Goal: Task Accomplishment & Management: Use online tool/utility

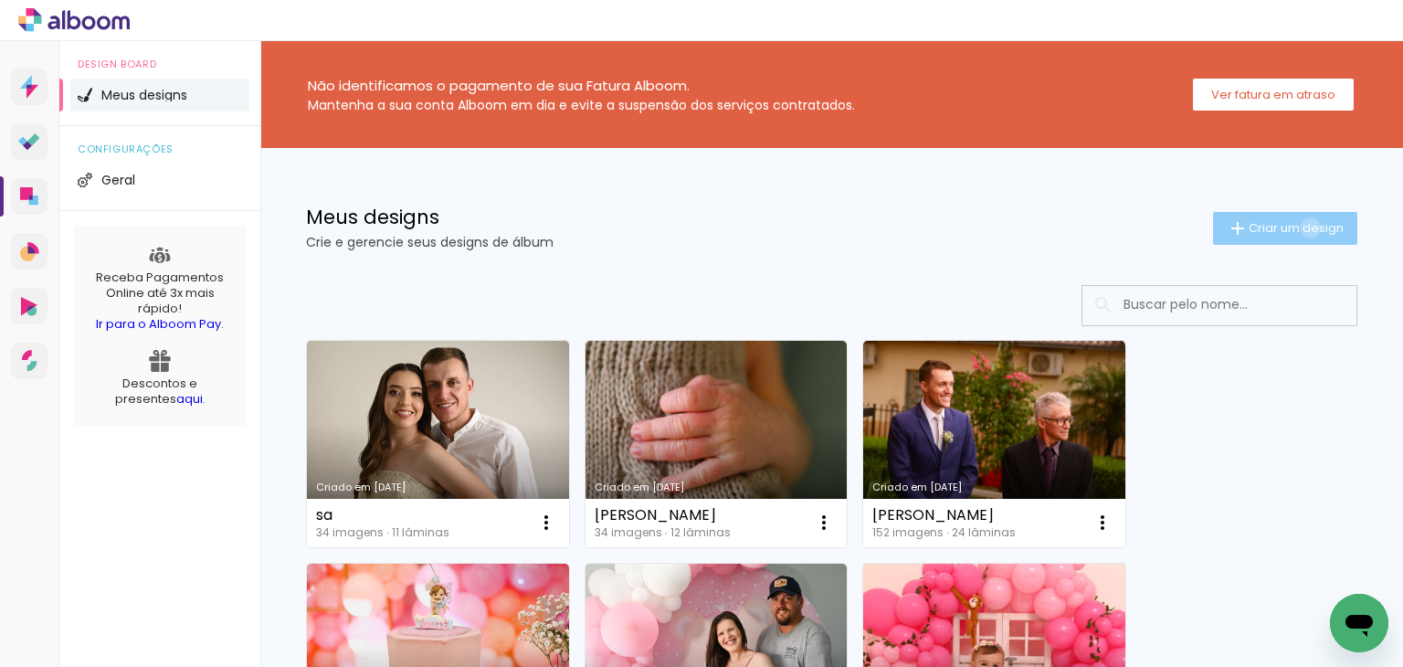
click at [1292, 228] on span "Criar um design" at bounding box center [1296, 228] width 95 height 12
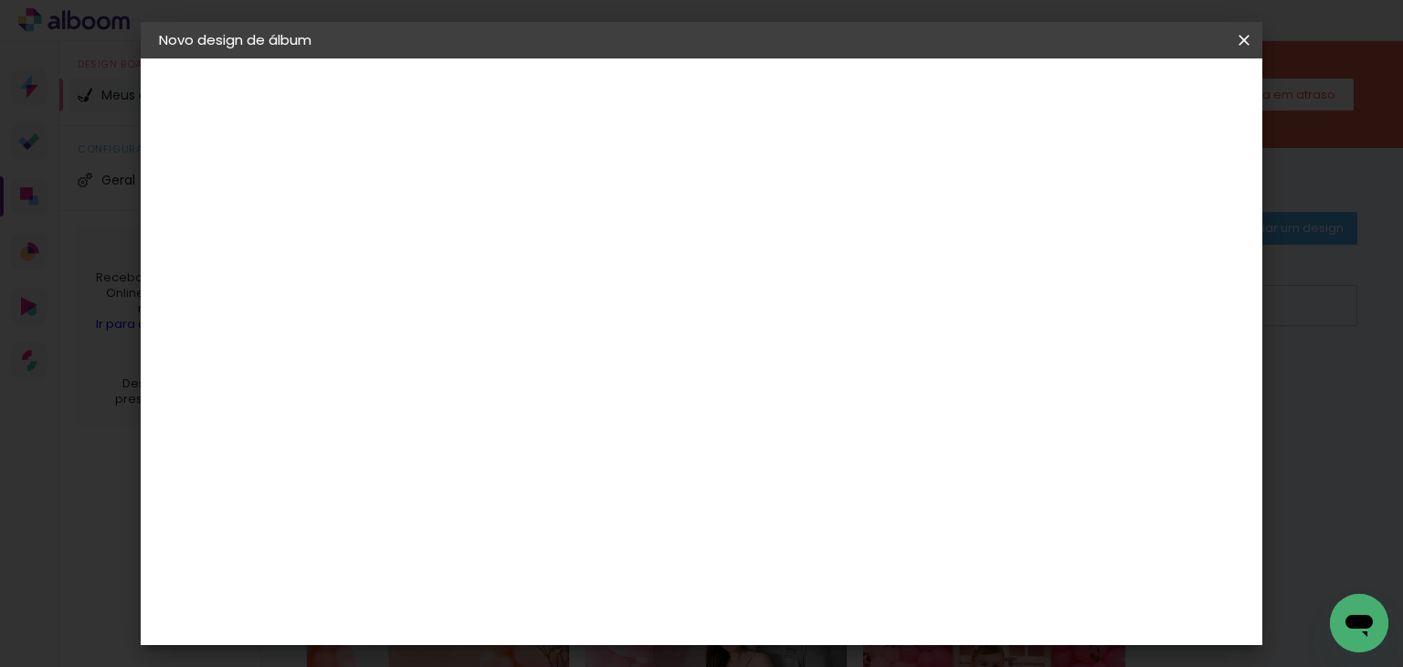
click at [458, 253] on input at bounding box center [458, 245] width 0 height 28
type input "15x21"
type paper-input "15x21"
click at [0, 0] on slot "Avançar" at bounding box center [0, 0] width 0 height 0
click at [799, 287] on paper-item "Tamanho Livre" at bounding box center [711, 278] width 175 height 40
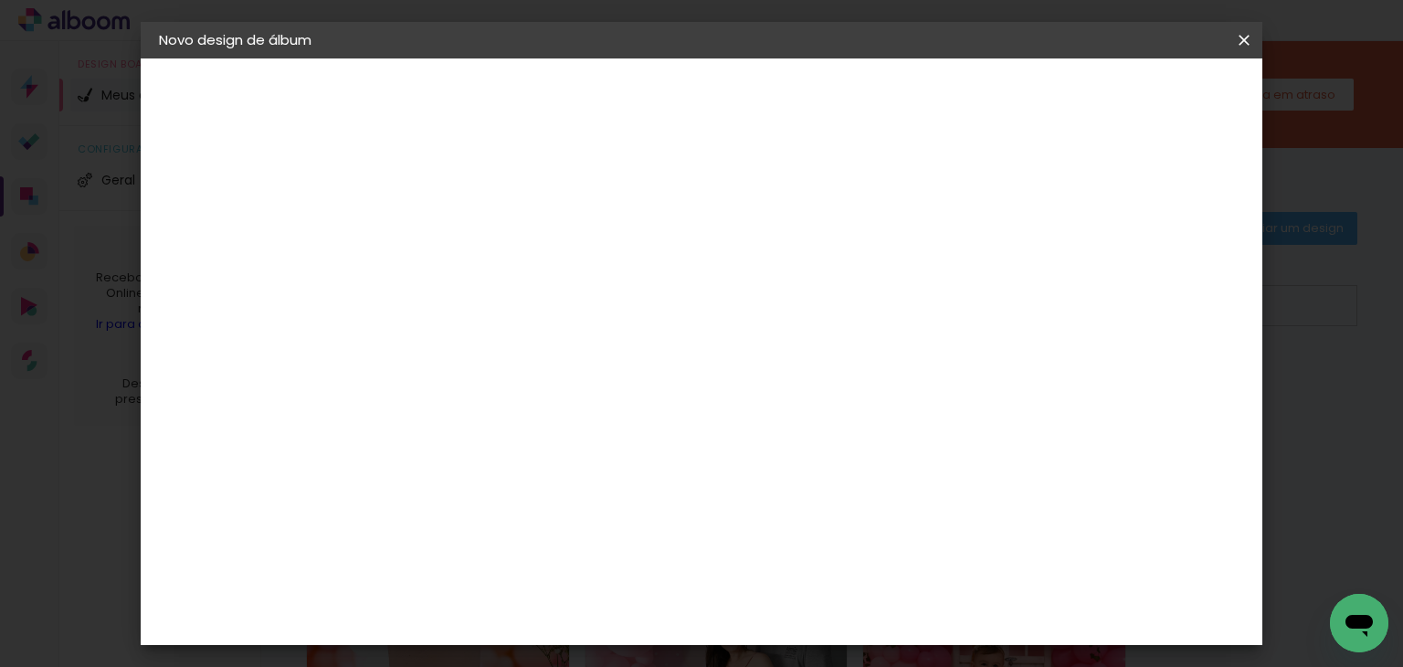
click at [0, 0] on slot "Avançar" at bounding box center [0, 0] width 0 height 0
type input "1"
type paper-input "1"
click at [469, 213] on input "1" at bounding box center [445, 209] width 63 height 23
type input "4"
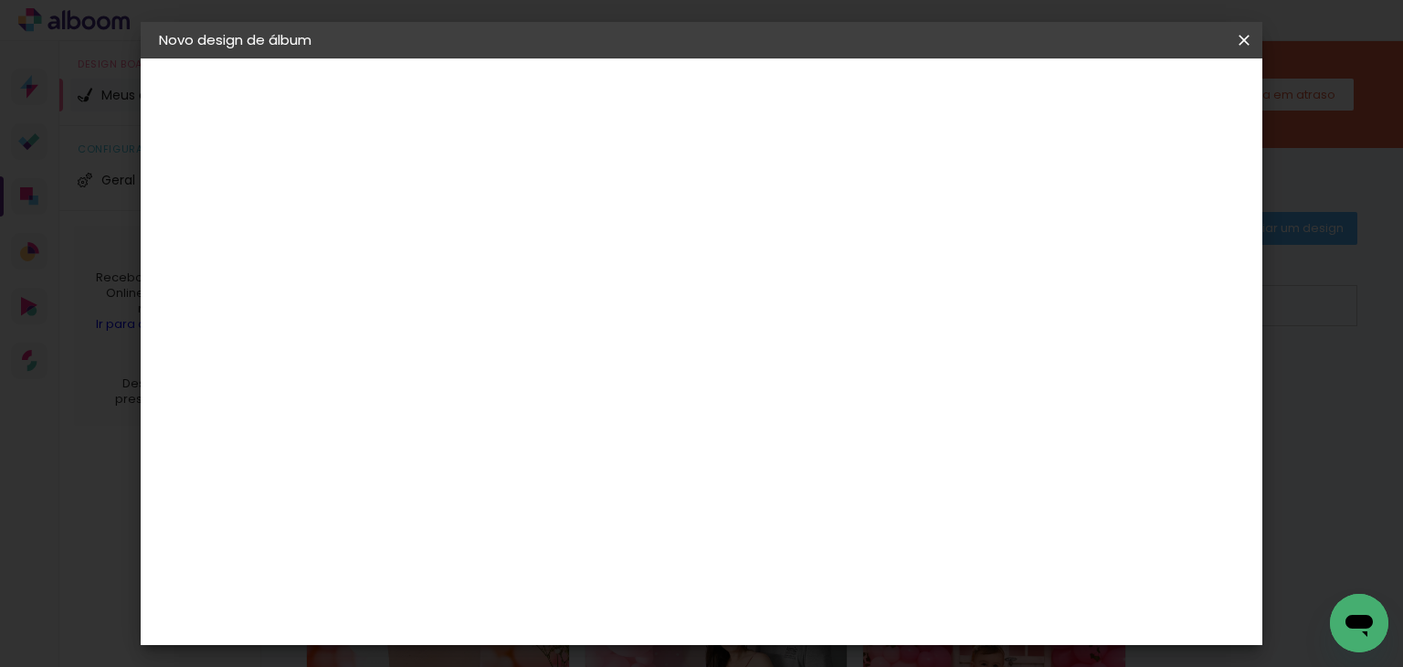
type paper-input "4"
click at [1154, 284] on input "4" at bounding box center [1150, 275] width 33 height 27
type input "3"
type paper-input "3"
click at [1154, 284] on input "3" at bounding box center [1153, 275] width 33 height 27
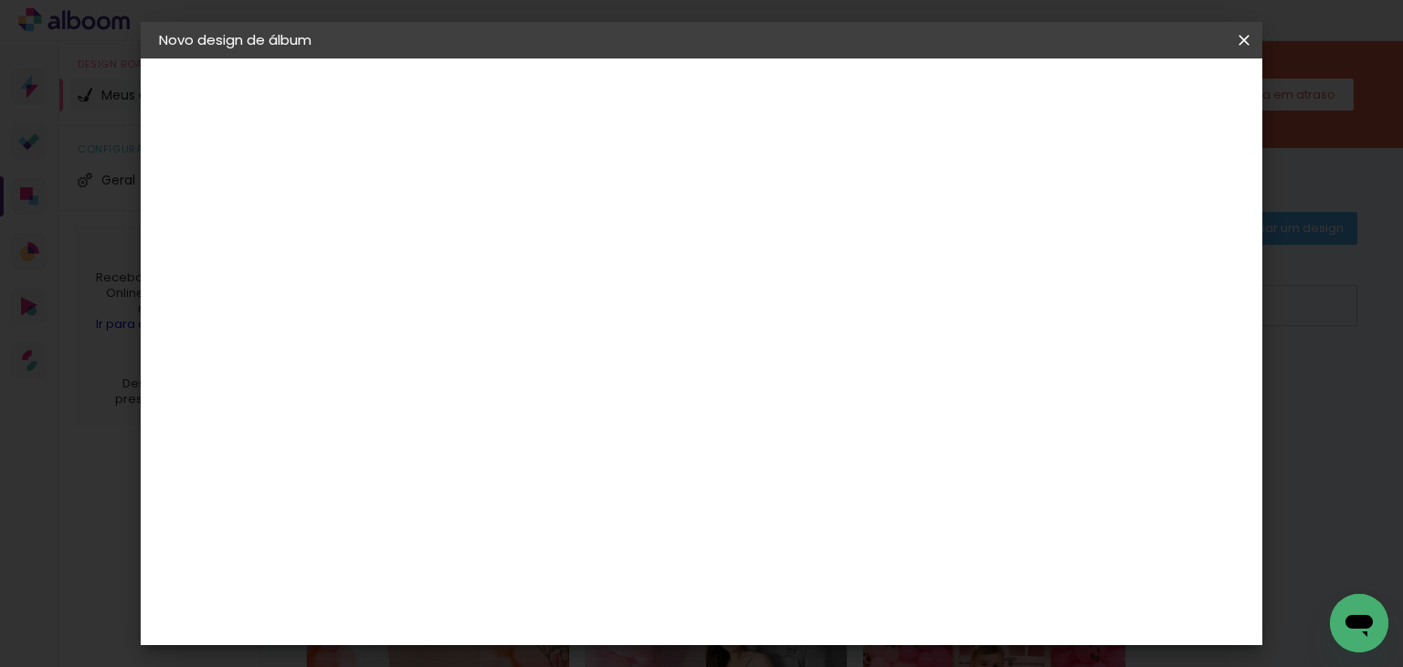
type input "2"
type paper-input "2"
click at [1159, 282] on input "2" at bounding box center [1156, 275] width 33 height 27
type input "1"
type paper-input "1"
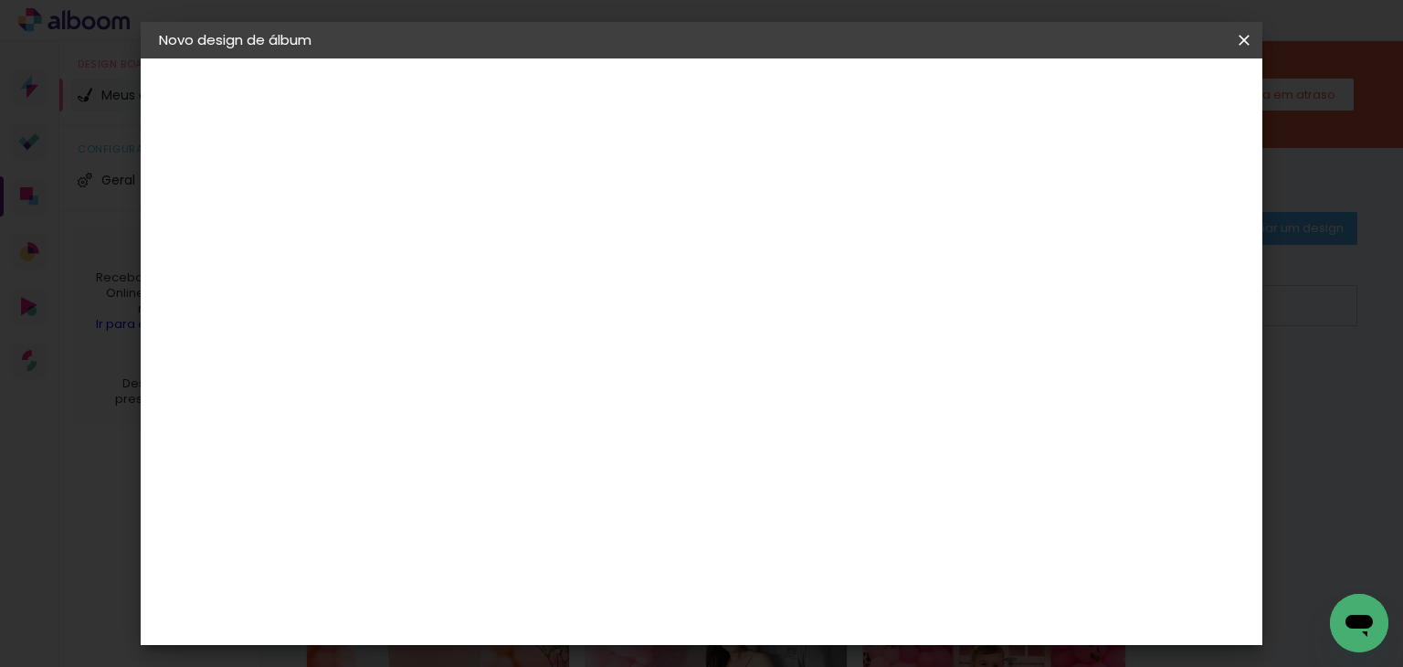
click at [1162, 282] on input "1" at bounding box center [1159, 275] width 33 height 27
type input "0"
click at [1170, 282] on input "0" at bounding box center [1161, 275] width 33 height 27
type input "2"
type paper-input "2"
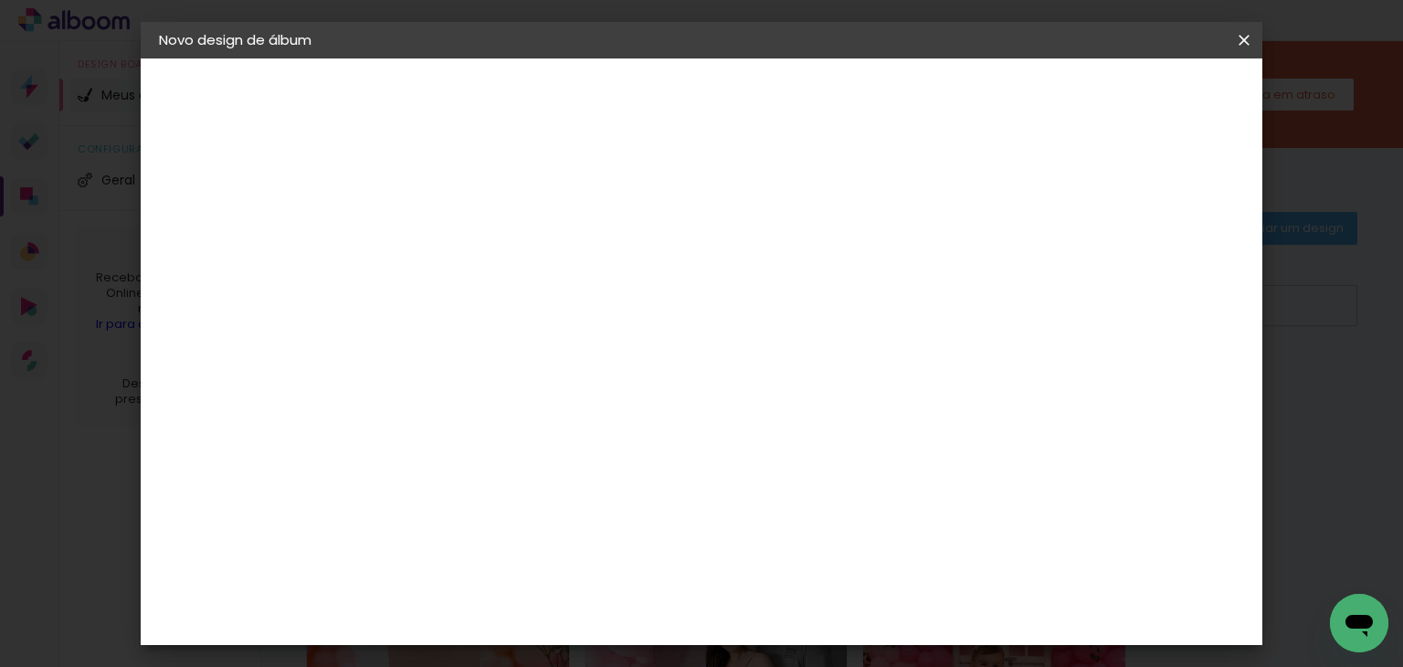
click at [470, 206] on input "2" at bounding box center [445, 209] width 63 height 23
drag, startPoint x: 825, startPoint y: 544, endPoint x: 781, endPoint y: 545, distance: 43.9
click at [771, 555] on div "cm" at bounding box center [813, 559] width 651 height 64
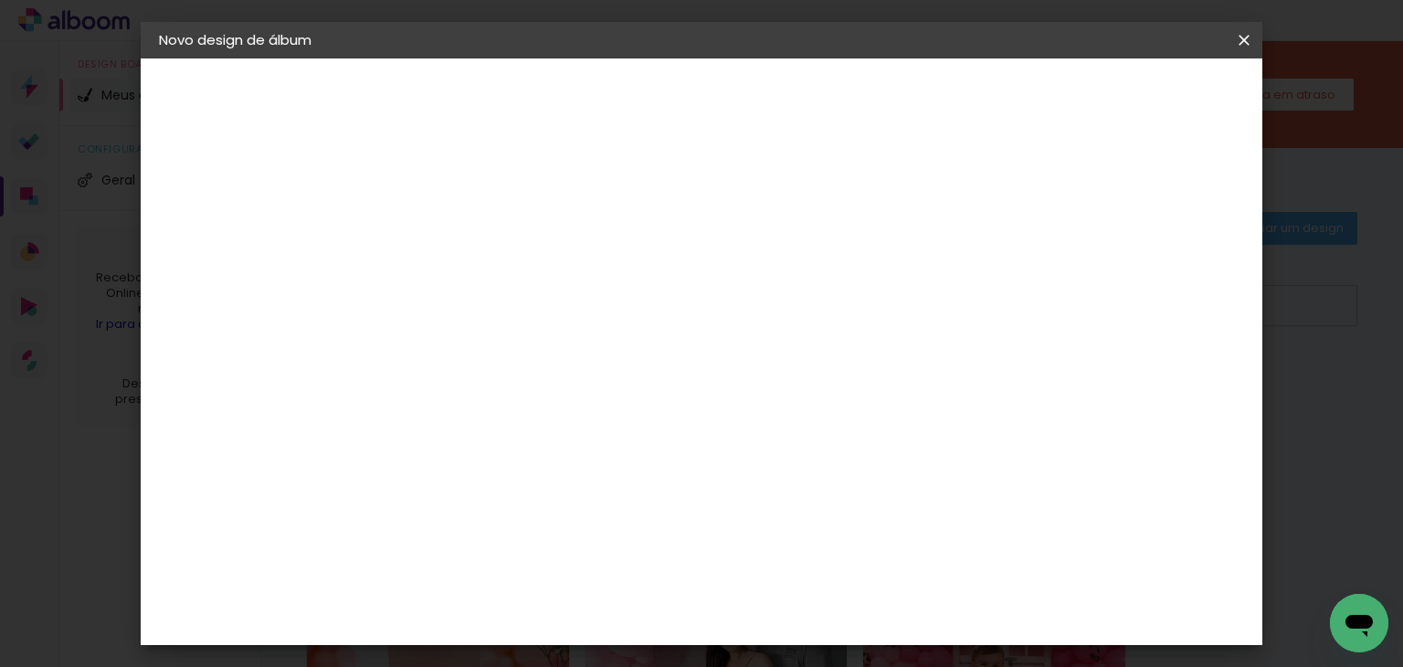
type input "21"
type paper-input "21"
drag, startPoint x: 589, startPoint y: 524, endPoint x: 680, endPoint y: 523, distance: 90.5
click at [674, 58] on div "mm Mostrar sangria 10.5 cm cm cm mm A maioria das encadernadoras sugere 5mm de …" at bounding box center [579, 58] width 403 height 0
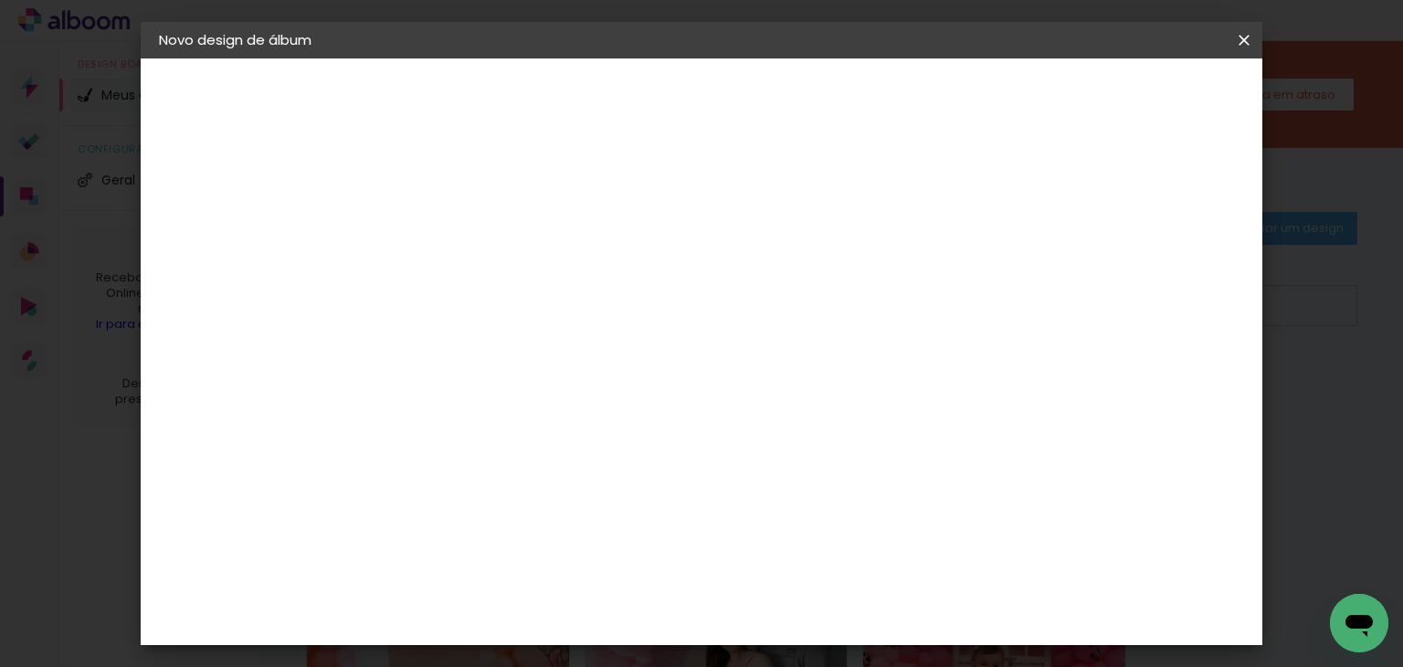
type input "15"
type paper-input "15"
click at [992, 96] on span "Iniciar design" at bounding box center [950, 96] width 83 height 13
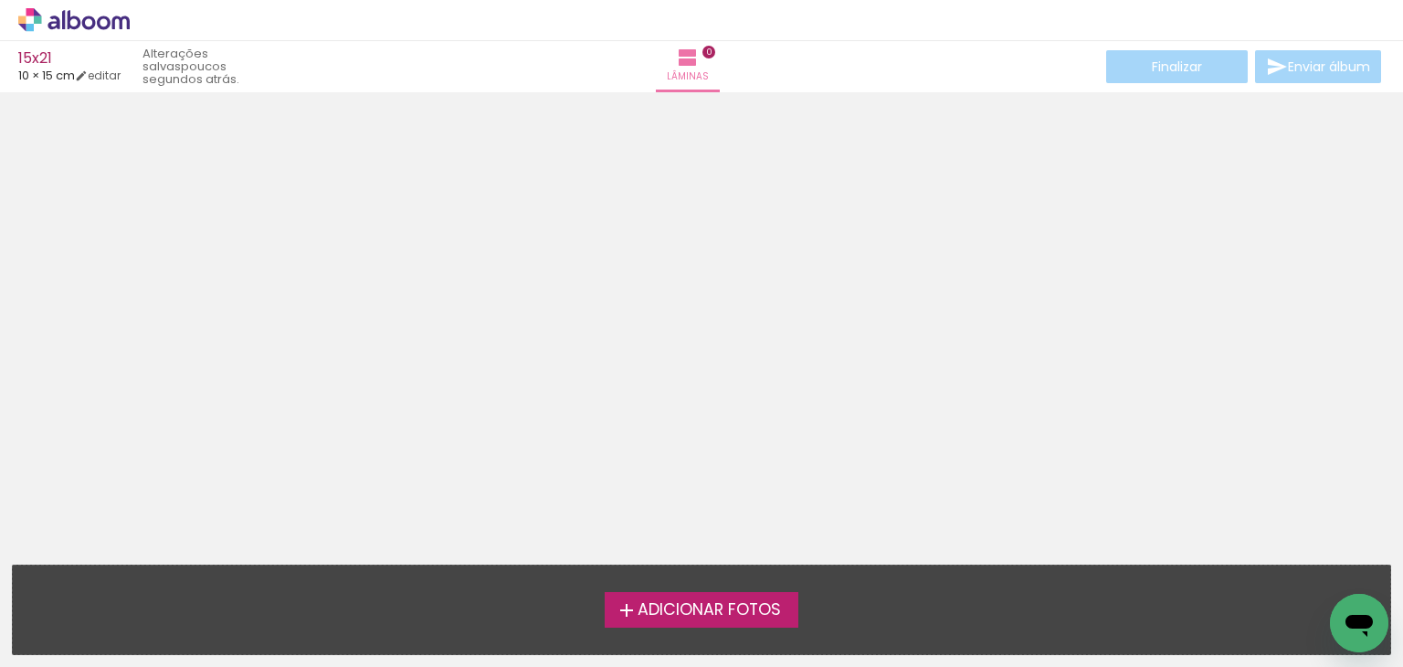
click at [692, 622] on label "Adicionar Fotos" at bounding box center [702, 609] width 195 height 35
click at [0, 0] on input "file" at bounding box center [0, 0] width 0 height 0
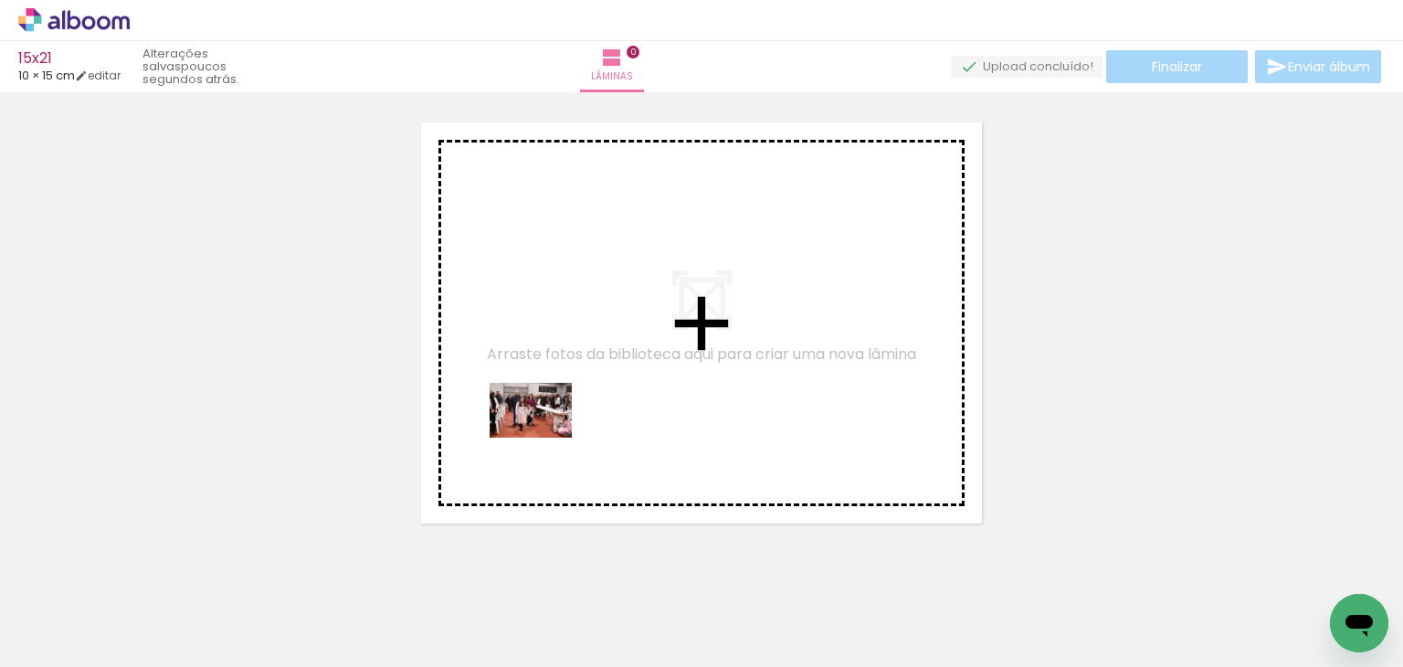
drag, startPoint x: 241, startPoint y: 578, endPoint x: 545, endPoint y: 438, distance: 334.4
click at [545, 438] on quentale-workspace at bounding box center [701, 333] width 1403 height 667
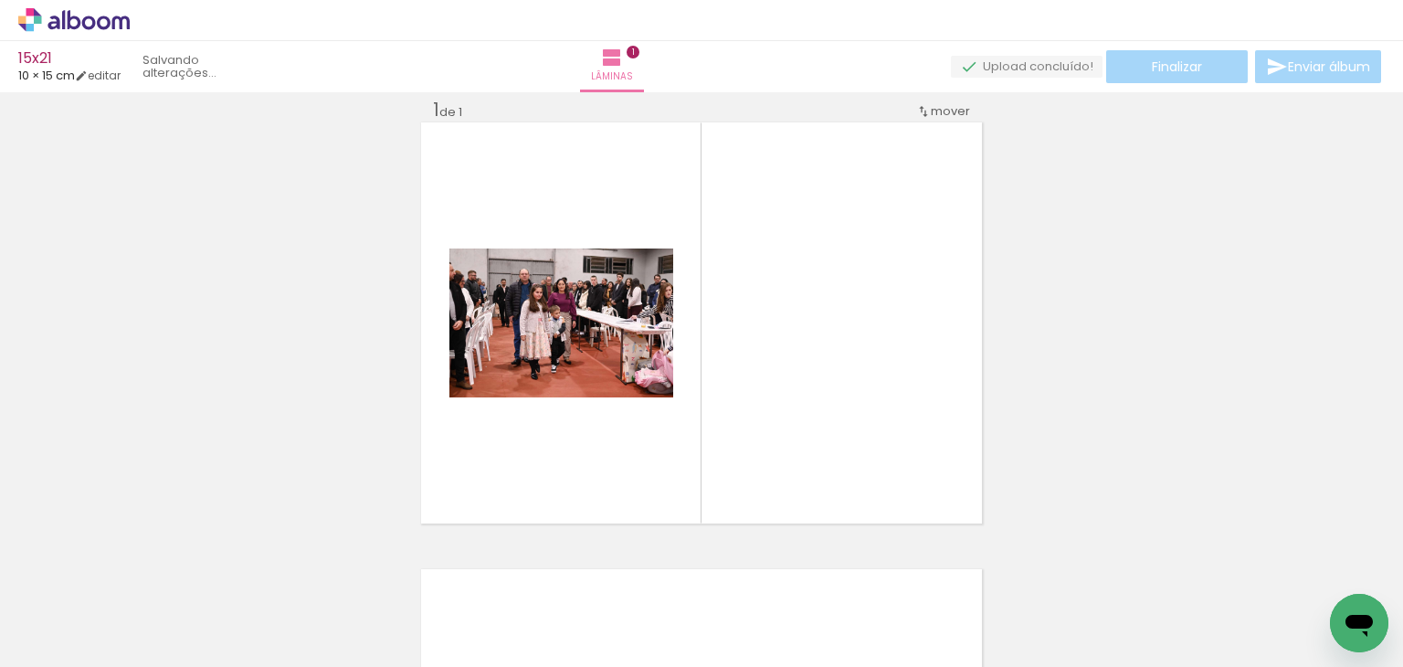
scroll to position [23, 0]
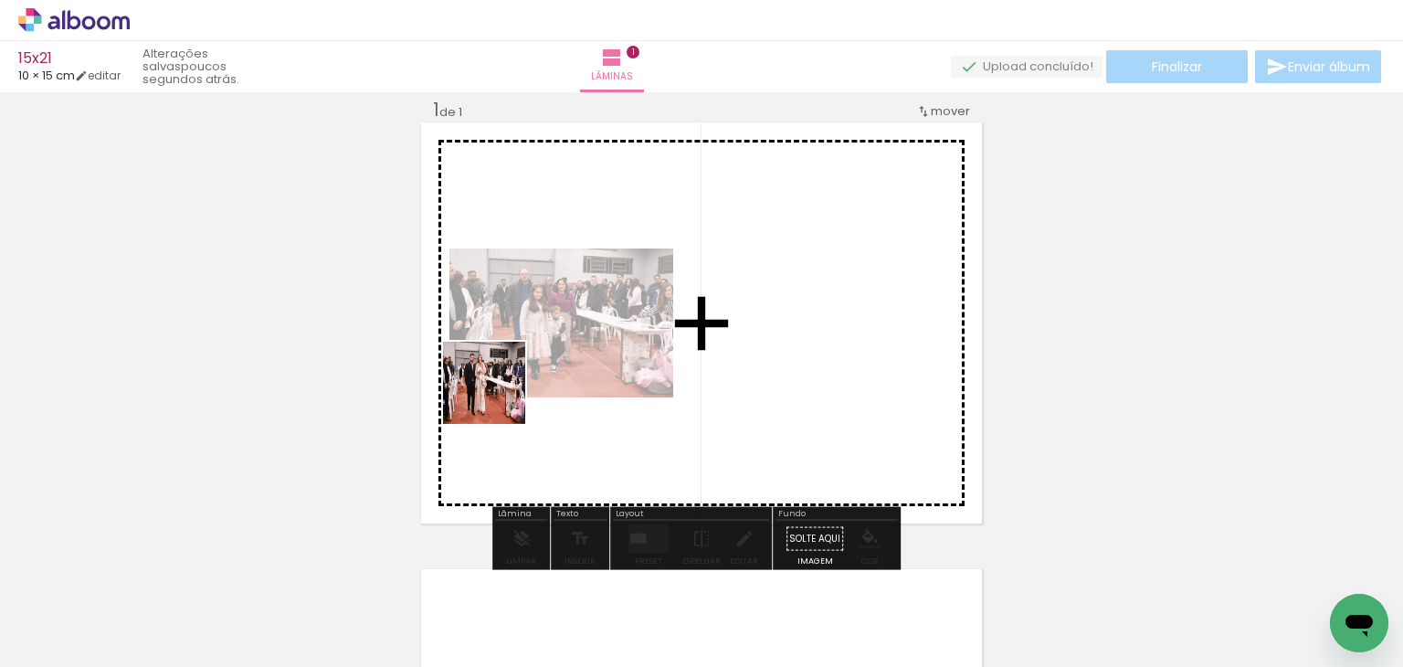
drag, startPoint x: 304, startPoint y: 582, endPoint x: 517, endPoint y: 390, distance: 286.6
click at [517, 390] on quentale-workspace at bounding box center [701, 333] width 1403 height 667
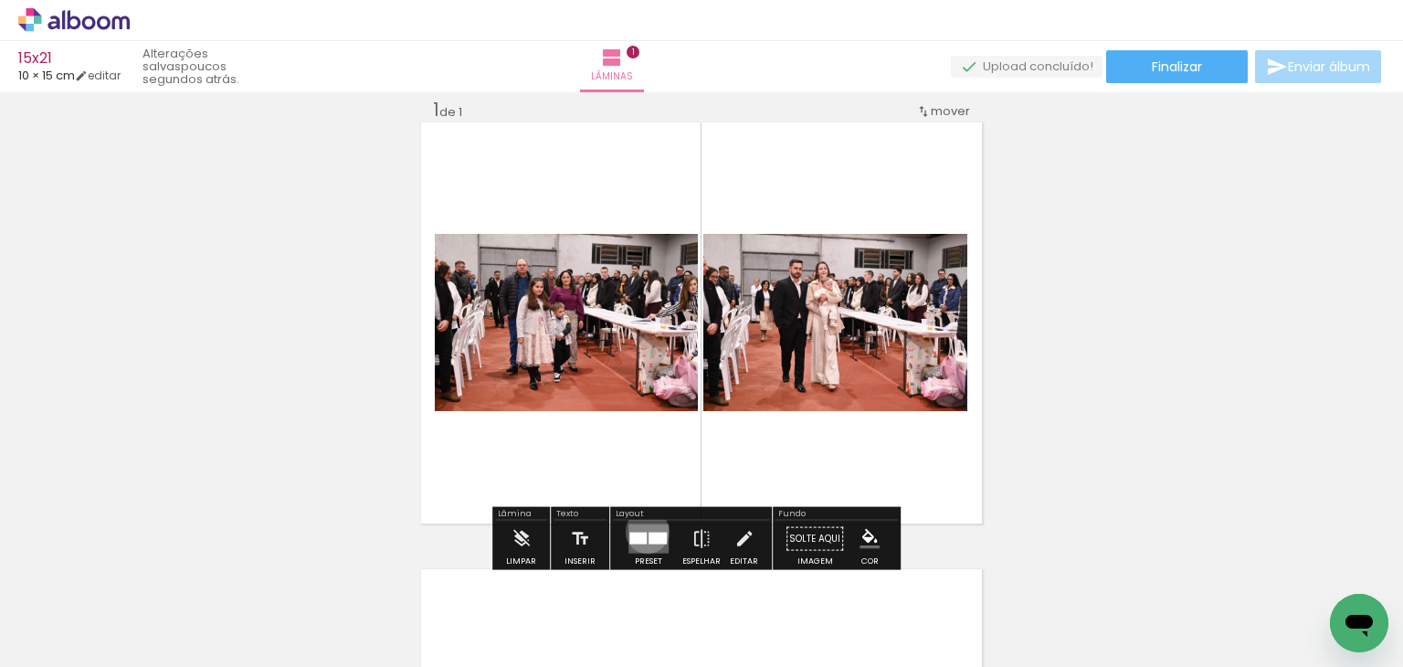
click at [643, 531] on quentale-layouter at bounding box center [649, 538] width 40 height 29
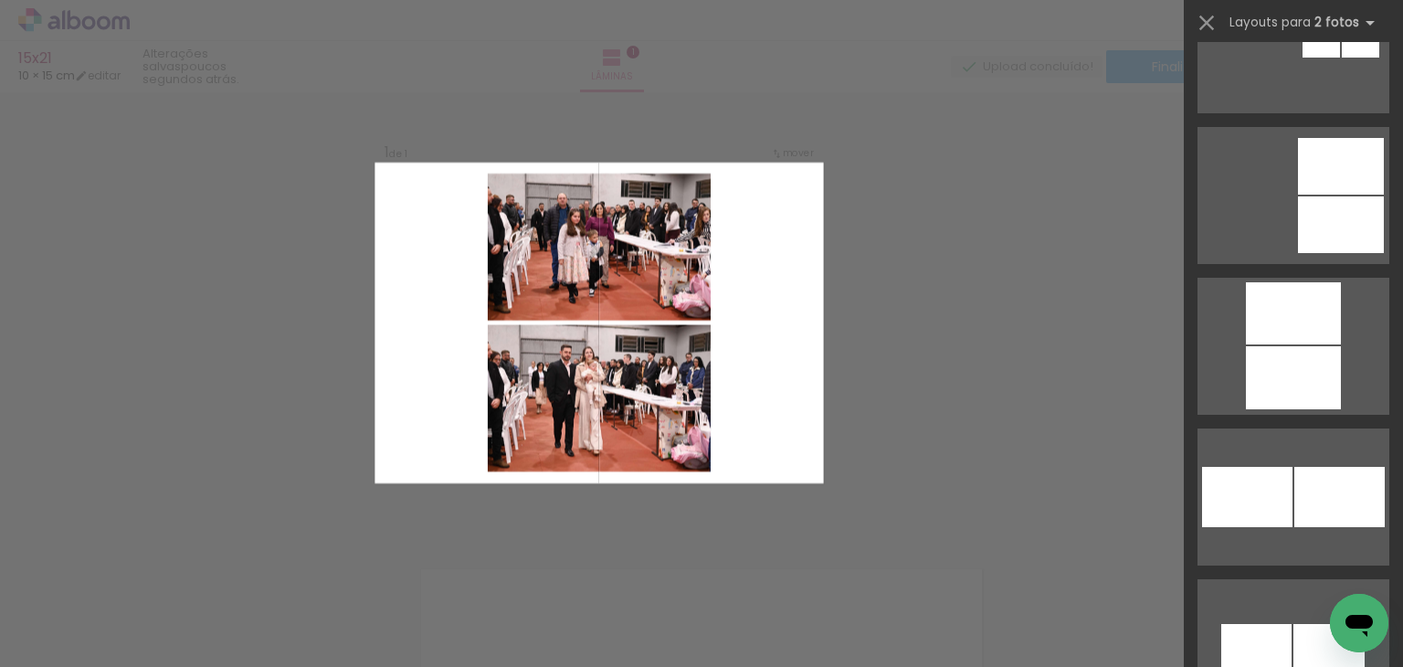
scroll to position [2193, 0]
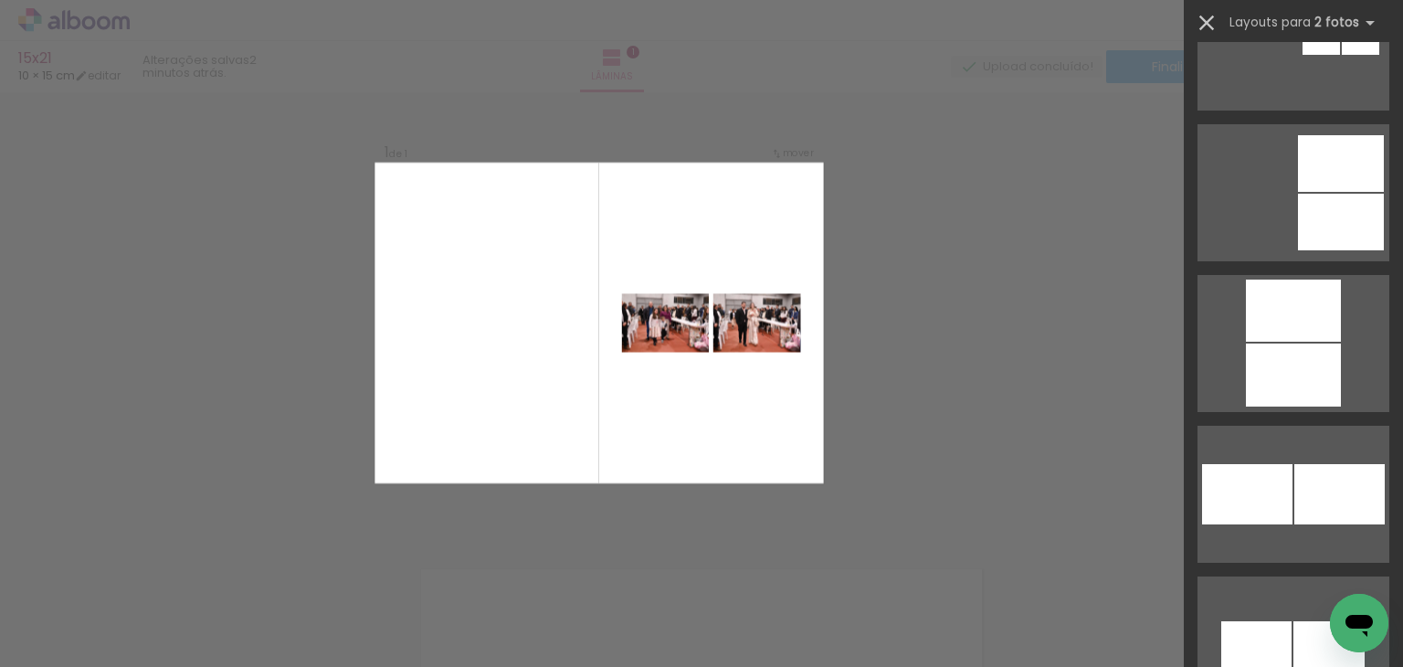
click at [1218, 31] on iron-icon at bounding box center [1207, 23] width 26 height 26
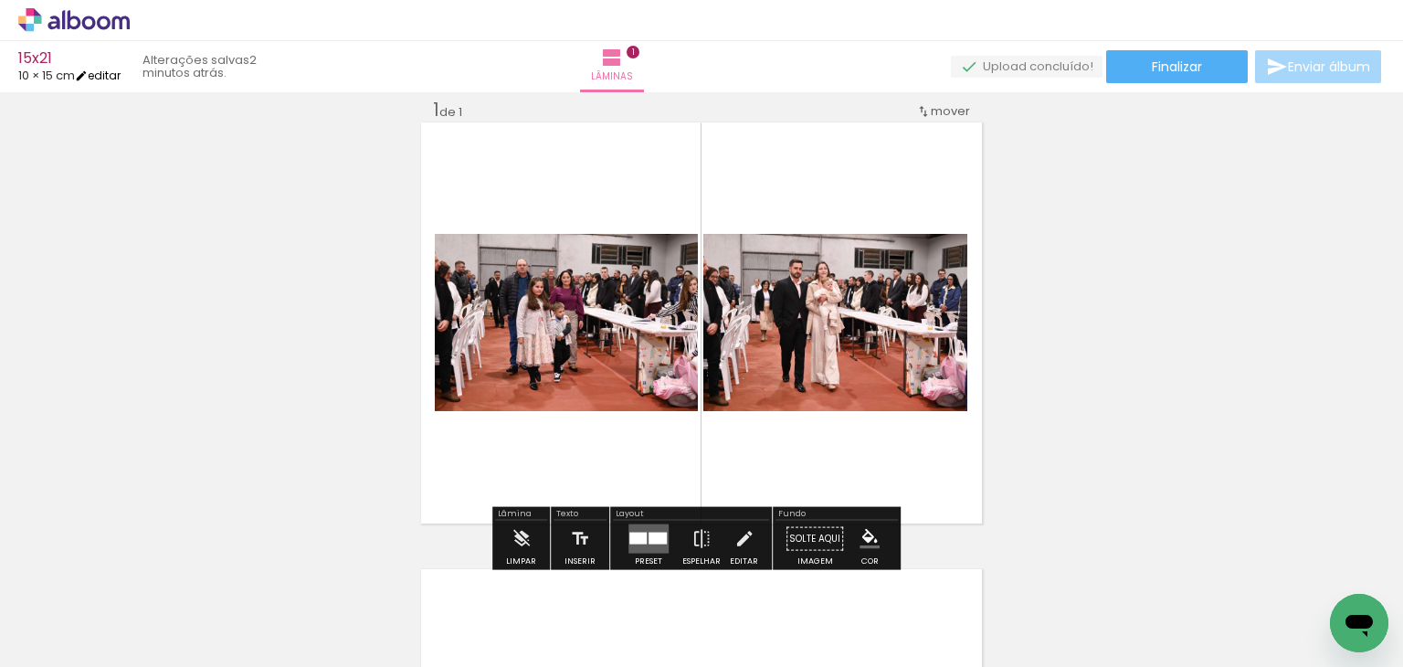
click at [116, 70] on link "editar" at bounding box center [98, 76] width 46 height 16
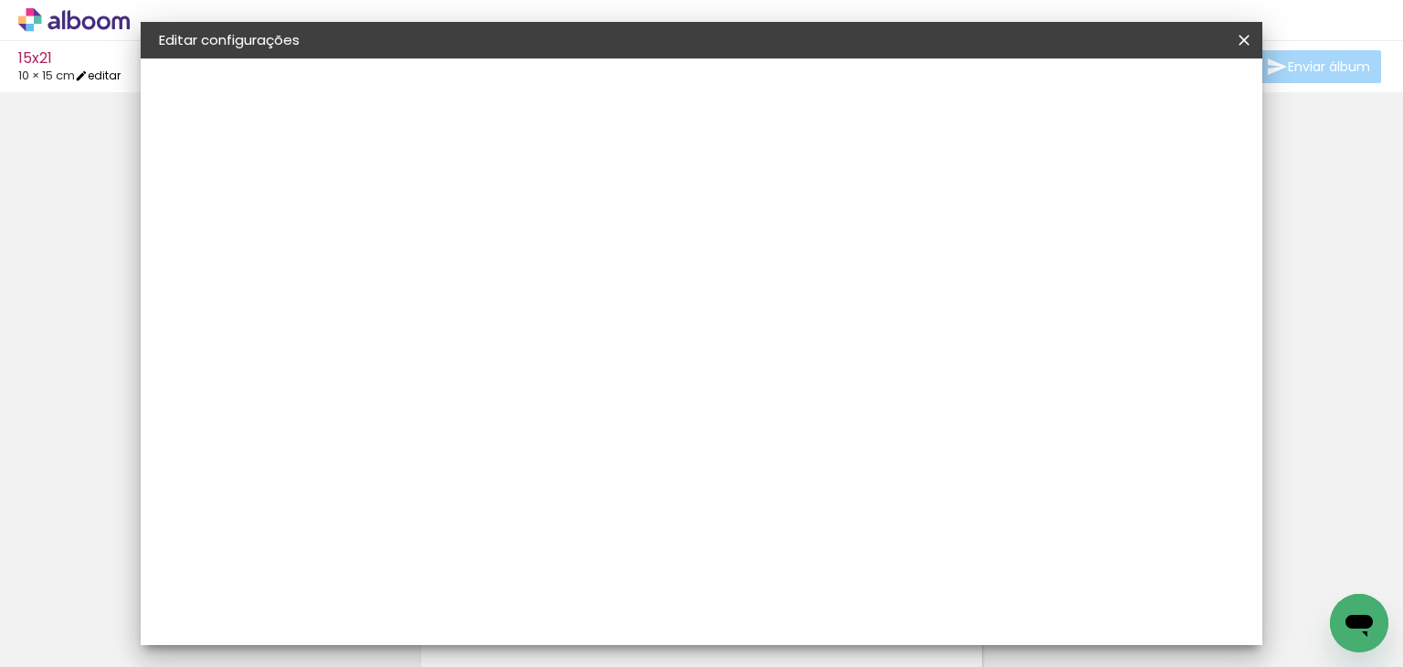
type input "15"
type input "21"
type input "0"
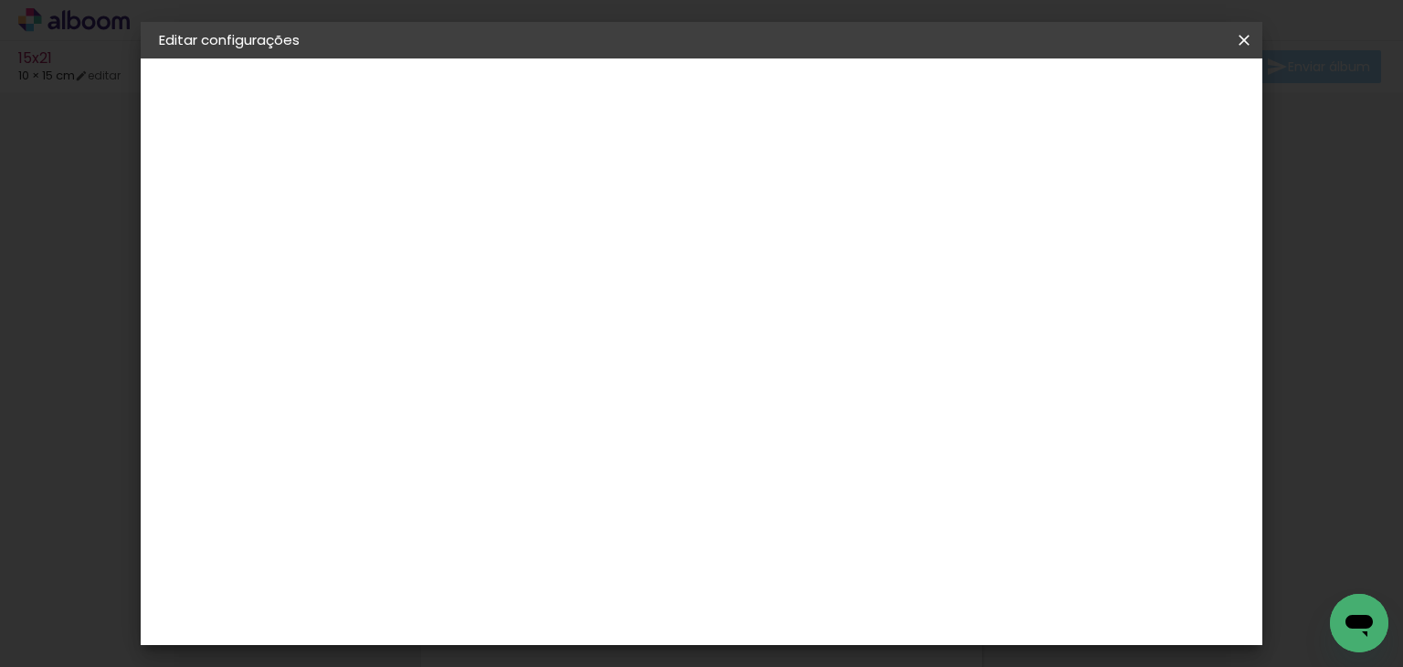
click at [691, 196] on div "mm Mostrar sangria" at bounding box center [611, 144] width 466 height 173
drag, startPoint x: 592, startPoint y: 449, endPoint x: 566, endPoint y: 454, distance: 26.2
click at [566, 457] on div "15" at bounding box center [576, 453] width 69 height 27
drag, startPoint x: 568, startPoint y: 453, endPoint x: 605, endPoint y: 439, distance: 39.0
click at [603, 456] on div "15" at bounding box center [576, 453] width 69 height 27
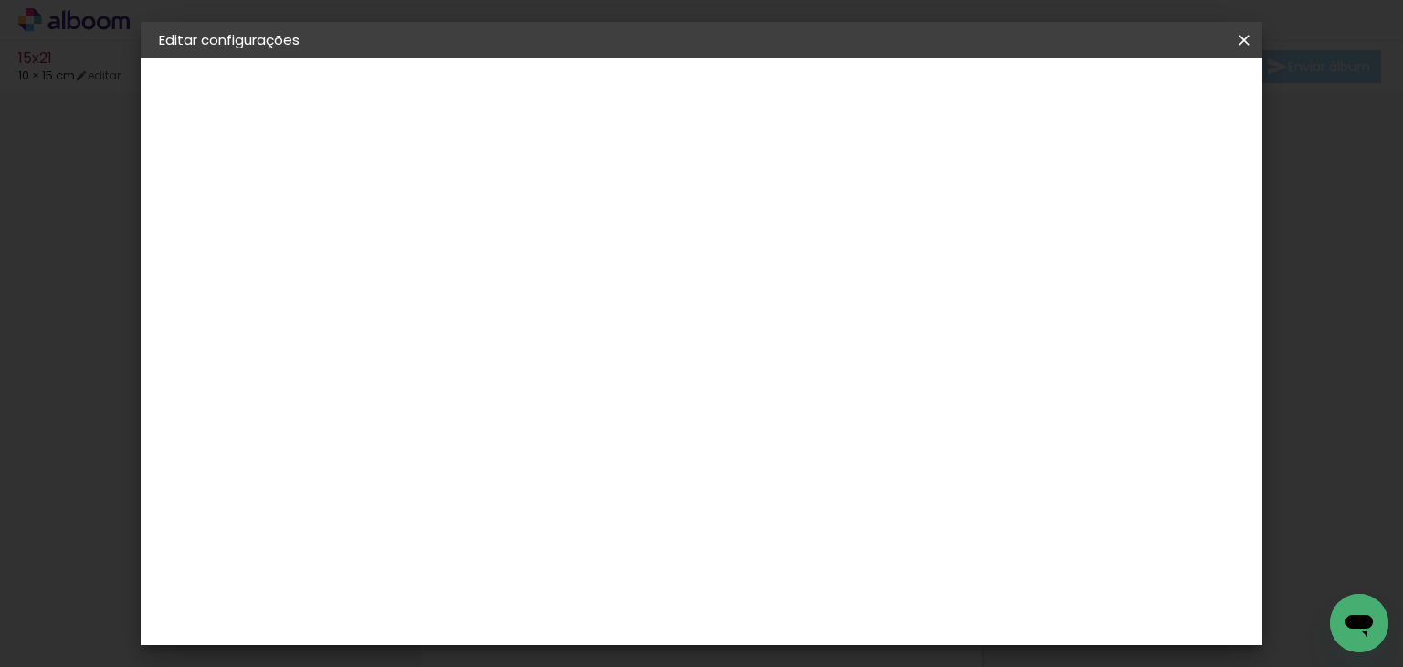
type input "21"
type paper-input "21"
drag, startPoint x: 810, startPoint y: 626, endPoint x: 797, endPoint y: 599, distance: 29.8
click at [844, 629] on div "21" at bounding box center [812, 632] width 69 height 27
type input "15"
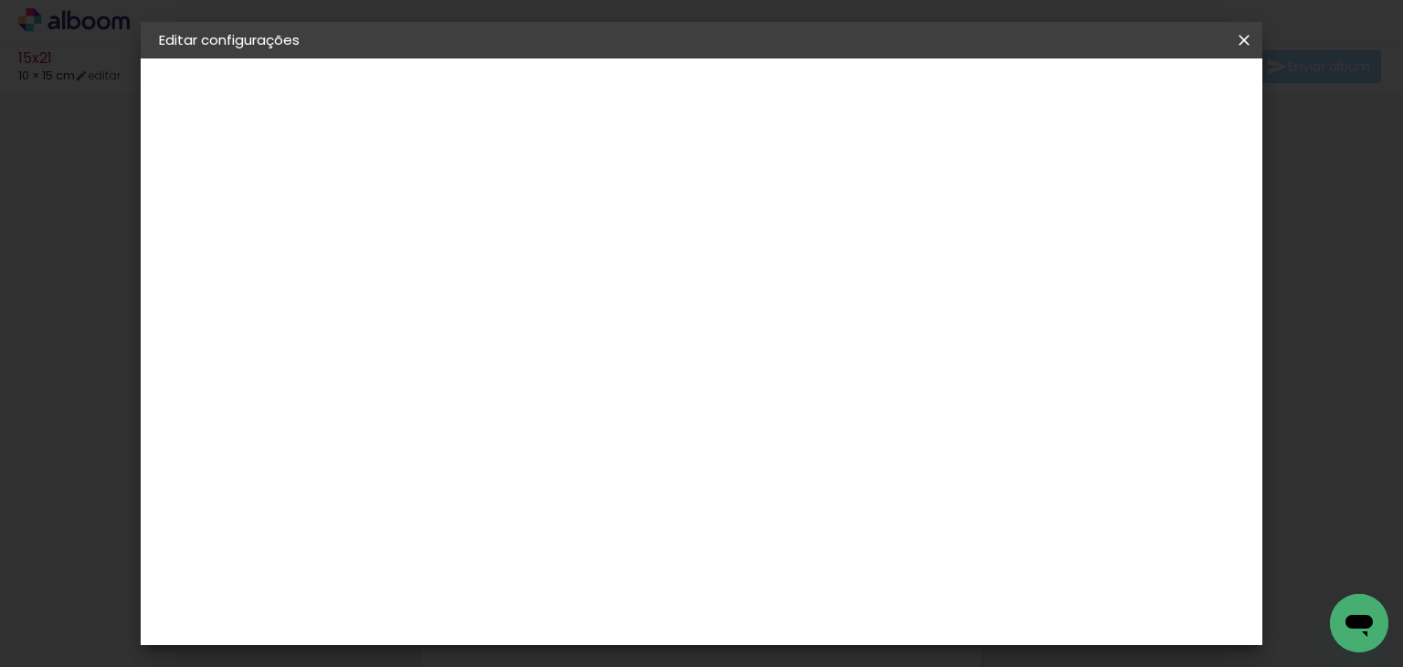
type paper-input "15"
click at [736, 86] on paper-button "Salvar configurações" at bounding box center [671, 103] width 130 height 44
click at [717, 102] on span "Salvar configurações" at bounding box center [670, 103] width 93 height 26
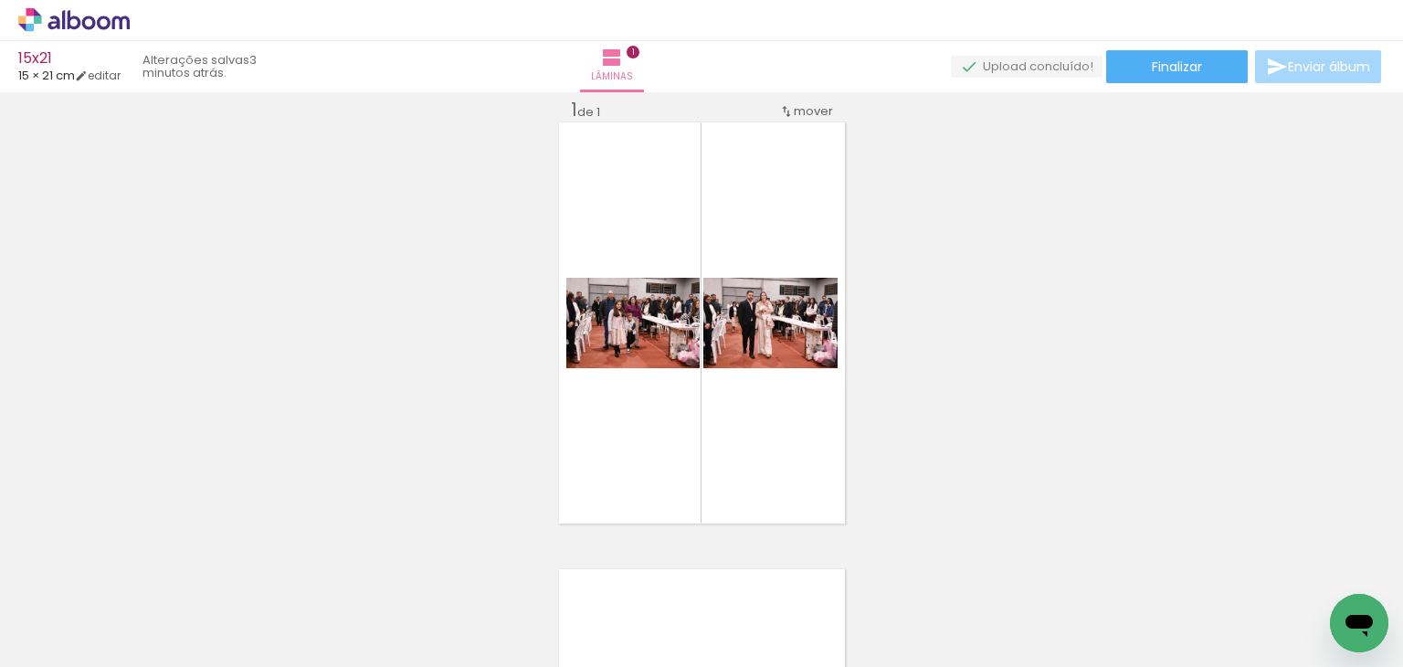
click at [914, 198] on div "Inserir lâmina 1 de 1" at bounding box center [701, 523] width 1403 height 894
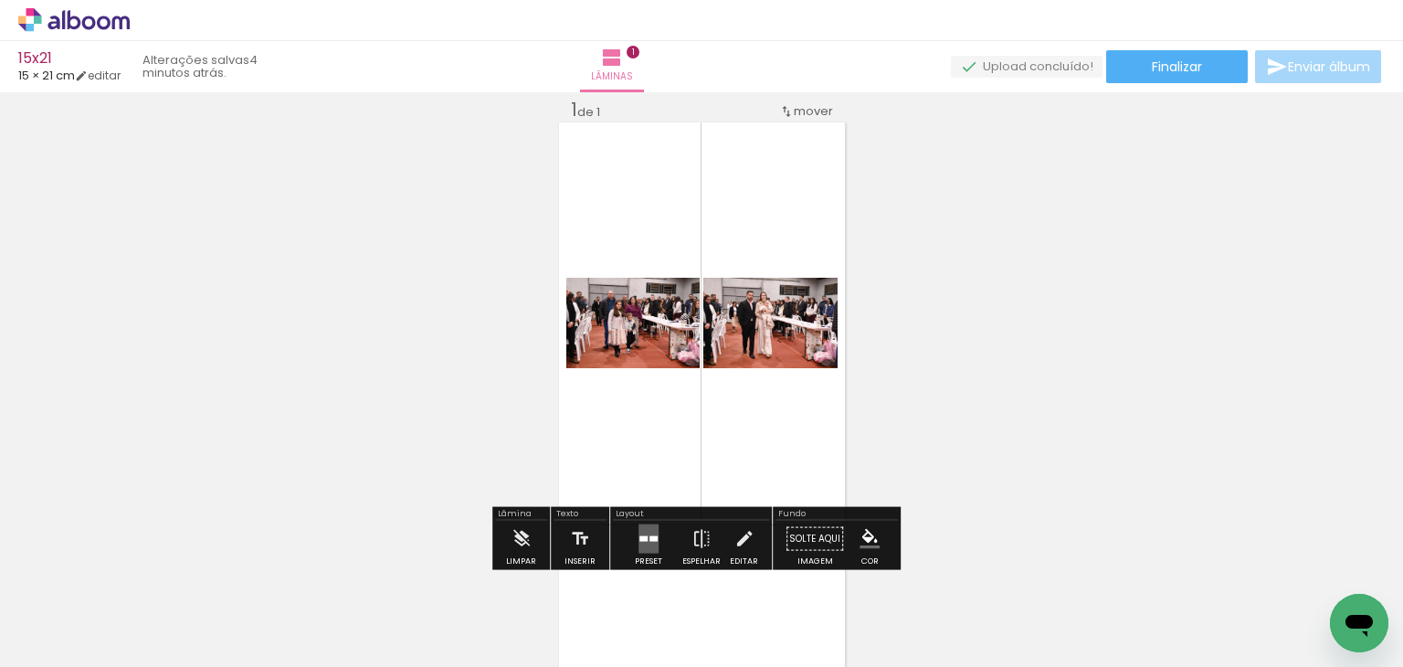
click at [650, 516] on div "Layout Preset Espelhar Editar" at bounding box center [691, 538] width 162 height 63
drag, startPoint x: 645, startPoint y: 544, endPoint x: 686, endPoint y: 524, distance: 45.8
click at [647, 544] on quentale-layouter at bounding box center [649, 538] width 20 height 29
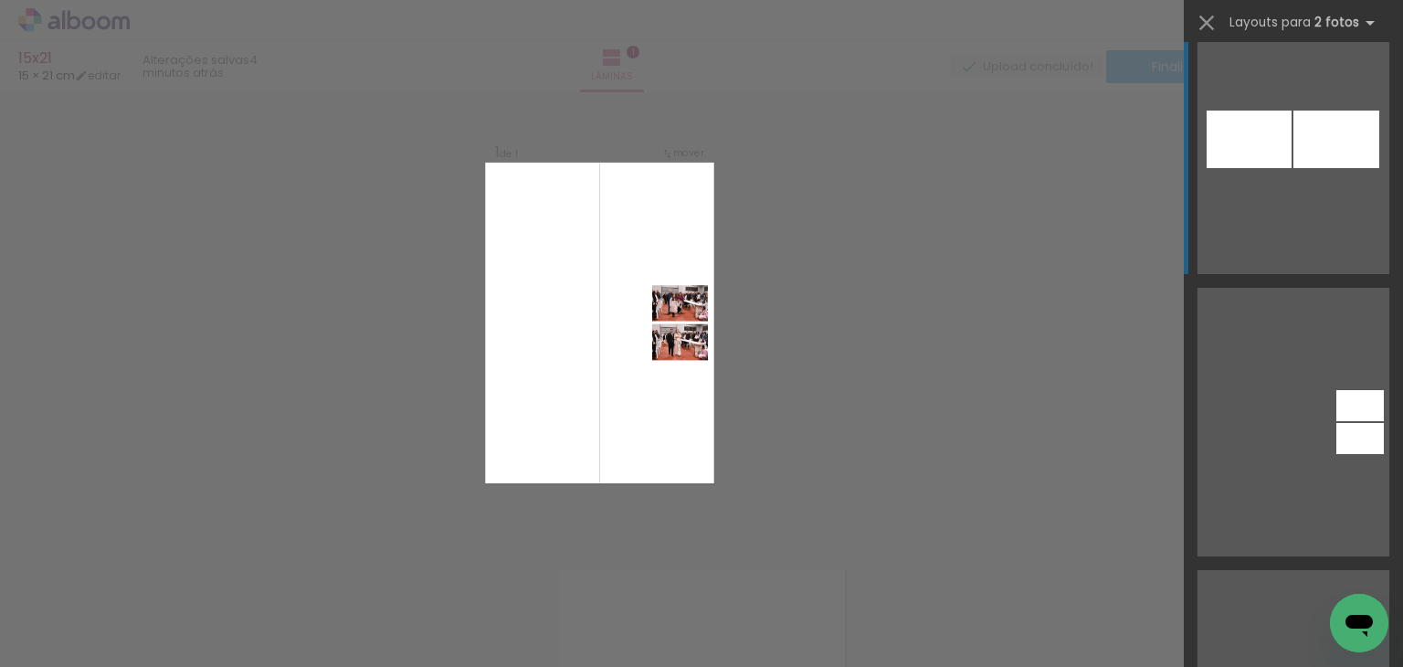
scroll to position [2381, 0]
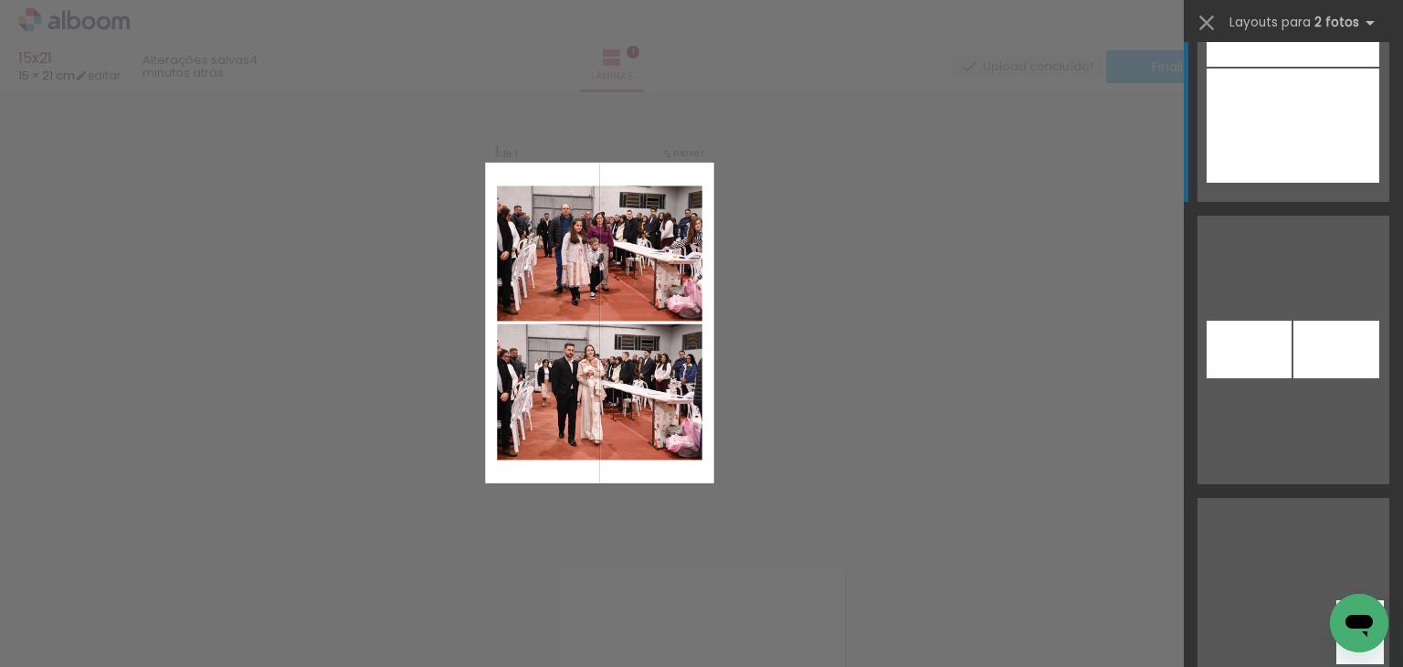
click at [1290, 165] on div at bounding box center [1293, 126] width 173 height 114
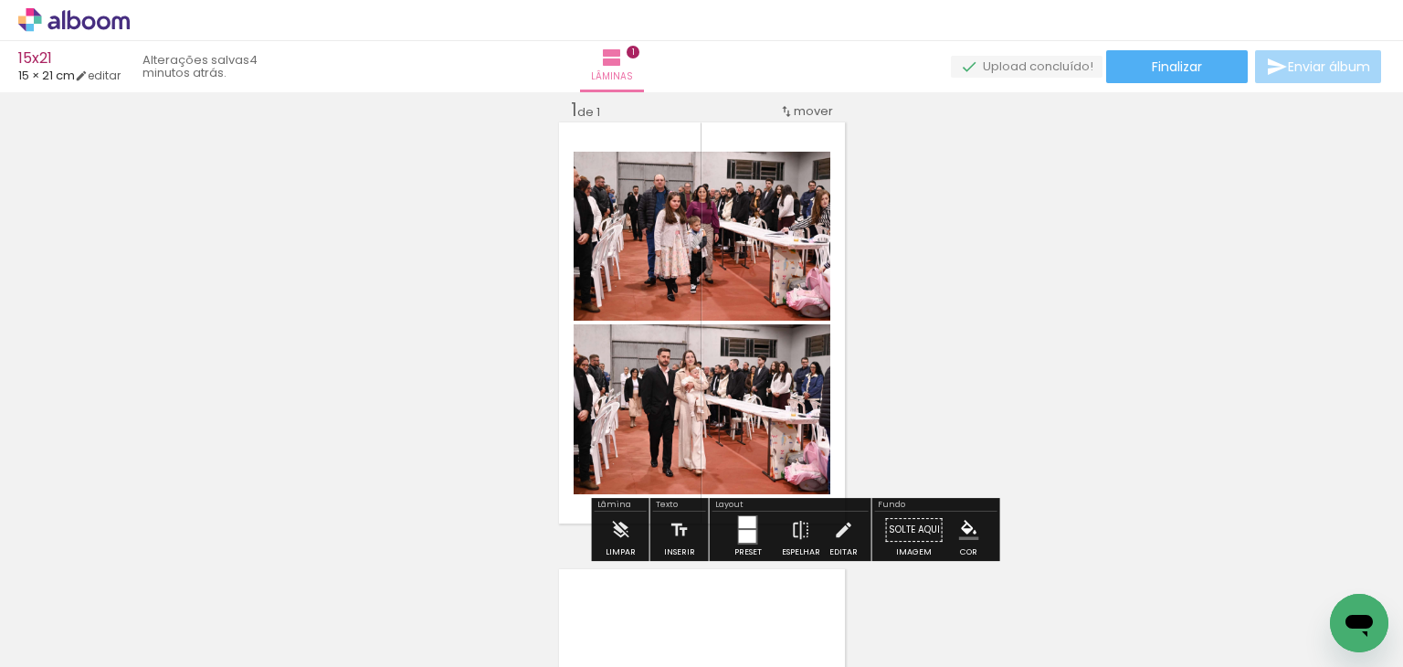
click at [1216, 241] on div "Inserir lâmina 1 de 1" at bounding box center [701, 523] width 1403 height 894
click at [1164, 277] on div "Inserir lâmina 1 de 1" at bounding box center [701, 523] width 1403 height 894
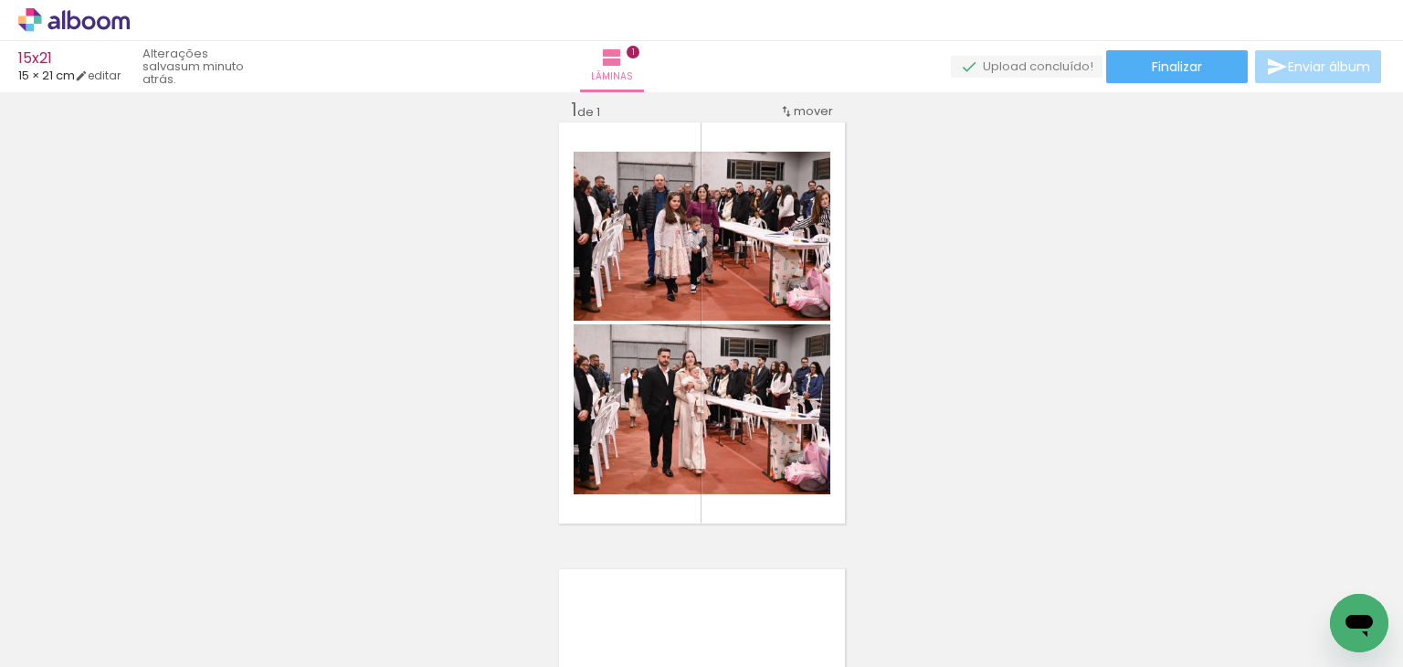
click at [884, 363] on div "Inserir lâmina 1 de 1" at bounding box center [701, 523] width 1403 height 894
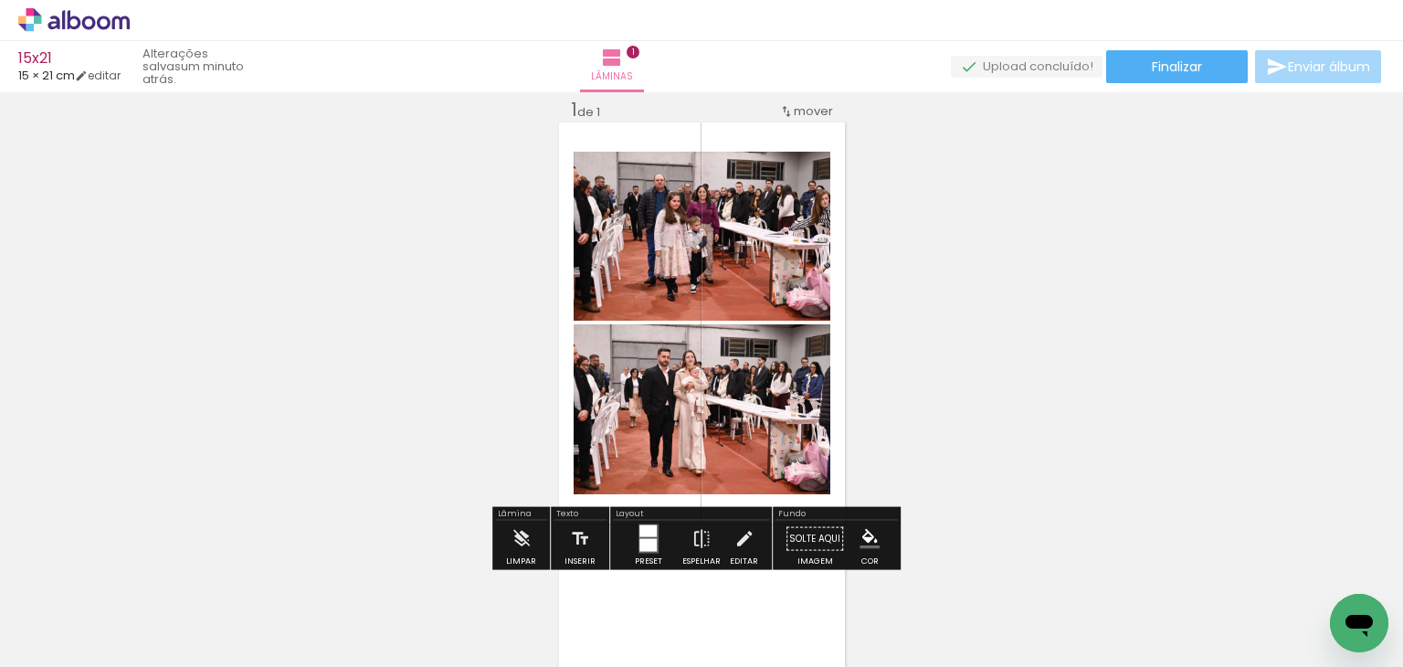
drag, startPoint x: 408, startPoint y: 469, endPoint x: 402, endPoint y: 459, distance: 11.9
click at [407, 464] on div "Inserir lâmina 1 de 1" at bounding box center [701, 523] width 1403 height 894
click at [938, 280] on div "Inserir lâmina 1 de 1" at bounding box center [701, 523] width 1403 height 894
click at [40, 640] on span "Adicionar Fotos" at bounding box center [64, 642] width 55 height 20
click at [0, 0] on input "file" at bounding box center [0, 0] width 0 height 0
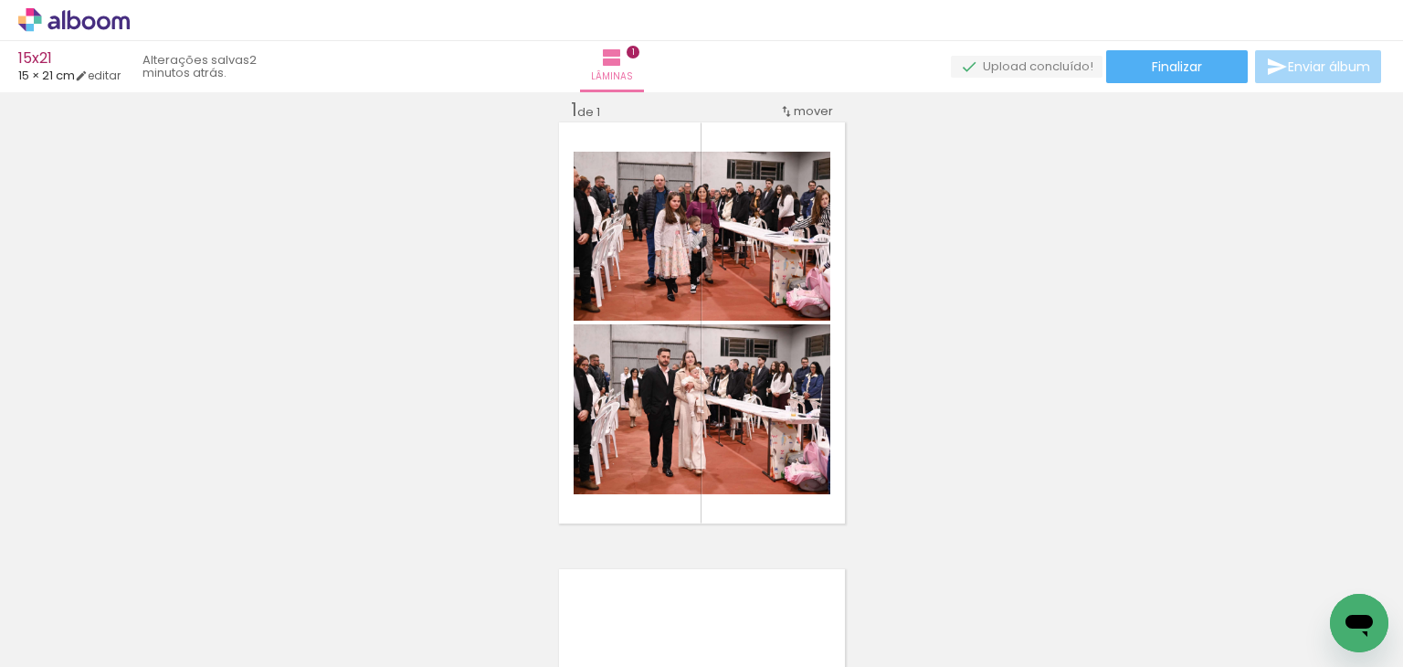
click at [1137, 447] on div "Inserir lâmina 1 de 1" at bounding box center [701, 523] width 1403 height 894
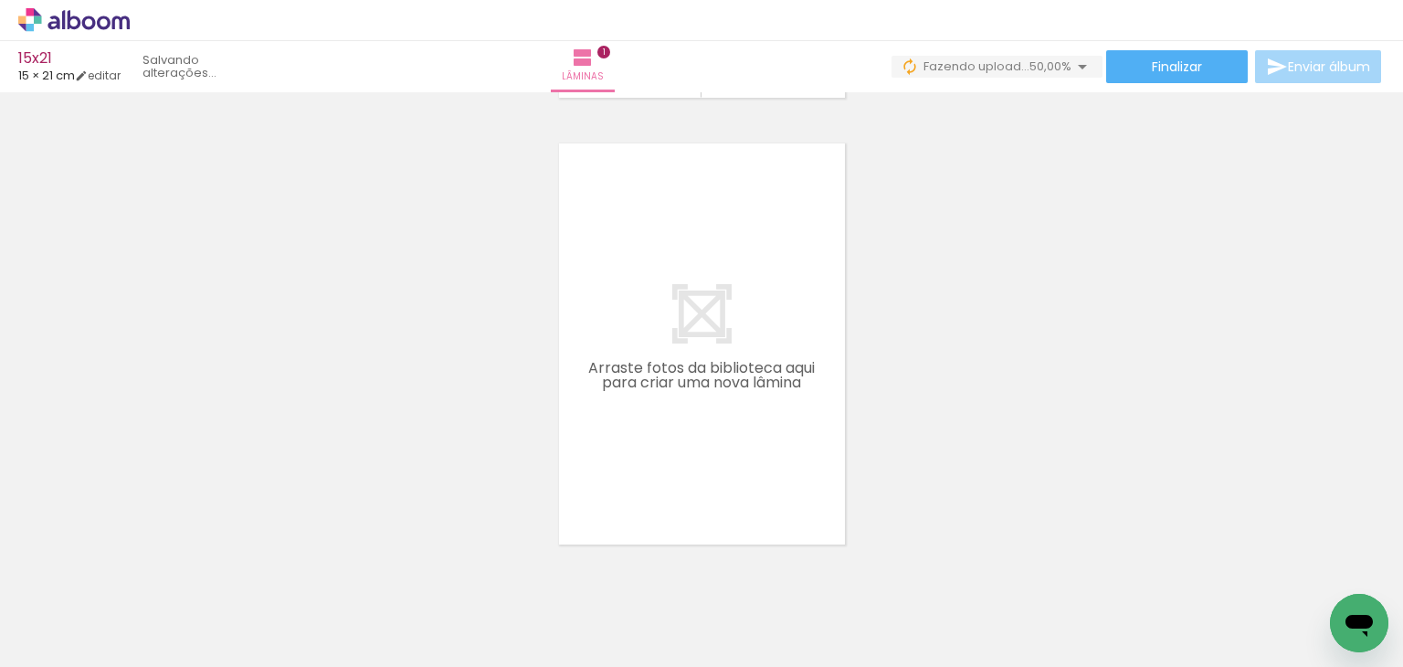
scroll to position [480, 0]
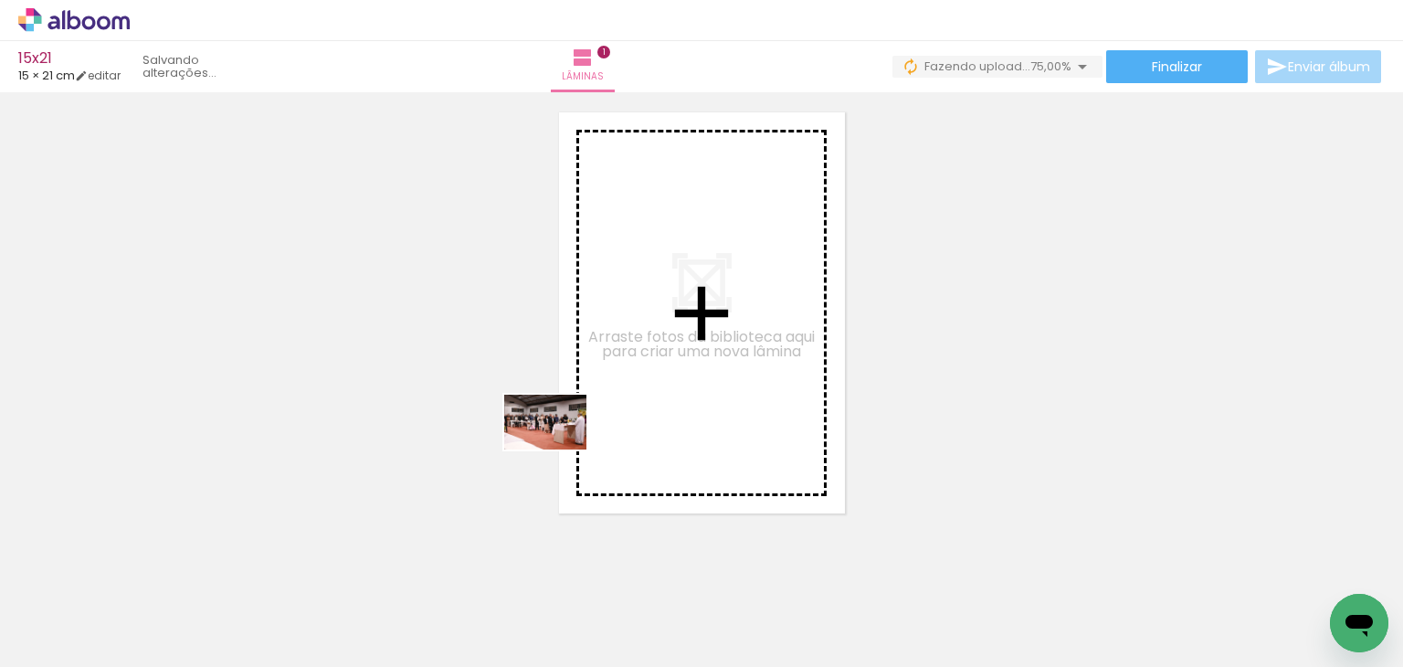
drag, startPoint x: 405, startPoint y: 597, endPoint x: 482, endPoint y: 597, distance: 77.7
click at [560, 449] on quentale-workspace at bounding box center [701, 333] width 1403 height 667
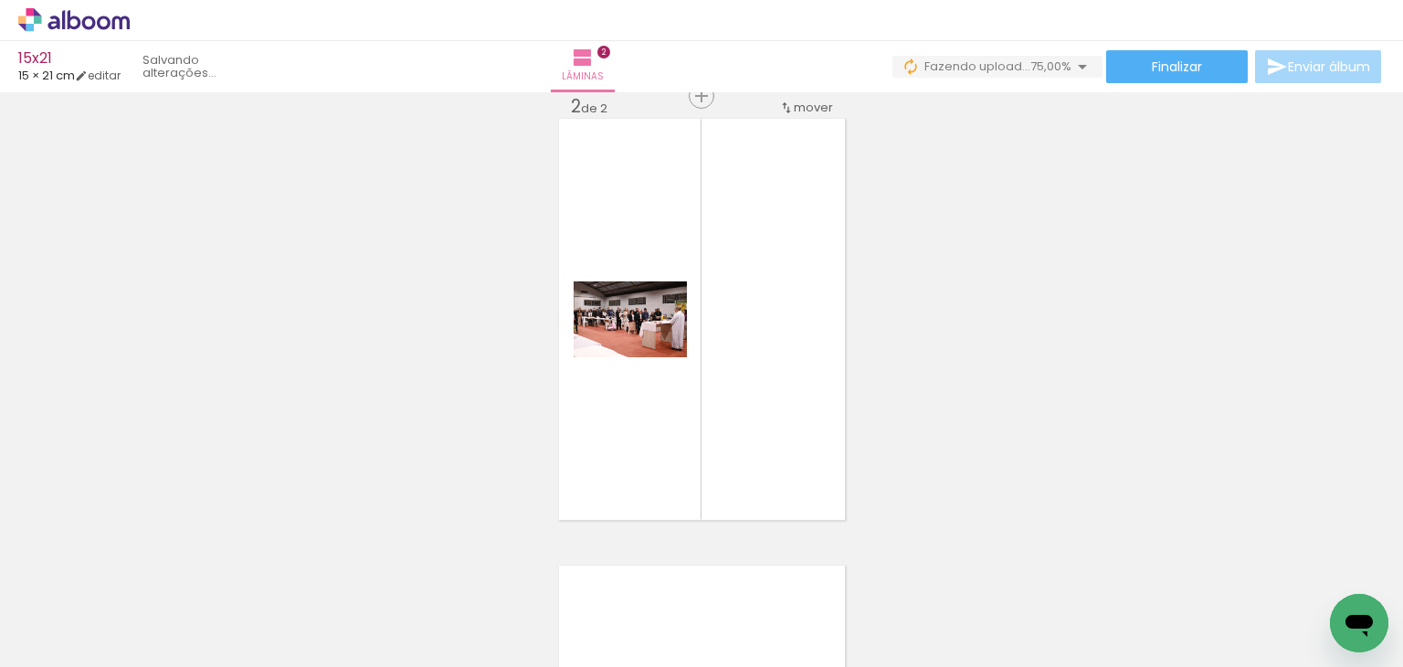
scroll to position [470, 0]
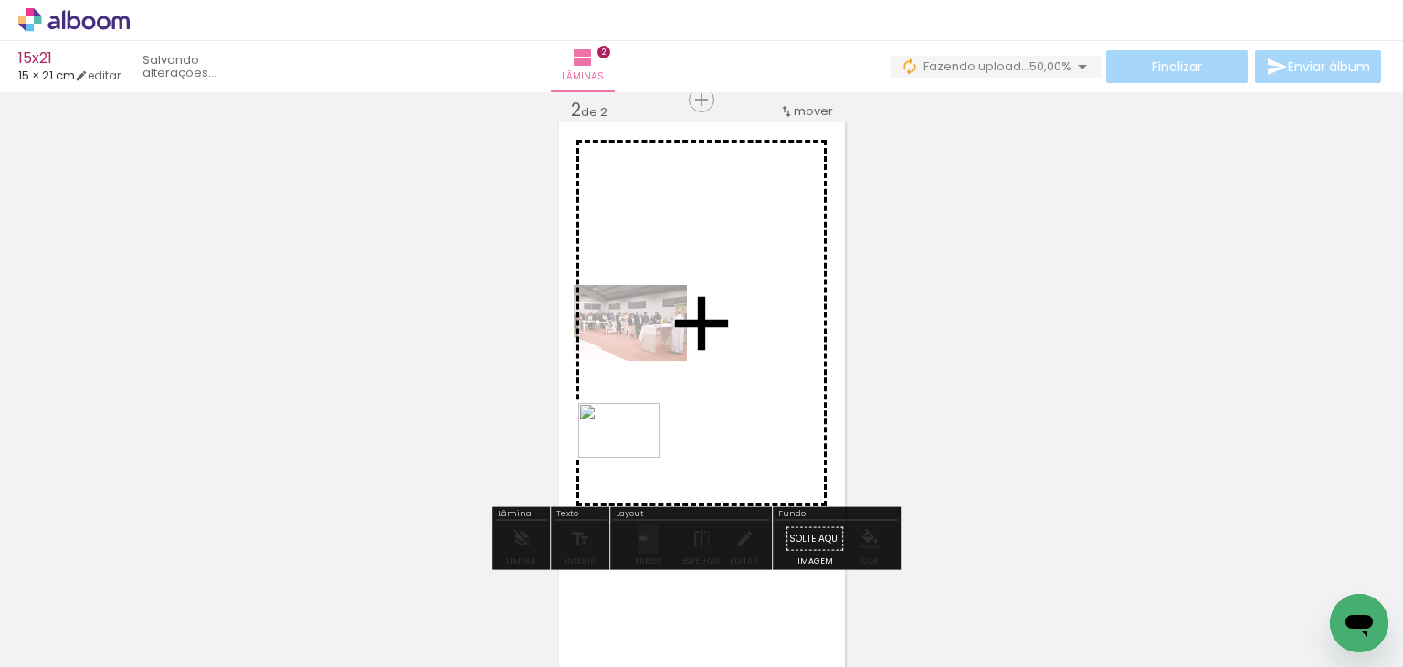
drag, startPoint x: 476, startPoint y: 609, endPoint x: 633, endPoint y: 458, distance: 217.8
click at [633, 458] on quentale-workspace at bounding box center [701, 333] width 1403 height 667
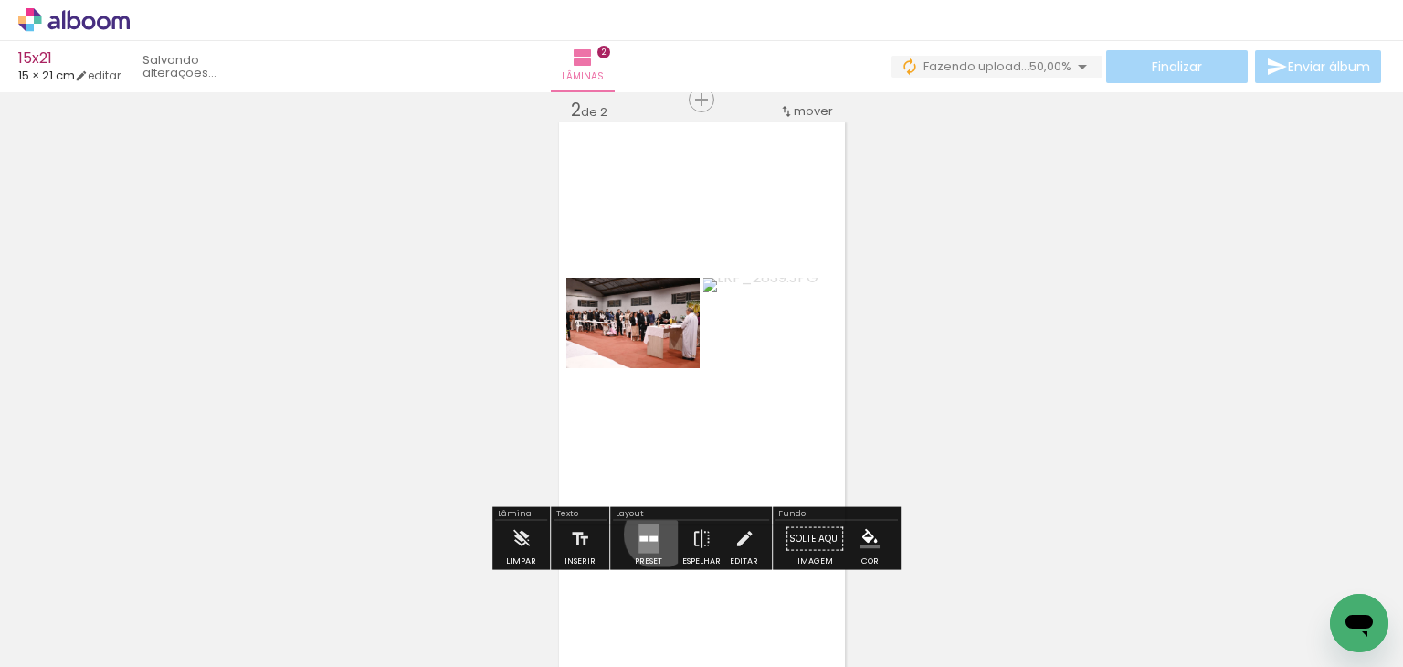
click at [654, 534] on div at bounding box center [648, 539] width 49 height 37
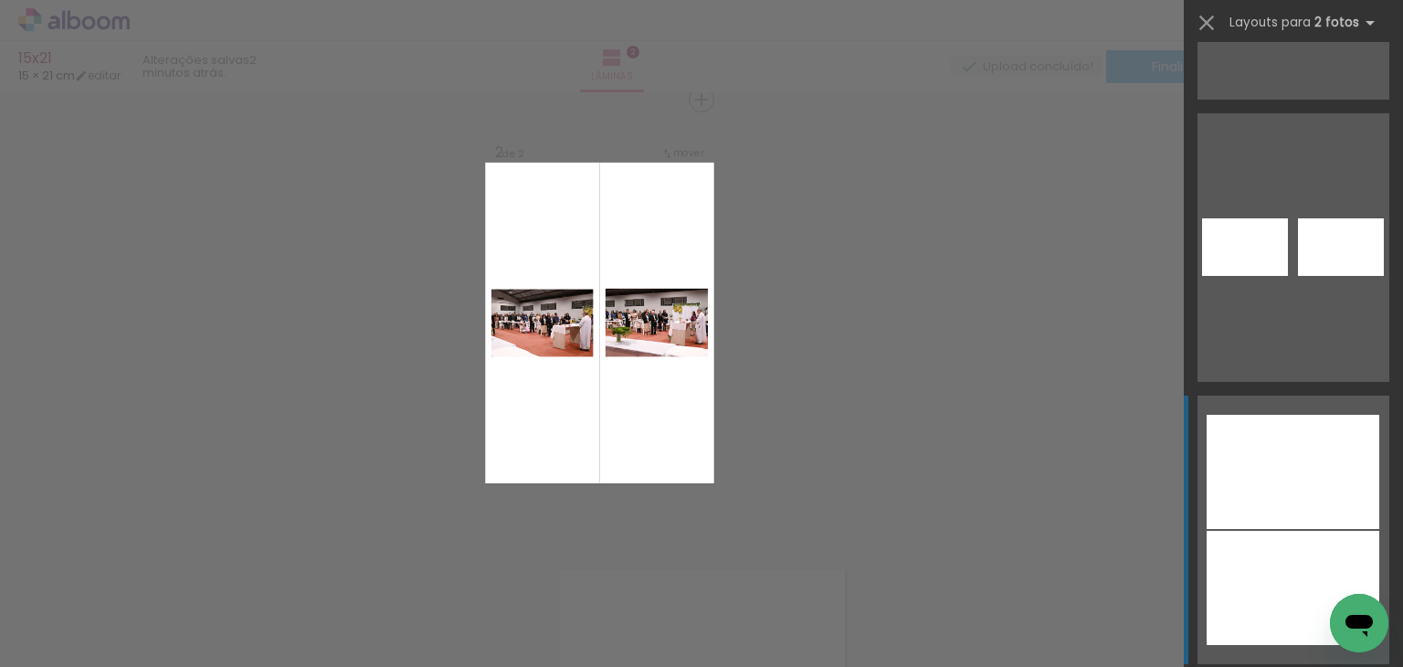
scroll to position [2010, 0]
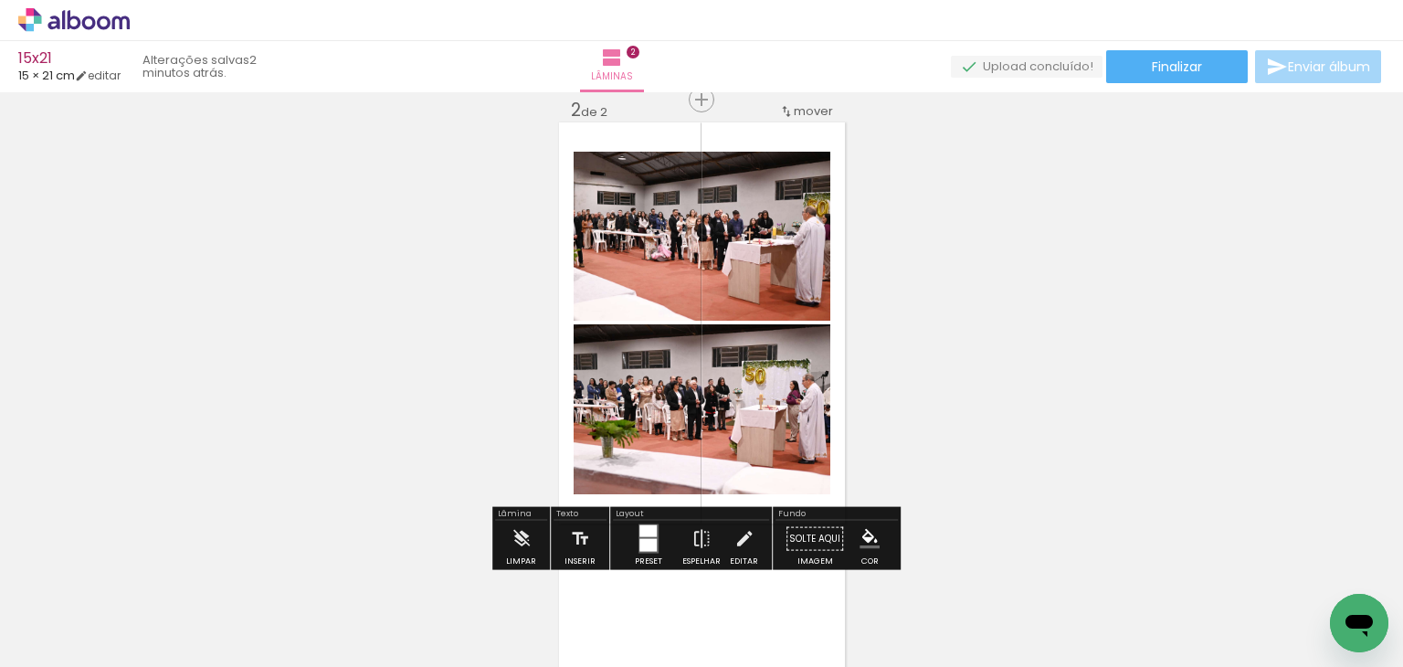
click at [1283, 333] on div "Inserir lâmina 1 de 2 Inserir lâmina 2 de 2" at bounding box center [701, 299] width 1403 height 1341
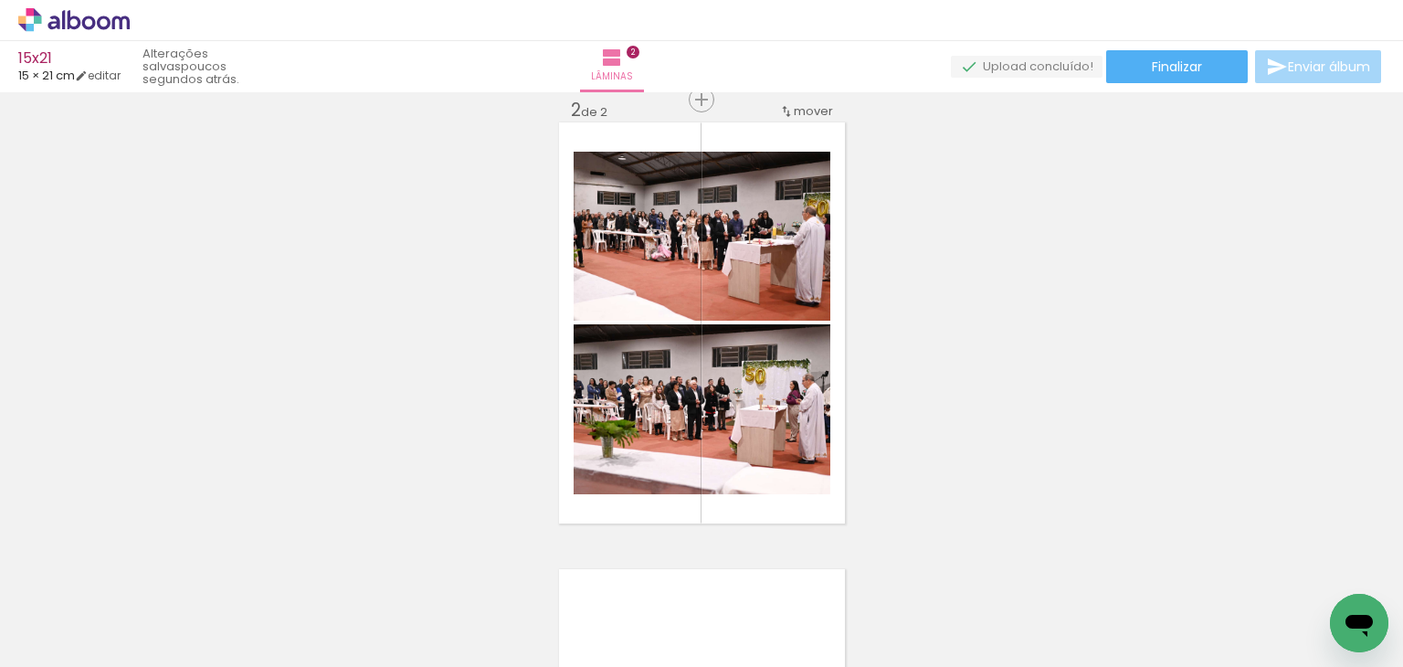
click at [1032, 363] on div "Inserir lâmina 1 de 2 Inserir lâmina 2 de 2" at bounding box center [701, 299] width 1403 height 1341
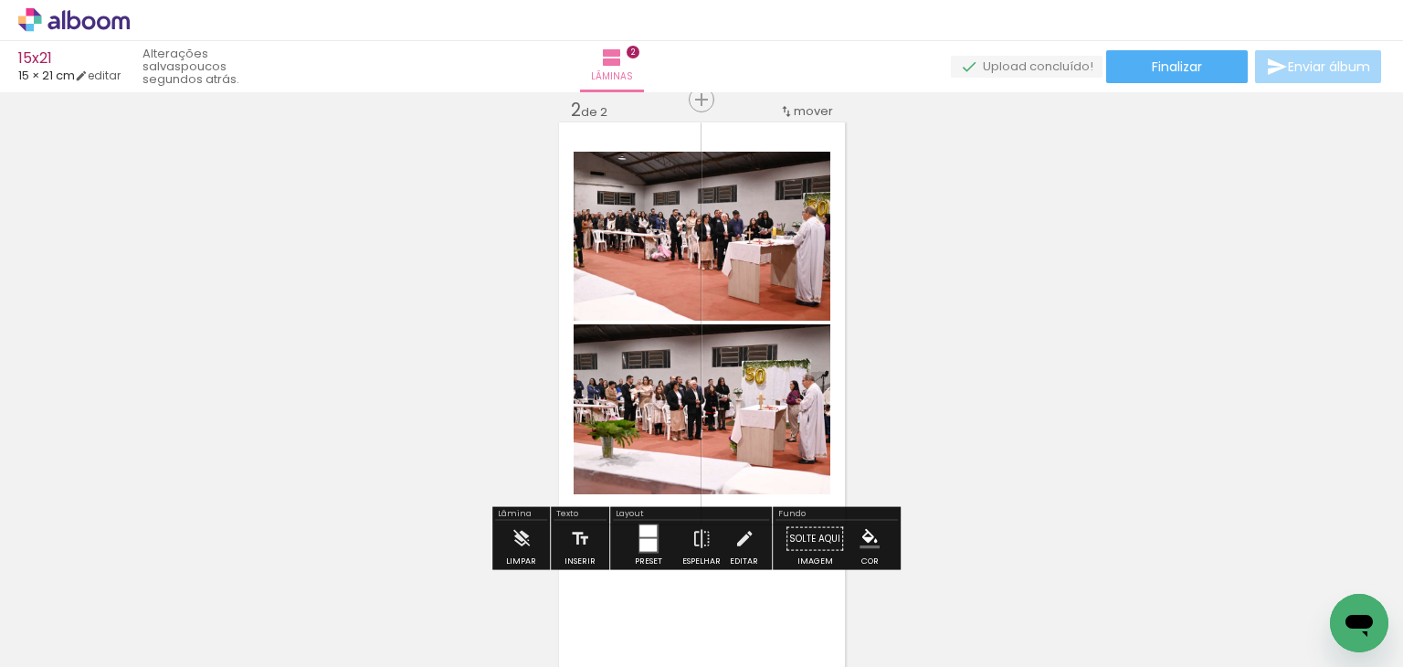
click at [774, 258] on quentale-photo at bounding box center [702, 236] width 257 height 169
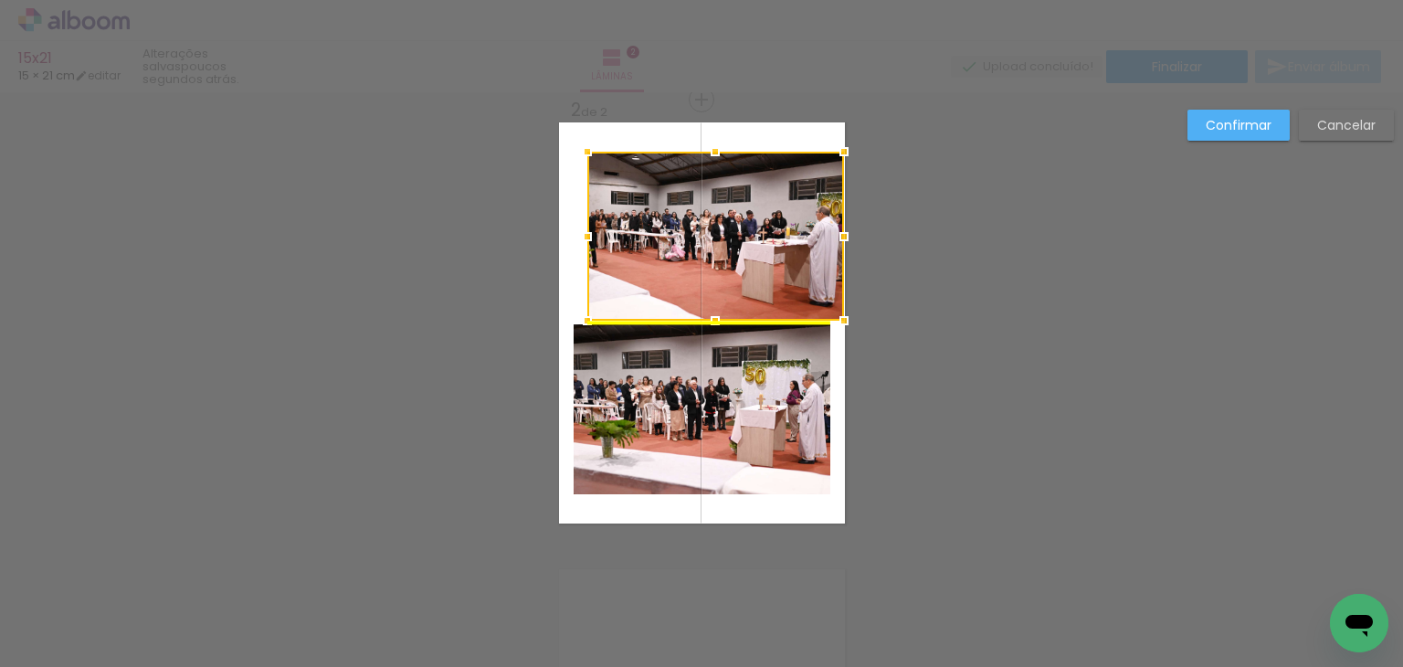
drag, startPoint x: 737, startPoint y: 238, endPoint x: 751, endPoint y: 235, distance: 14.2
click at [751, 235] on div at bounding box center [715, 236] width 257 height 169
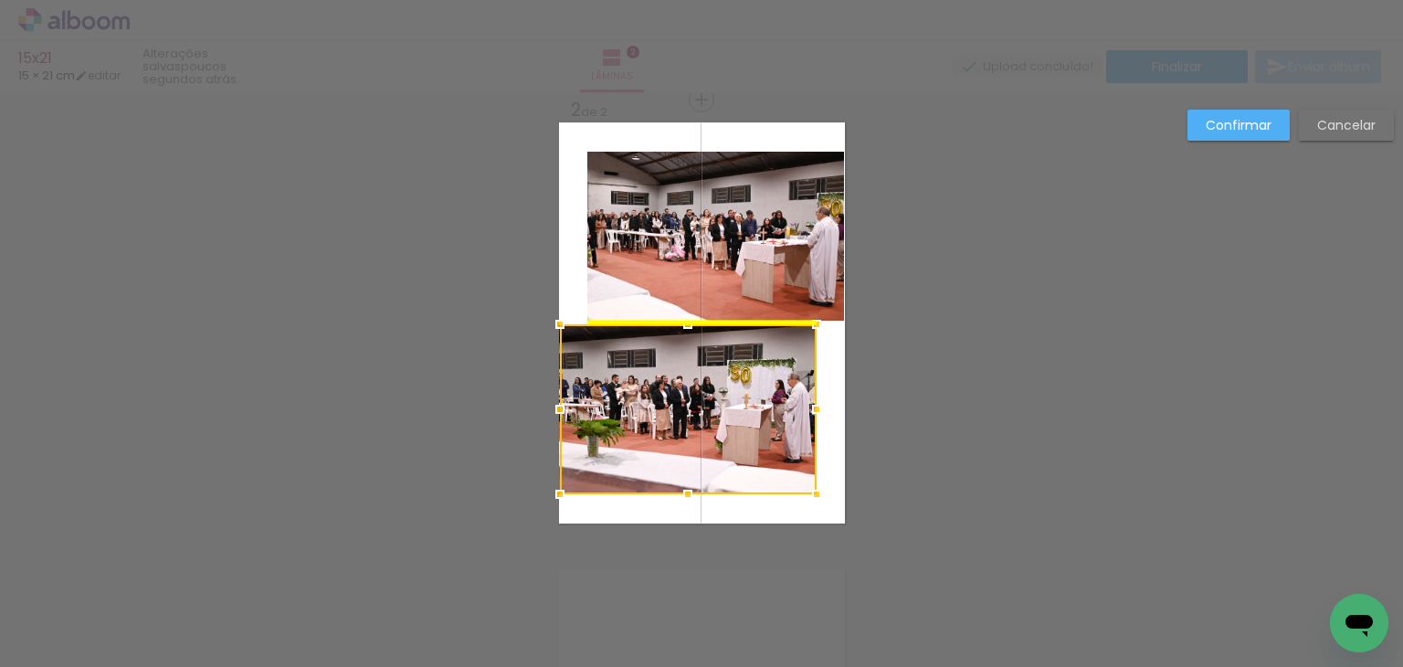
drag, startPoint x: 714, startPoint y: 365, endPoint x: 700, endPoint y: 363, distance: 14.0
click at [700, 363] on div at bounding box center [688, 409] width 257 height 170
click at [1013, 366] on div "Confirmar Cancelar" at bounding box center [701, 315] width 1403 height 1384
click at [1038, 352] on div "Confirmar Cancelar" at bounding box center [701, 315] width 1403 height 1384
click at [1244, 137] on paper-button "Confirmar" at bounding box center [1239, 125] width 102 height 31
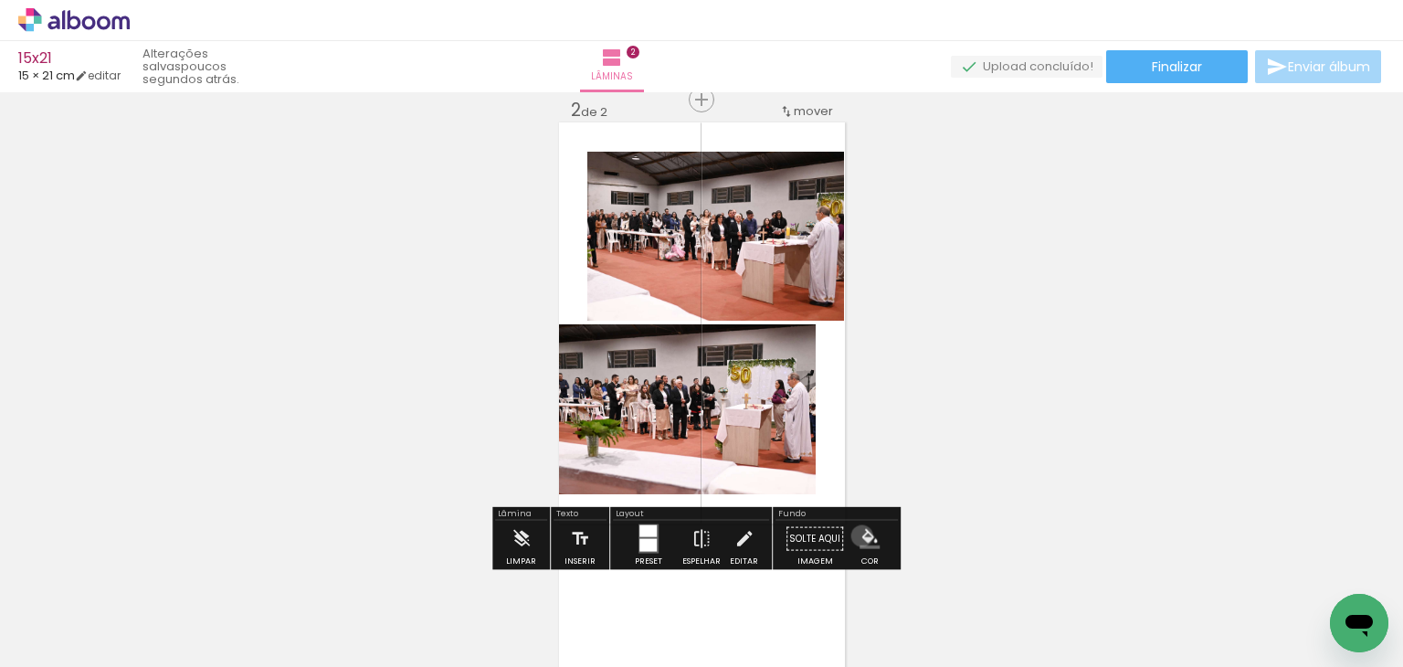
click at [860, 535] on iron-icon "color picker" at bounding box center [870, 539] width 20 height 20
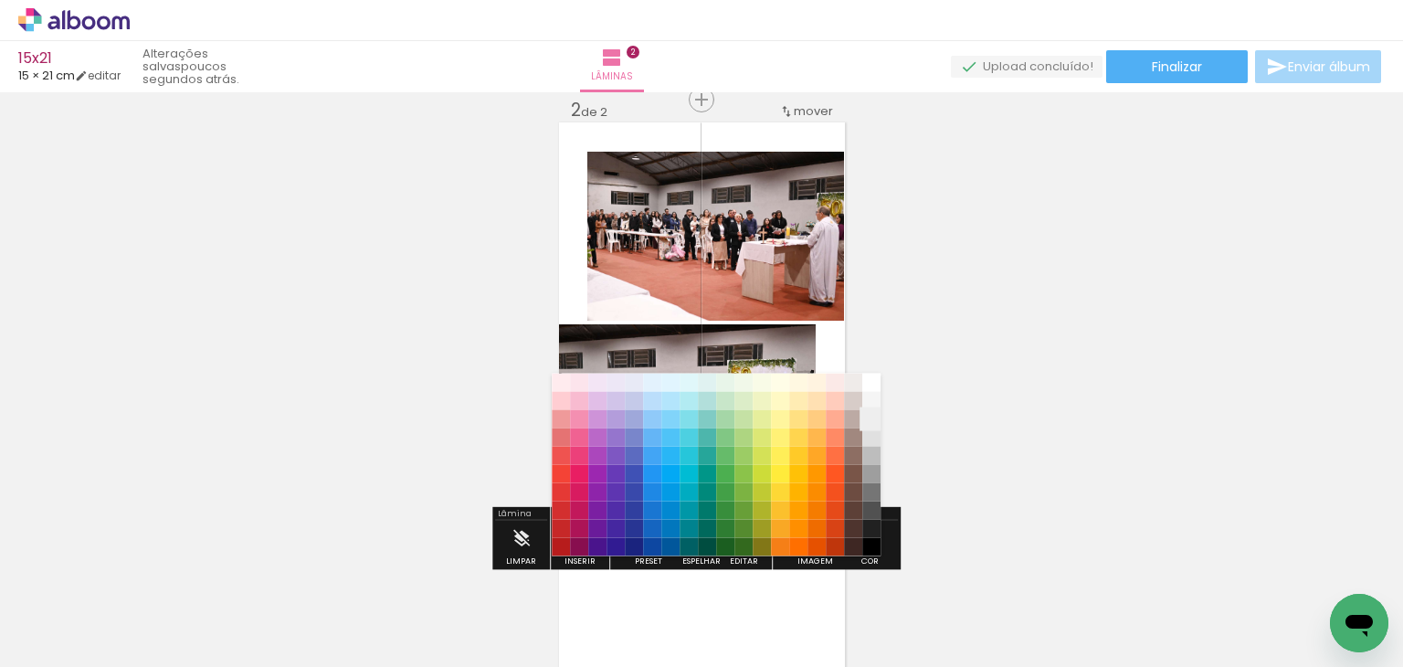
click at [872, 418] on paper-item "#eeeeee" at bounding box center [872, 418] width 18 height 18
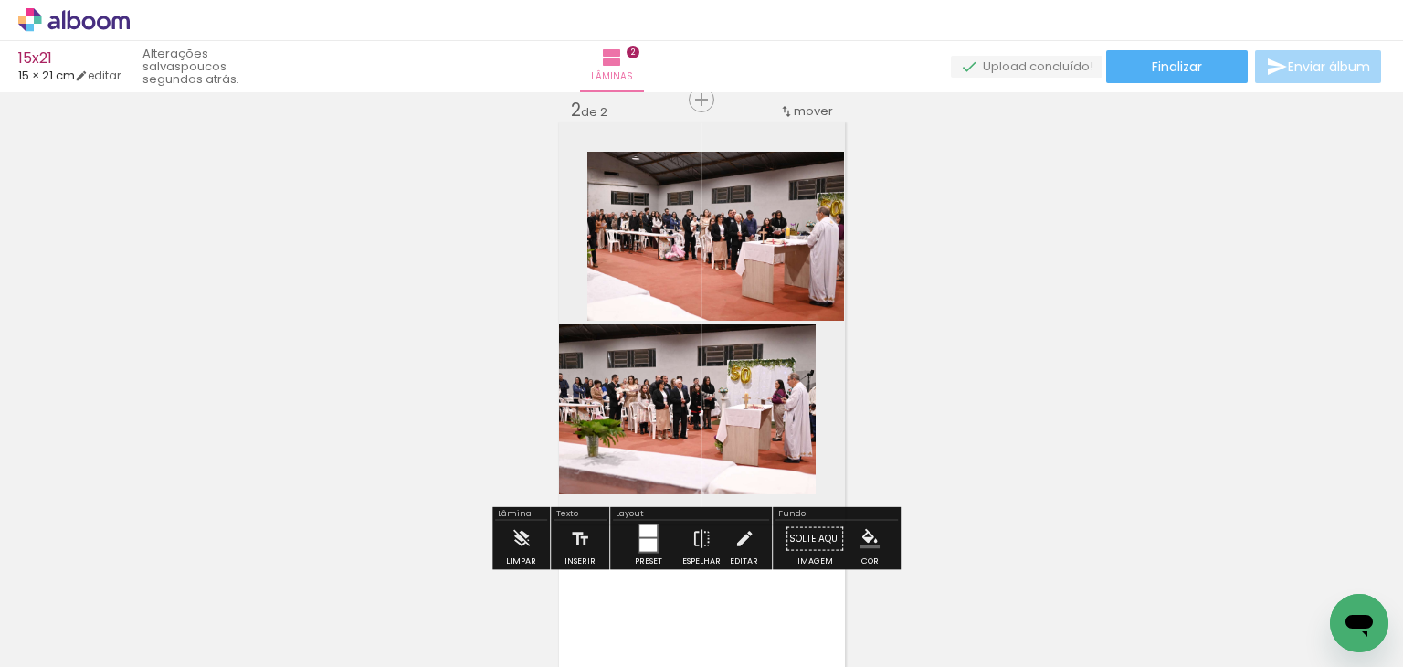
click at [1023, 397] on div "Inserir lâmina 1 de 2 Inserir lâmina 2 de 2" at bounding box center [701, 299] width 1403 height 1341
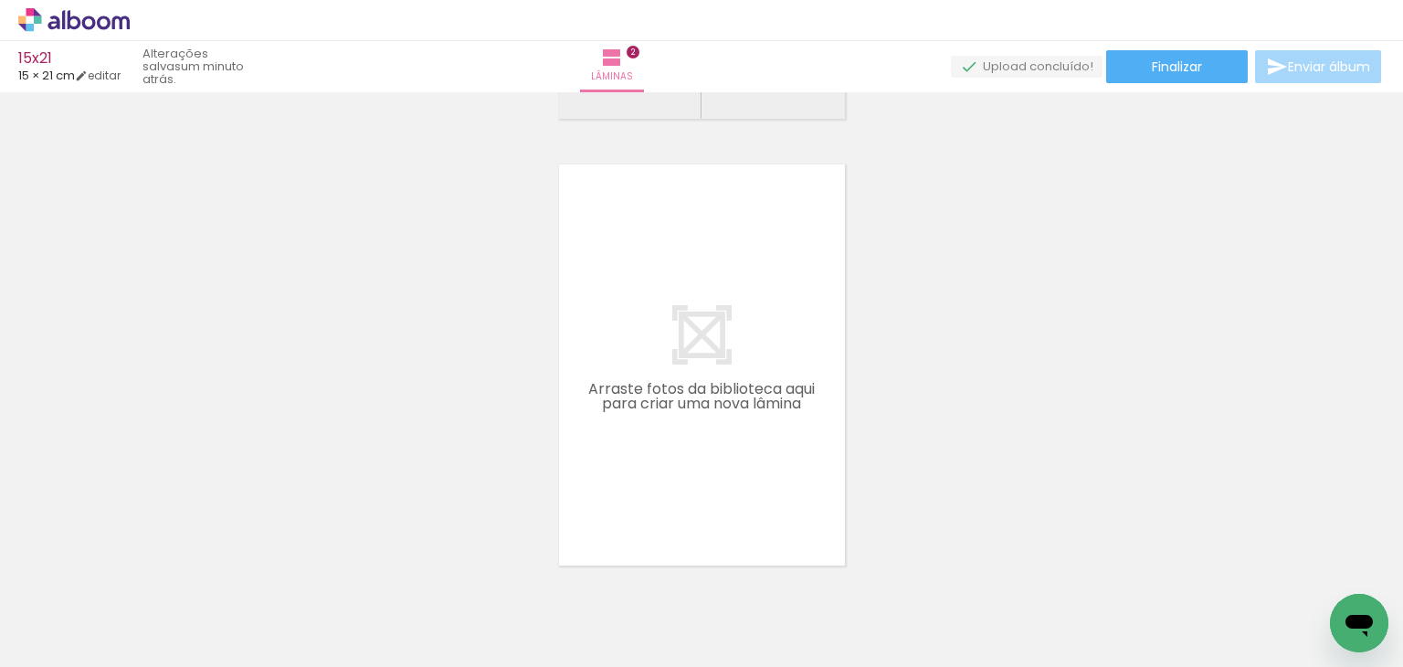
scroll to position [926, 0]
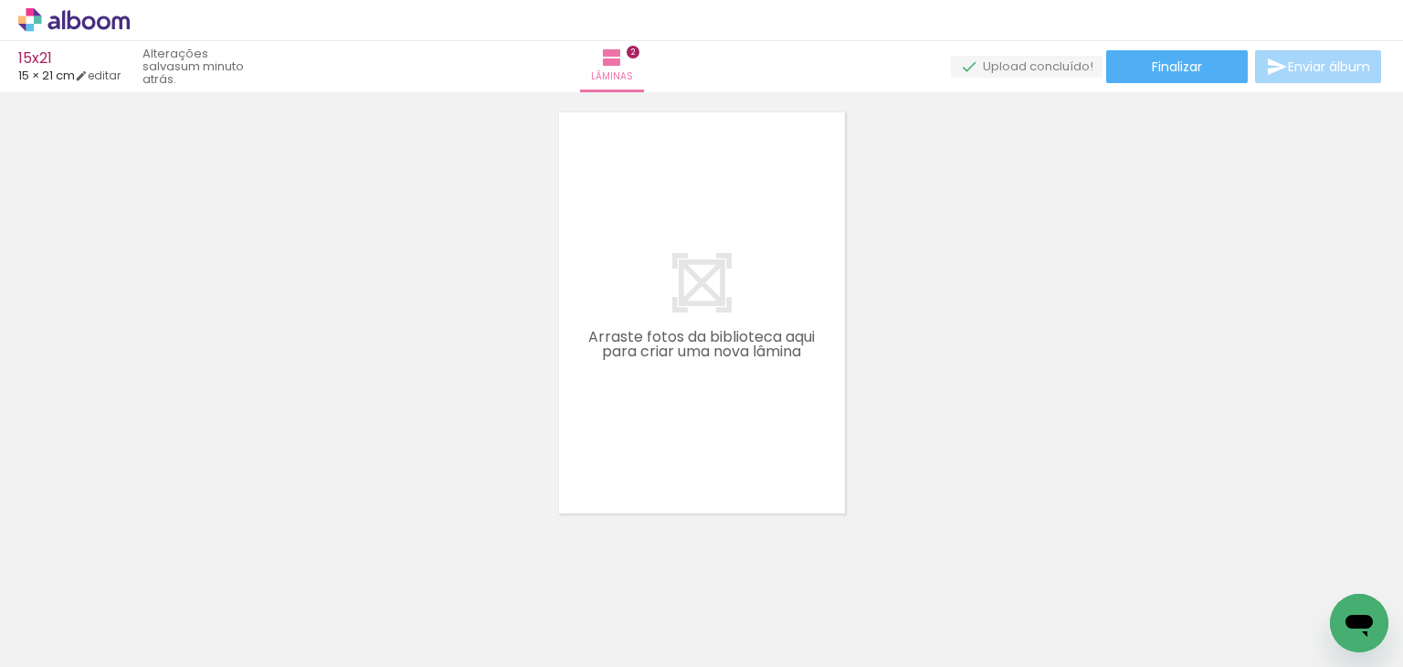
click at [63, 632] on span "Adicionar Fotos" at bounding box center [64, 642] width 55 height 20
click at [0, 0] on input "file" at bounding box center [0, 0] width 0 height 0
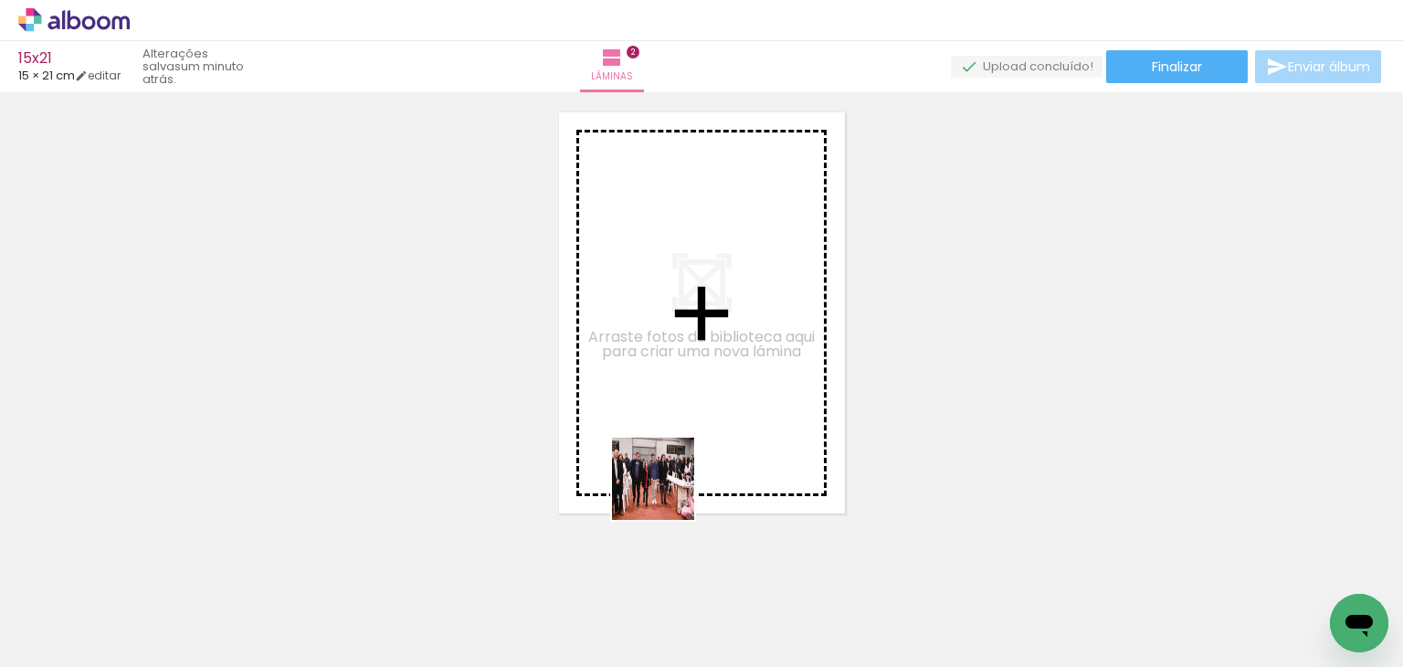
drag, startPoint x: 624, startPoint y: 607, endPoint x: 698, endPoint y: 603, distance: 74.1
click at [669, 491] on quentale-workspace at bounding box center [701, 333] width 1403 height 667
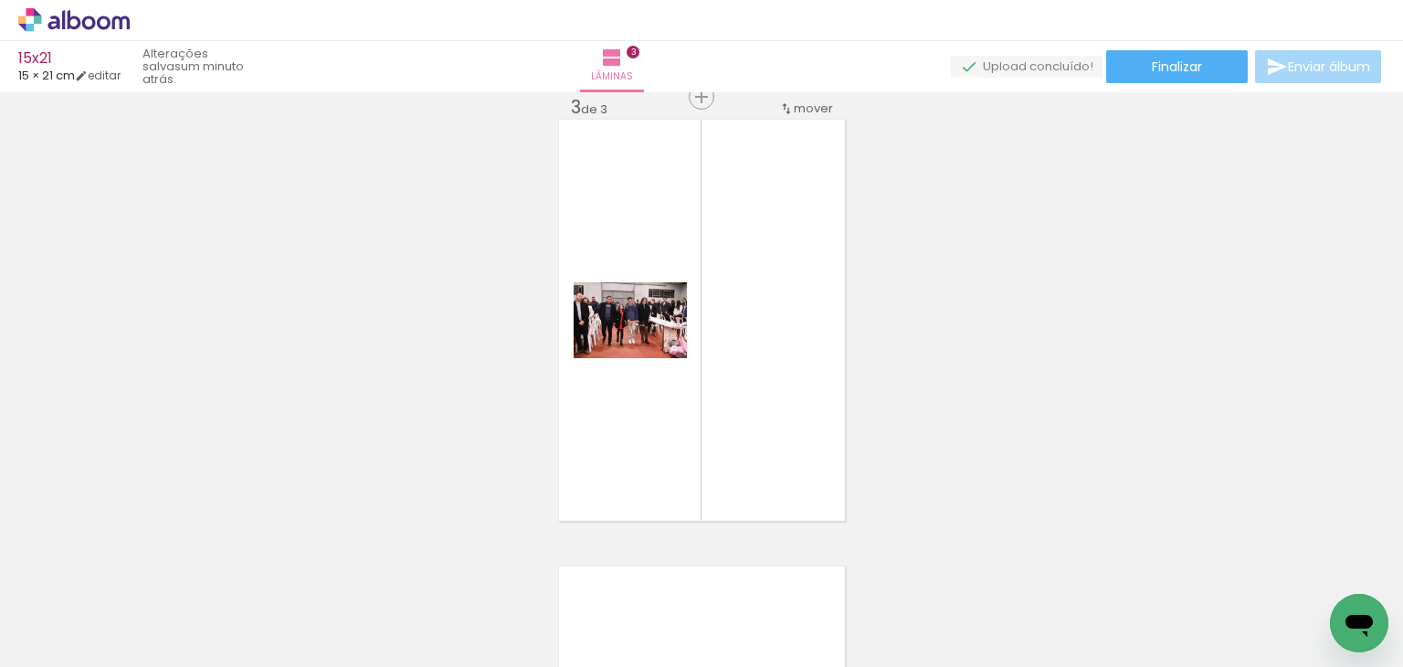
scroll to position [916, 0]
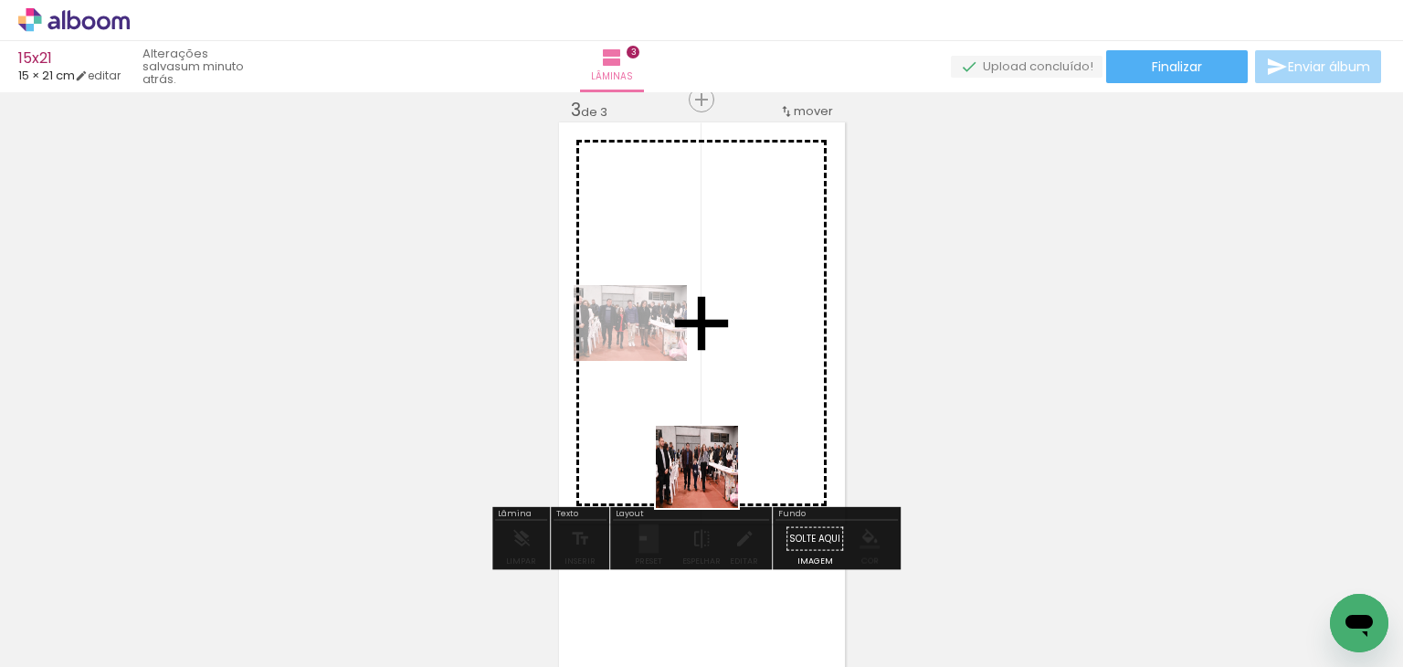
drag, startPoint x: 700, startPoint y: 615, endPoint x: 711, endPoint y: 472, distance: 143.0
click at [711, 472] on quentale-workspace at bounding box center [701, 333] width 1403 height 667
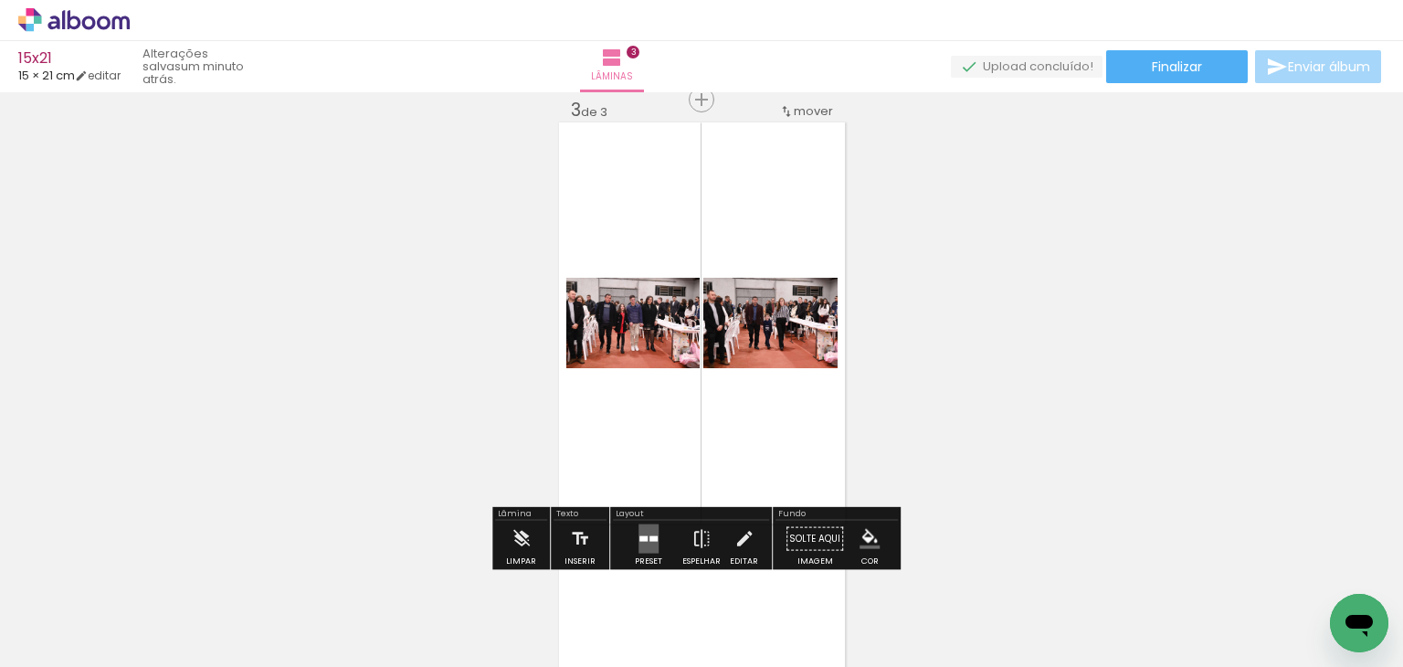
click at [651, 542] on quentale-layouter at bounding box center [649, 538] width 20 height 29
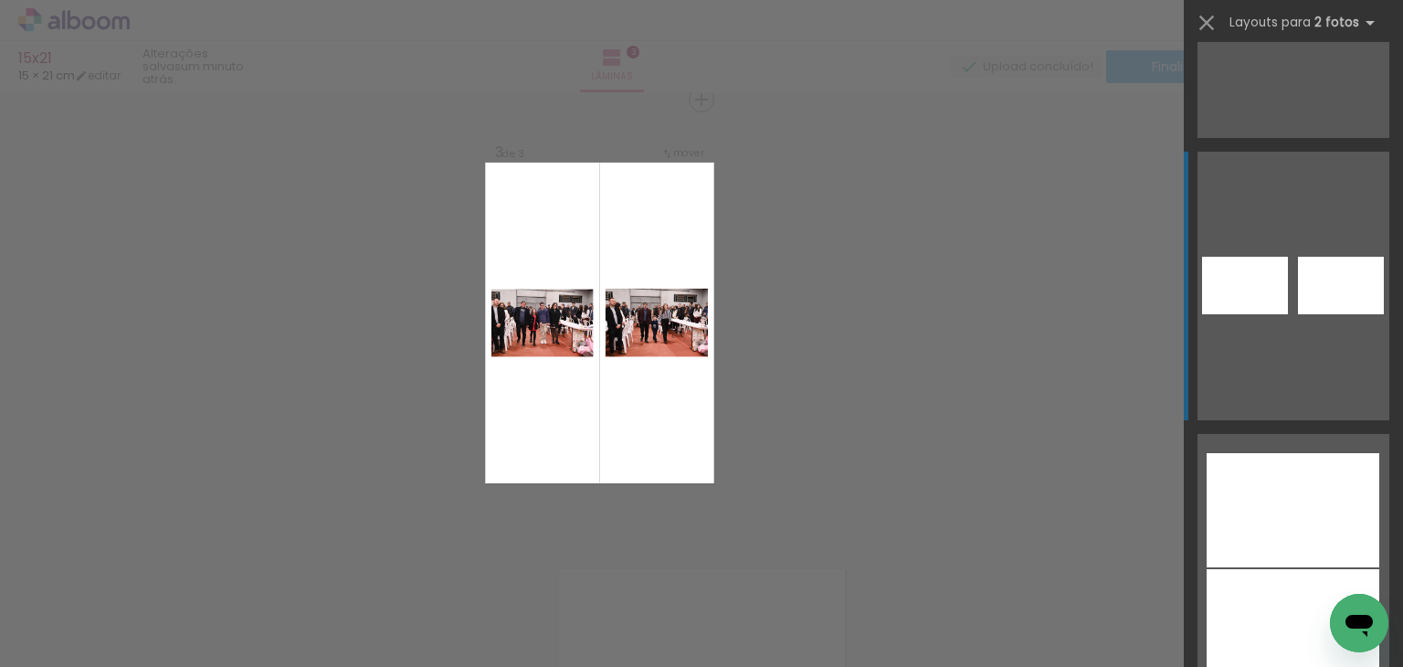
scroll to position [2101, 0]
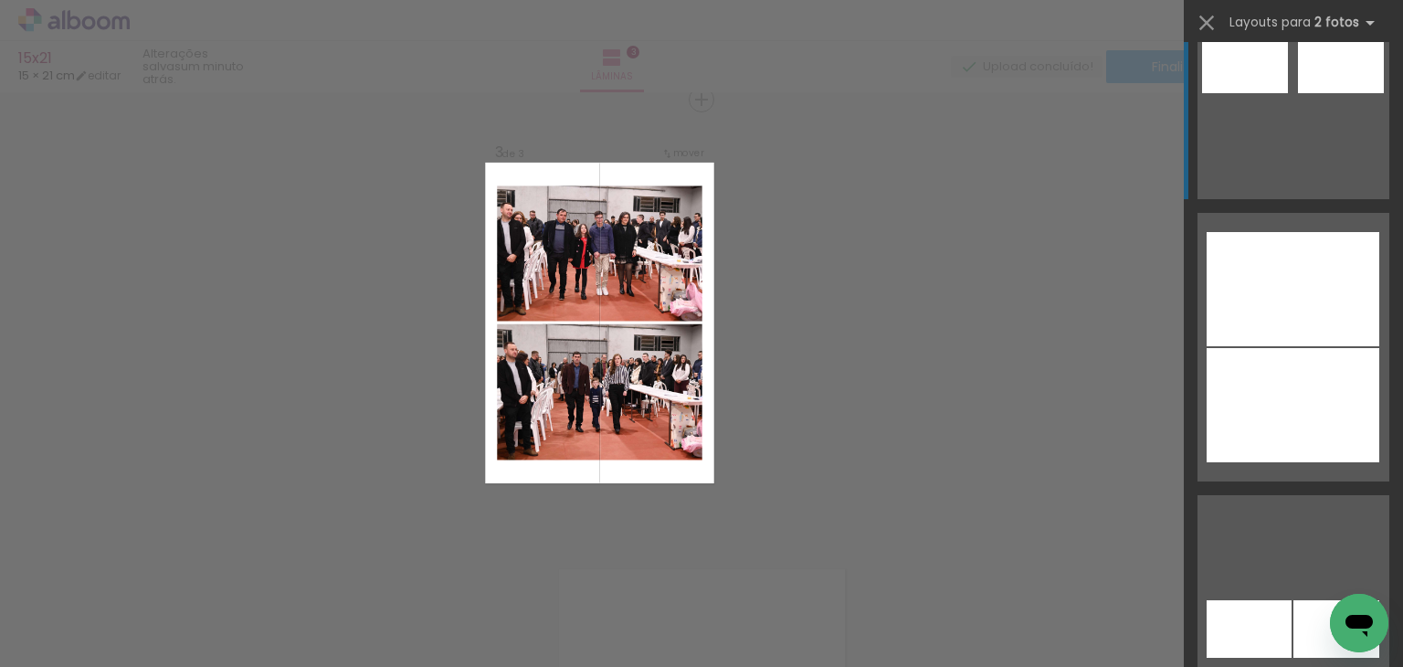
click at [1362, 378] on div at bounding box center [1293, 405] width 173 height 114
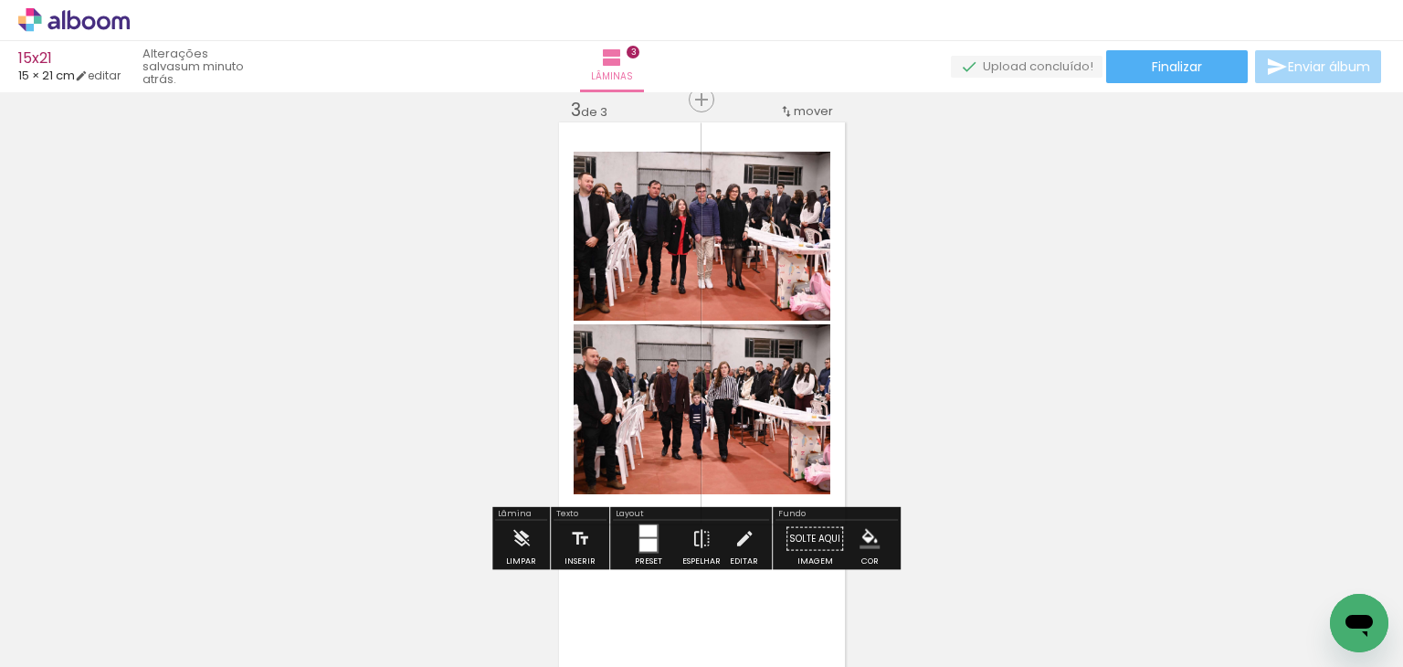
click at [1138, 297] on div "Inserir lâmina 1 de 3 Inserir lâmina 2 de 3 Inserir lâmina 3 de 3" at bounding box center [701, 76] width 1403 height 1788
click at [746, 248] on quentale-photo at bounding box center [702, 236] width 257 height 169
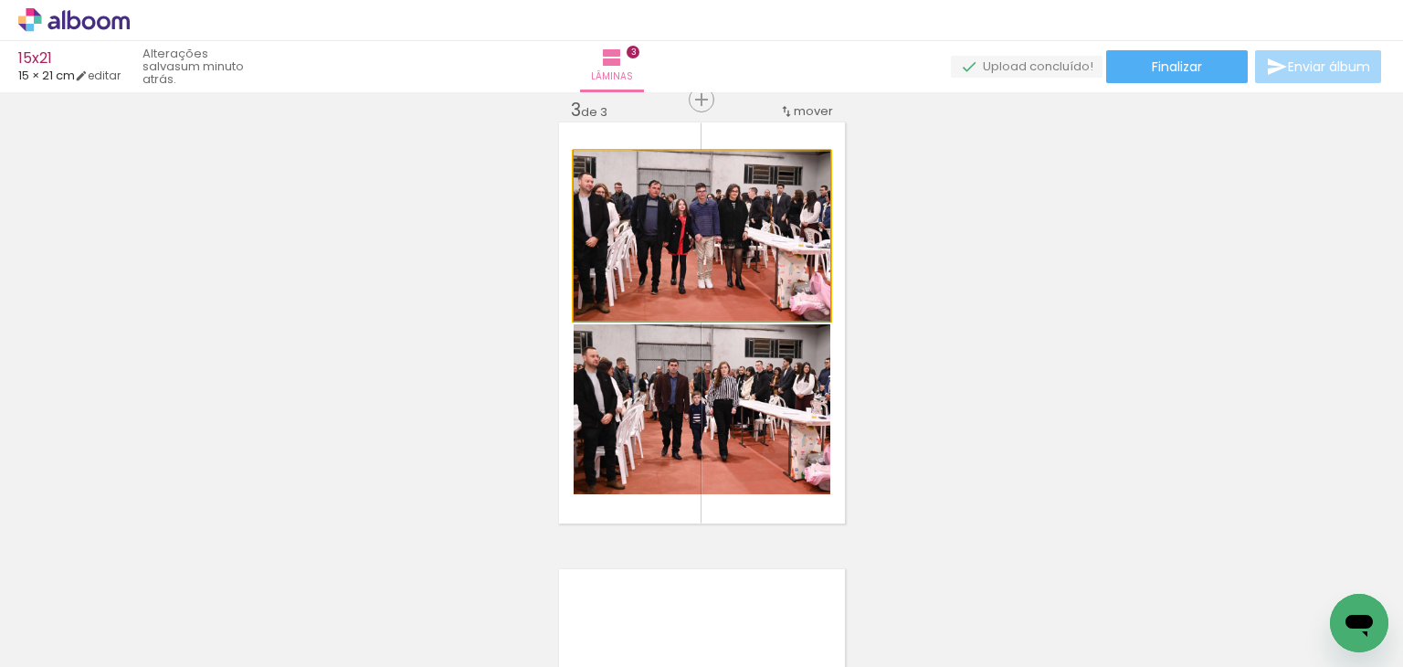
click at [746, 248] on quentale-photo at bounding box center [702, 236] width 257 height 169
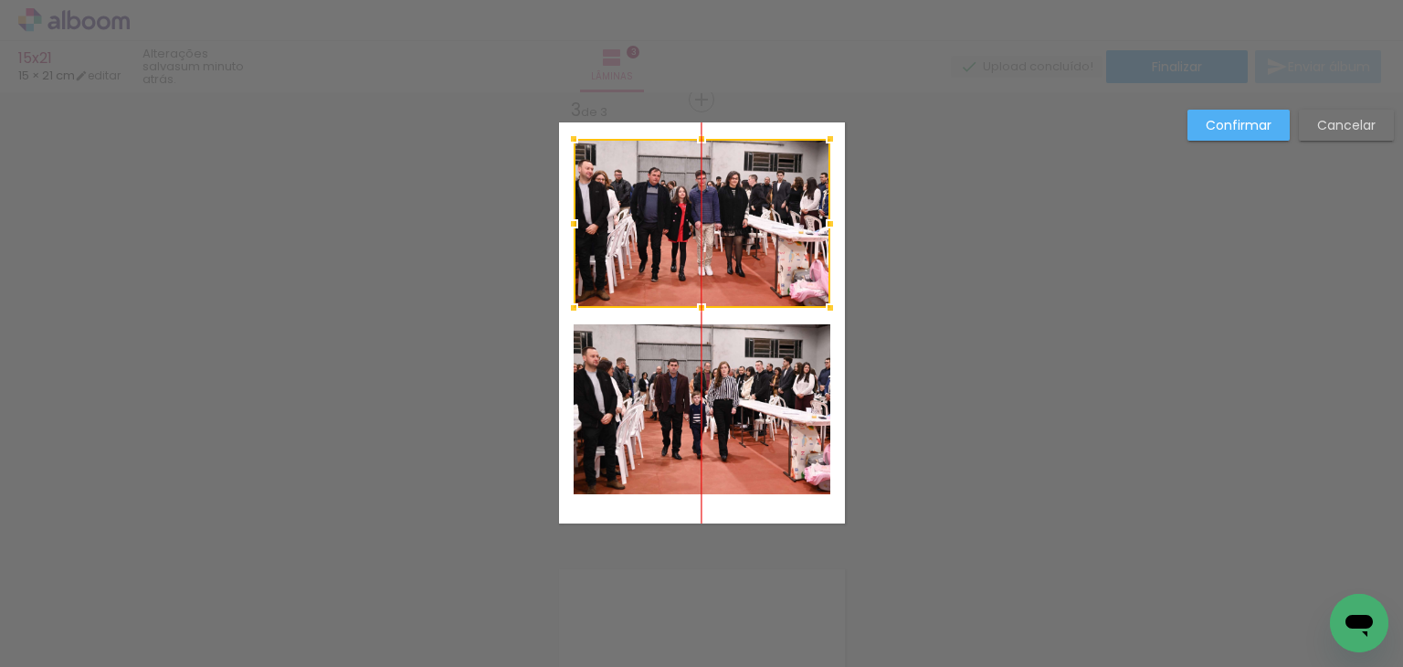
drag, startPoint x: 694, startPoint y: 237, endPoint x: 688, endPoint y: 284, distance: 47.9
click at [694, 224] on div at bounding box center [702, 223] width 257 height 169
click at [709, 403] on quentale-photo at bounding box center [702, 409] width 257 height 170
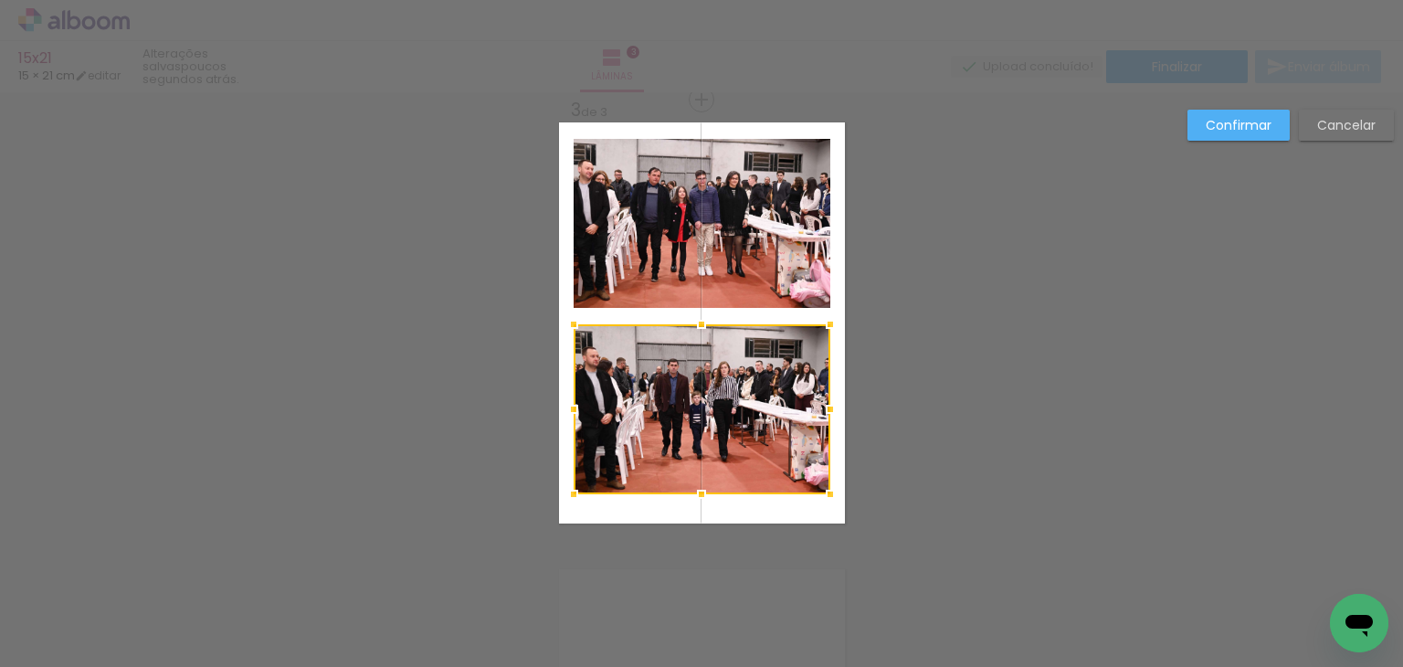
click at [1073, 231] on div "Confirmar Cancelar" at bounding box center [701, 91] width 1403 height 1831
click at [744, 242] on quentale-photo at bounding box center [702, 223] width 257 height 169
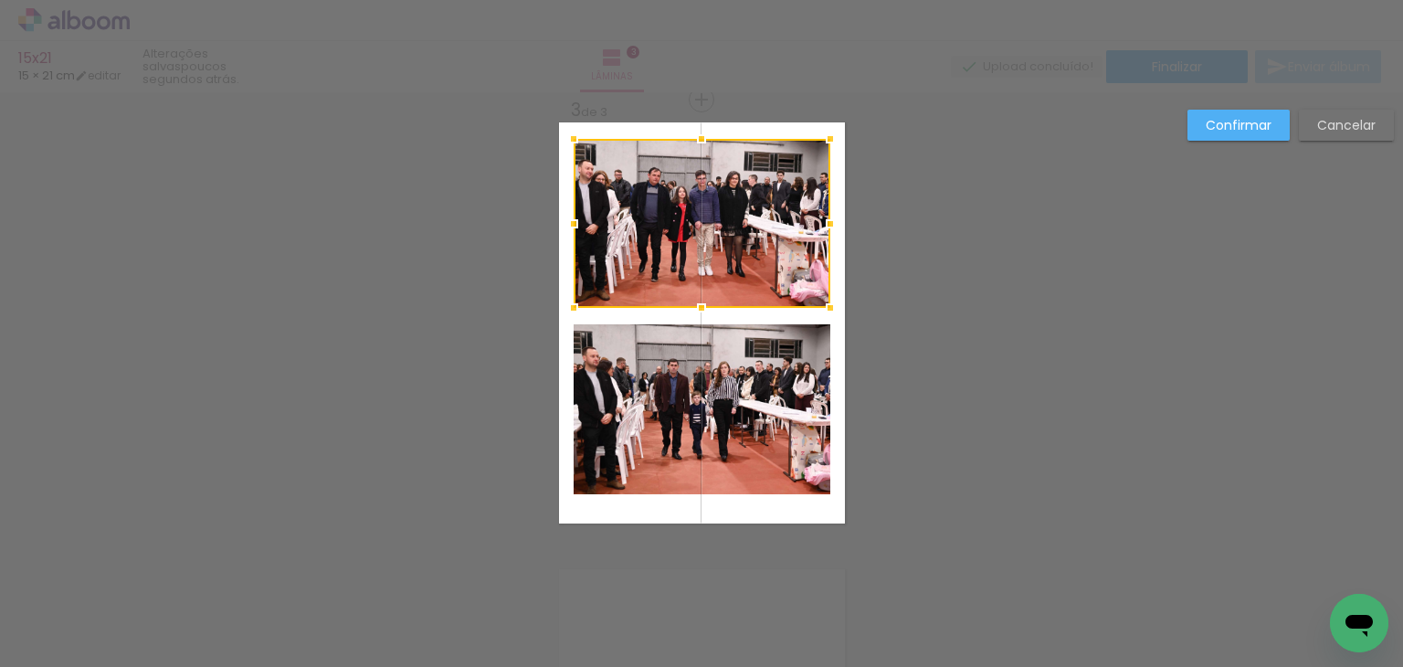
click at [905, 288] on div "Confirmar Cancelar" at bounding box center [701, 91] width 1403 height 1831
click at [756, 395] on quentale-photo at bounding box center [702, 409] width 257 height 170
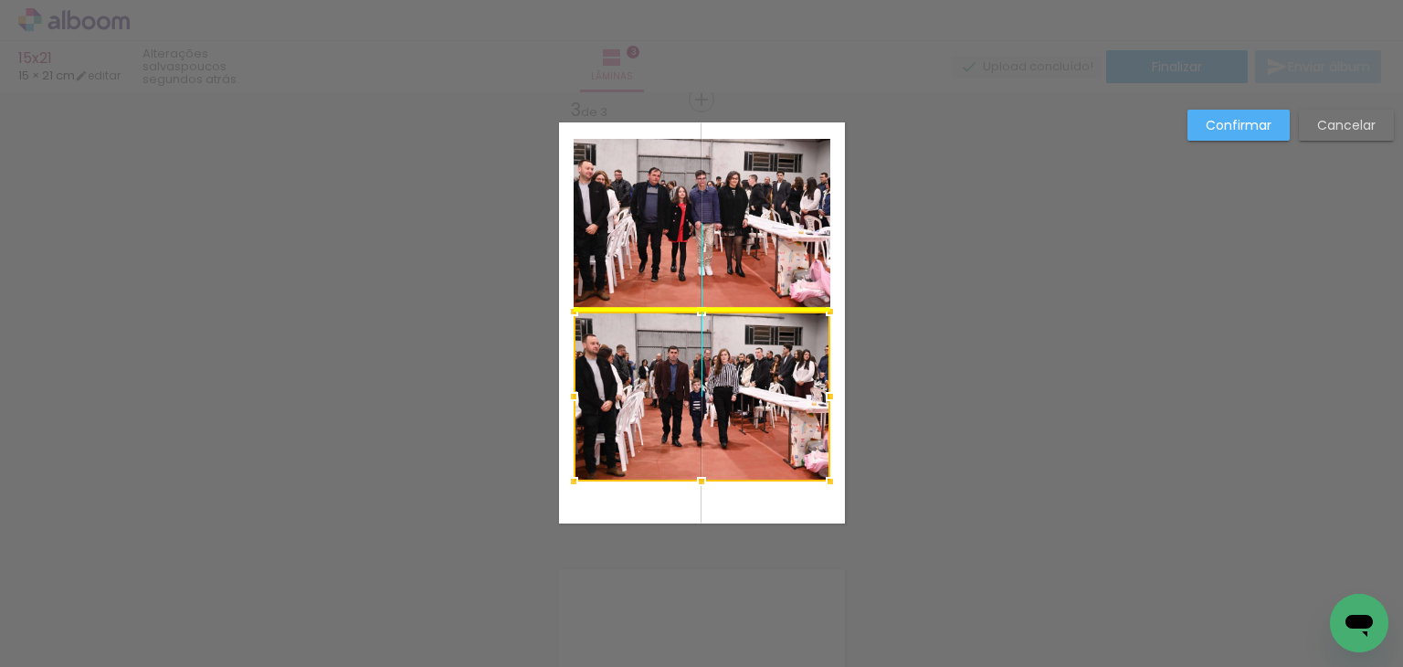
drag, startPoint x: 707, startPoint y: 381, endPoint x: 720, endPoint y: 392, distance: 16.8
click at [720, 393] on div at bounding box center [702, 397] width 257 height 170
drag, startPoint x: 855, startPoint y: 324, endPoint x: 870, endPoint y: 335, distance: 18.3
click at [855, 324] on div "Confirmar Cancelar" at bounding box center [701, 91] width 1403 height 1831
drag, startPoint x: 917, startPoint y: 418, endPoint x: 609, endPoint y: 99, distance: 443.3
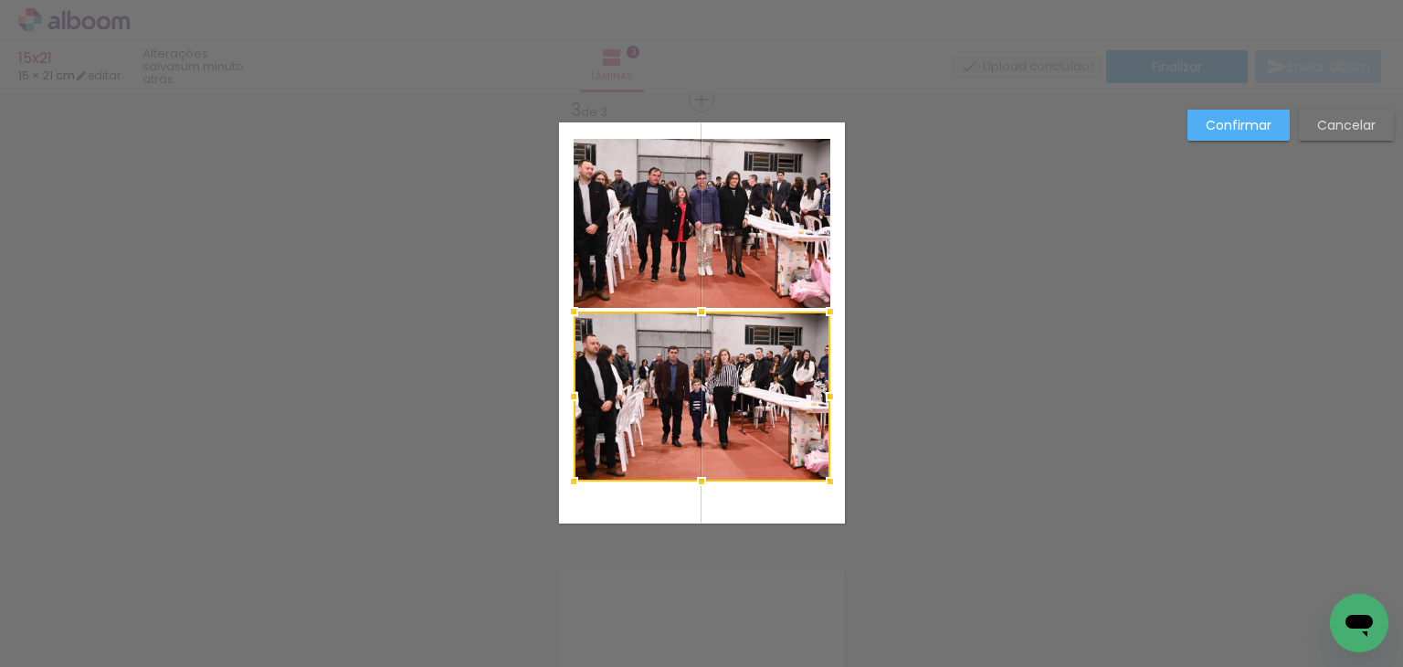
click at [609, 99] on div "Confirmar Cancelar" at bounding box center [701, 91] width 1403 height 1831
click at [719, 234] on quentale-photo at bounding box center [702, 223] width 257 height 169
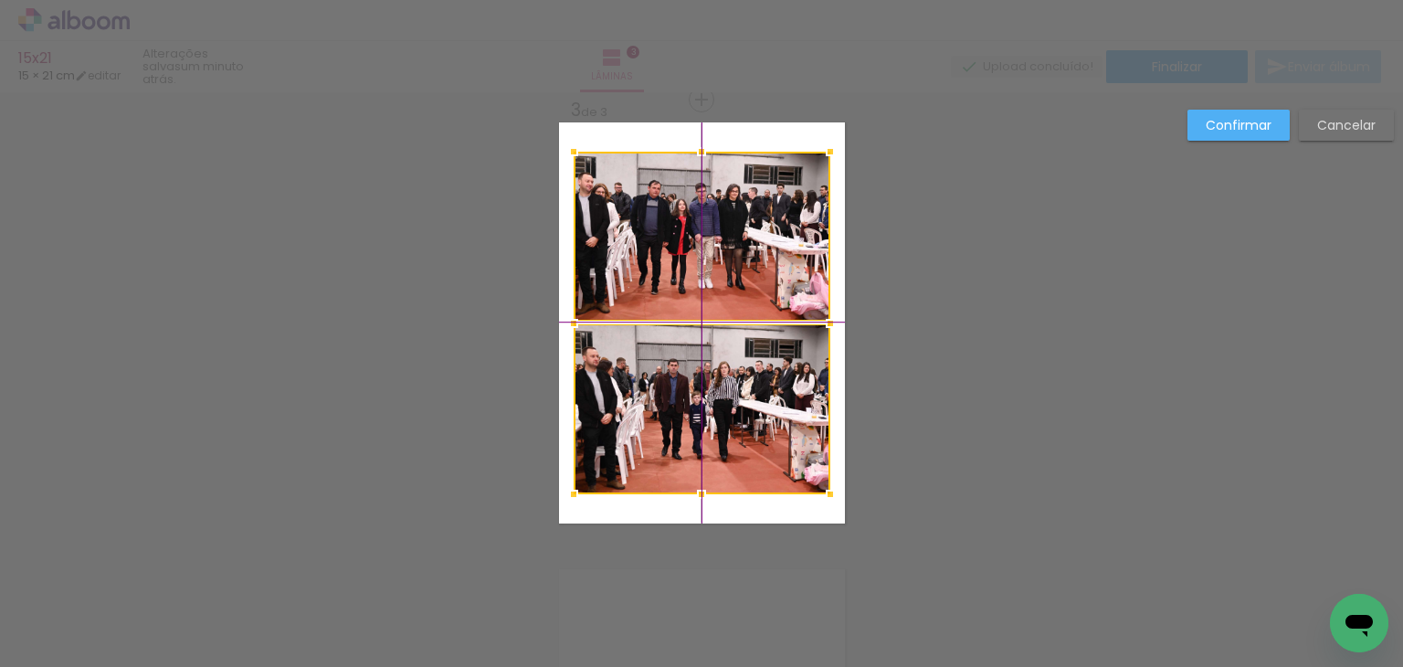
drag, startPoint x: 708, startPoint y: 250, endPoint x: 714, endPoint y: 263, distance: 14.3
click at [711, 270] on div at bounding box center [702, 323] width 257 height 343
click at [1122, 202] on div "Confirmar Cancelar" at bounding box center [701, 91] width 1403 height 1831
drag, startPoint x: 980, startPoint y: 239, endPoint x: 922, endPoint y: 258, distance: 61.3
click at [968, 245] on div "Confirmar Cancelar" at bounding box center [701, 91] width 1403 height 1831
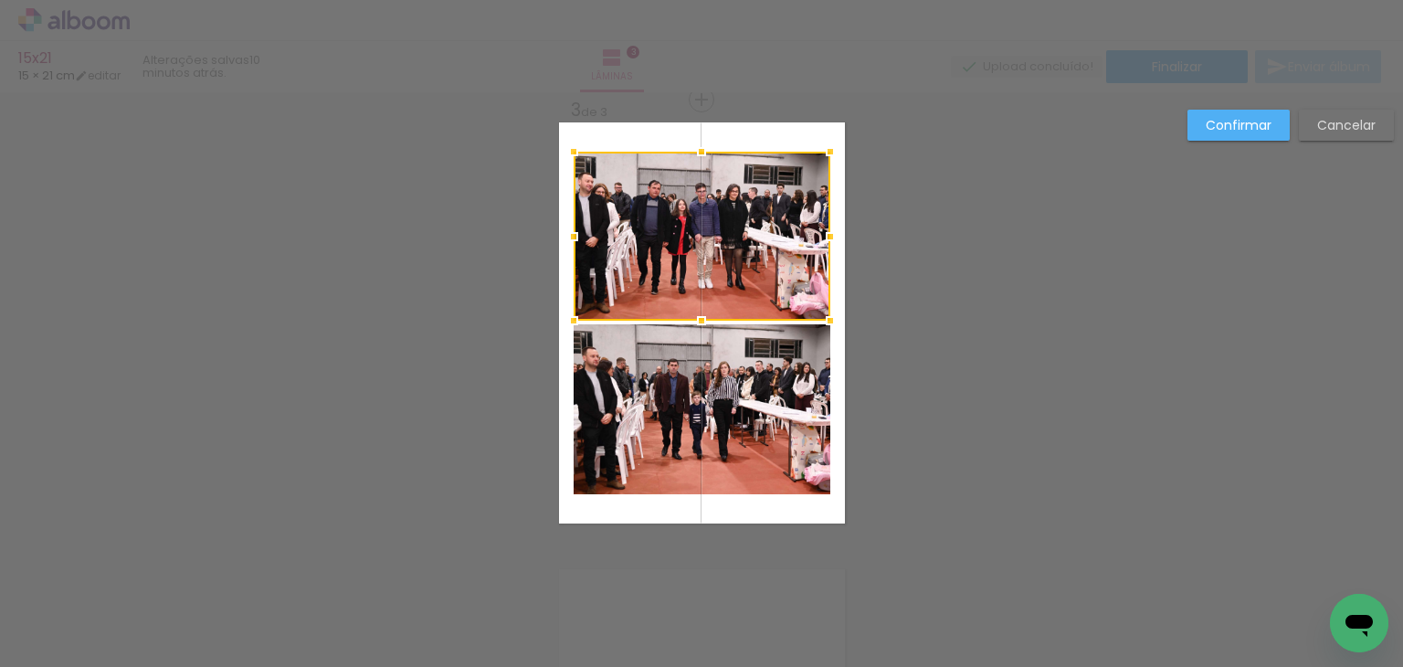
click at [1219, 146] on div "Confirmar Cancelar" at bounding box center [1287, 132] width 216 height 45
click at [0, 0] on slot "Confirmar" at bounding box center [0, 0] width 0 height 0
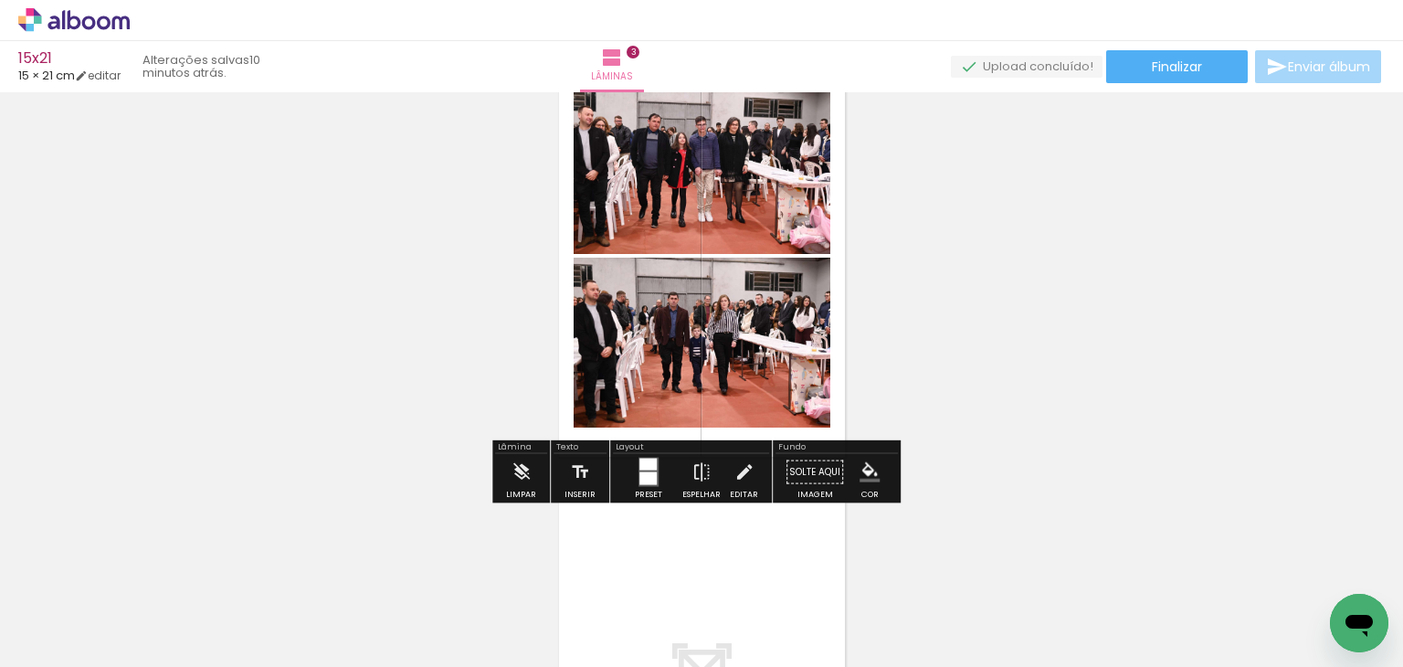
scroll to position [1191, 0]
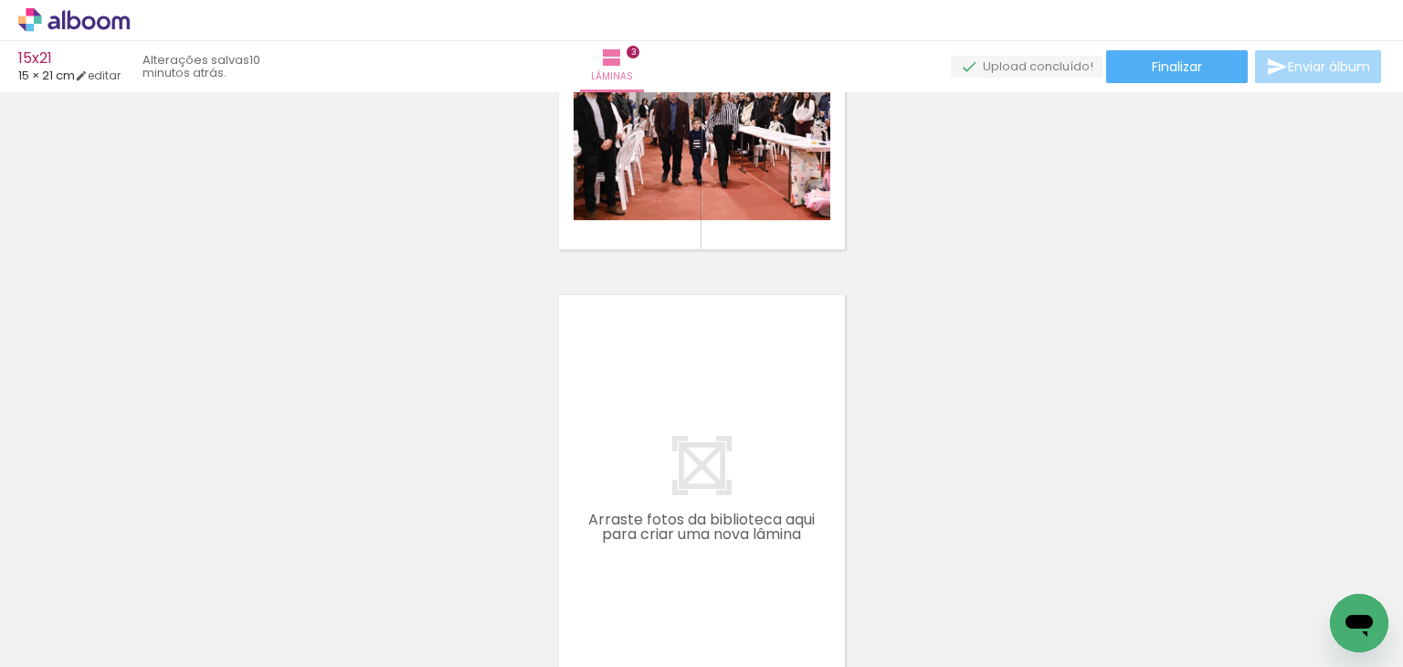
click at [77, 649] on span "Adicionar Fotos" at bounding box center [64, 642] width 55 height 20
click at [0, 0] on input "file" at bounding box center [0, 0] width 0 height 0
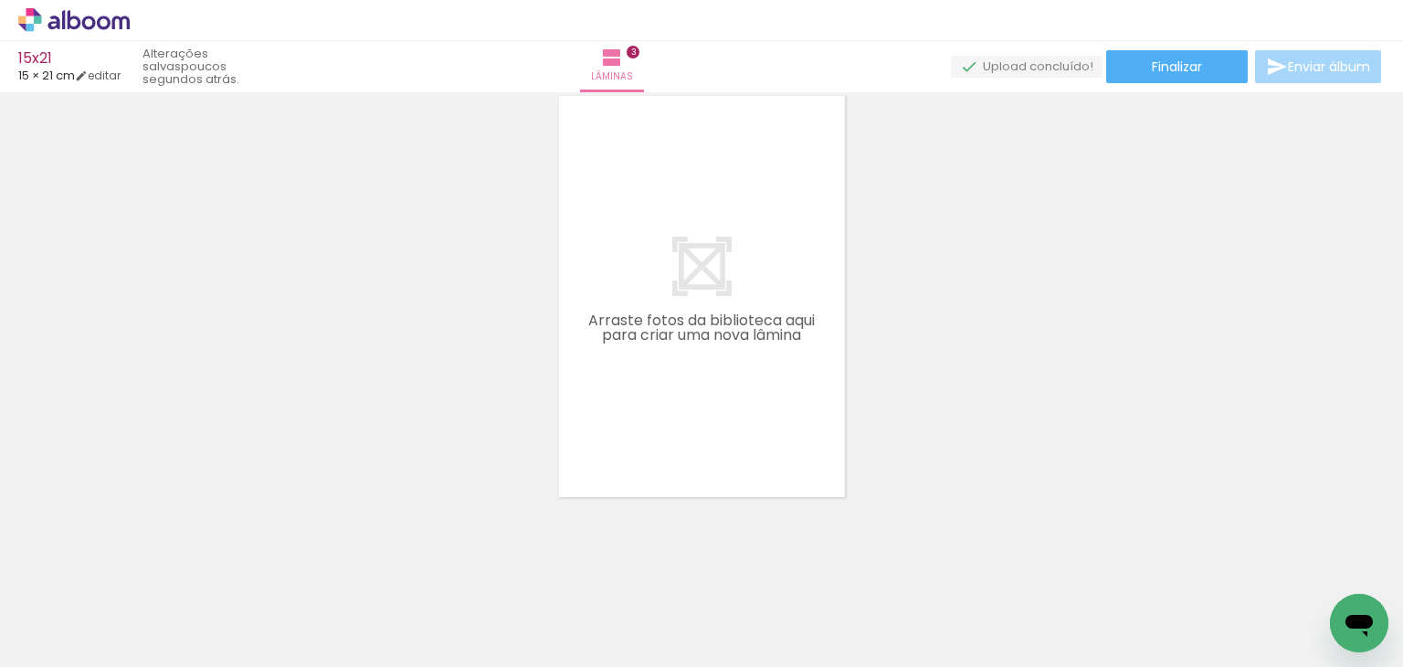
scroll to position [1398, 0]
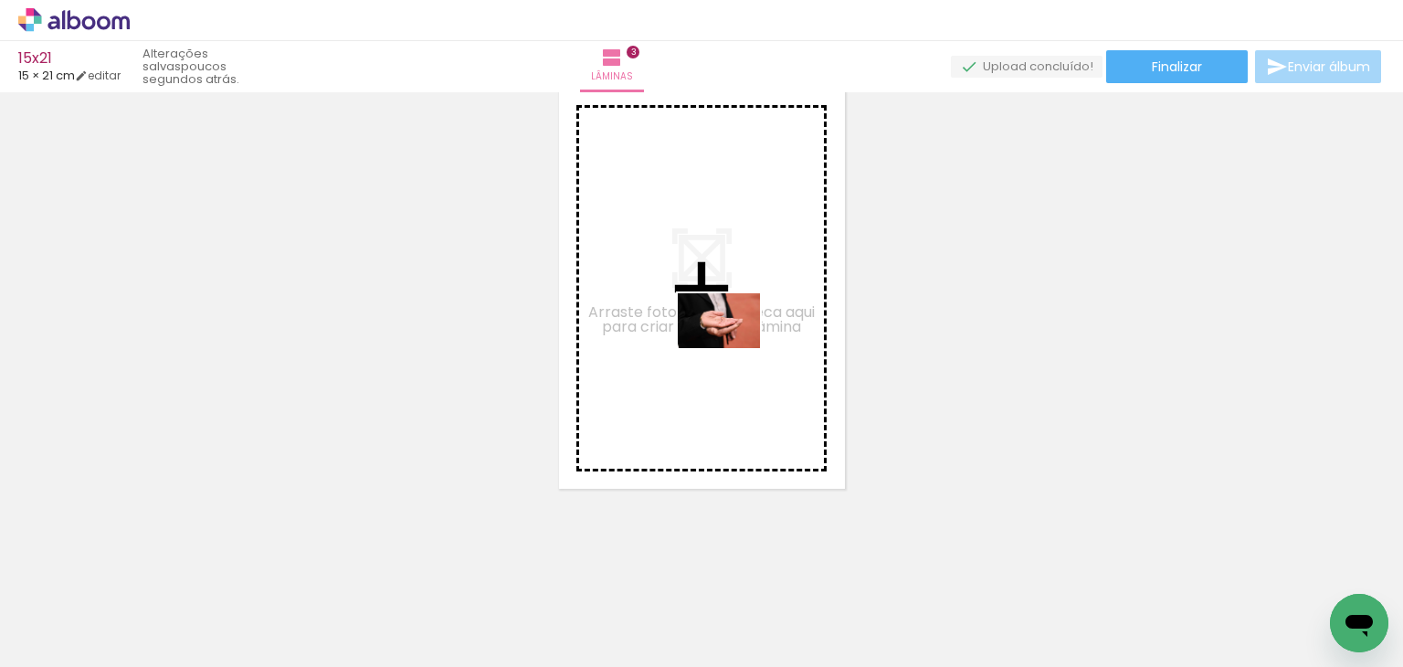
drag, startPoint x: 822, startPoint y: 596, endPoint x: 860, endPoint y: 553, distance: 57.0
click at [734, 349] on quentale-workspace at bounding box center [701, 333] width 1403 height 667
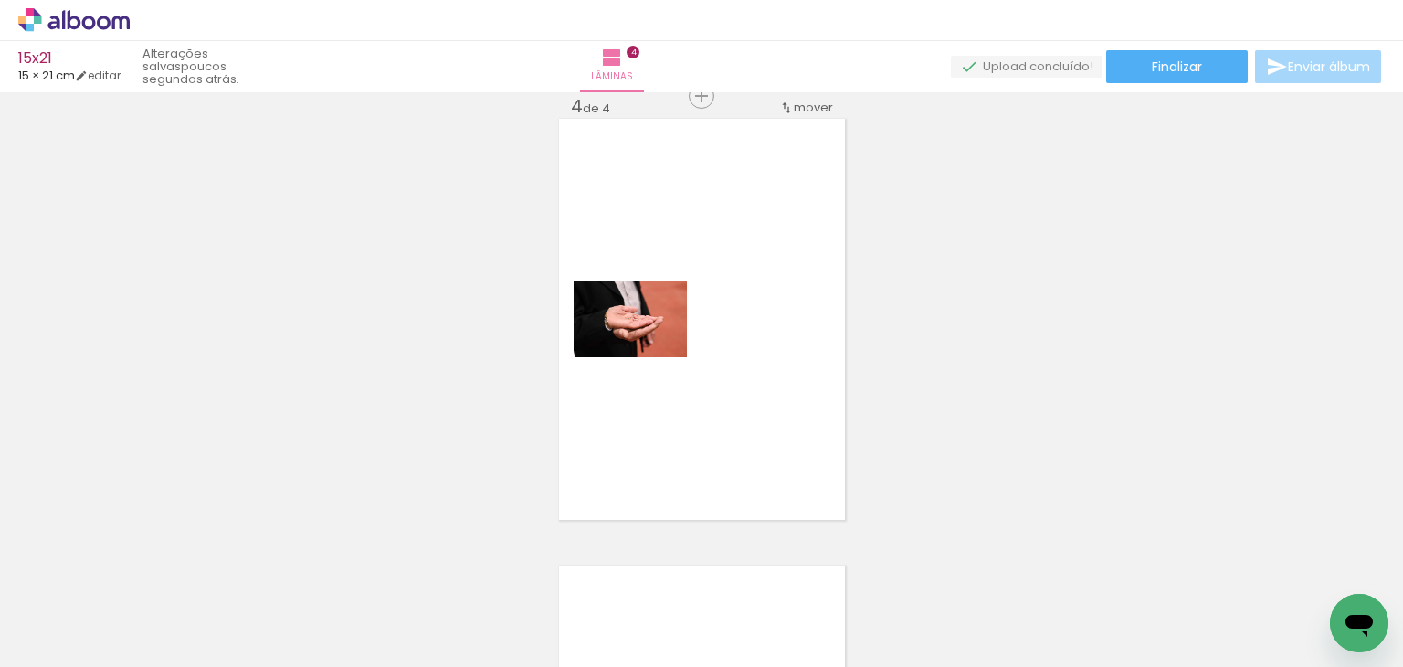
scroll to position [1363, 0]
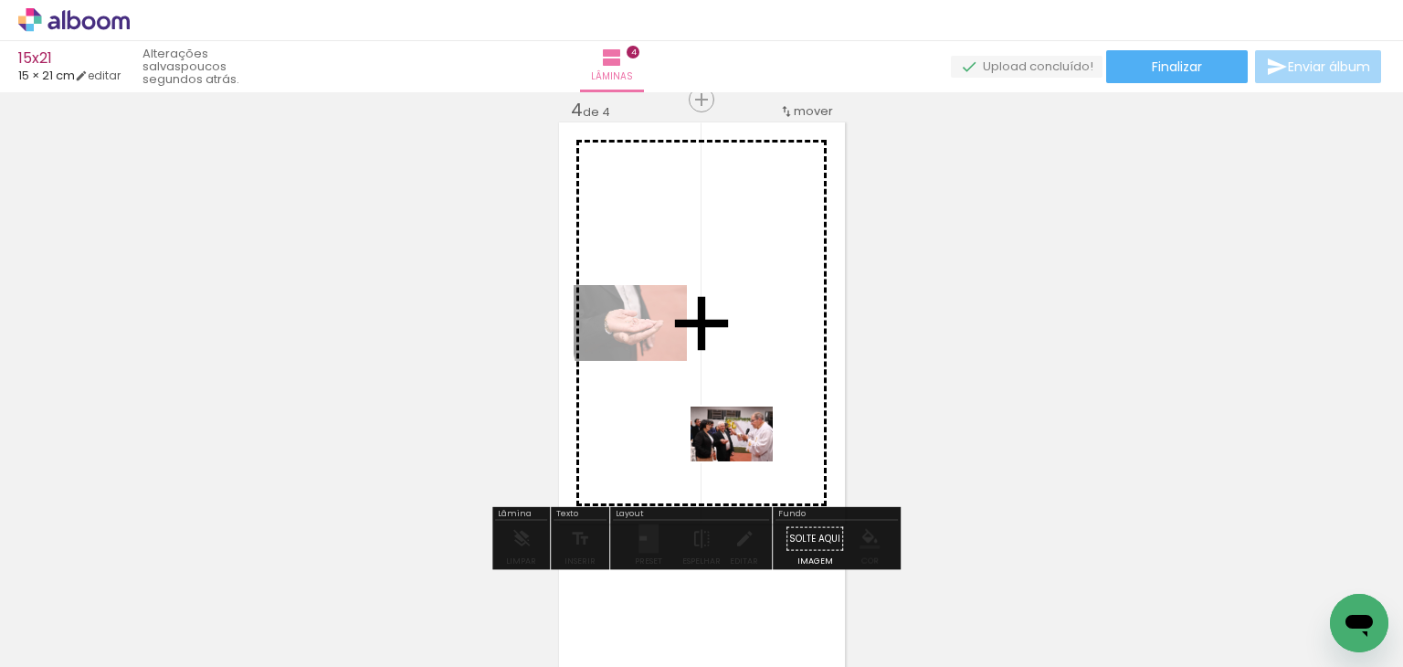
drag, startPoint x: 897, startPoint y: 616, endPoint x: 738, endPoint y: 495, distance: 199.6
click at [747, 459] on quentale-workspace at bounding box center [701, 333] width 1403 height 667
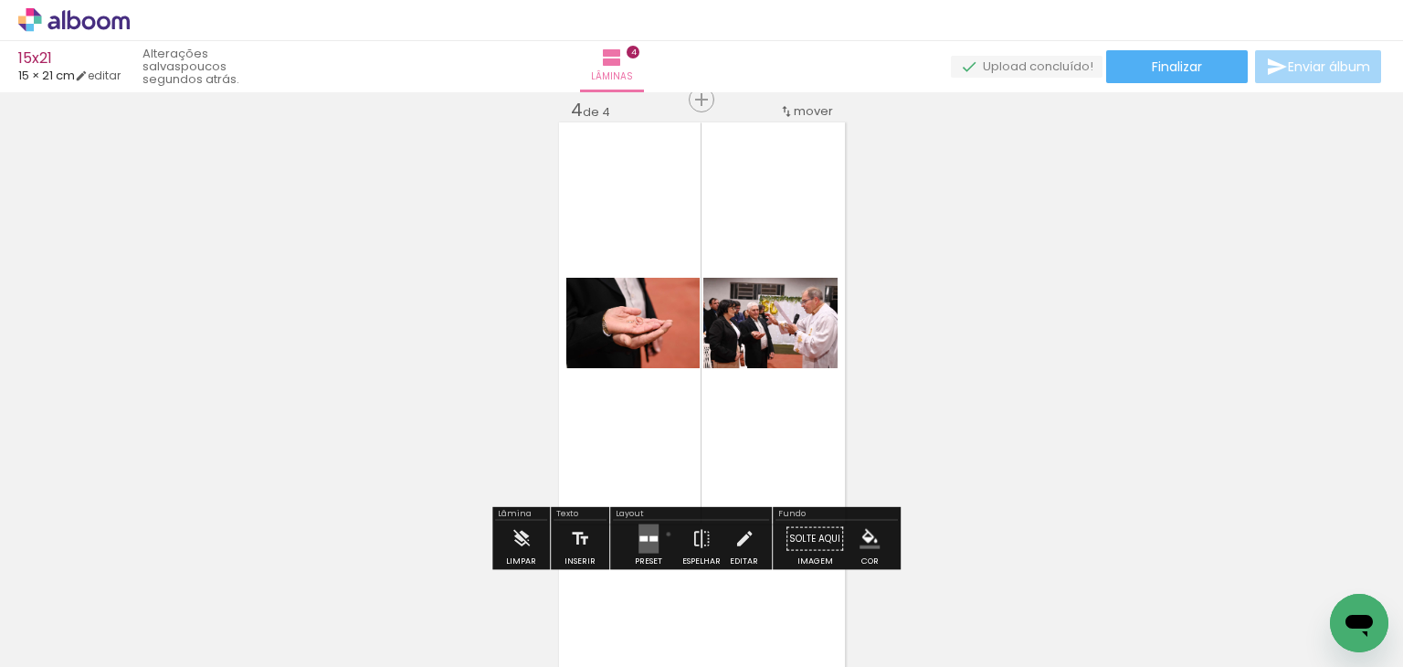
click at [664, 534] on div at bounding box center [648, 539] width 49 height 37
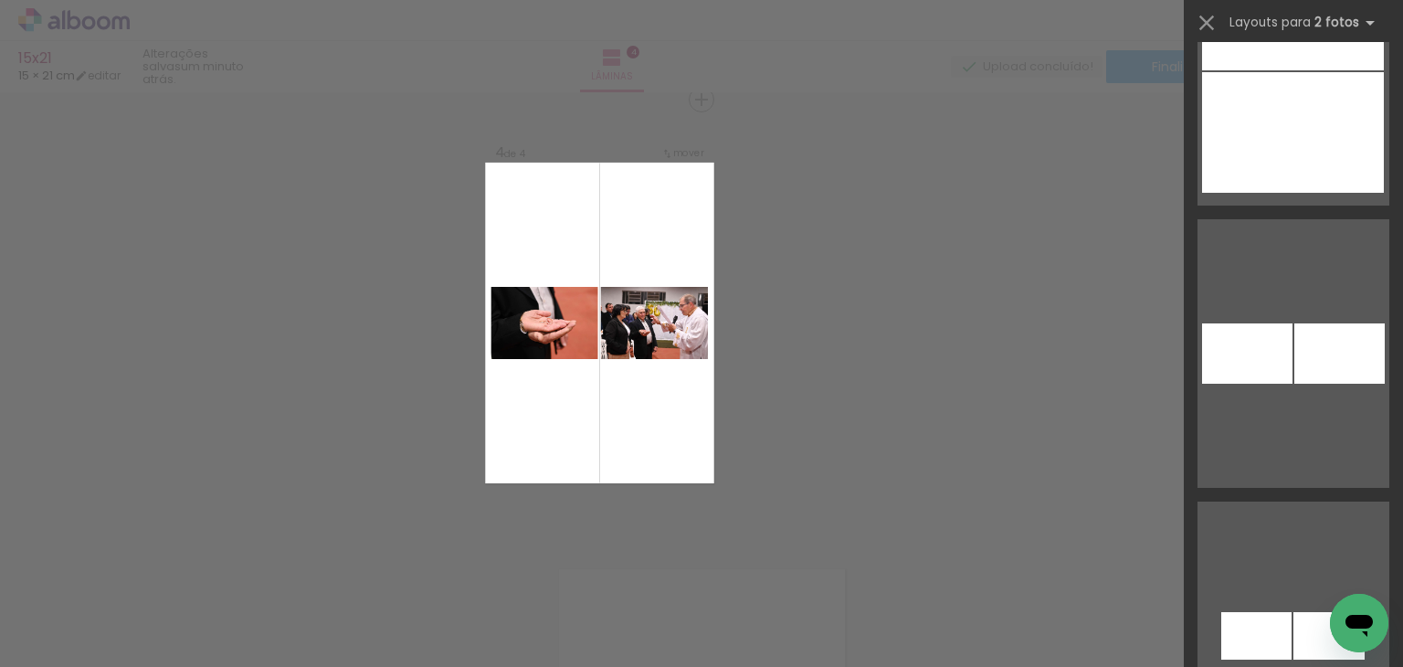
scroll to position [4140, 0]
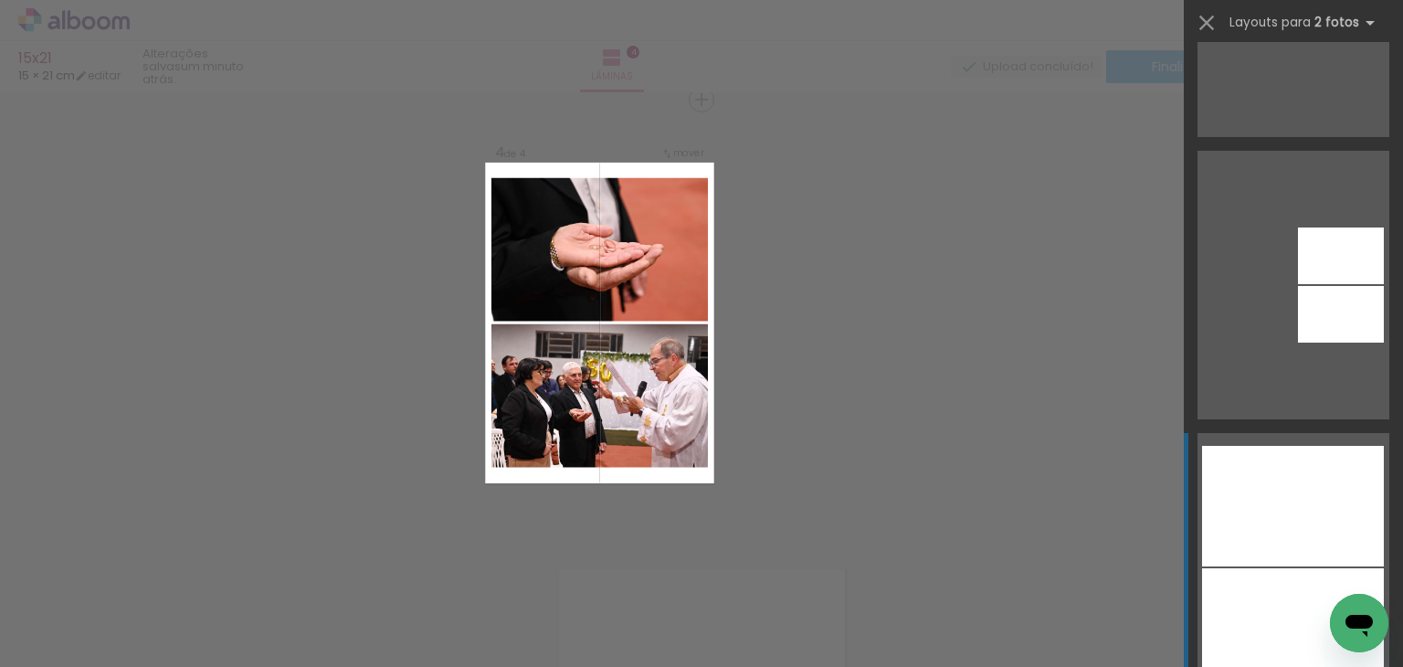
click at [1275, 538] on div at bounding box center [1293, 506] width 182 height 121
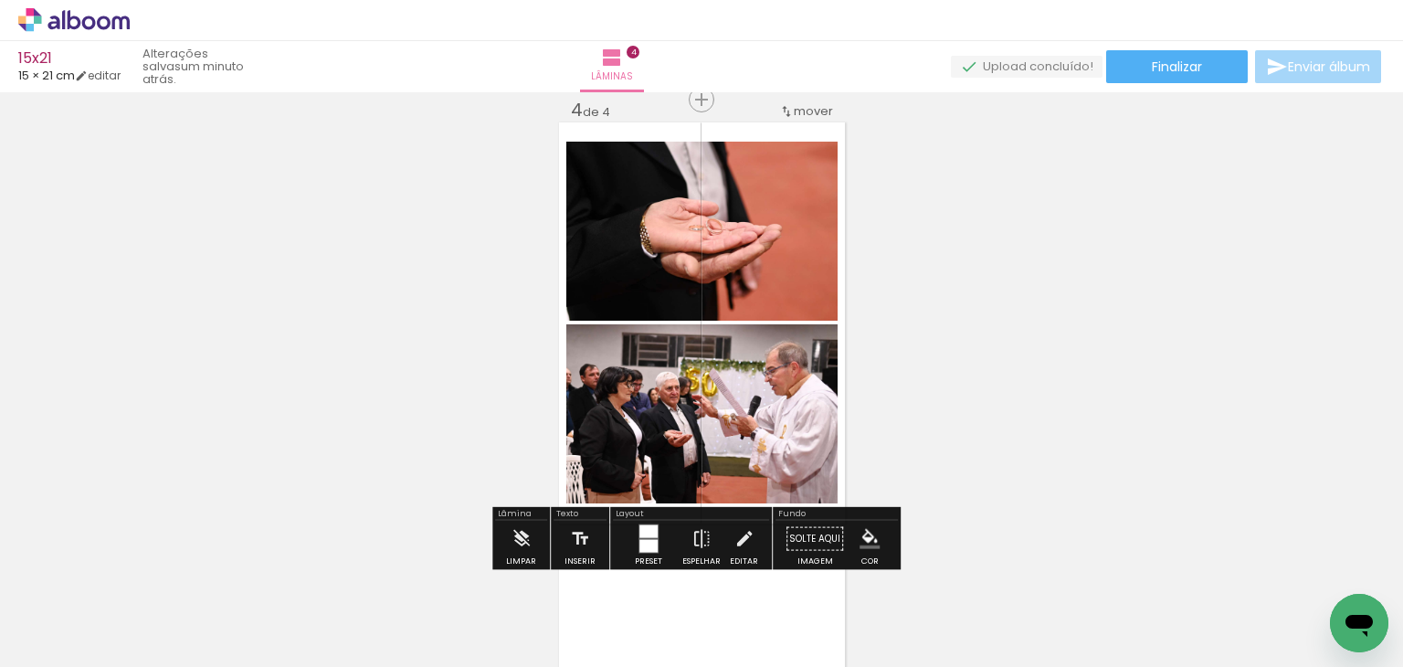
click at [669, 209] on quentale-photo at bounding box center [701, 231] width 271 height 179
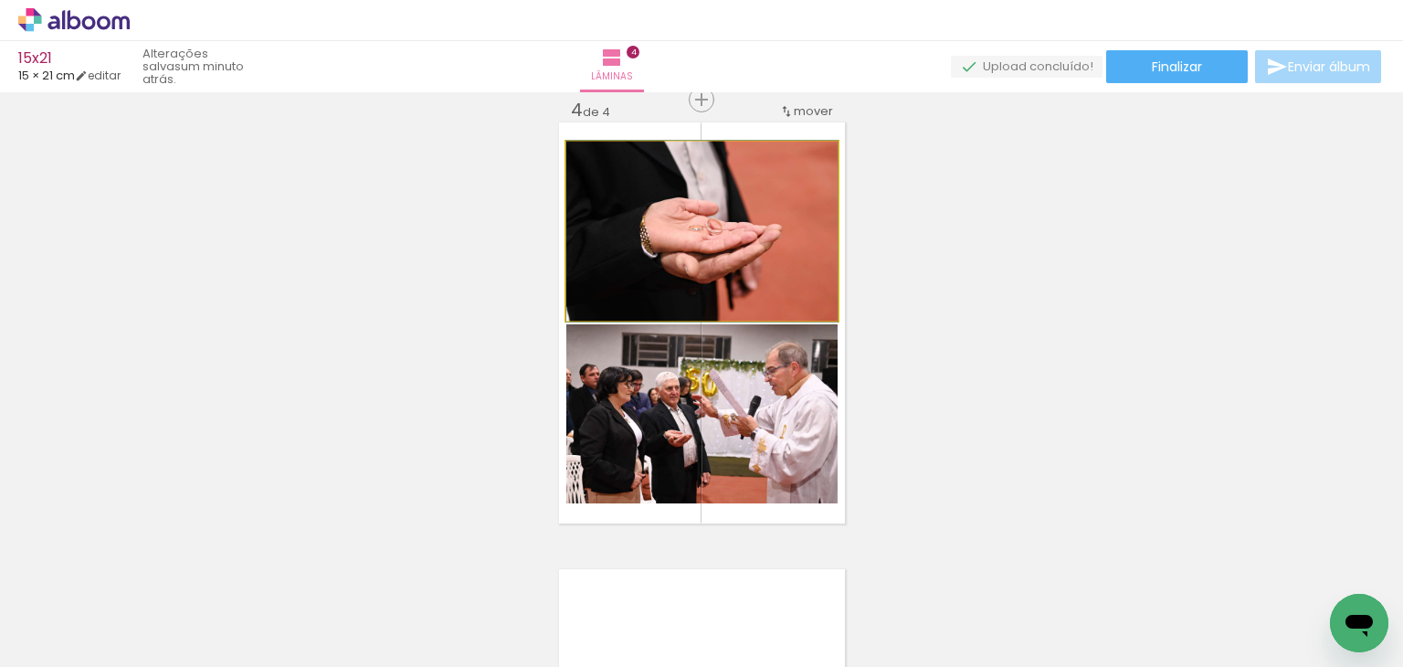
click at [669, 209] on quentale-photo at bounding box center [701, 231] width 271 height 179
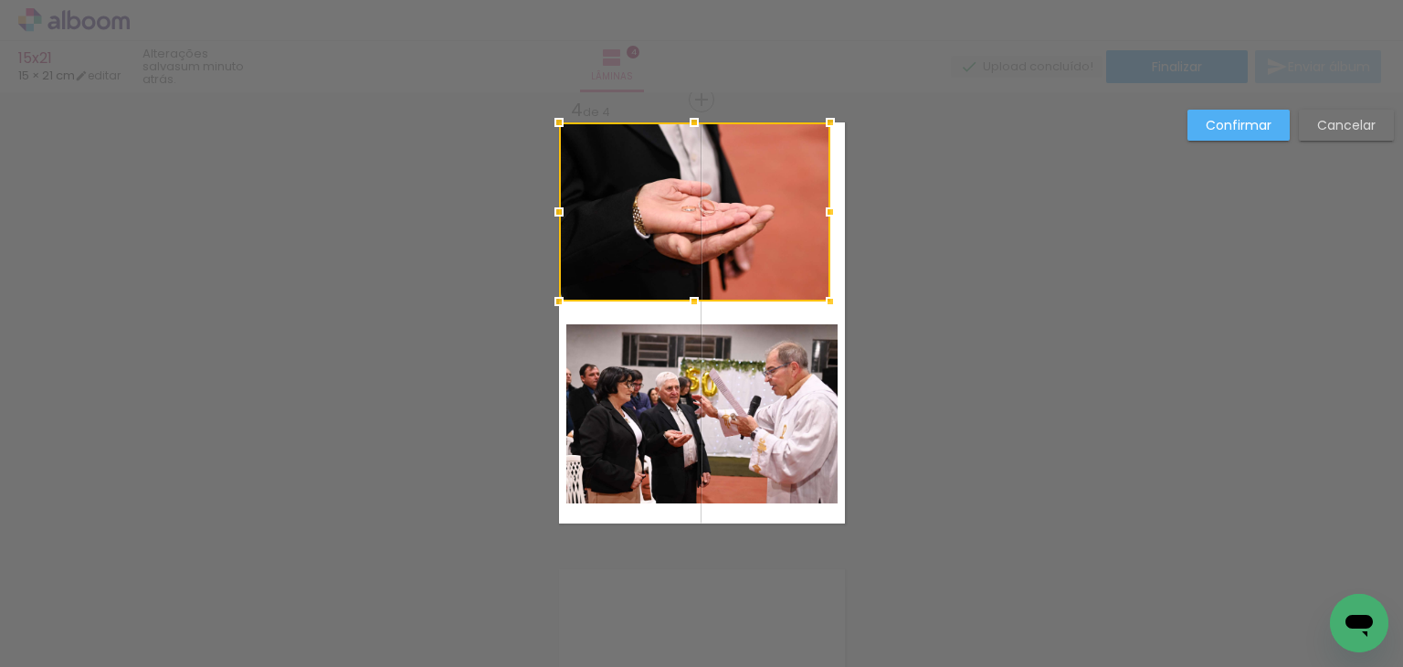
drag, startPoint x: 706, startPoint y: 254, endPoint x: 691, endPoint y: 234, distance: 25.4
click at [691, 234] on div at bounding box center [694, 211] width 271 height 179
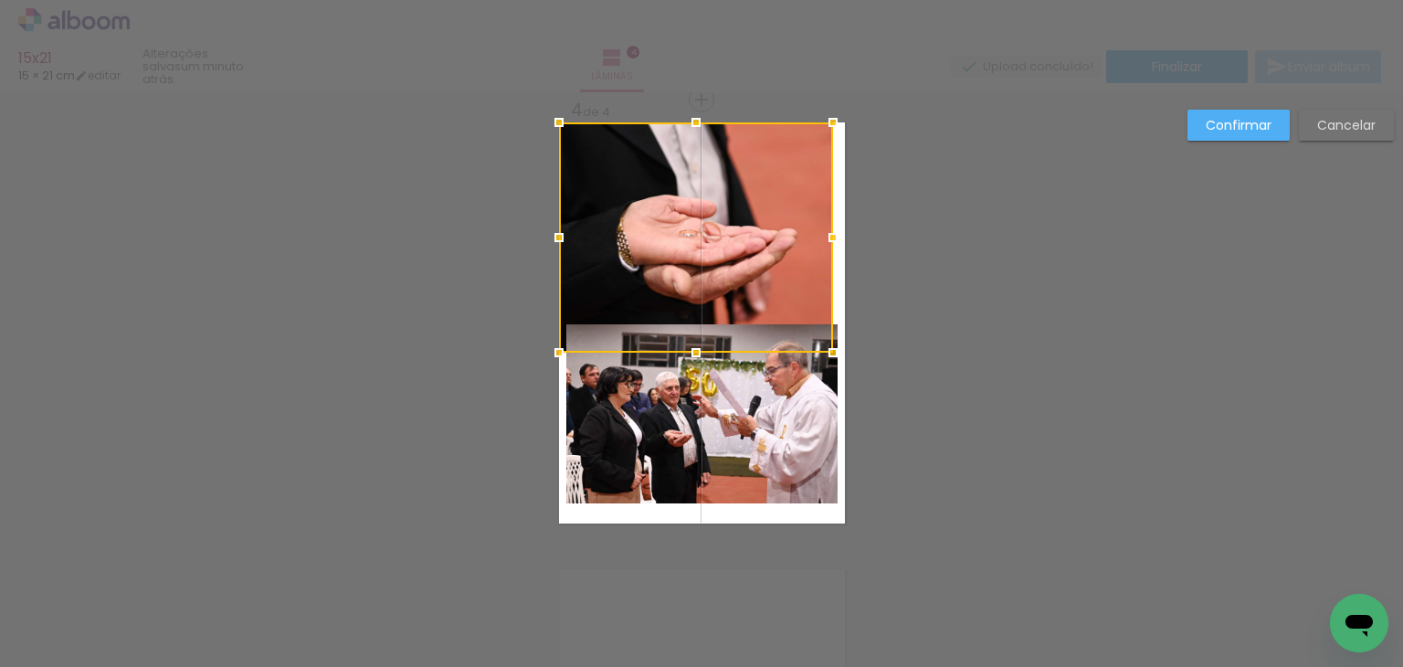
drag, startPoint x: 826, startPoint y: 303, endPoint x: 914, endPoint y: 354, distance: 101.1
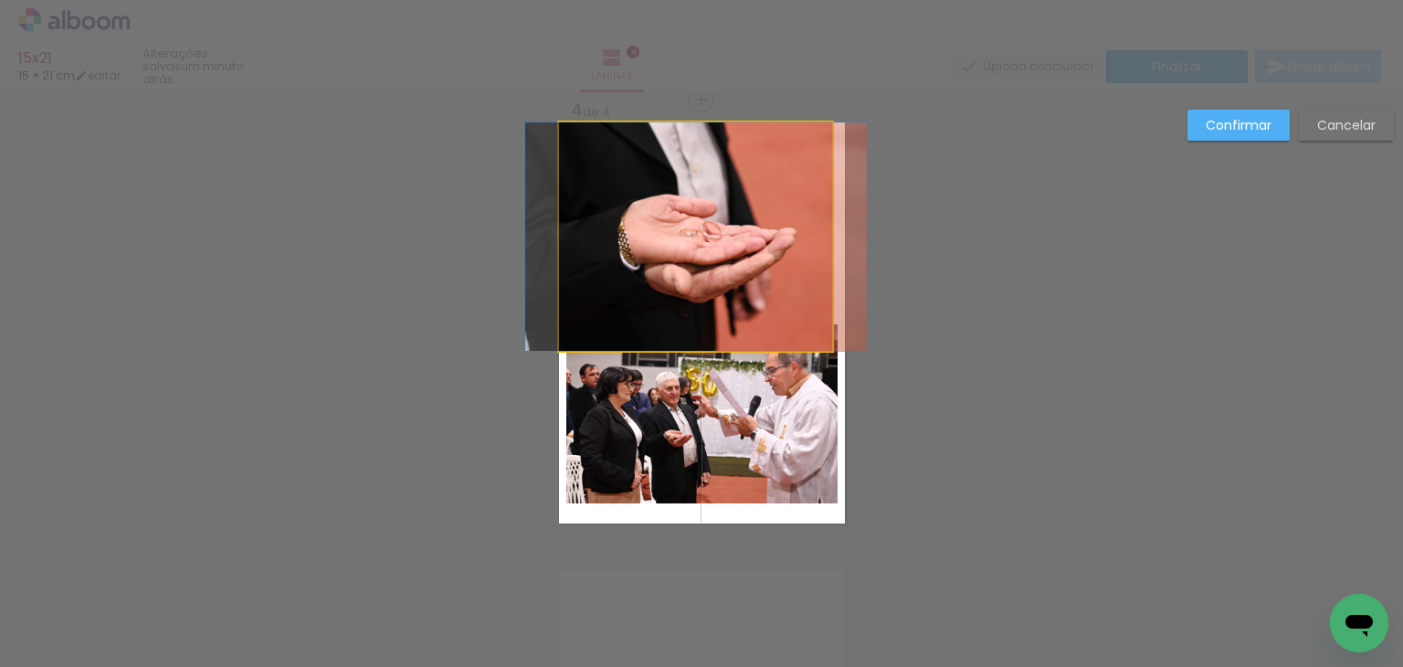
drag, startPoint x: 814, startPoint y: 238, endPoint x: 828, endPoint y: 238, distance: 13.7
click at [817, 238] on quentale-photo at bounding box center [696, 236] width 274 height 228
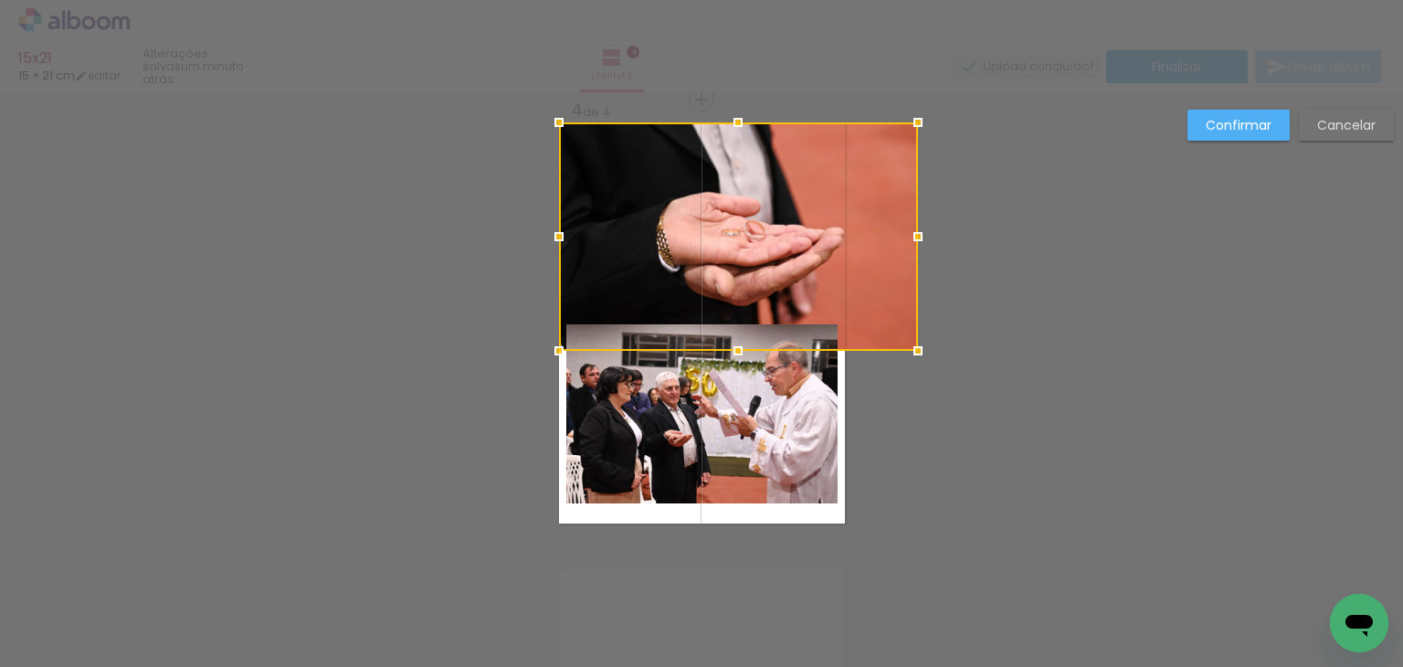
drag, startPoint x: 829, startPoint y: 238, endPoint x: 856, endPoint y: 235, distance: 27.7
click at [856, 235] on div at bounding box center [738, 236] width 359 height 228
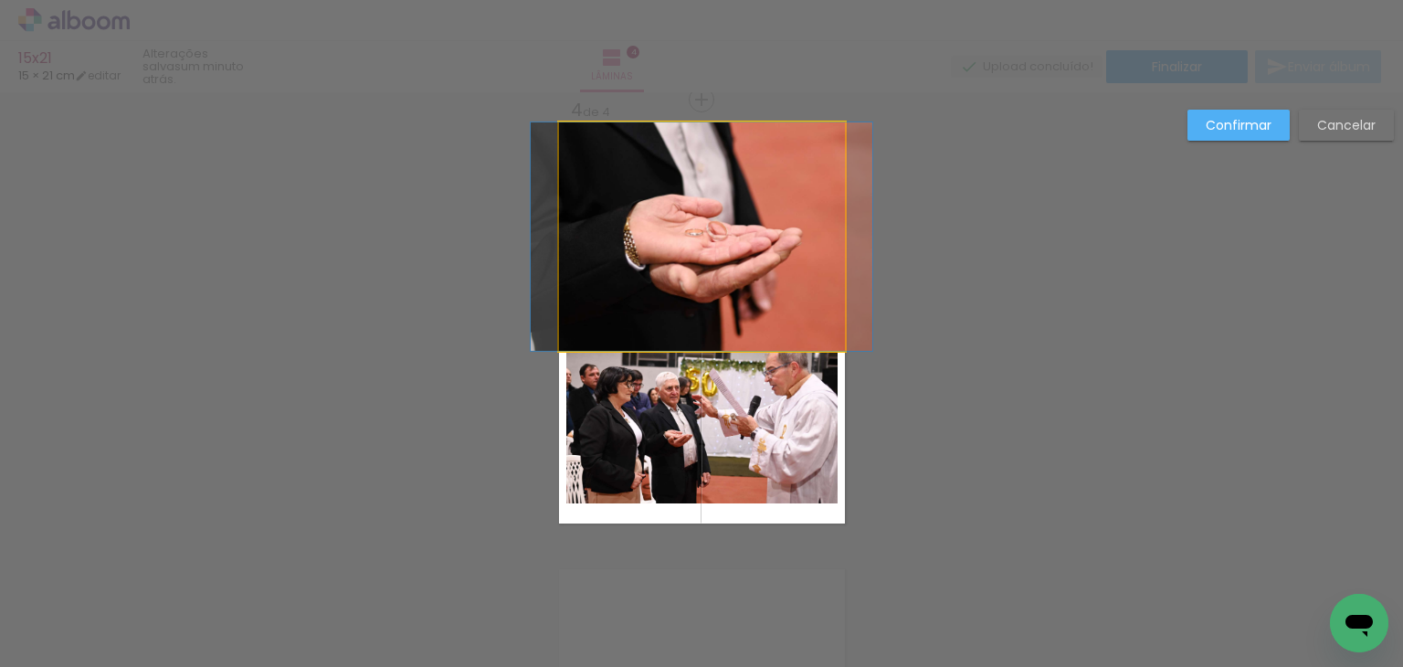
drag, startPoint x: 771, startPoint y: 262, endPoint x: 763, endPoint y: 314, distance: 52.7
click at [771, 262] on quentale-photo at bounding box center [702, 236] width 286 height 228
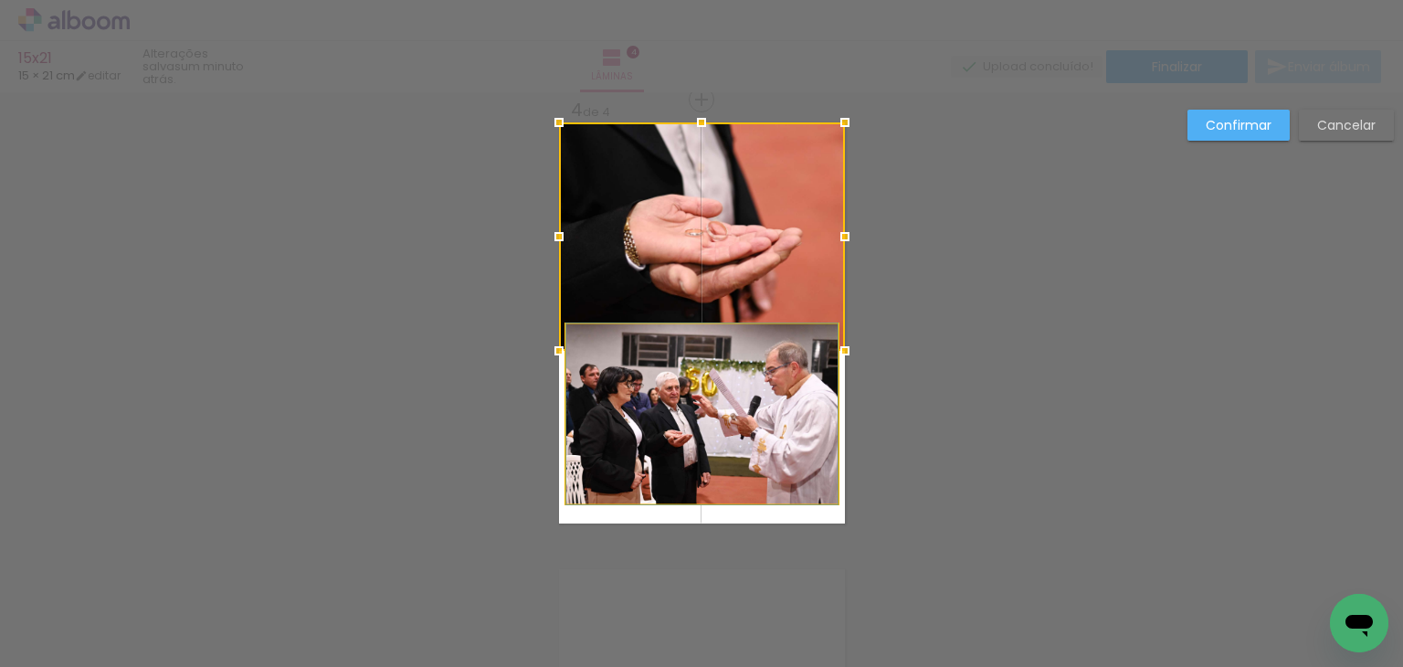
click at [741, 418] on quentale-photo at bounding box center [701, 413] width 271 height 179
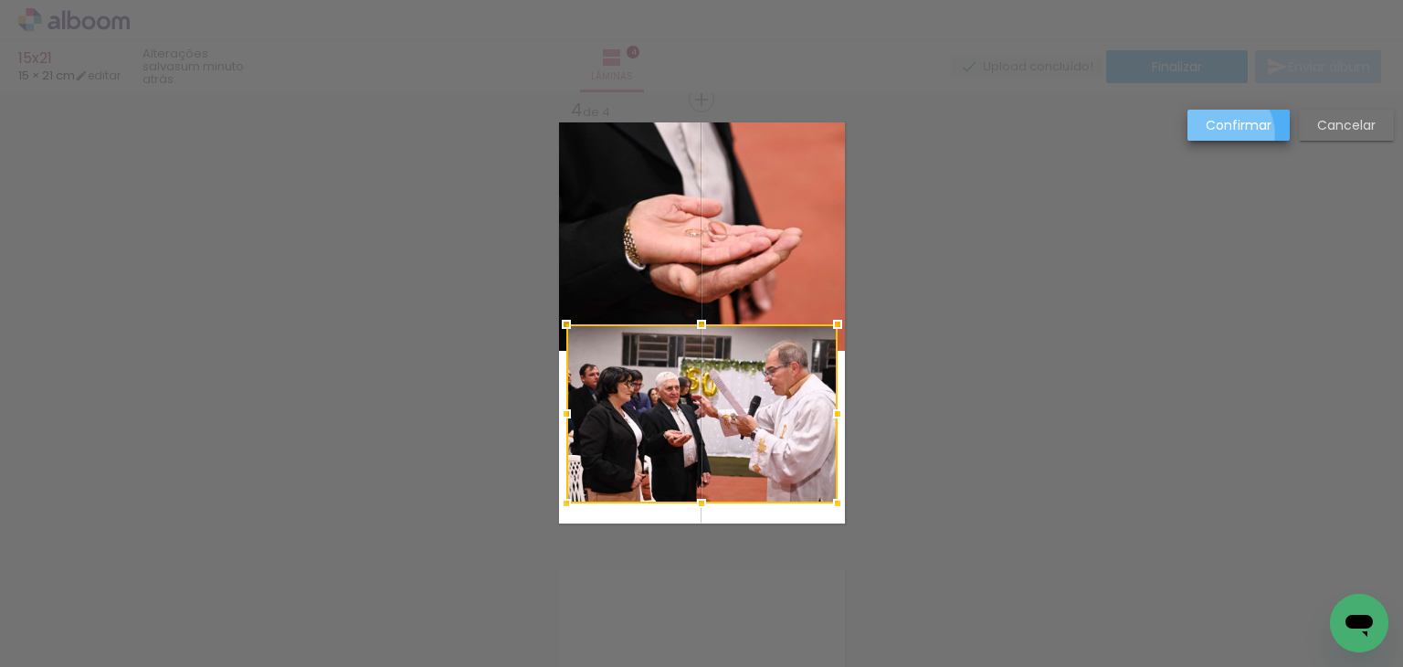
click at [1223, 134] on paper-button "Confirmar" at bounding box center [1239, 125] width 102 height 31
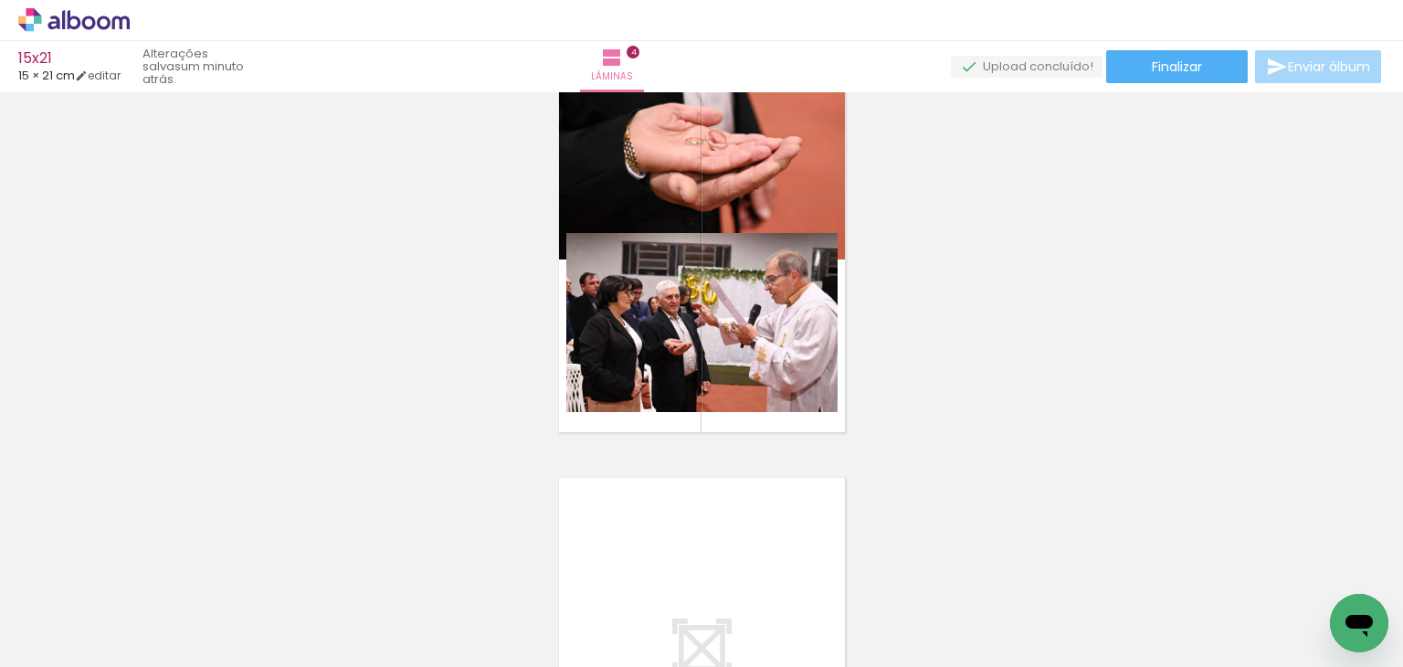
scroll to position [1363, 0]
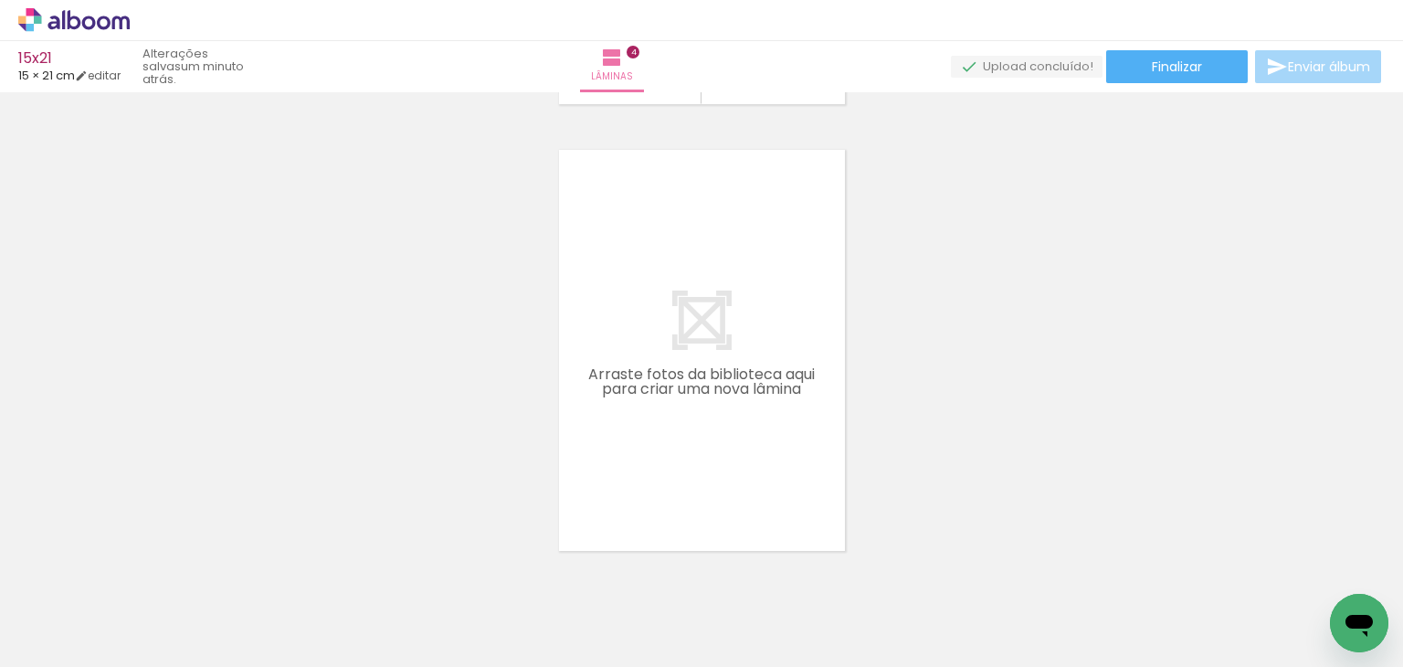
scroll to position [1753, 0]
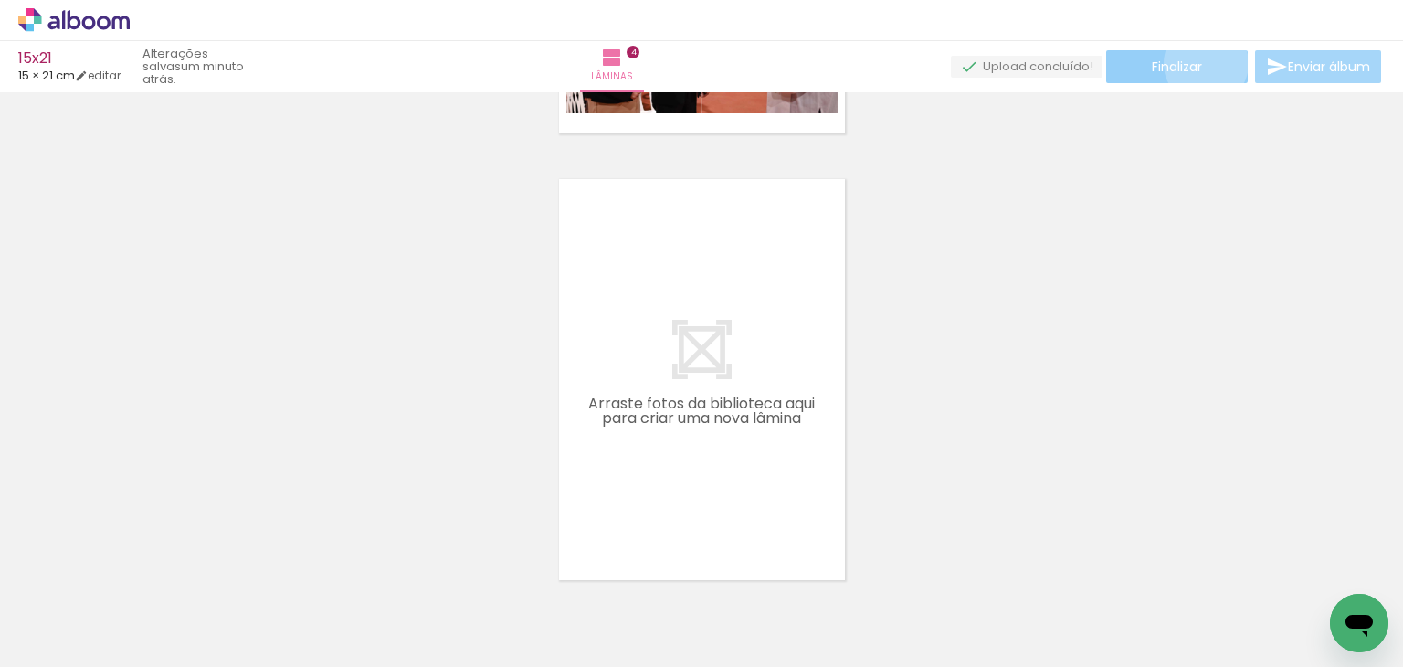
click at [1200, 63] on paper-button "Finalizar" at bounding box center [1177, 66] width 142 height 33
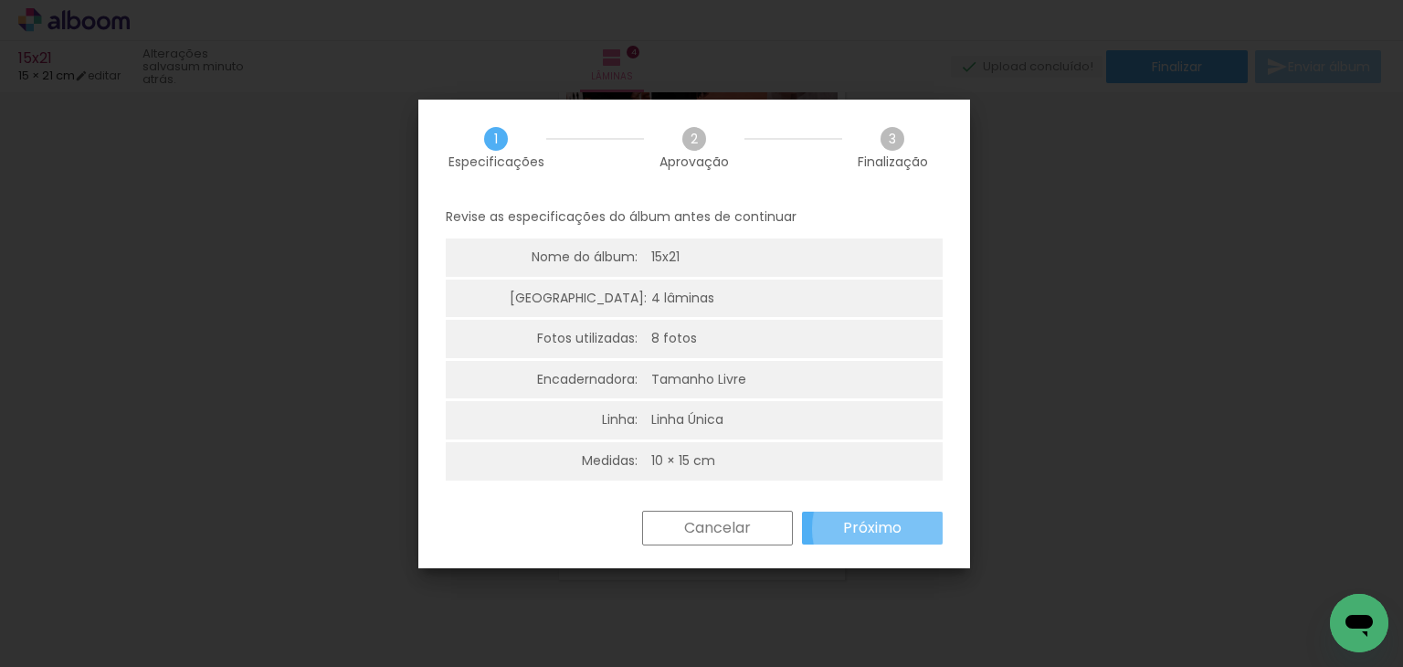
click at [0, 0] on slot "Próximo" at bounding box center [0, 0] width 0 height 0
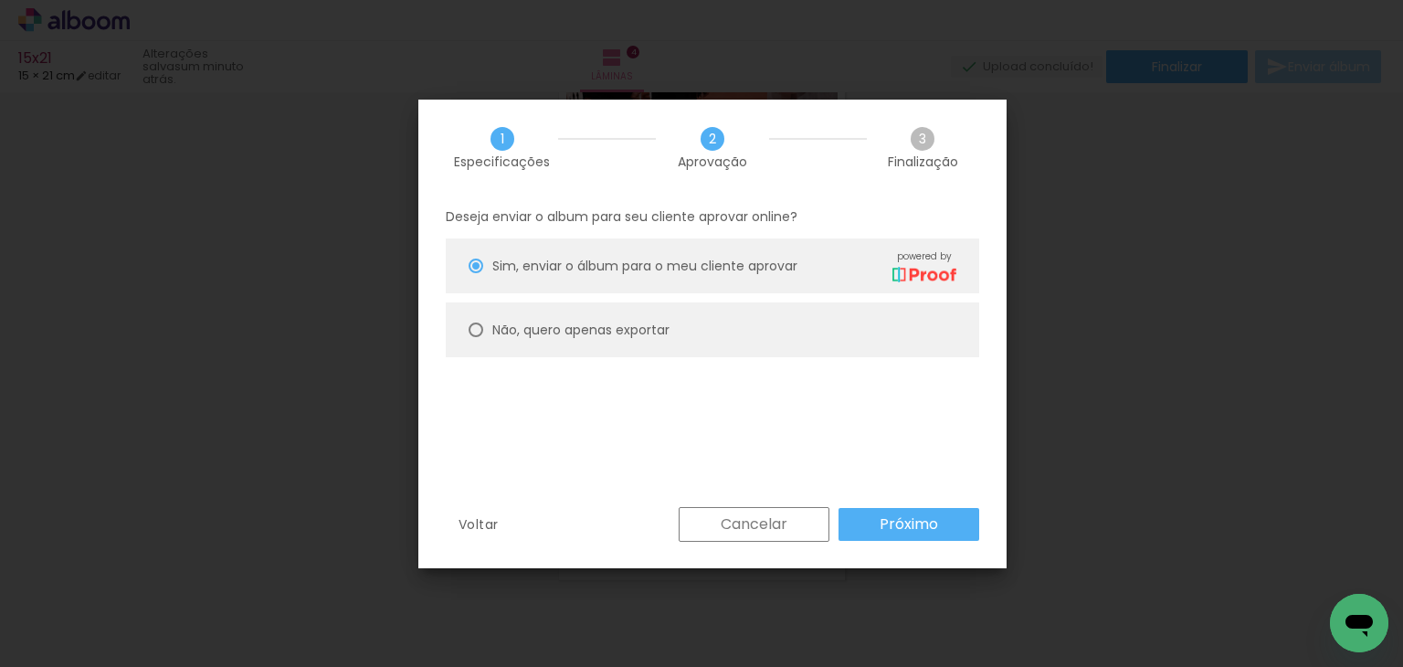
click at [841, 337] on paper-radio-button "Não, quero apenas exportar" at bounding box center [713, 329] width 534 height 55
type paper-radio-button "on"
click at [927, 500] on div "Deseja enviar o album para seu cliente aprovar online? Sim, enviar o álbum para…" at bounding box center [712, 352] width 588 height 312
drag, startPoint x: 937, startPoint y: 524, endPoint x: 950, endPoint y: 513, distance: 17.5
click at [942, 520] on paper-button "Próximo" at bounding box center [909, 524] width 141 height 33
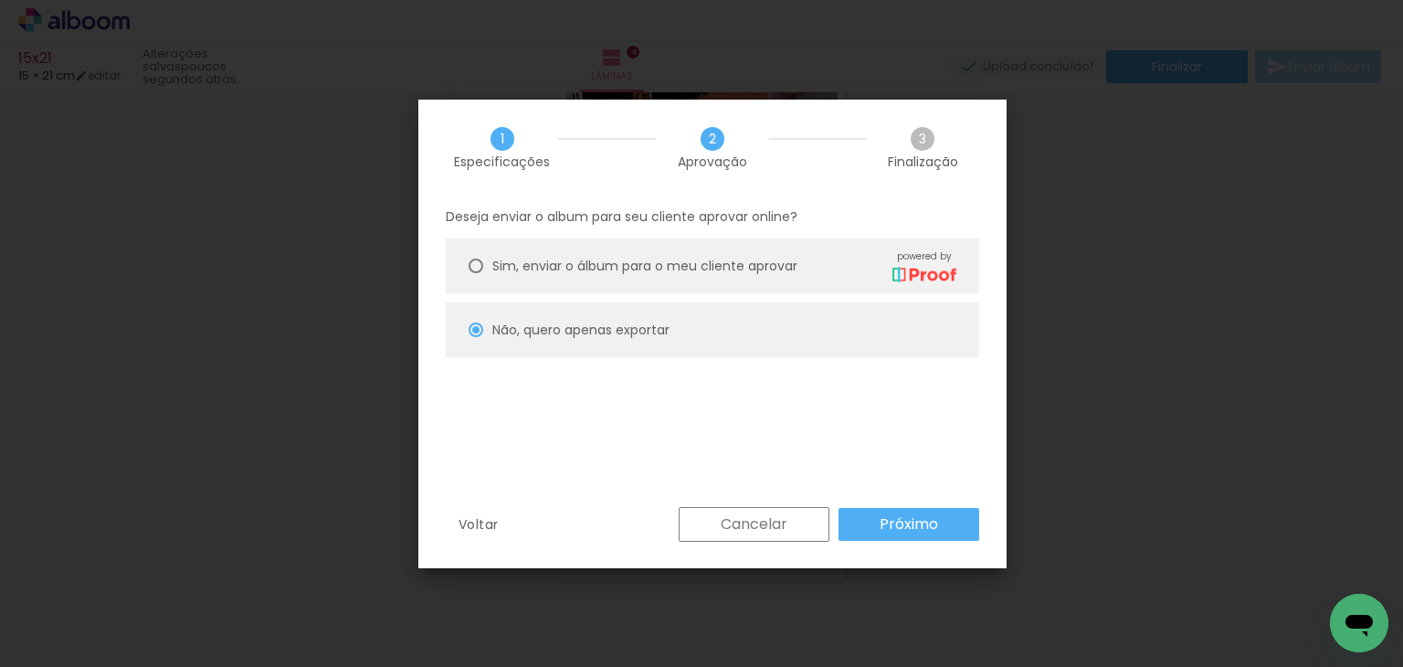
type input "Alta, 300 DPI"
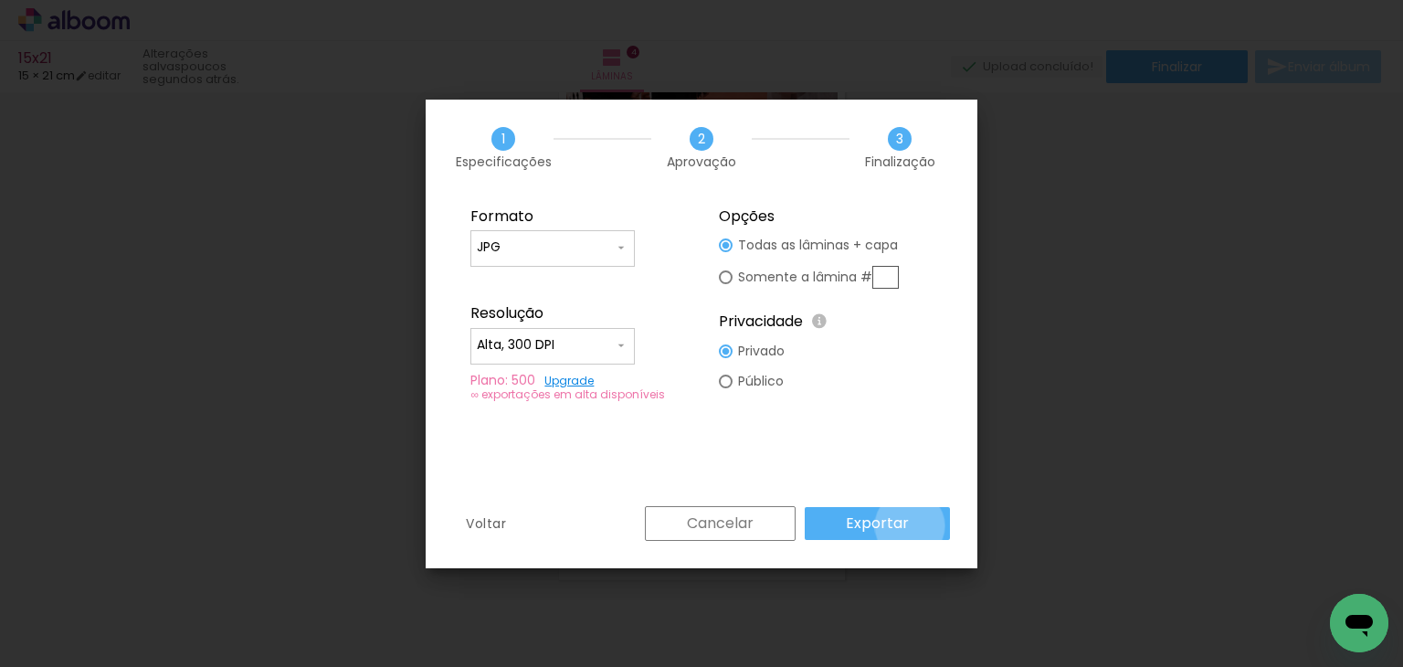
click at [913, 525] on paper-button "Exportar" at bounding box center [877, 523] width 145 height 33
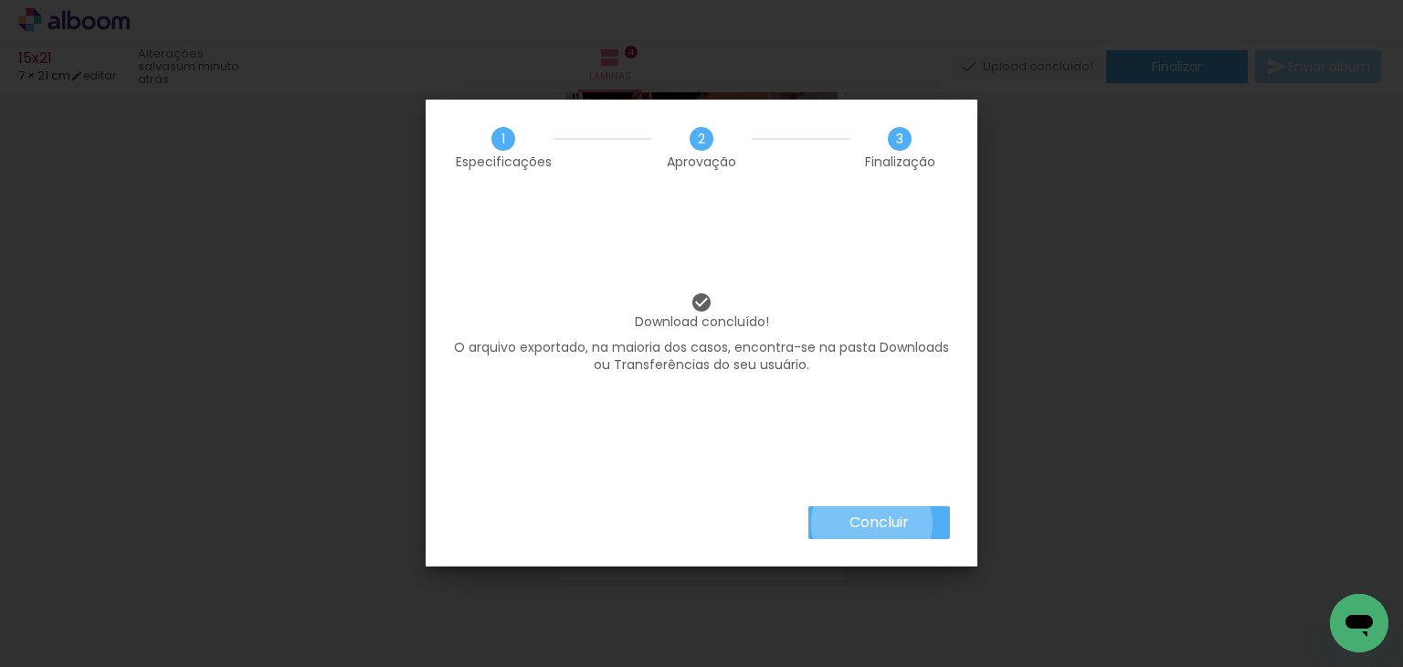
drag, startPoint x: 871, startPoint y: 524, endPoint x: 822, endPoint y: 529, distance: 48.7
click at [0, 0] on slot "Concluir" at bounding box center [0, 0] width 0 height 0
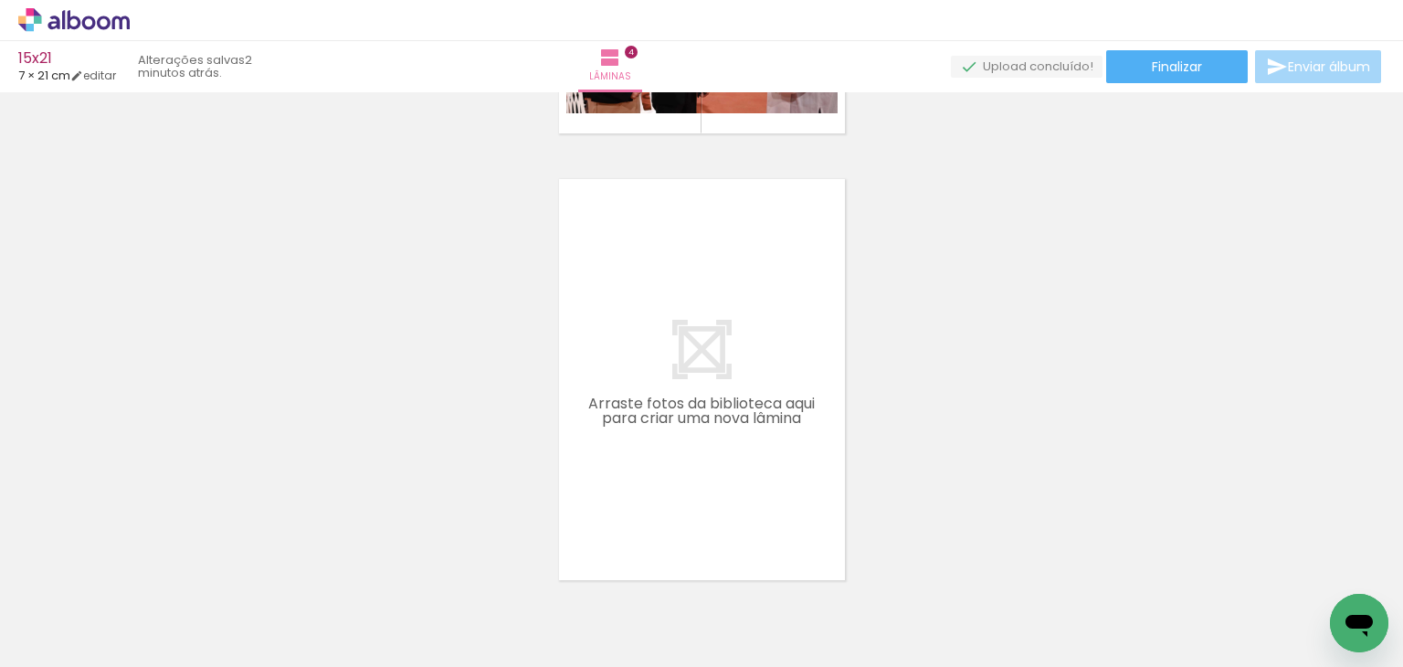
click at [99, 70] on link "editar" at bounding box center [93, 76] width 46 height 16
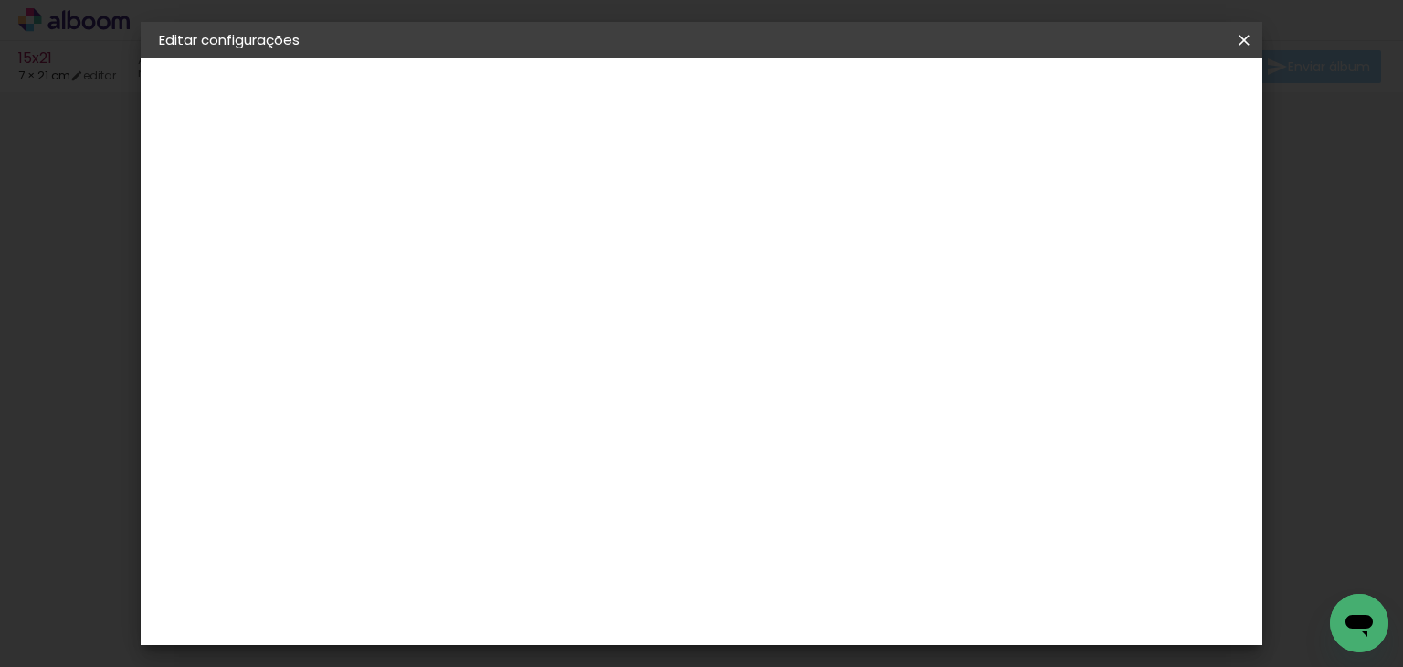
scroll to position [171, 0]
drag, startPoint x: 826, startPoint y: 461, endPoint x: 799, endPoint y: 451, distance: 28.3
click at [779, 458] on div "15" at bounding box center [812, 461] width 69 height 27
drag, startPoint x: 802, startPoint y: 451, endPoint x: 844, endPoint y: 452, distance: 42.0
click at [844, 452] on div "15" at bounding box center [812, 461] width 69 height 27
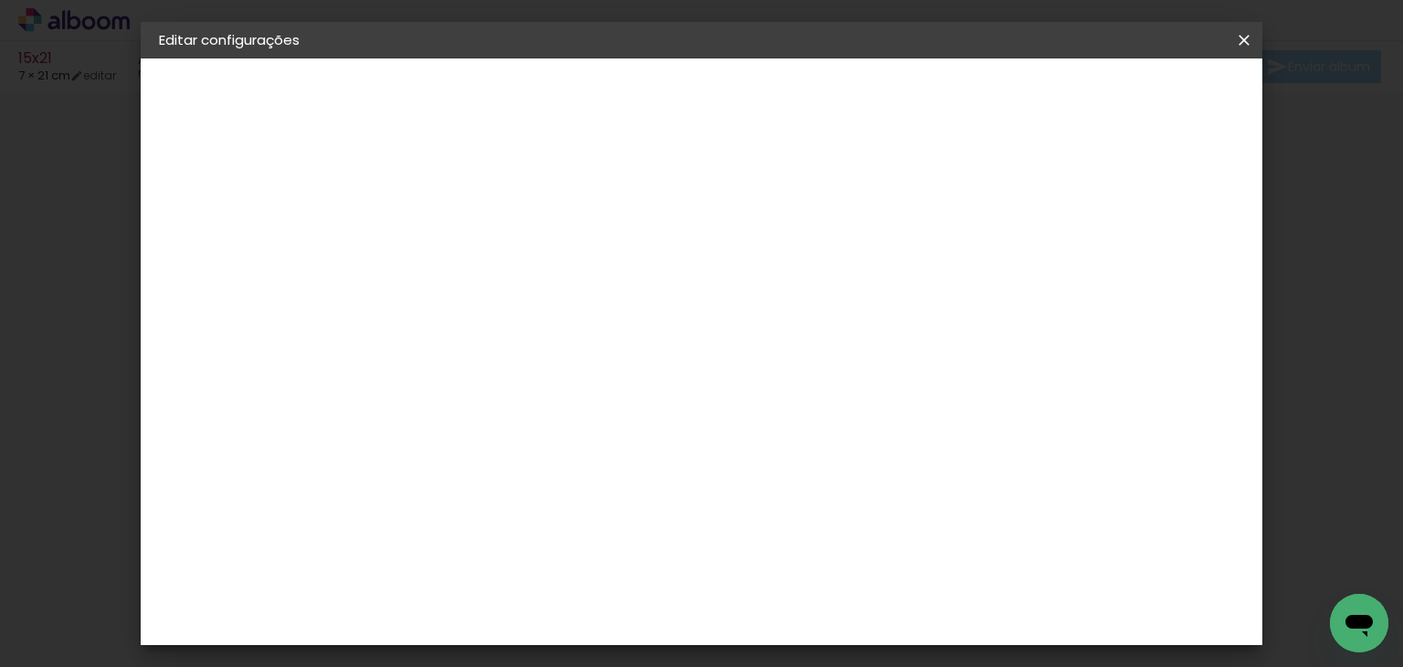
type input "21"
type paper-input "21"
drag, startPoint x: 618, startPoint y: 455, endPoint x: 654, endPoint y: 453, distance: 36.6
click at [653, 453] on div "21" at bounding box center [621, 454] width 69 height 27
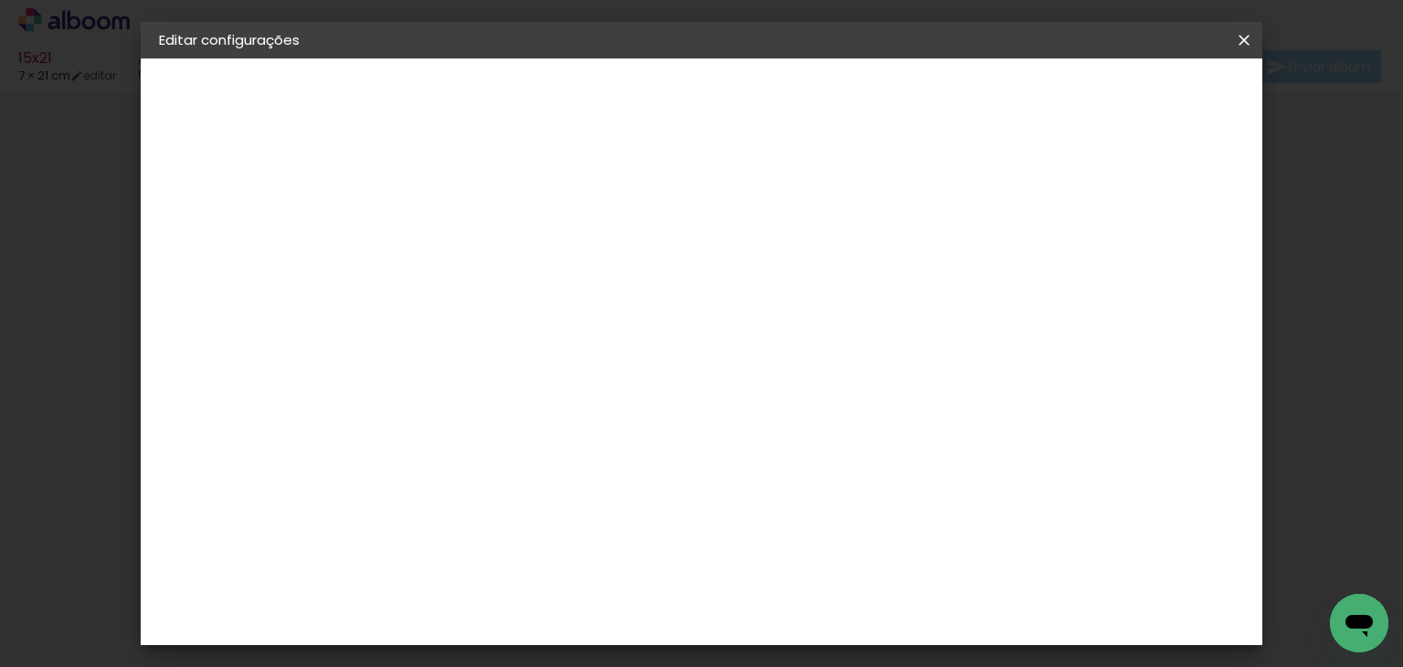
type input "15"
type paper-input "15"
click at [799, 97] on span "Salvar configurações" at bounding box center [751, 103] width 93 height 26
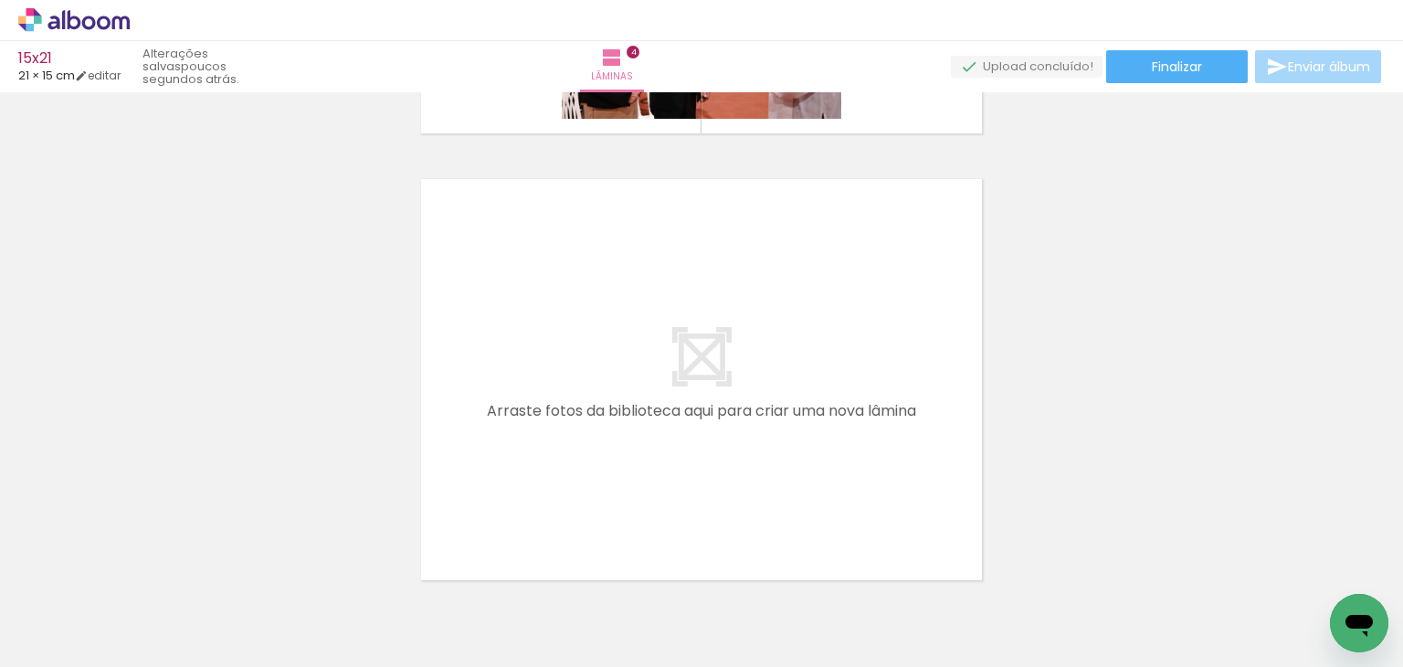
click at [71, 628] on paper-button "Adicionar Fotos" at bounding box center [56, 642] width 89 height 29
click at [0, 0] on input "file" at bounding box center [0, 0] width 0 height 0
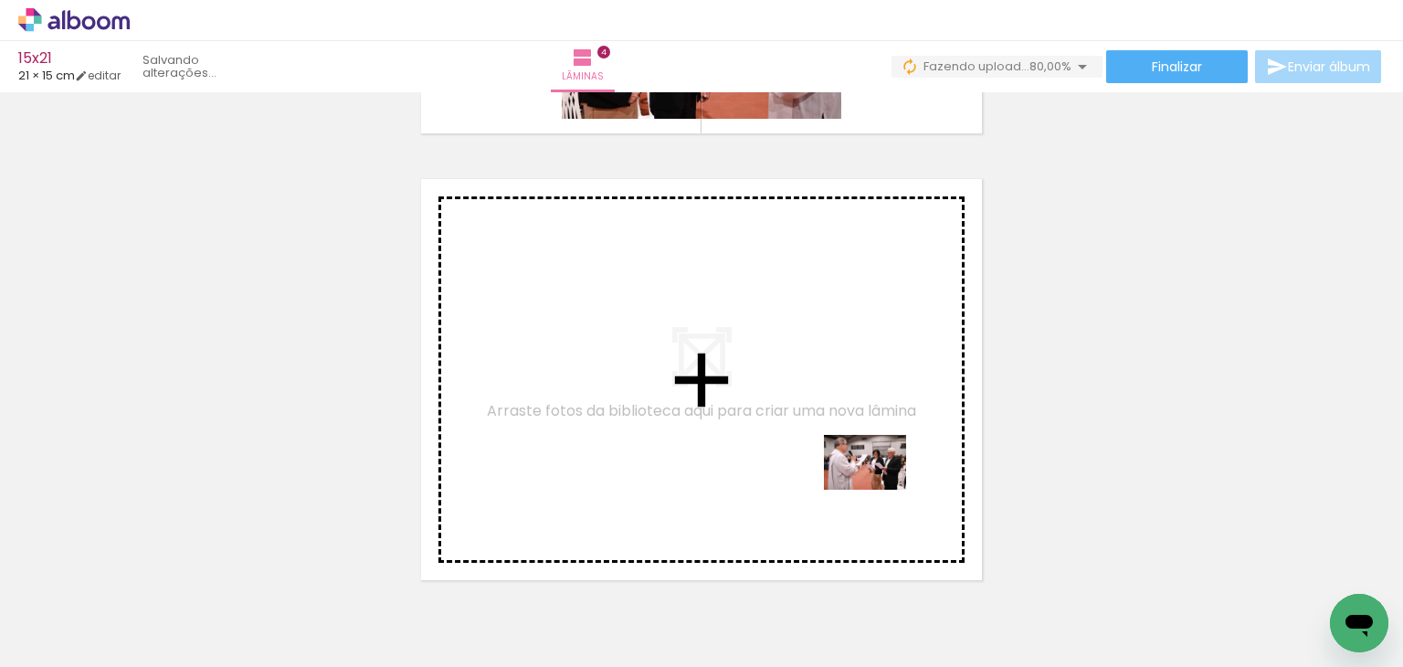
drag, startPoint x: 1013, startPoint y: 621, endPoint x: 1084, endPoint y: 604, distance: 72.5
click at [881, 490] on quentale-workspace at bounding box center [701, 333] width 1403 height 667
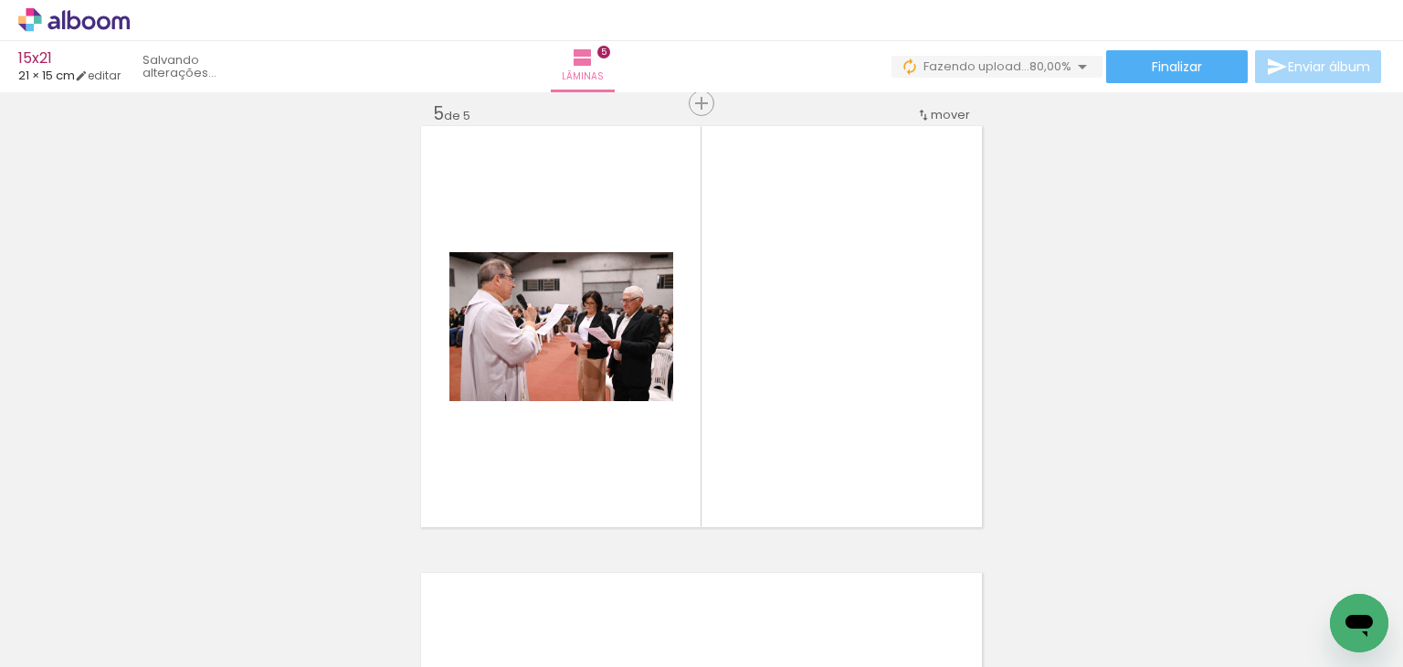
scroll to position [1810, 0]
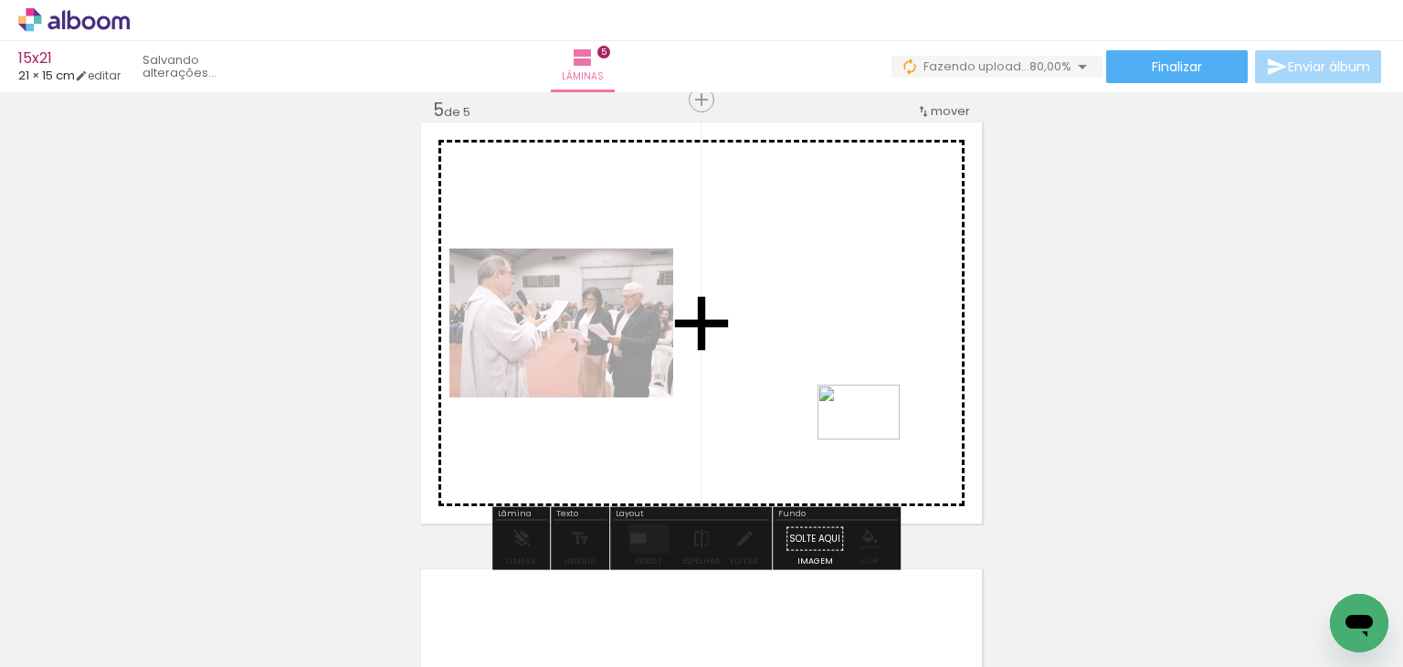
drag, startPoint x: 1090, startPoint y: 597, endPoint x: 873, endPoint y: 439, distance: 268.3
click at [873, 439] on quentale-workspace at bounding box center [701, 333] width 1403 height 667
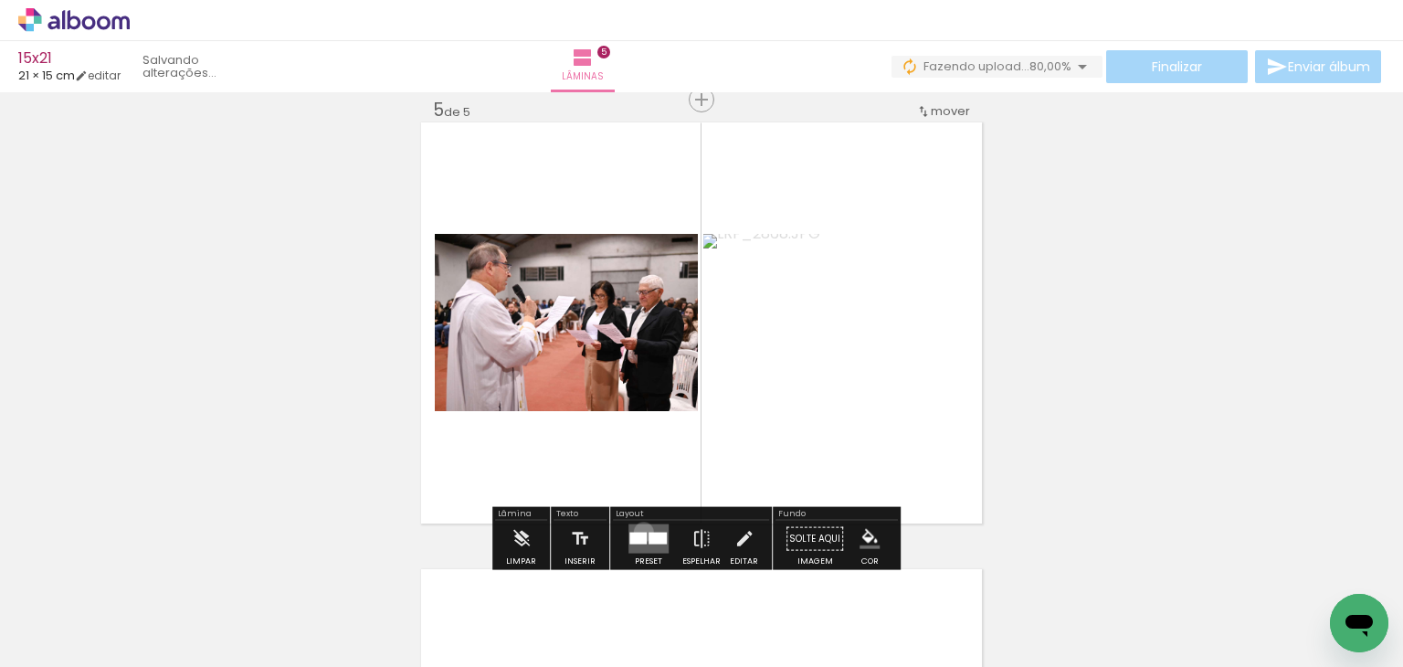
drag, startPoint x: 640, startPoint y: 531, endPoint x: 717, endPoint y: 491, distance: 87.5
click at [643, 530] on quentale-layouter at bounding box center [649, 538] width 40 height 29
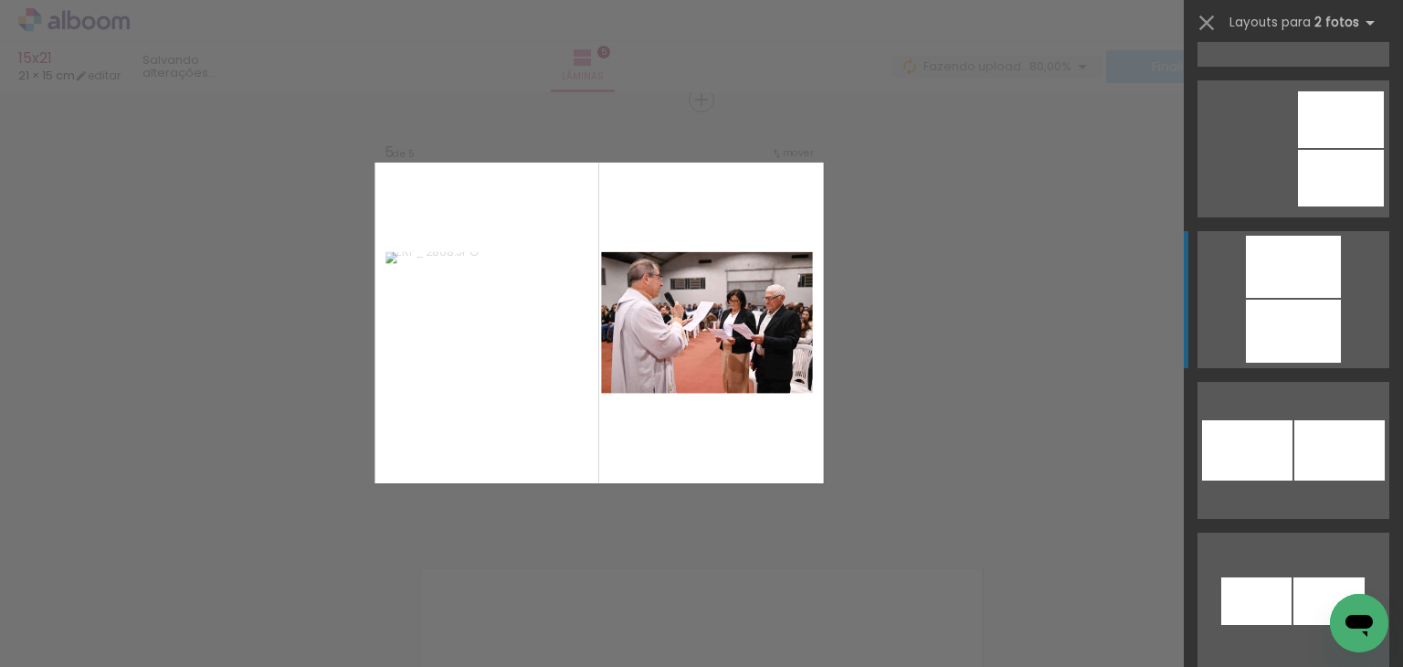
scroll to position [2284, 0]
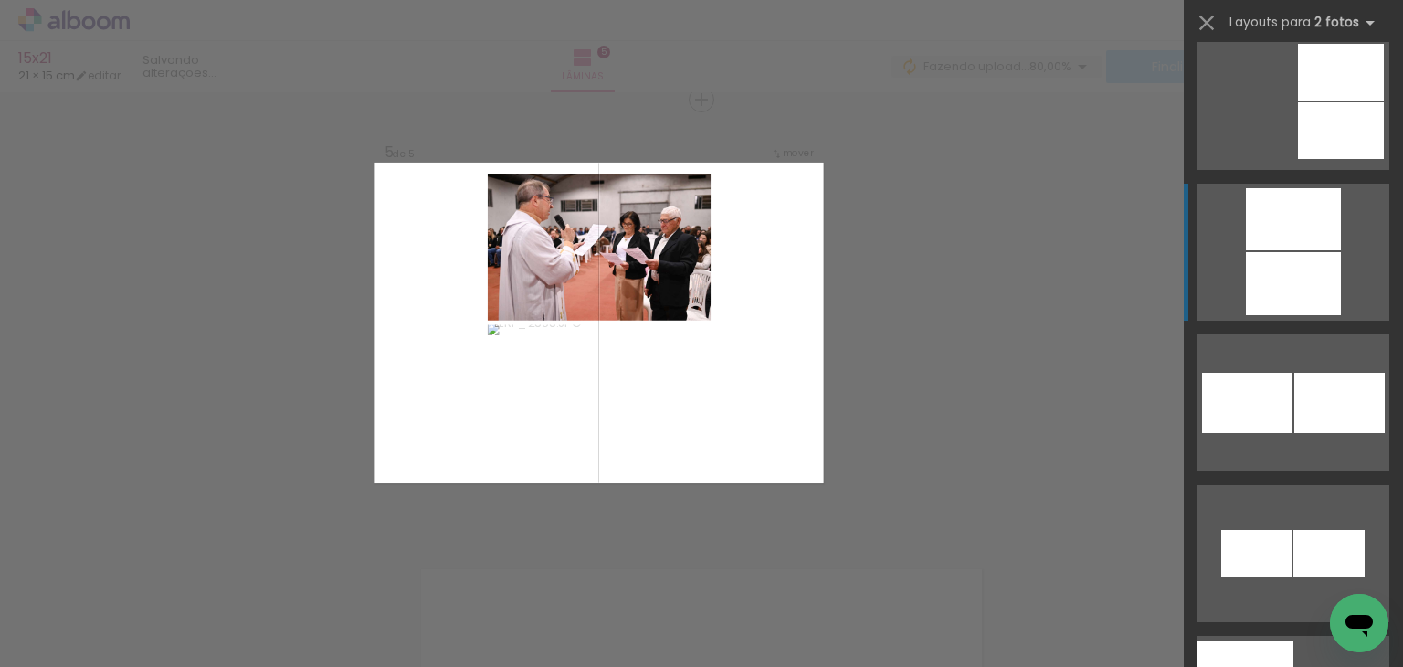
click at [1321, 275] on div at bounding box center [1293, 283] width 95 height 63
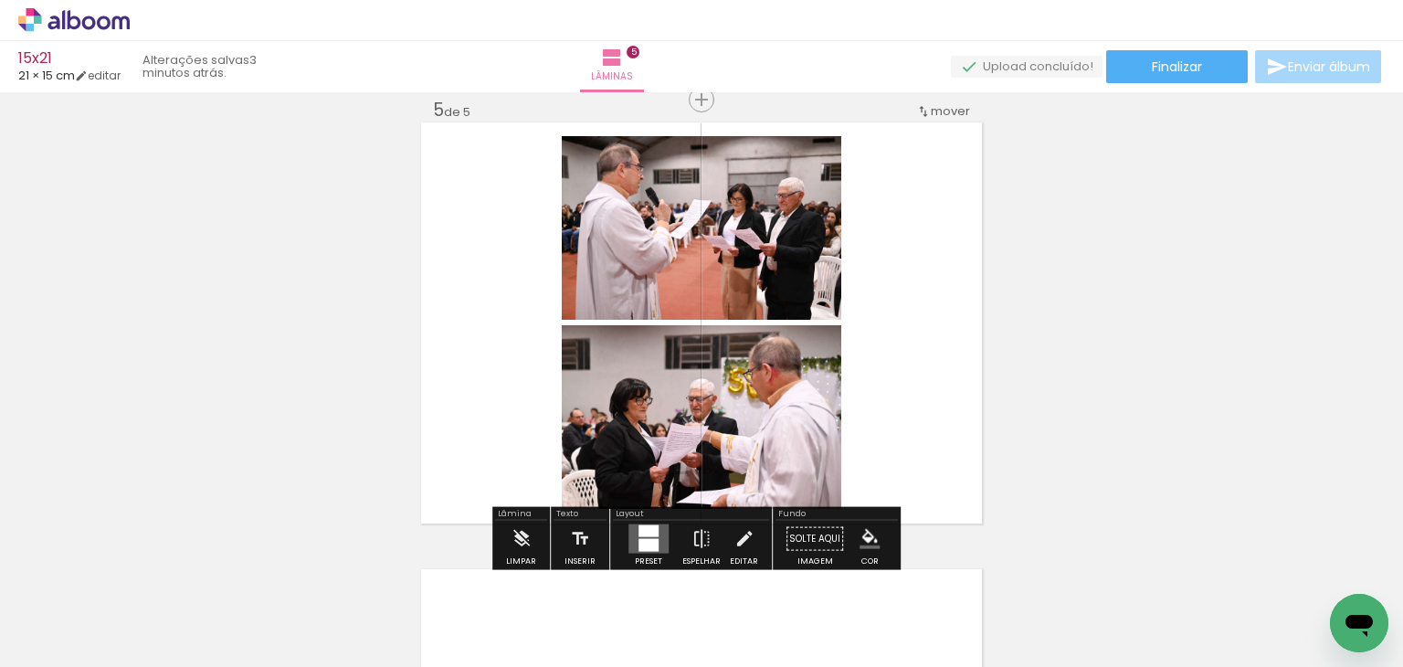
click at [776, 290] on quentale-photo at bounding box center [702, 228] width 280 height 184
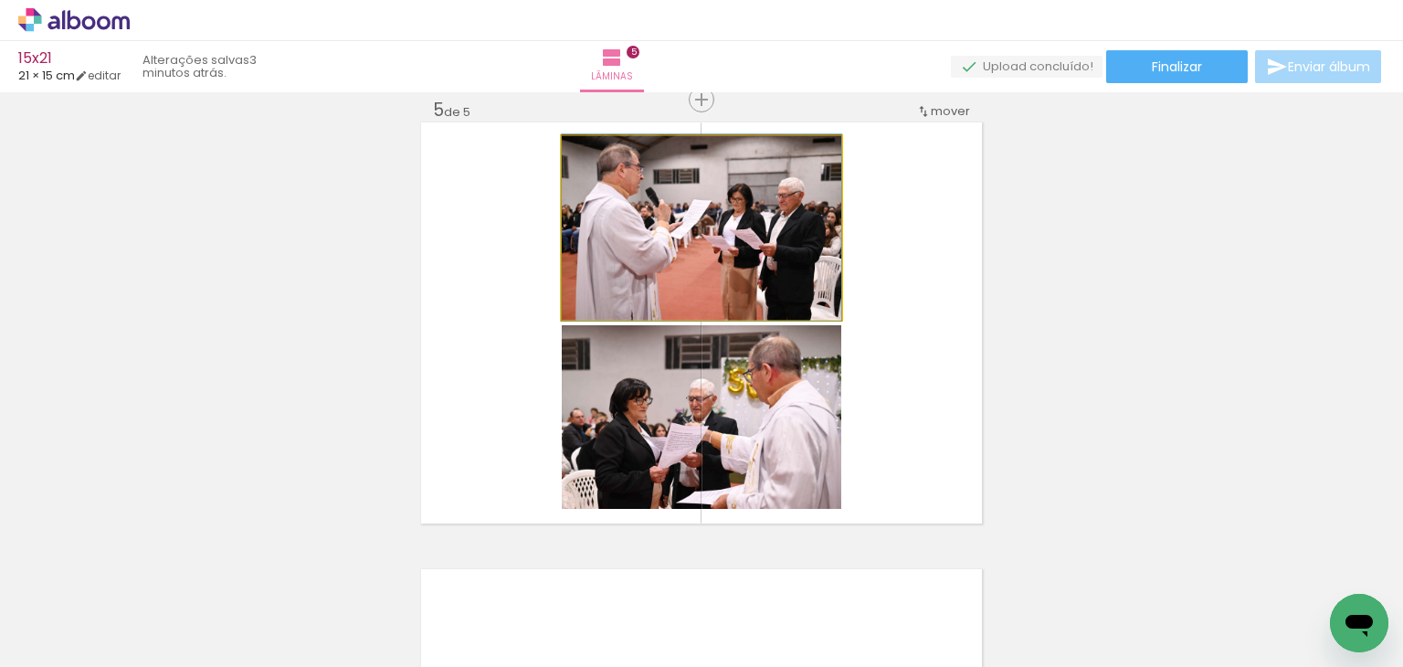
click at [776, 290] on quentale-photo at bounding box center [702, 228] width 280 height 184
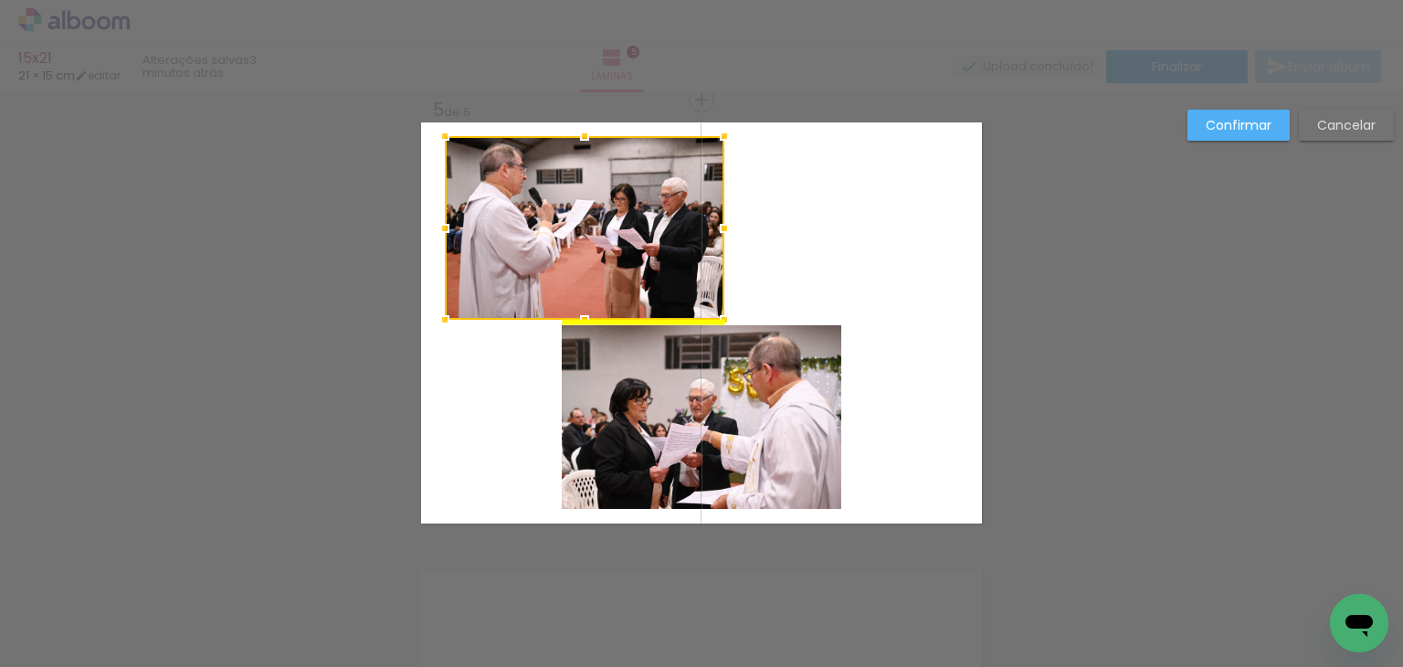
drag, startPoint x: 716, startPoint y: 231, endPoint x: 596, endPoint y: 241, distance: 121.0
click at [597, 238] on div at bounding box center [585, 228] width 280 height 184
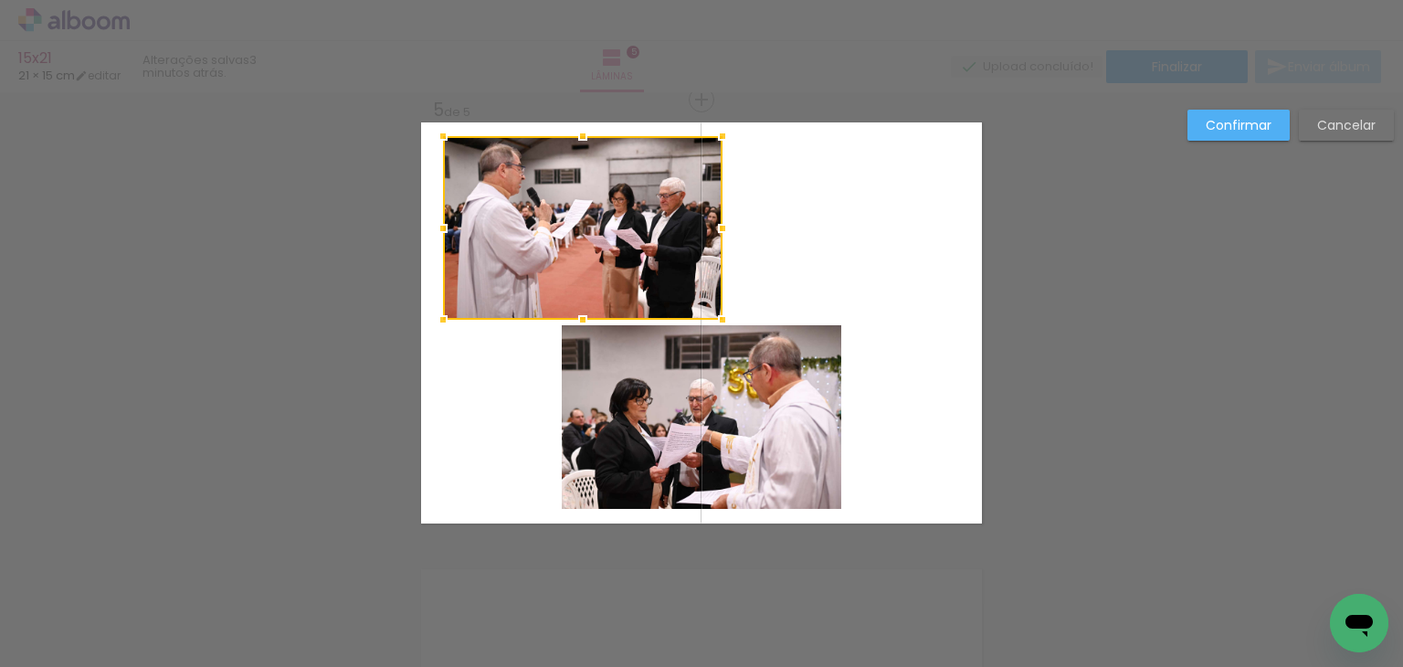
click at [682, 450] on quentale-photo at bounding box center [702, 417] width 280 height 184
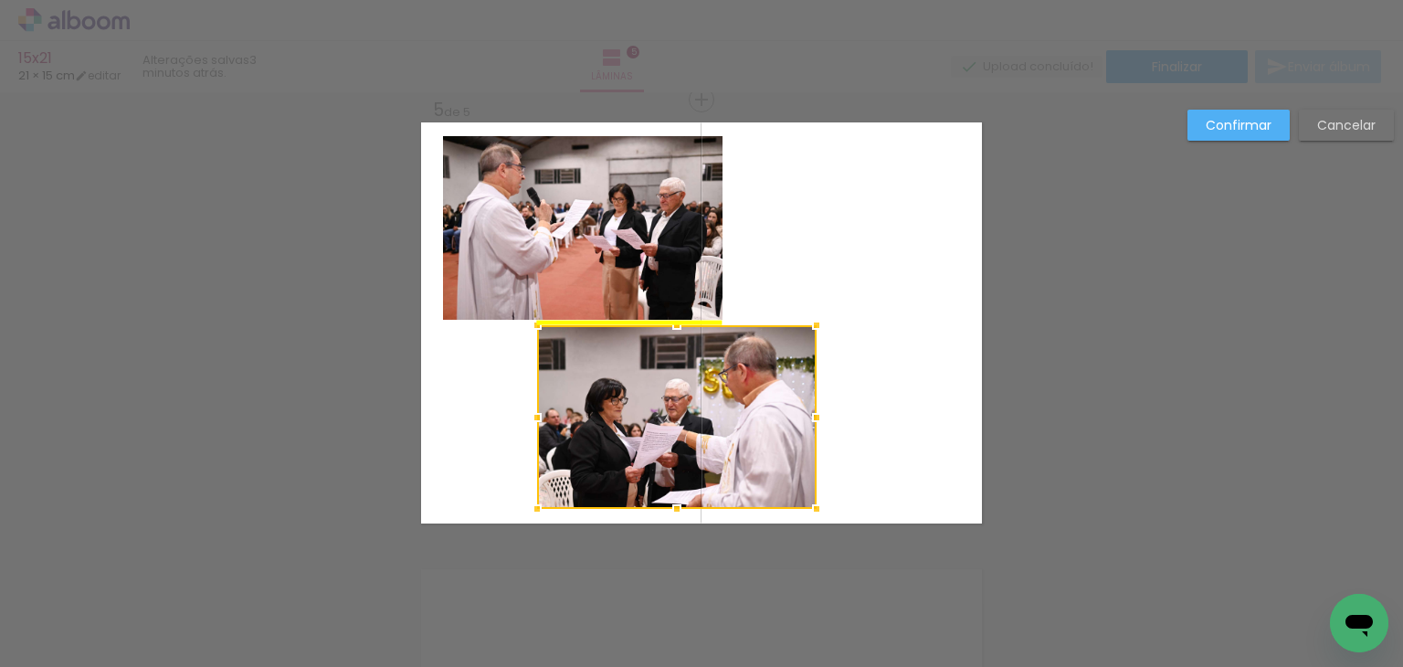
drag, startPoint x: 669, startPoint y: 454, endPoint x: 691, endPoint y: 443, distance: 24.5
click at [643, 444] on div at bounding box center [677, 417] width 280 height 184
click at [658, 242] on quentale-photo at bounding box center [583, 228] width 280 height 184
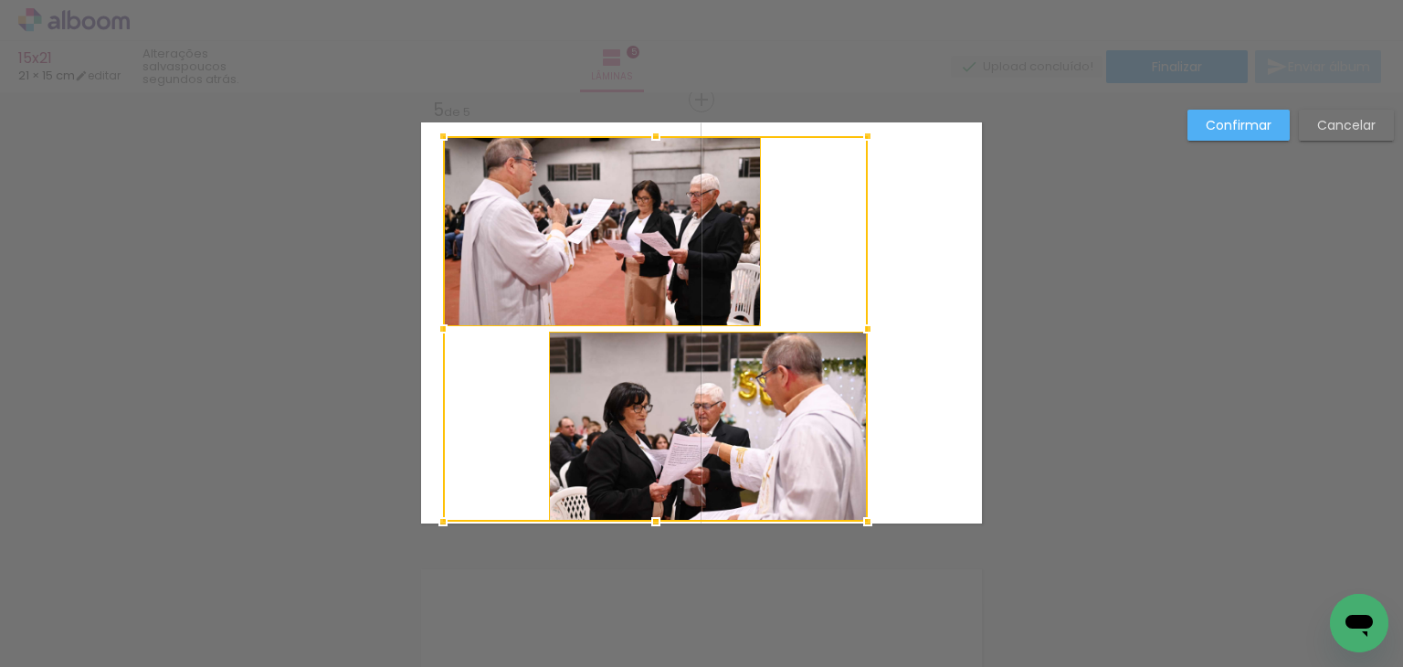
drag, startPoint x: 810, startPoint y: 498, endPoint x: 861, endPoint y: 519, distance: 55.3
click at [861, 521] on div at bounding box center [868, 521] width 37 height 37
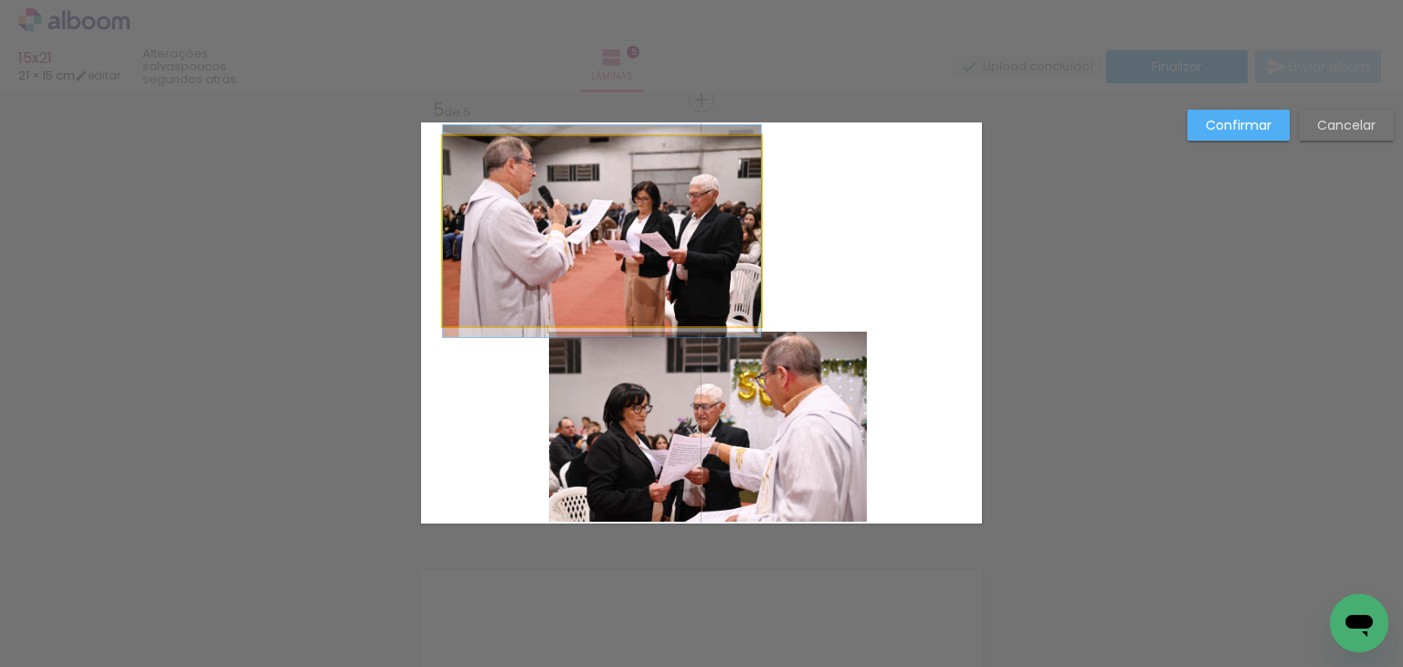
click at [665, 296] on quentale-photo at bounding box center [602, 231] width 318 height 190
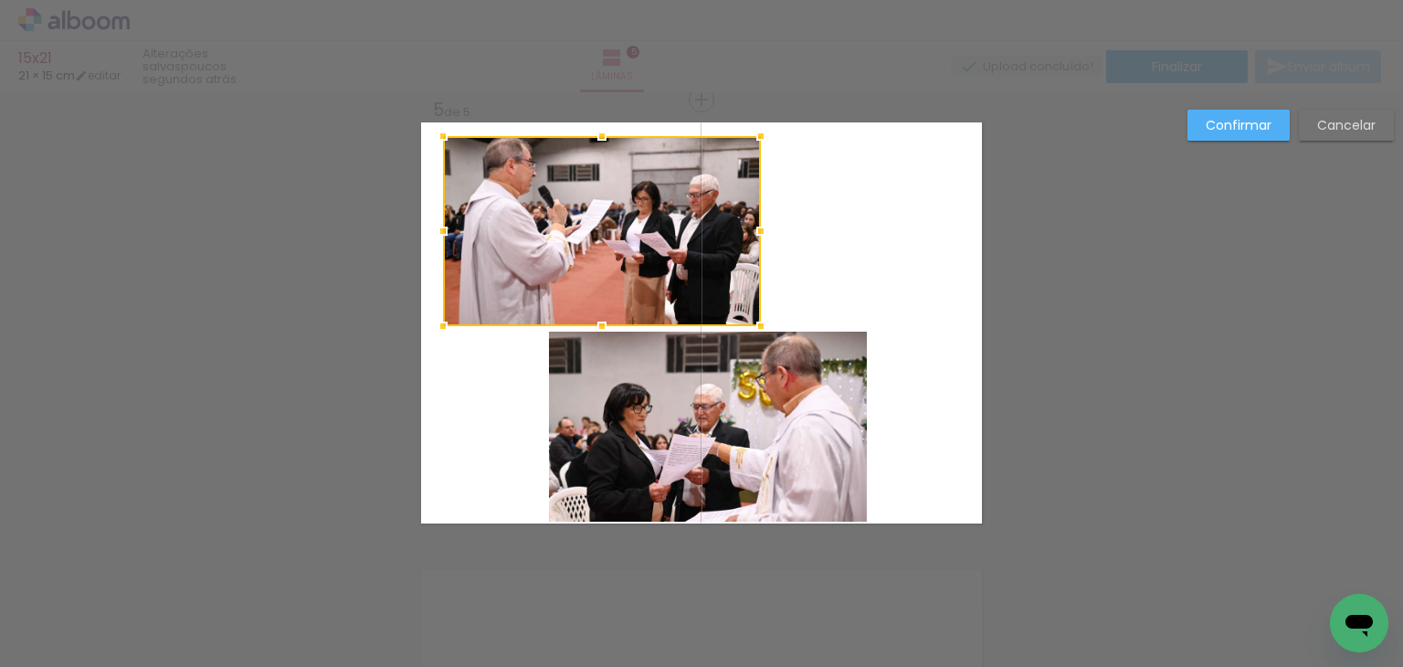
click at [808, 438] on quentale-photo at bounding box center [708, 427] width 318 height 190
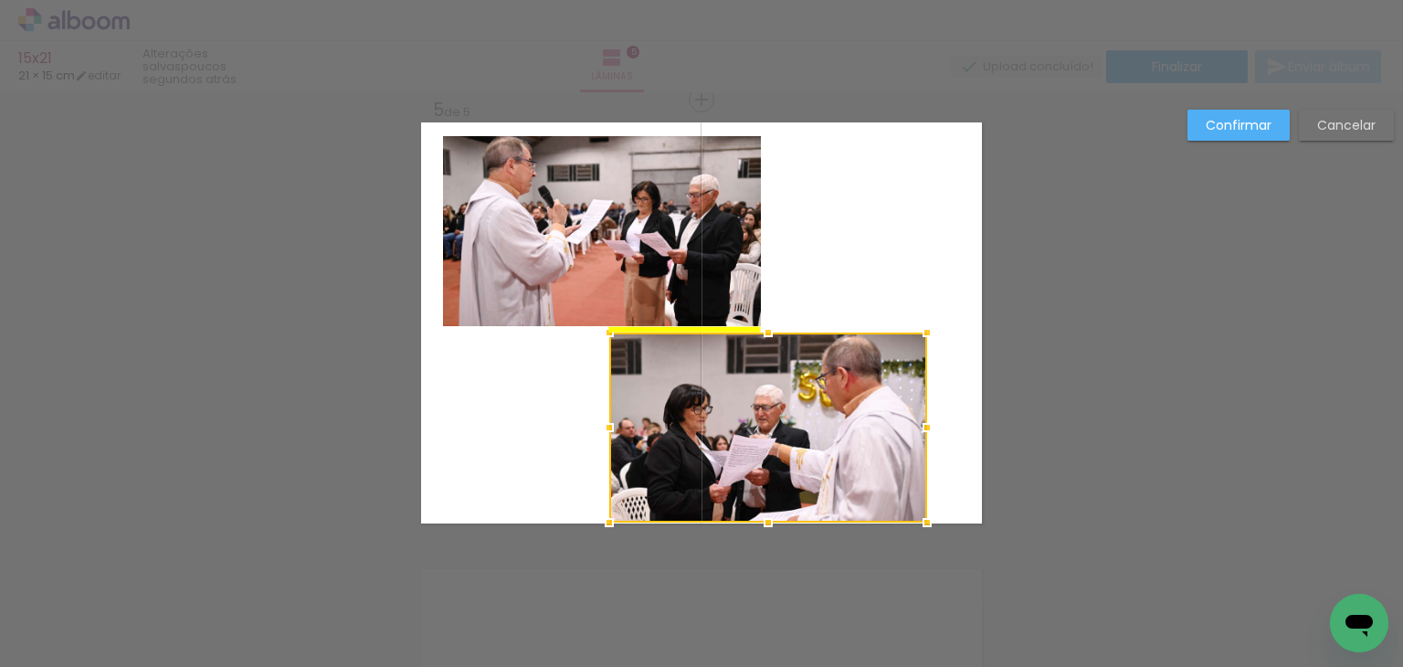
drag, startPoint x: 735, startPoint y: 452, endPoint x: 778, endPoint y: 443, distance: 44.8
click at [778, 443] on div at bounding box center [768, 428] width 318 height 190
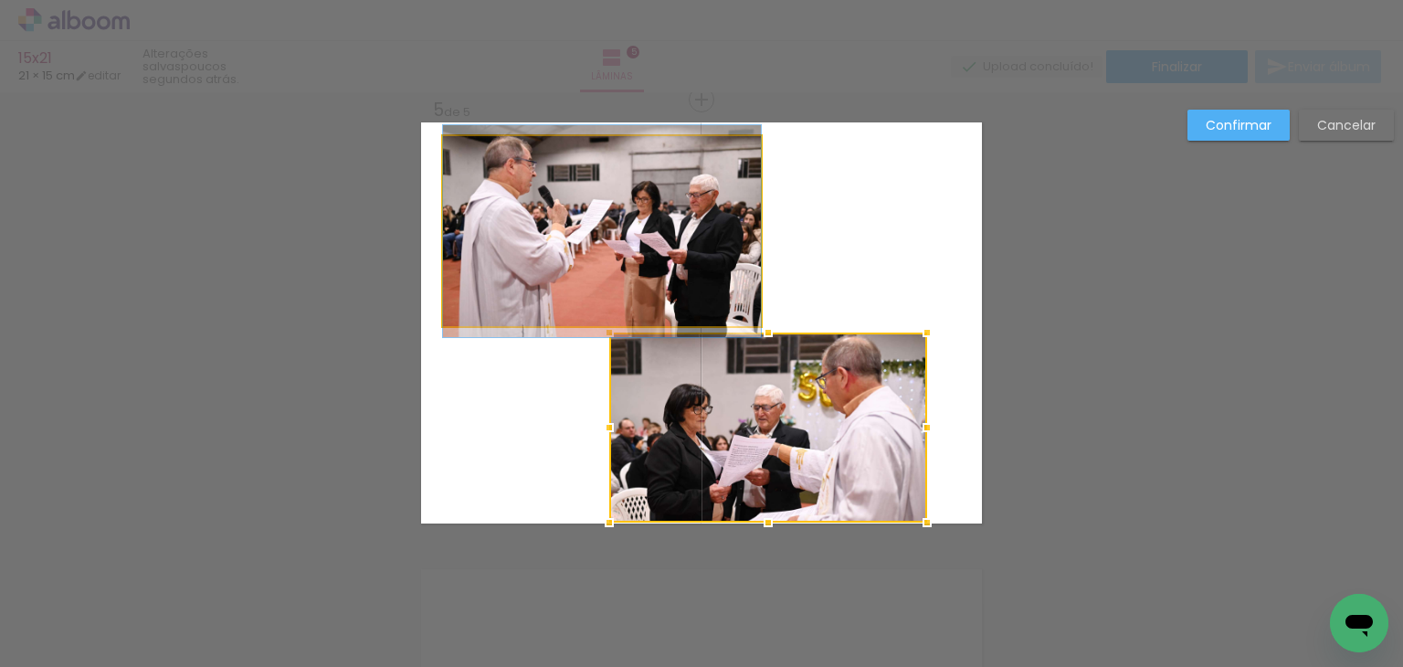
click at [671, 265] on quentale-photo at bounding box center [602, 231] width 318 height 190
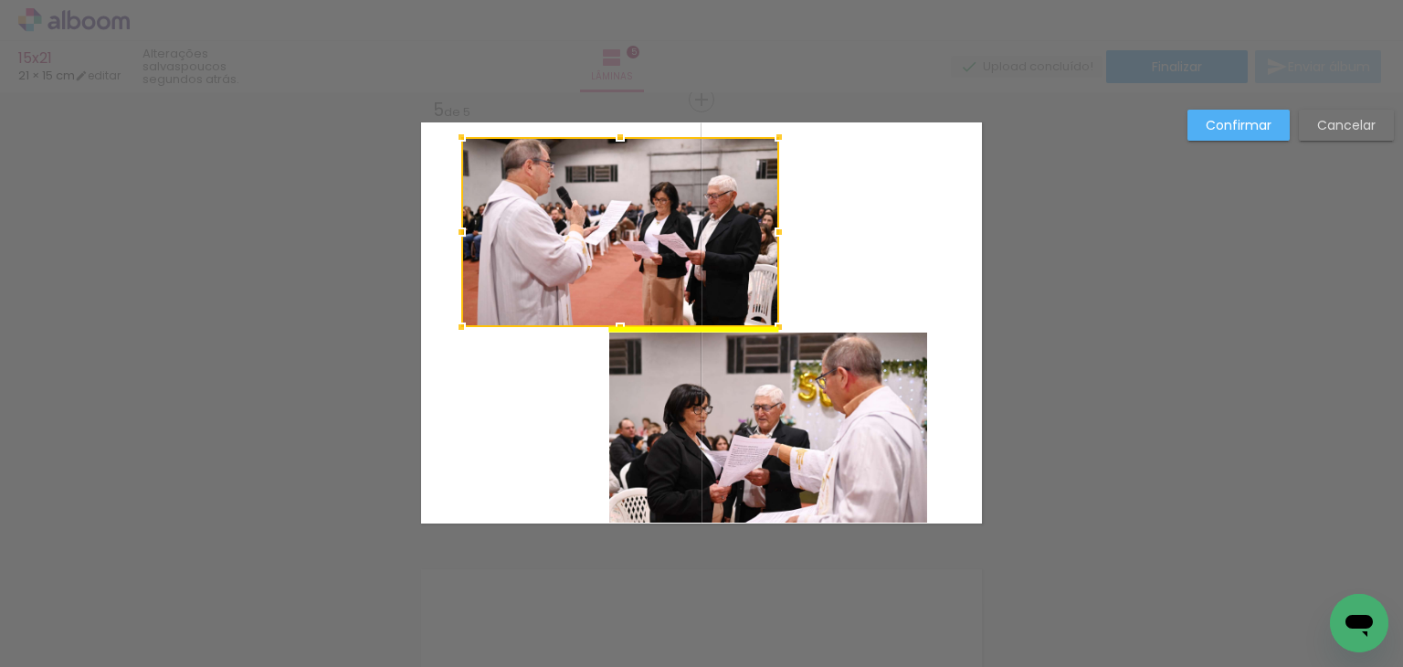
drag, startPoint x: 628, startPoint y: 248, endPoint x: 709, endPoint y: 268, distance: 83.8
click at [647, 241] on div at bounding box center [620, 232] width 318 height 190
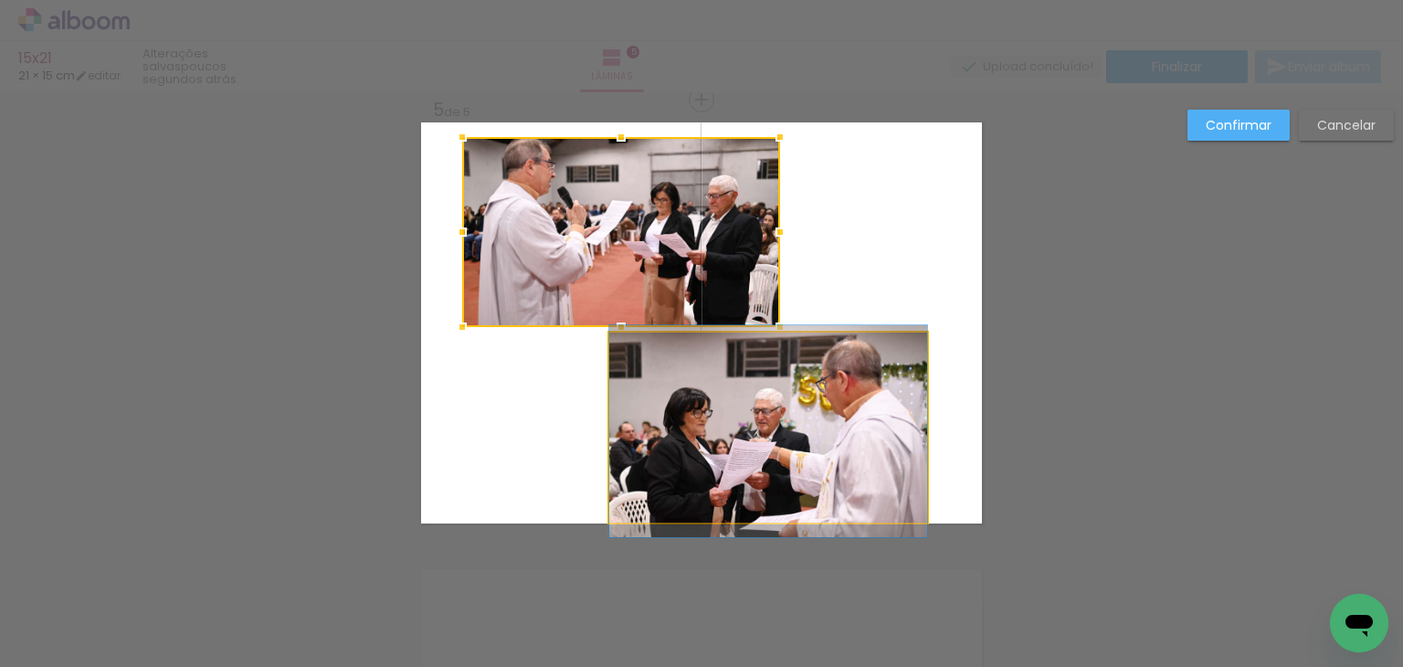
drag, startPoint x: 789, startPoint y: 385, endPoint x: 824, endPoint y: 385, distance: 34.7
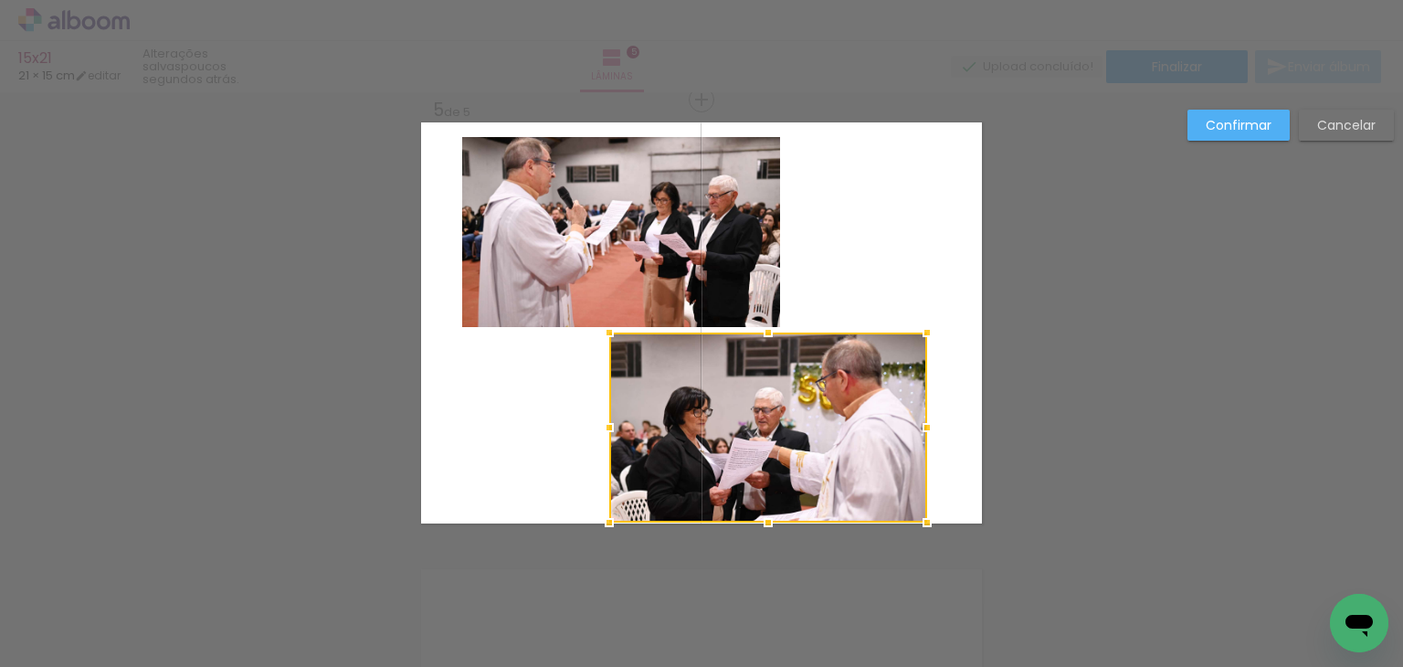
click at [0, 0] on slot "Confirmar" at bounding box center [0, 0] width 0 height 0
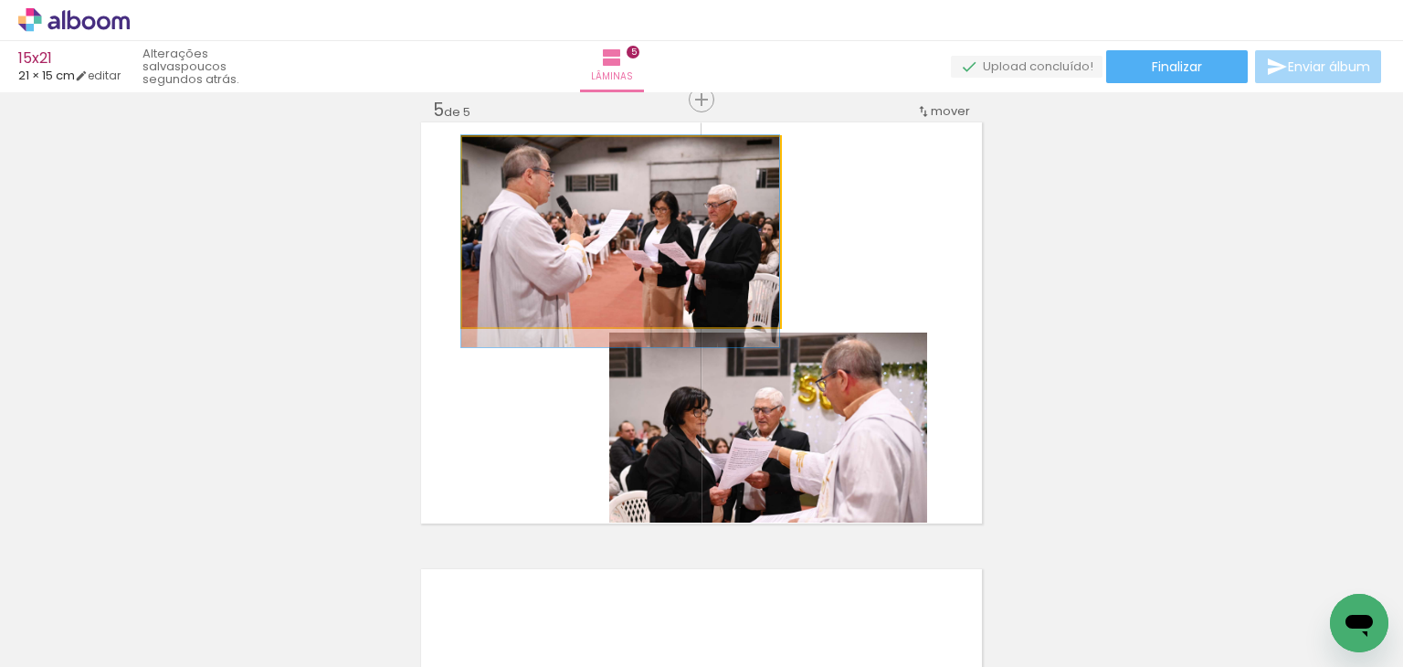
drag, startPoint x: 643, startPoint y: 261, endPoint x: 642, endPoint y: 270, distance: 9.2
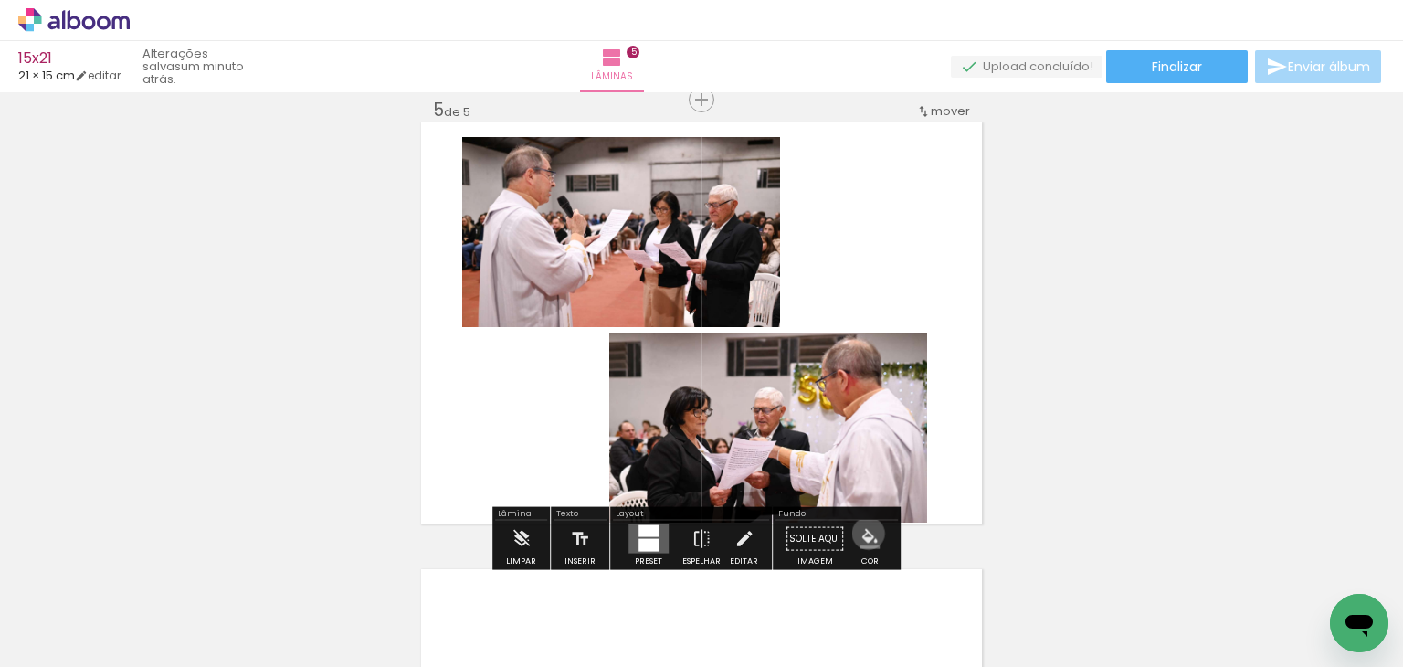
drag, startPoint x: 863, startPoint y: 533, endPoint x: 869, endPoint y: 518, distance: 16.0
click at [863, 530] on iron-icon "color picker" at bounding box center [870, 539] width 20 height 20
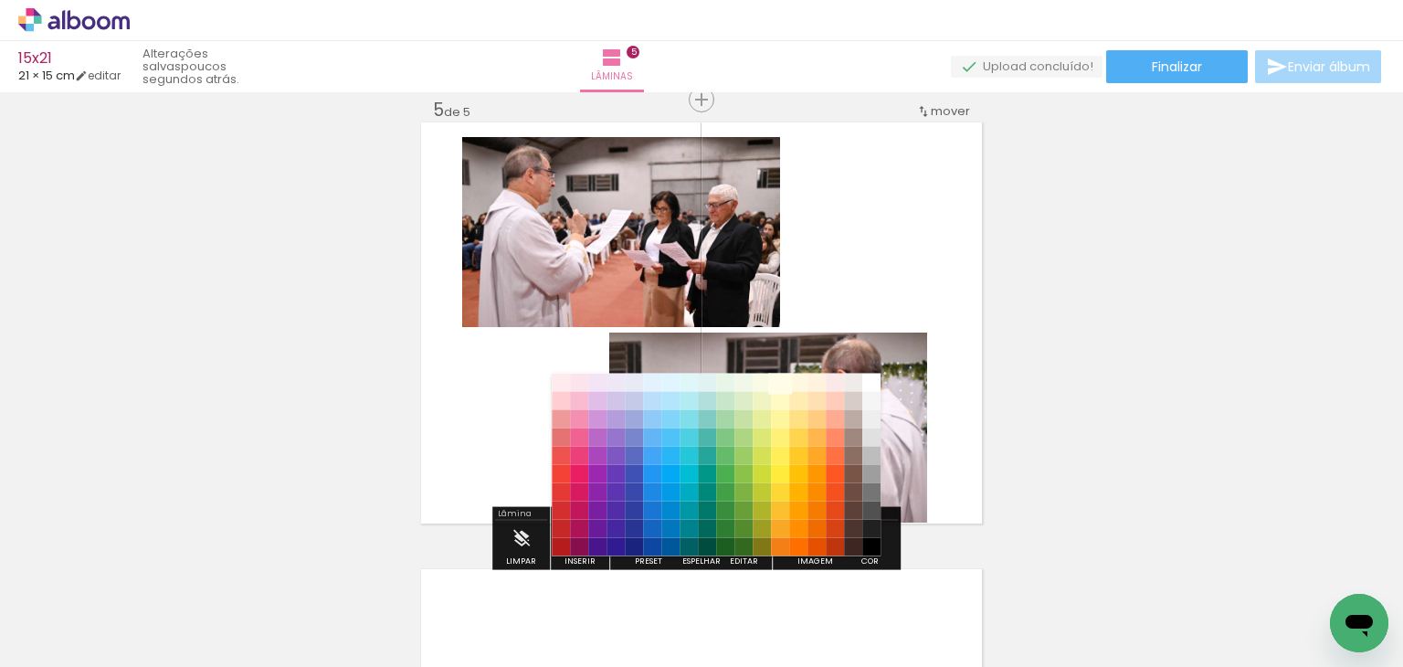
click at [779, 376] on paper-item "#fffde7" at bounding box center [780, 382] width 18 height 18
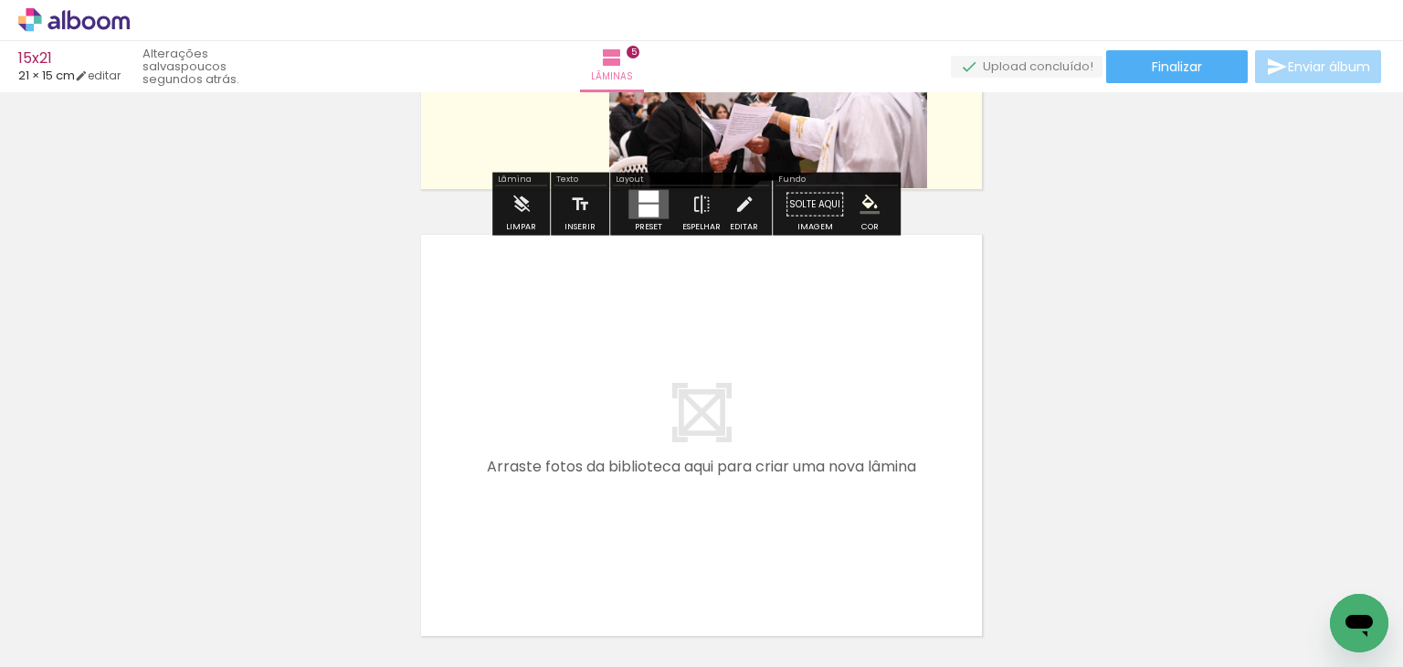
scroll to position [2175, 0]
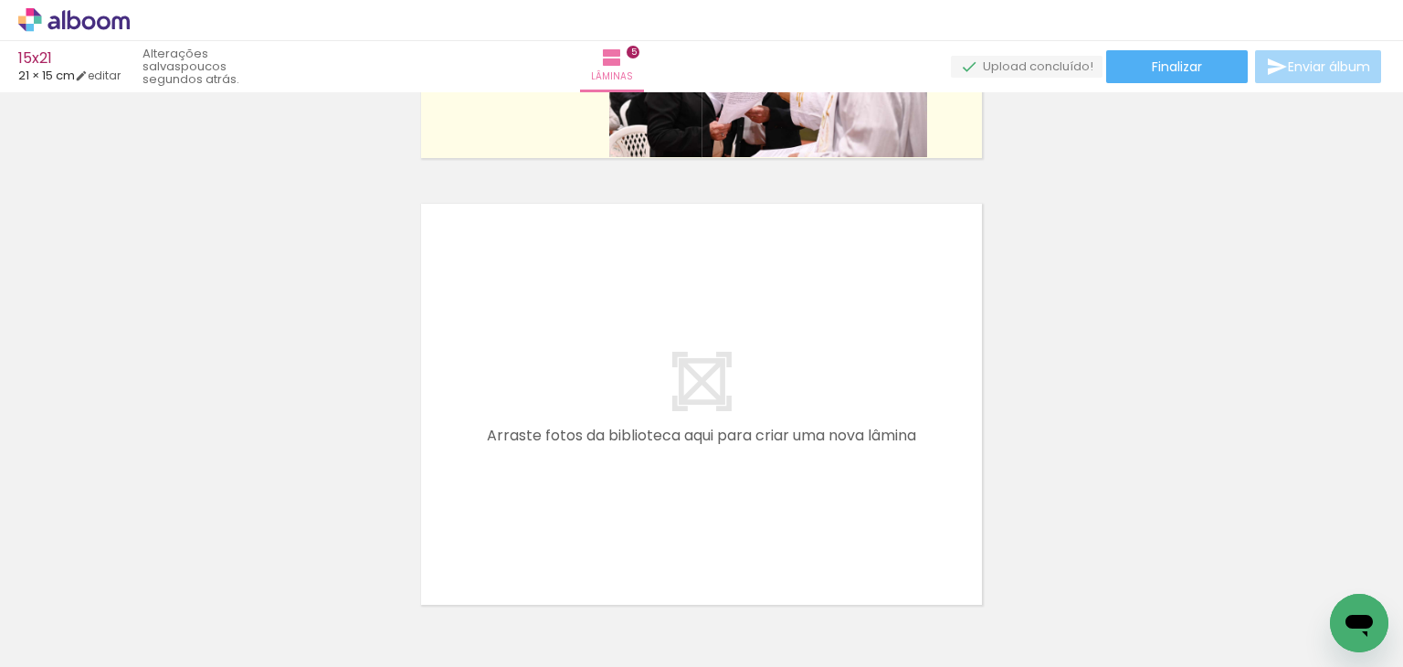
click at [83, 628] on paper-button "Adicionar Fotos" at bounding box center [56, 642] width 89 height 29
click at [0, 0] on input "file" at bounding box center [0, 0] width 0 height 0
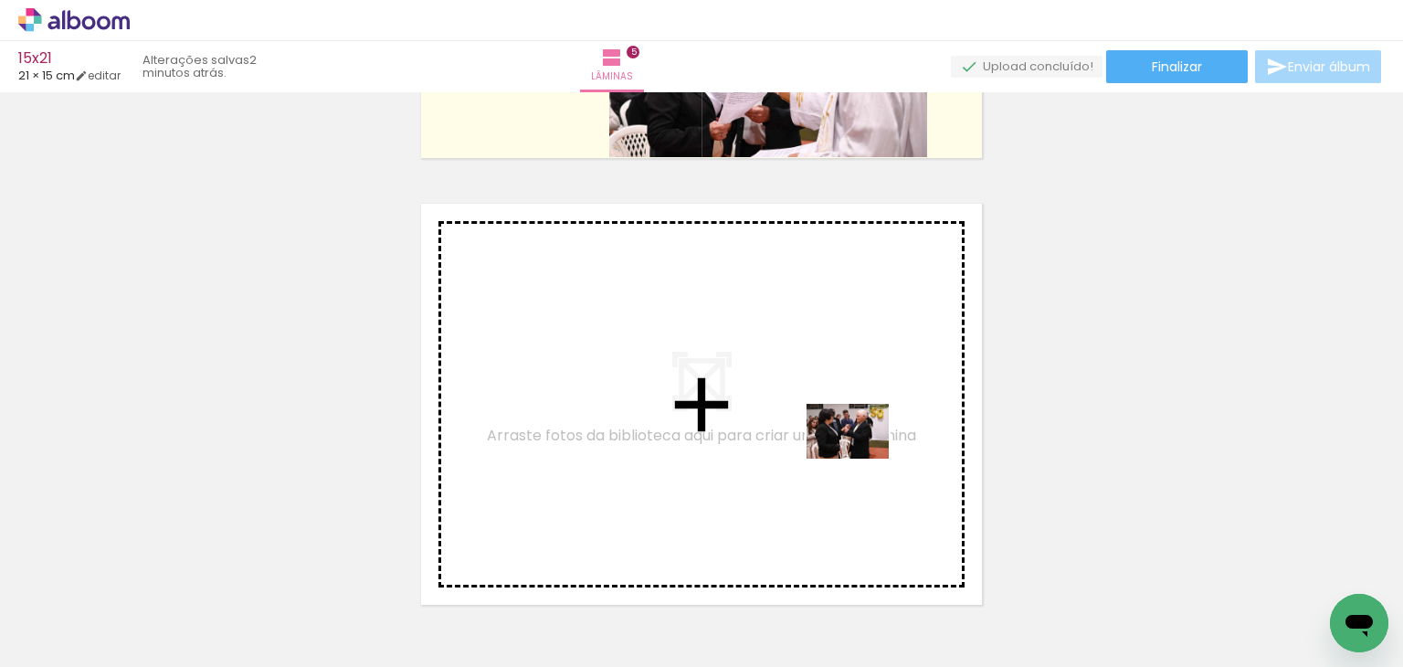
drag, startPoint x: 1228, startPoint y: 628, endPoint x: 862, endPoint y: 459, distance: 403.5
click at [862, 459] on quentale-workspace at bounding box center [701, 333] width 1403 height 667
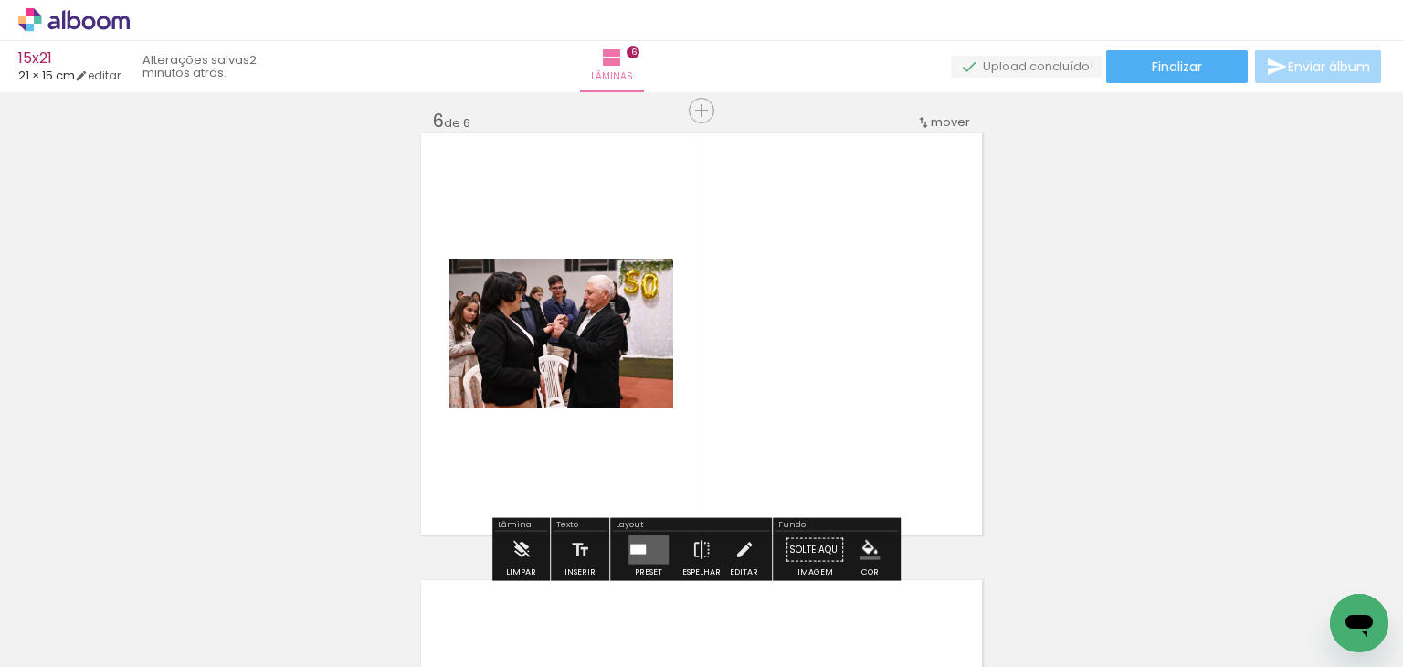
scroll to position [2257, 0]
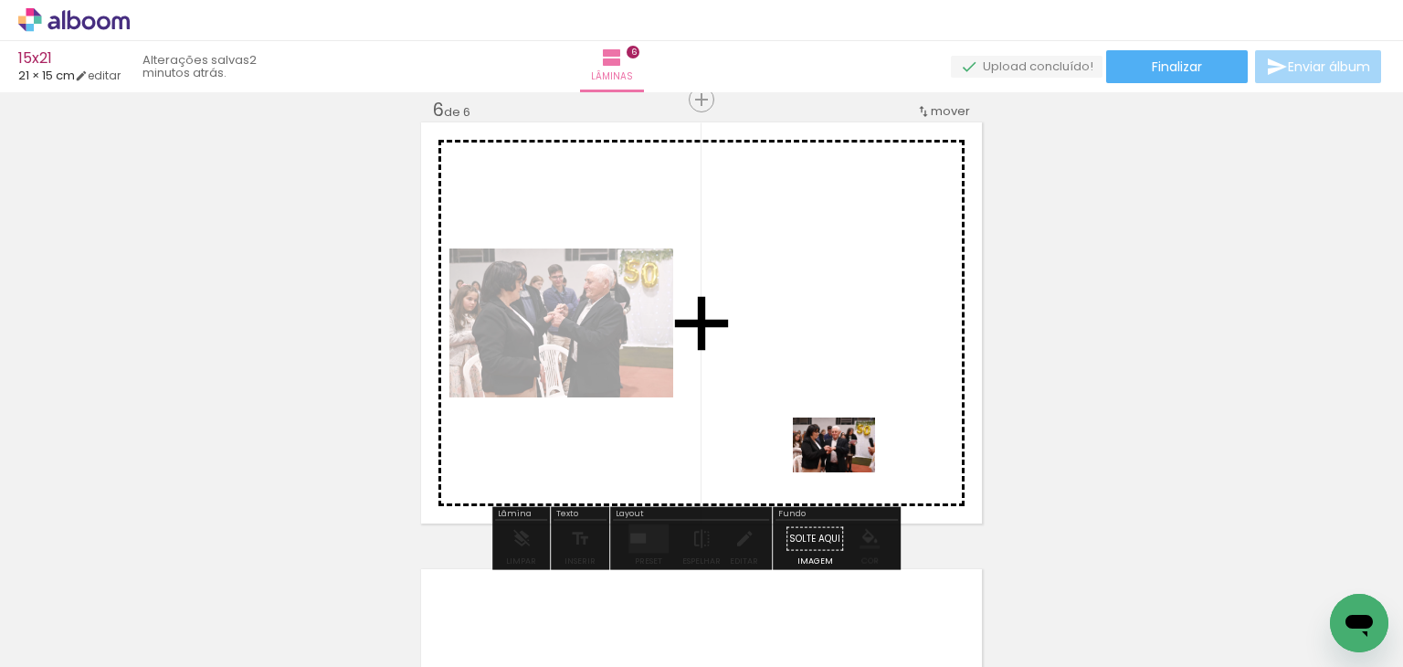
drag, startPoint x: 1284, startPoint y: 597, endPoint x: 848, endPoint y: 472, distance: 453.2
click at [848, 472] on quentale-workspace at bounding box center [701, 333] width 1403 height 667
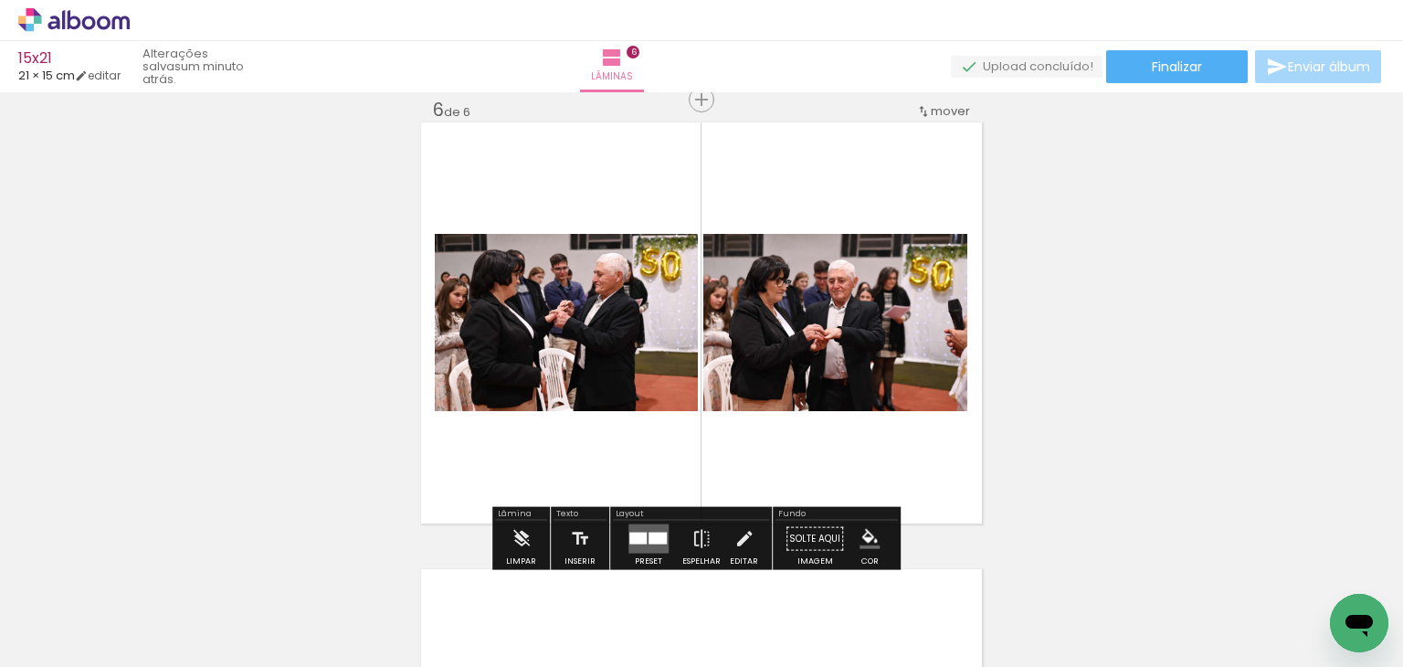
scroll to position [2284, 0]
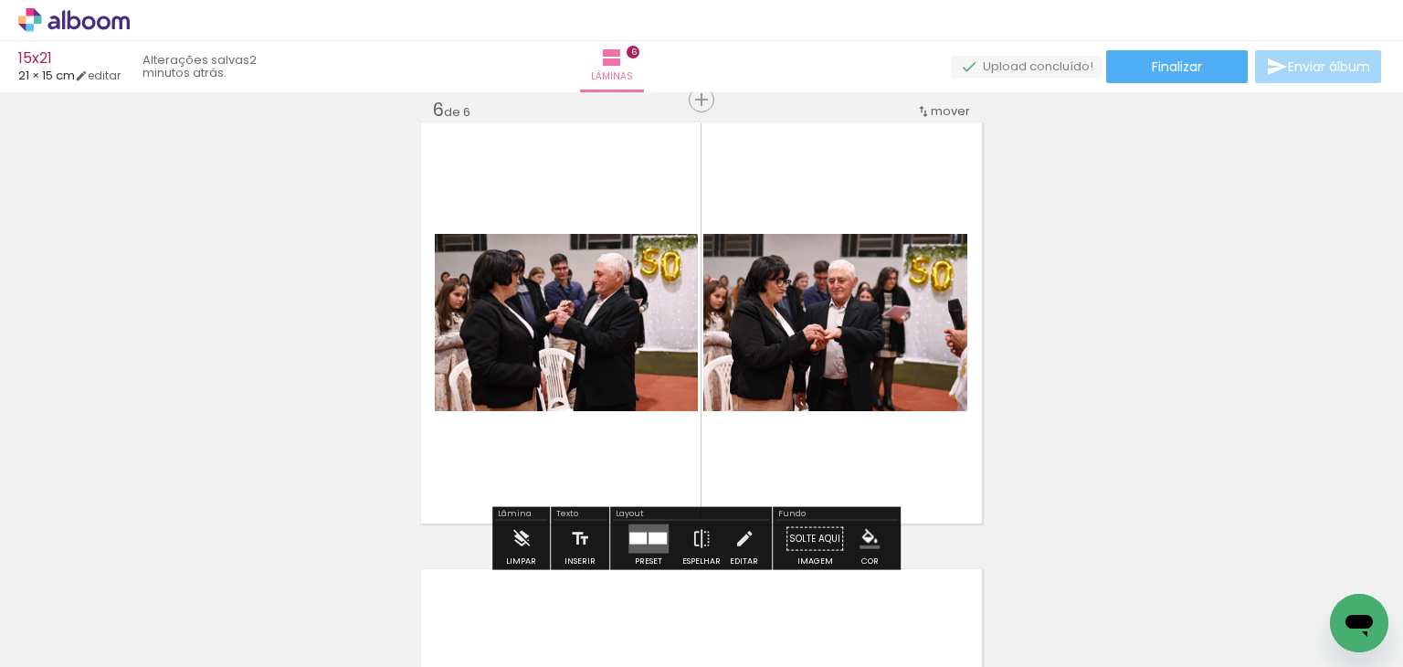
click at [636, 542] on div at bounding box center [638, 539] width 17 height 12
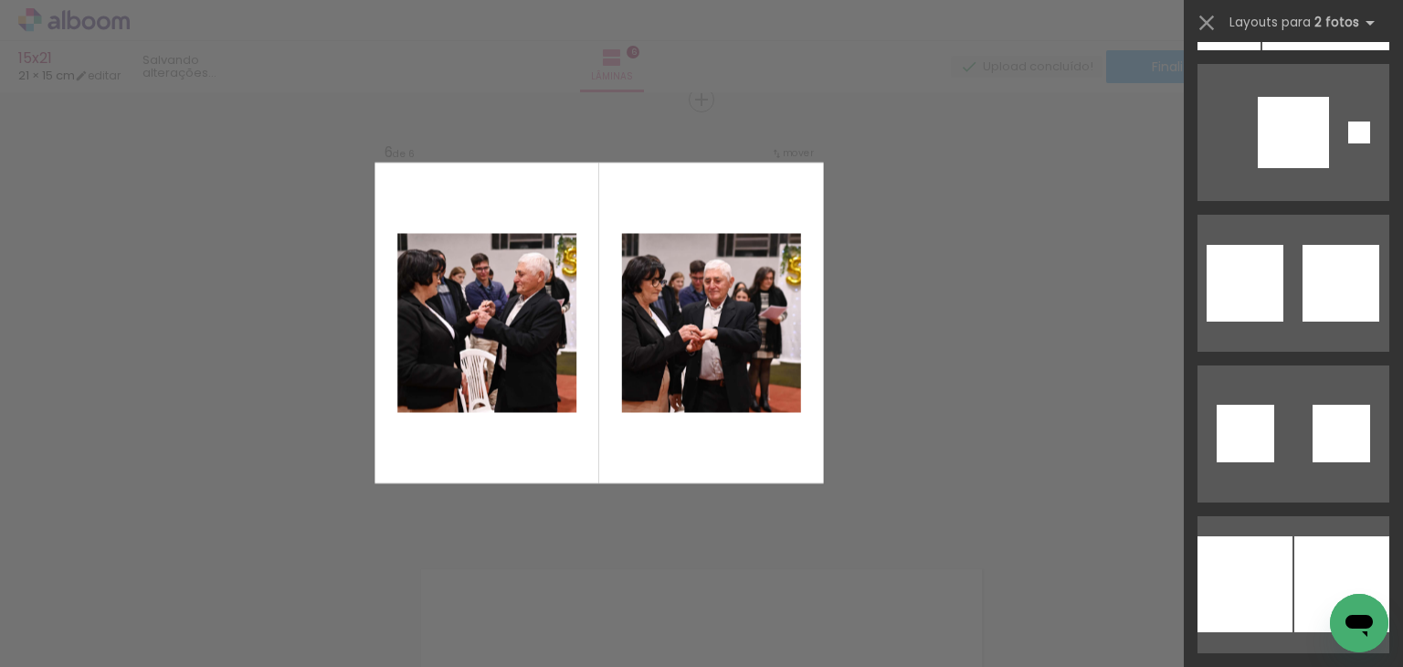
scroll to position [9320, 0]
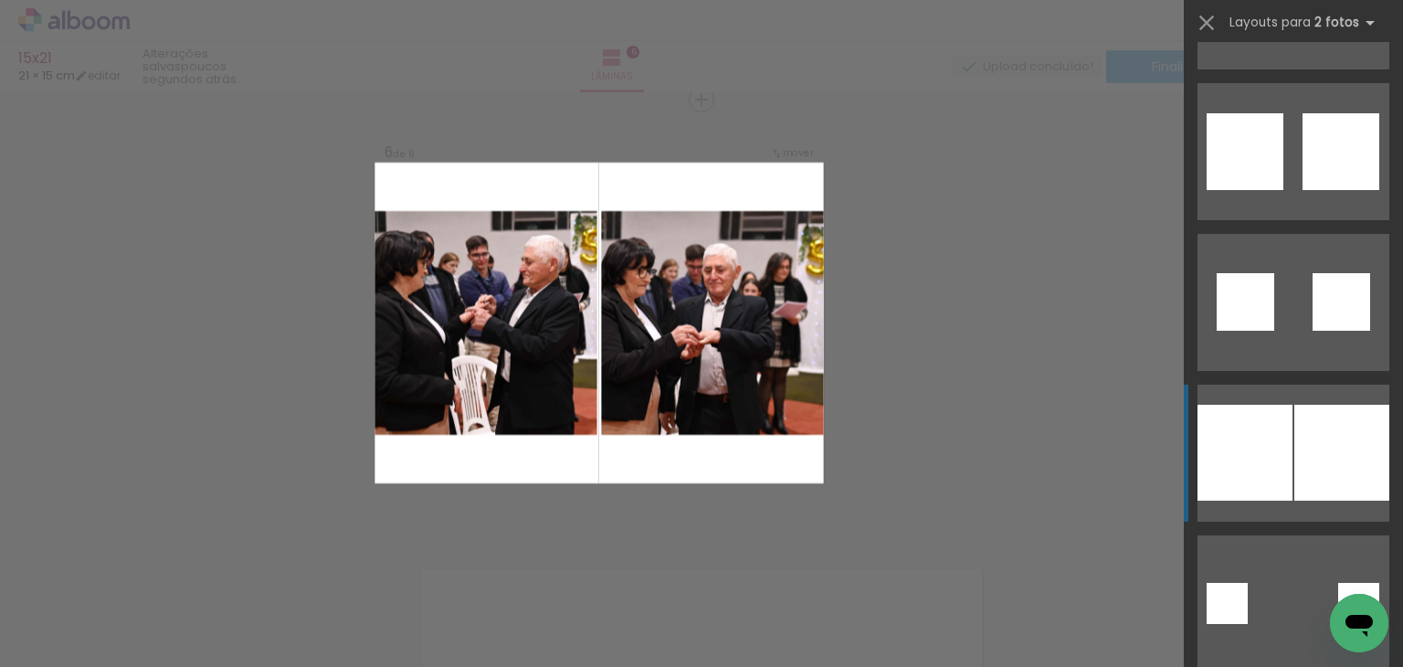
click at [1339, 190] on div at bounding box center [1341, 151] width 77 height 77
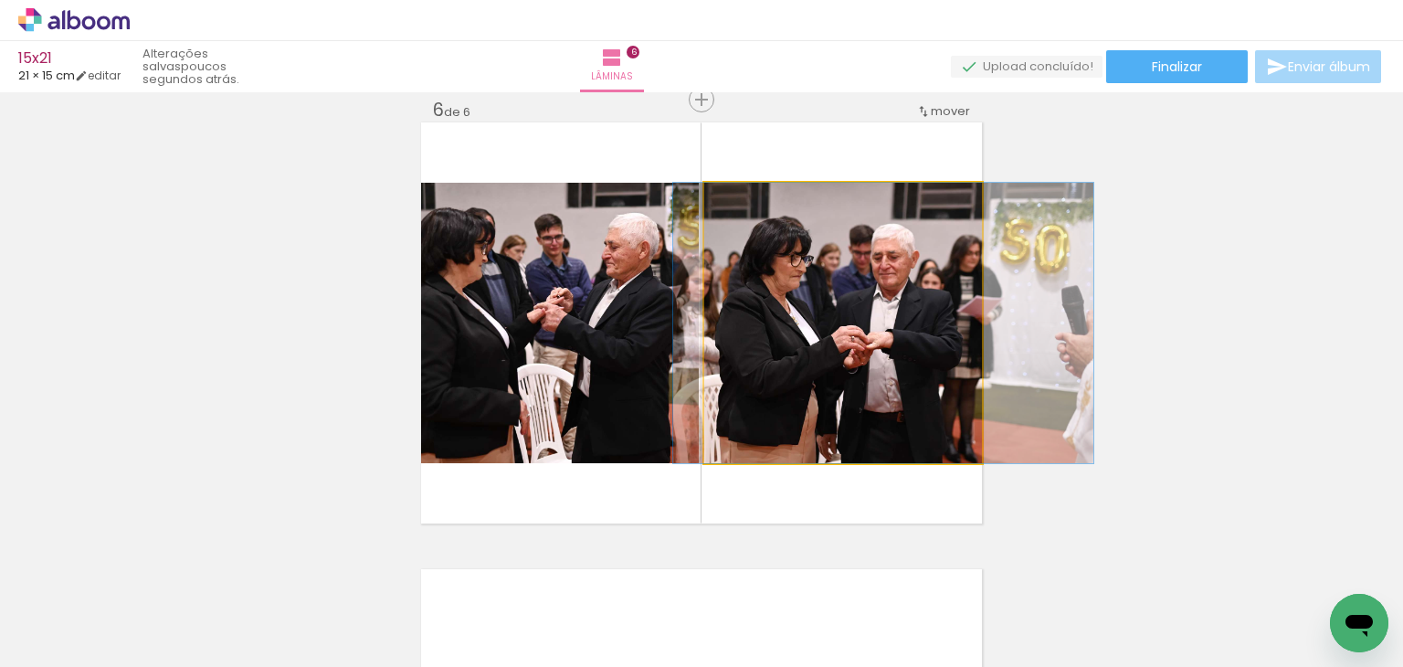
drag, startPoint x: 848, startPoint y: 335, endPoint x: 888, endPoint y: 321, distance: 42.8
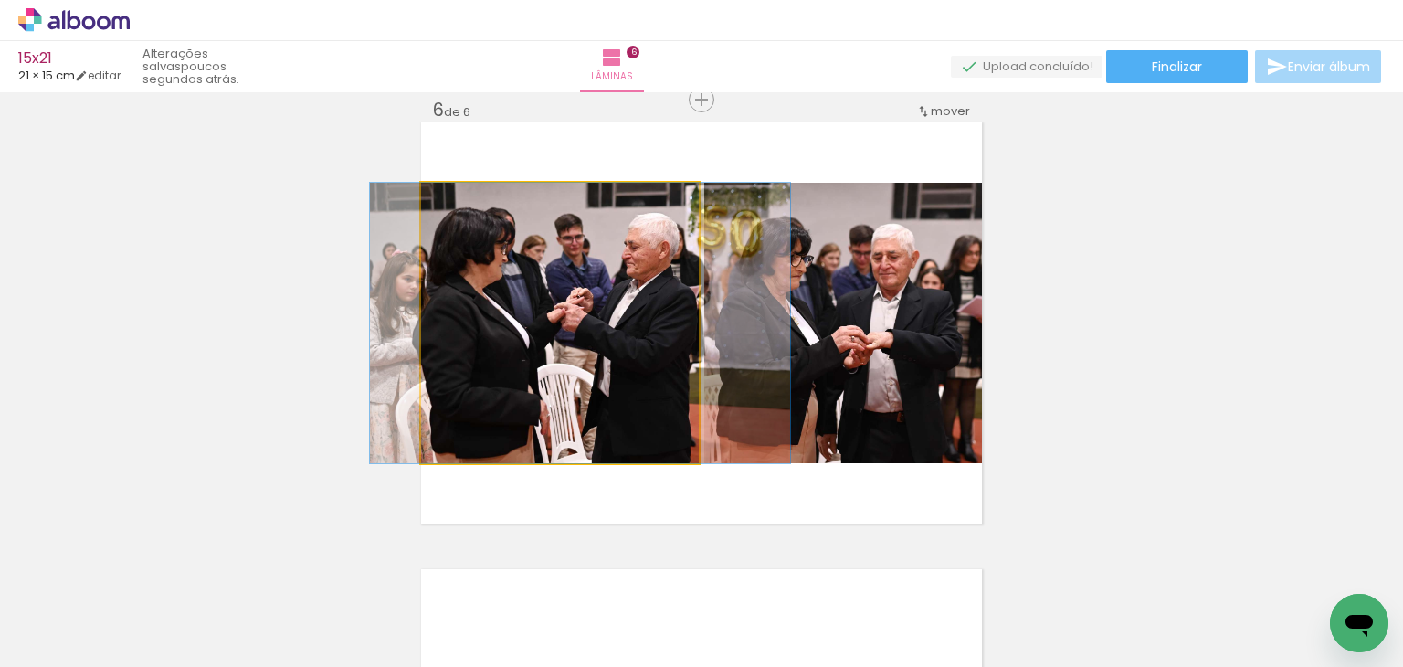
drag, startPoint x: 558, startPoint y: 323, endPoint x: 630, endPoint y: 307, distance: 73.8
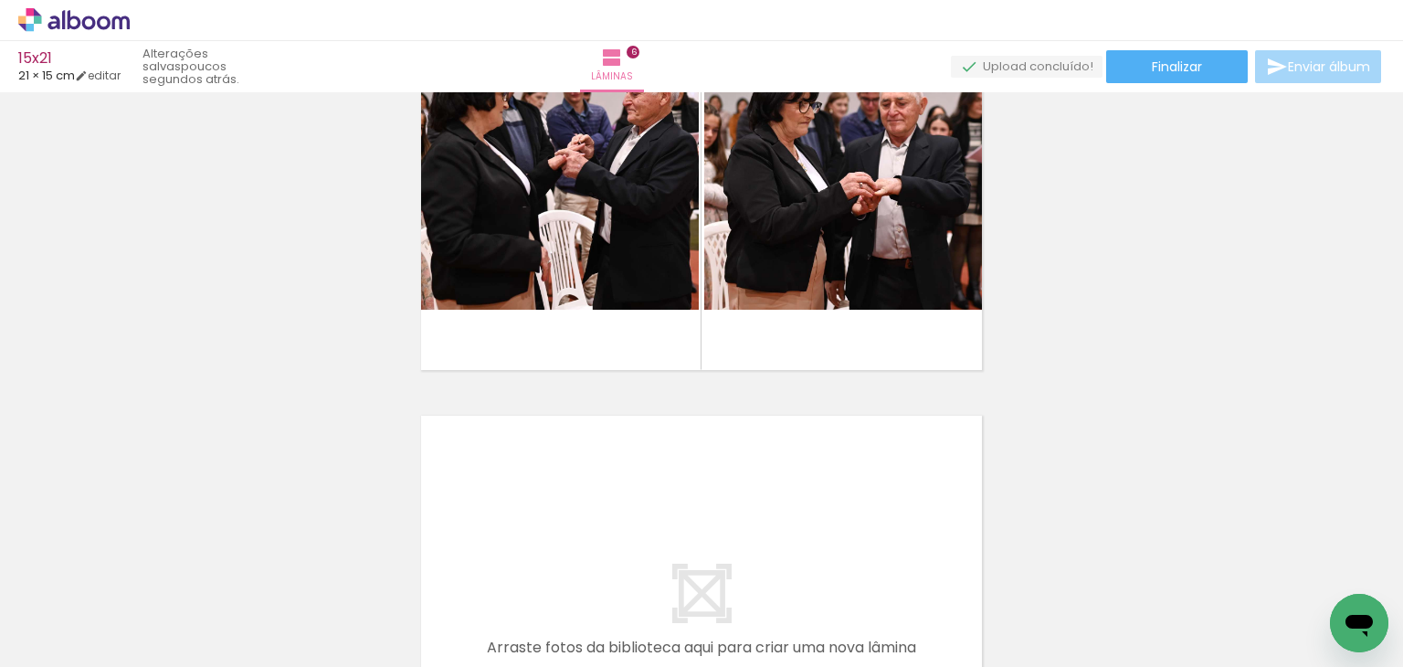
scroll to position [2440, 0]
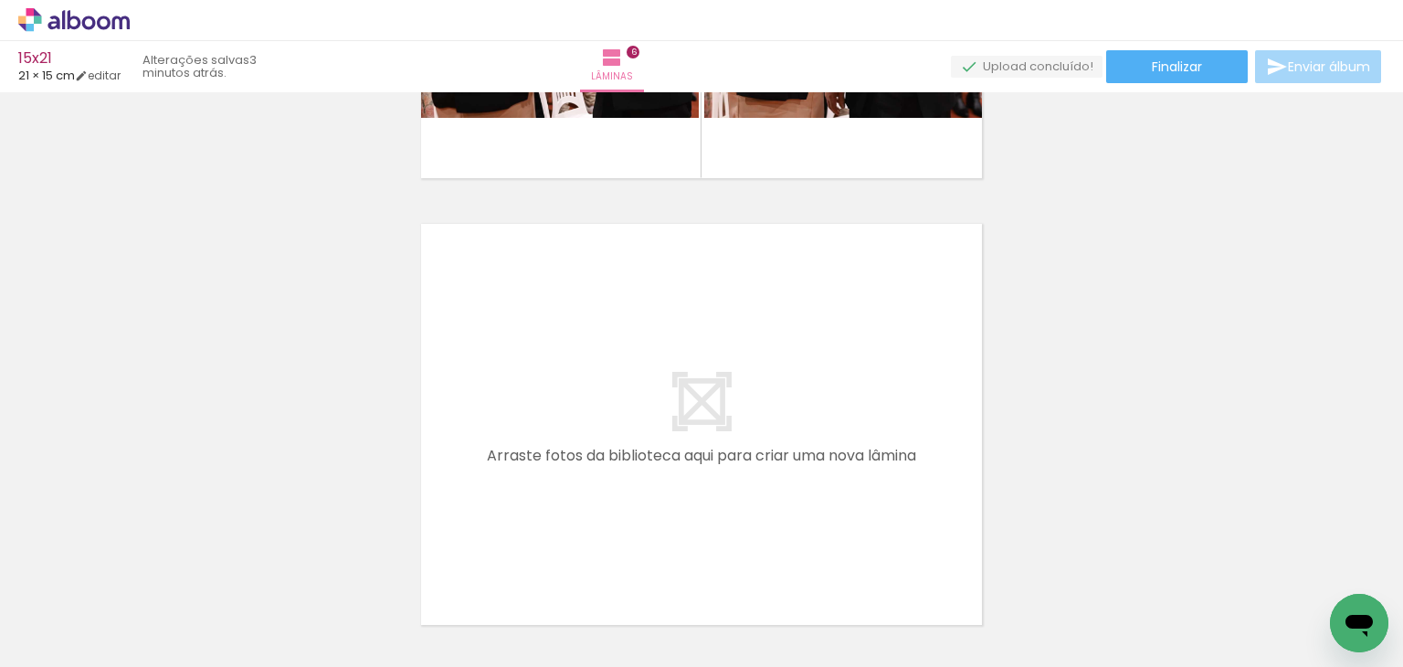
scroll to position [2622, 0]
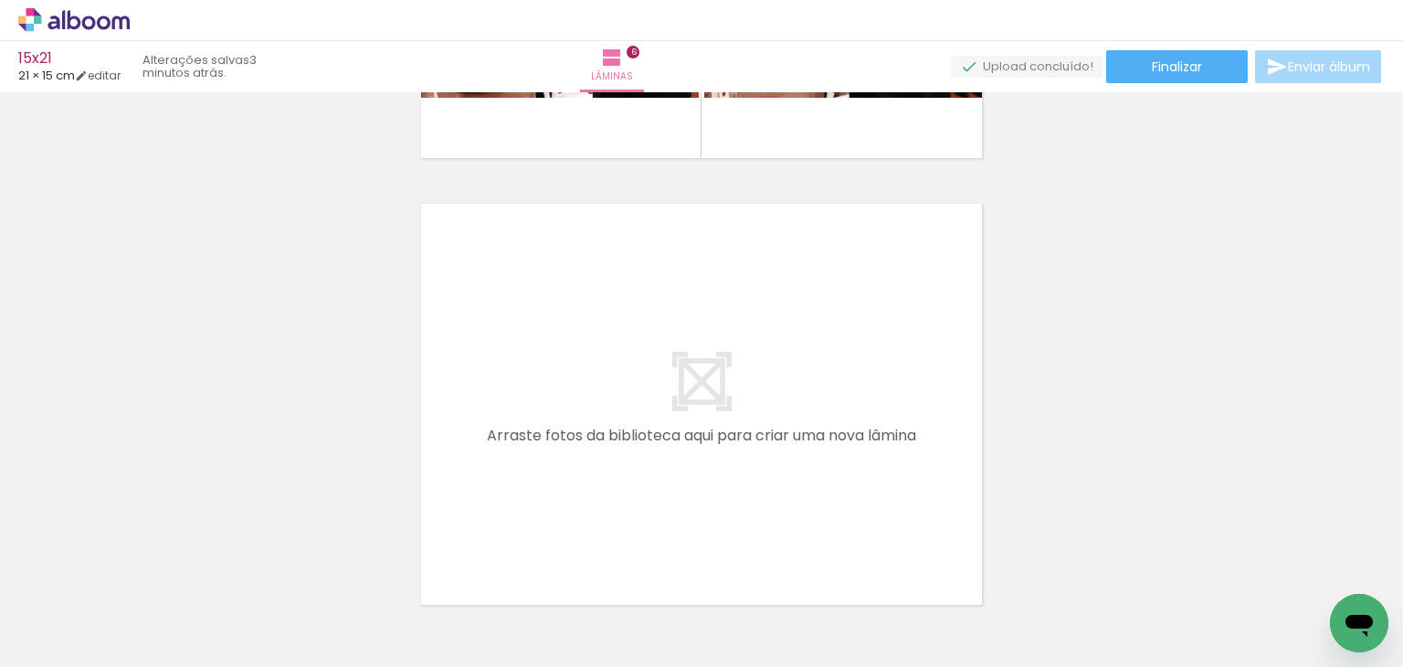
click at [92, 639] on span "Adicionar Fotos" at bounding box center [64, 642] width 55 height 20
click at [0, 0] on input "file" at bounding box center [0, 0] width 0 height 0
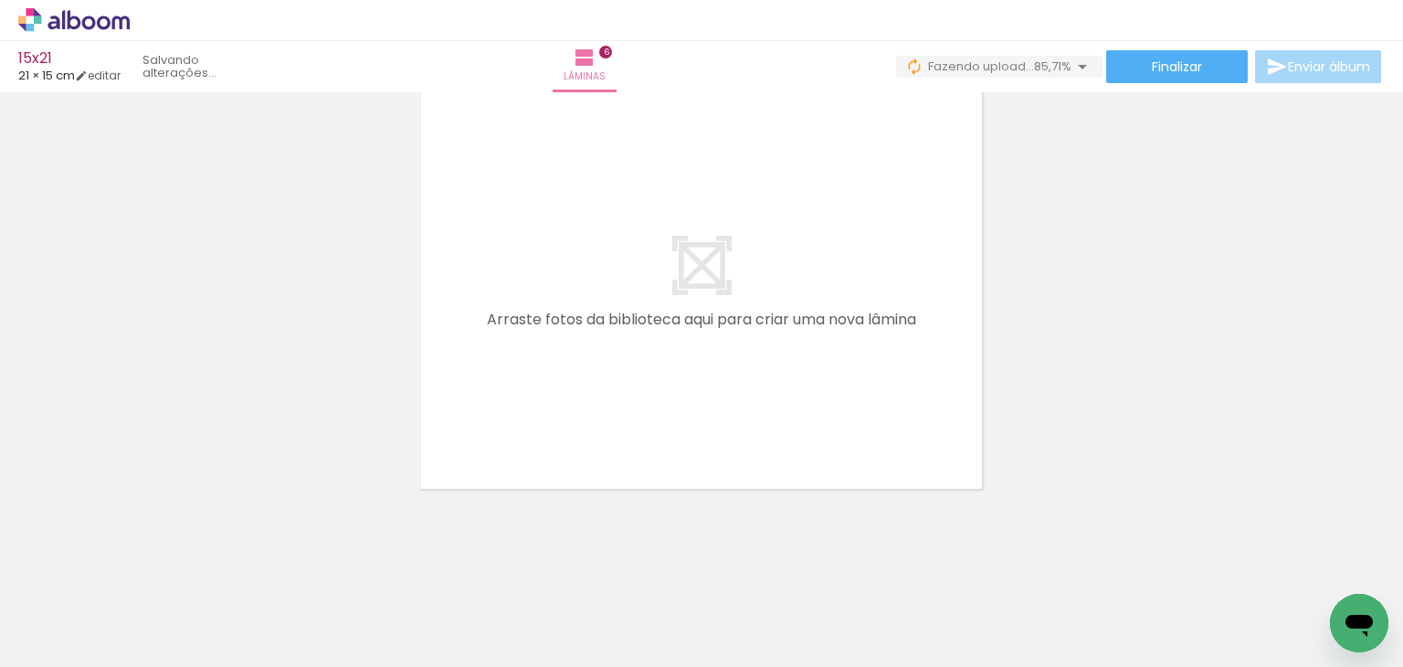
scroll to position [0, 184]
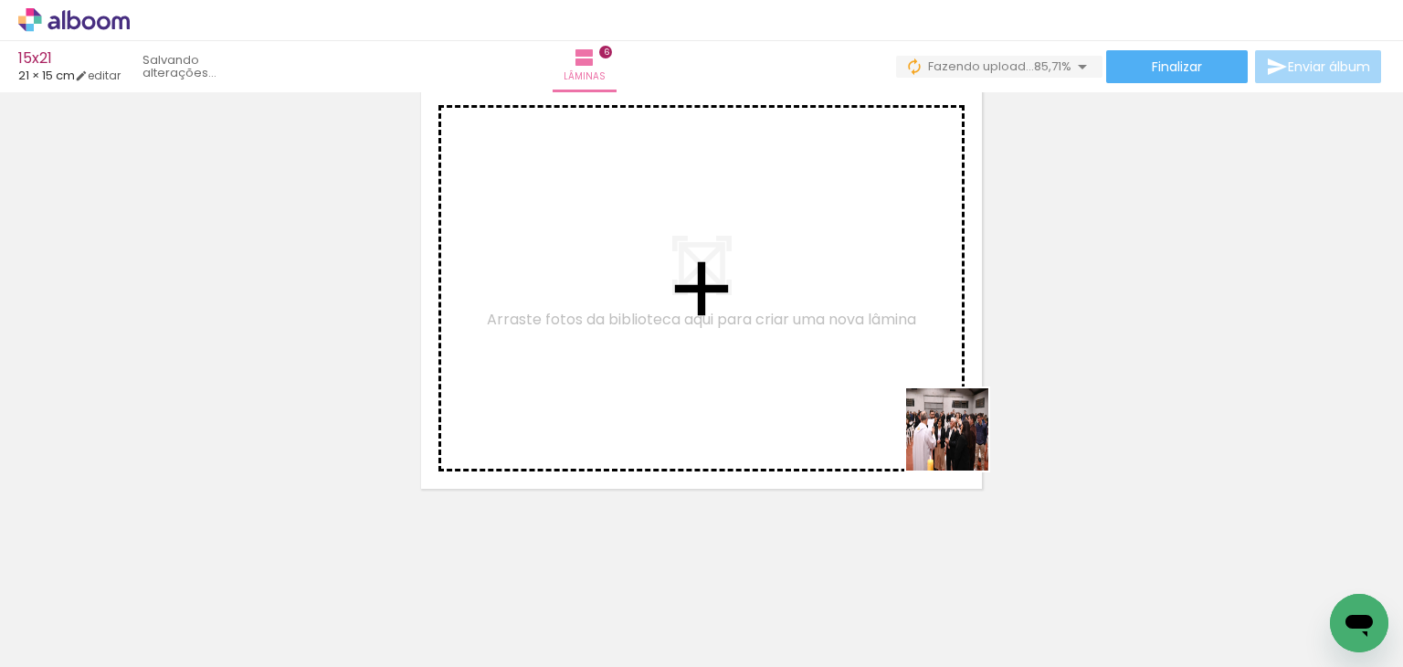
drag, startPoint x: 1226, startPoint y: 618, endPoint x: 1279, endPoint y: 570, distance: 71.2
click at [881, 359] on quentale-workspace at bounding box center [701, 333] width 1403 height 667
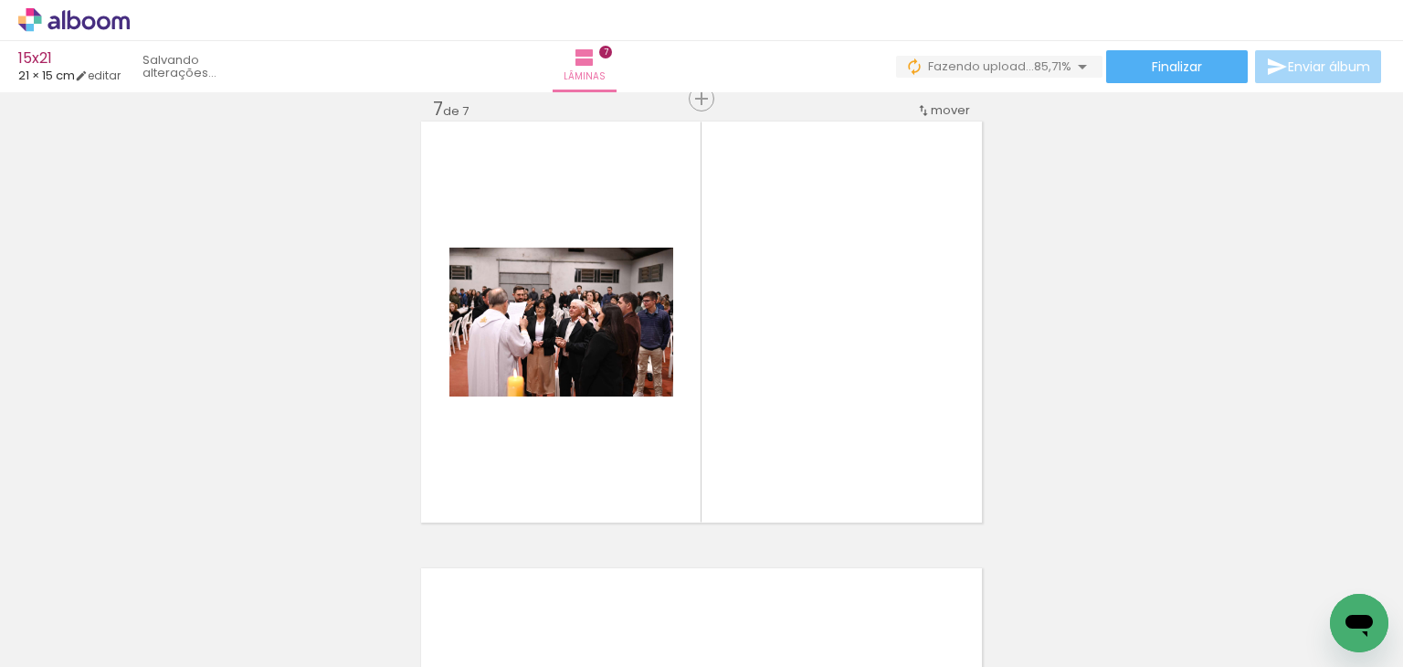
scroll to position [2704, 0]
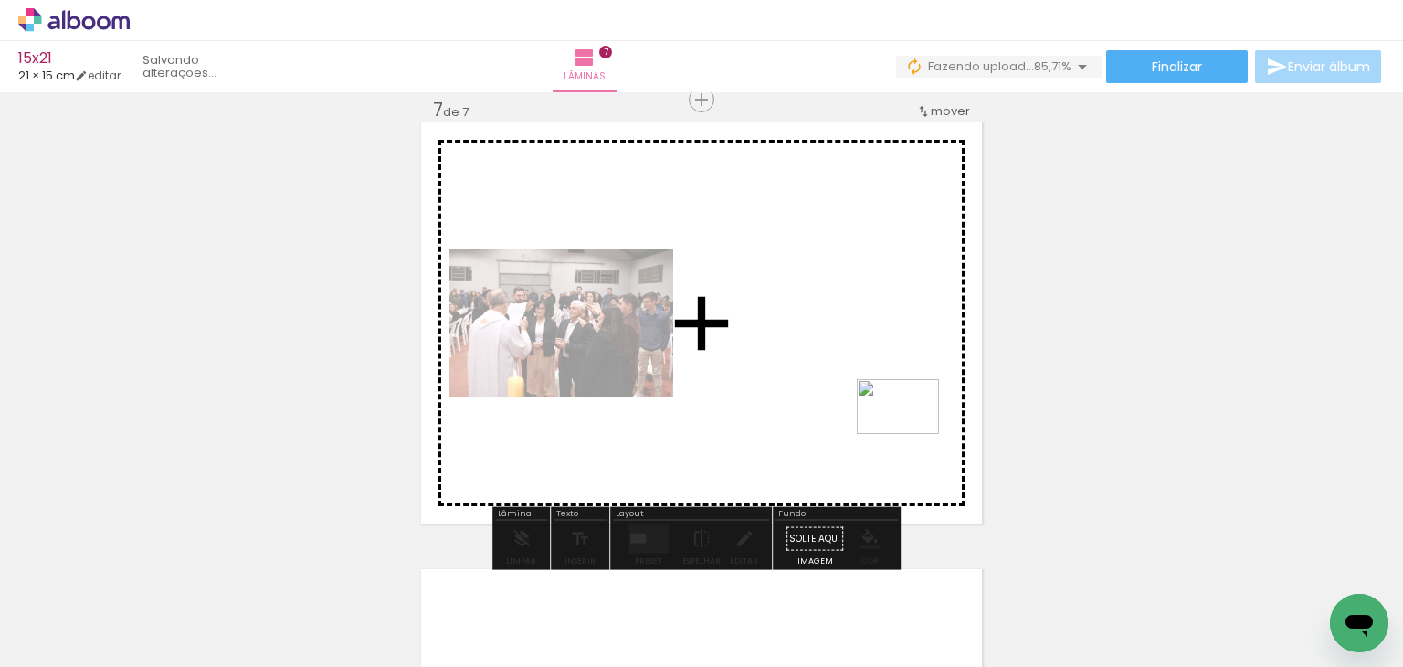
drag, startPoint x: 1305, startPoint y: 599, endPoint x: 899, endPoint y: 427, distance: 440.9
click at [899, 427] on quentale-workspace at bounding box center [701, 333] width 1403 height 667
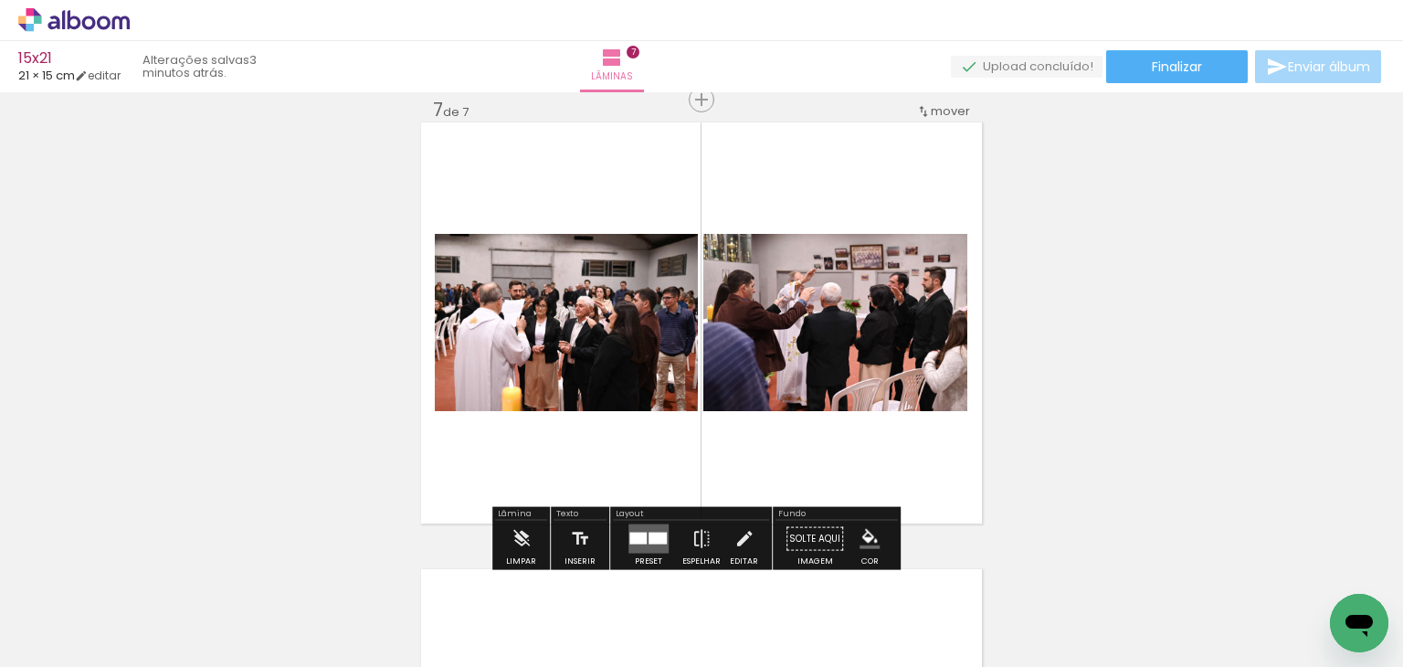
click at [649, 535] on div at bounding box center [658, 539] width 18 height 12
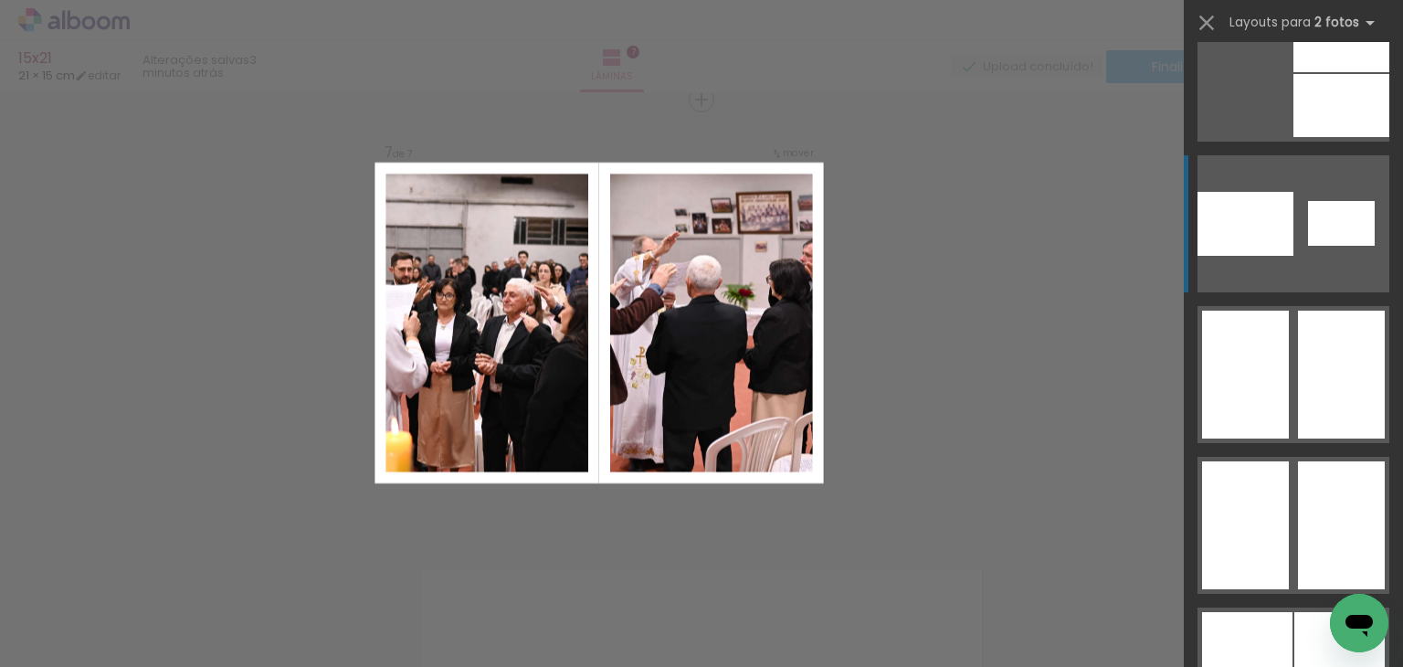
scroll to position [3015, 0]
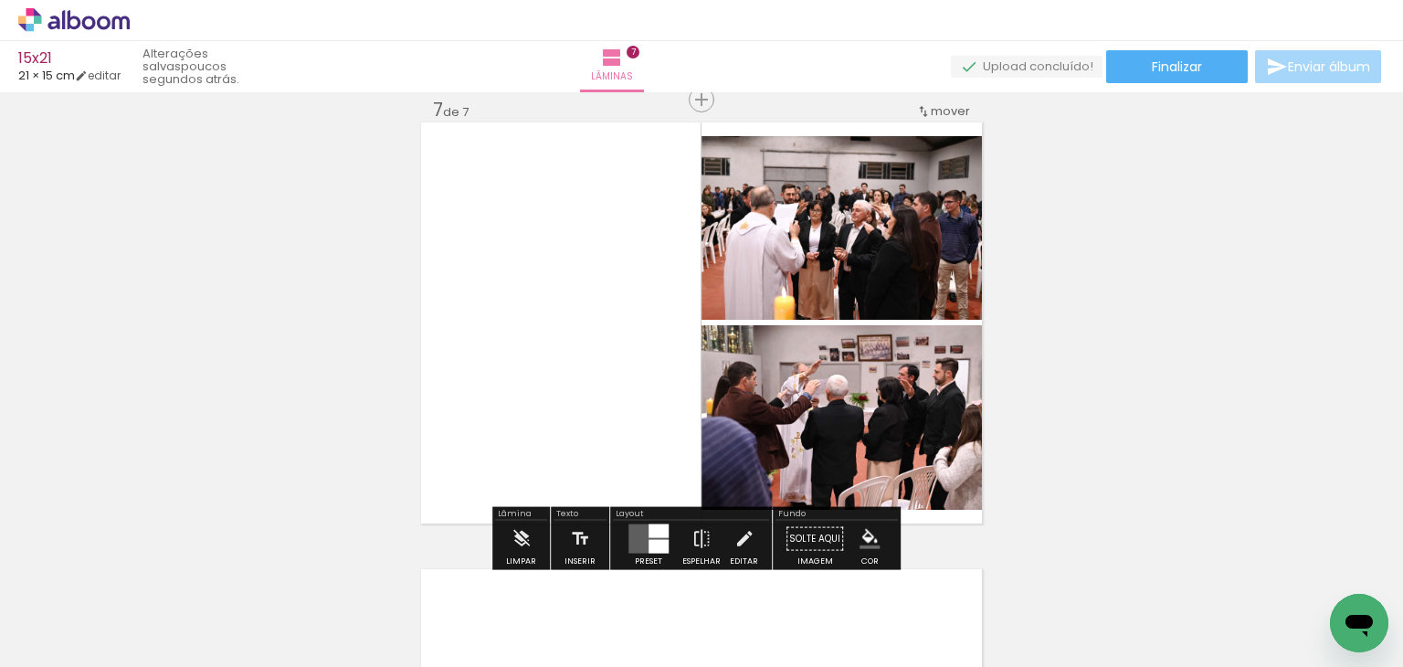
drag, startPoint x: 663, startPoint y: 529, endPoint x: 693, endPoint y: 513, distance: 34.3
click at [663, 527] on div at bounding box center [659, 531] width 20 height 14
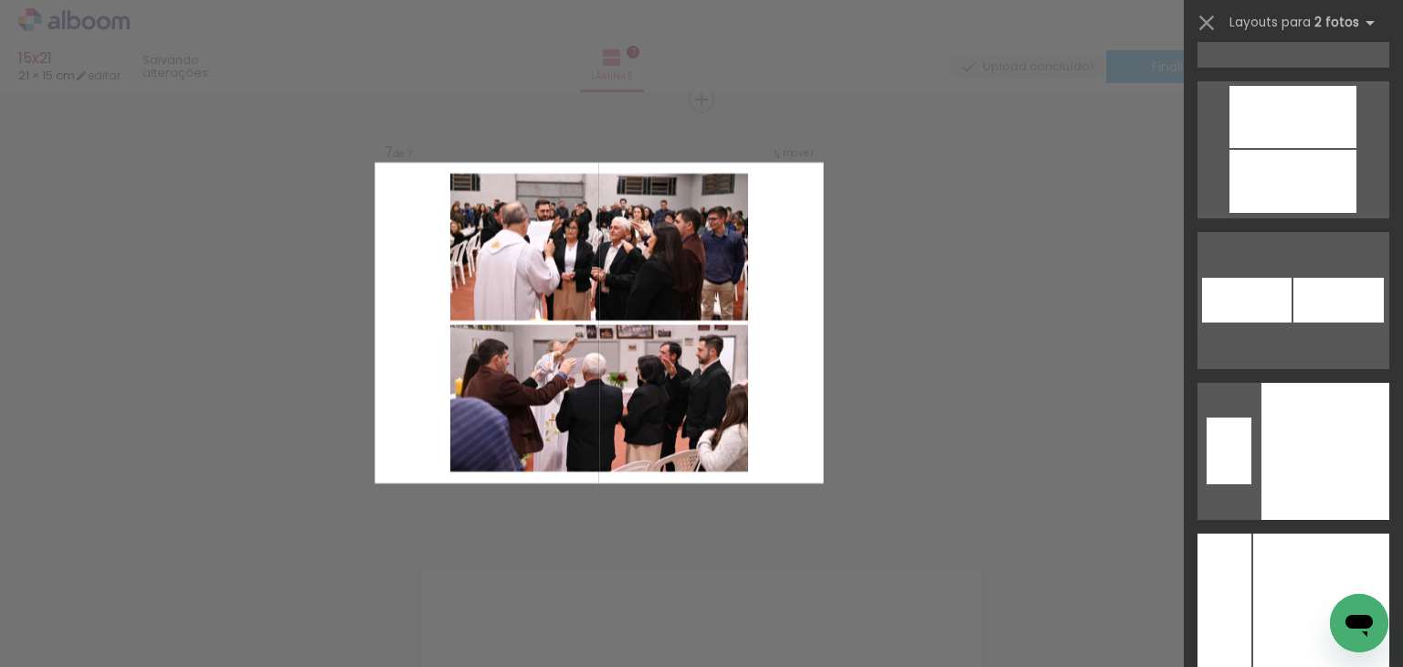
scroll to position [10233, 0]
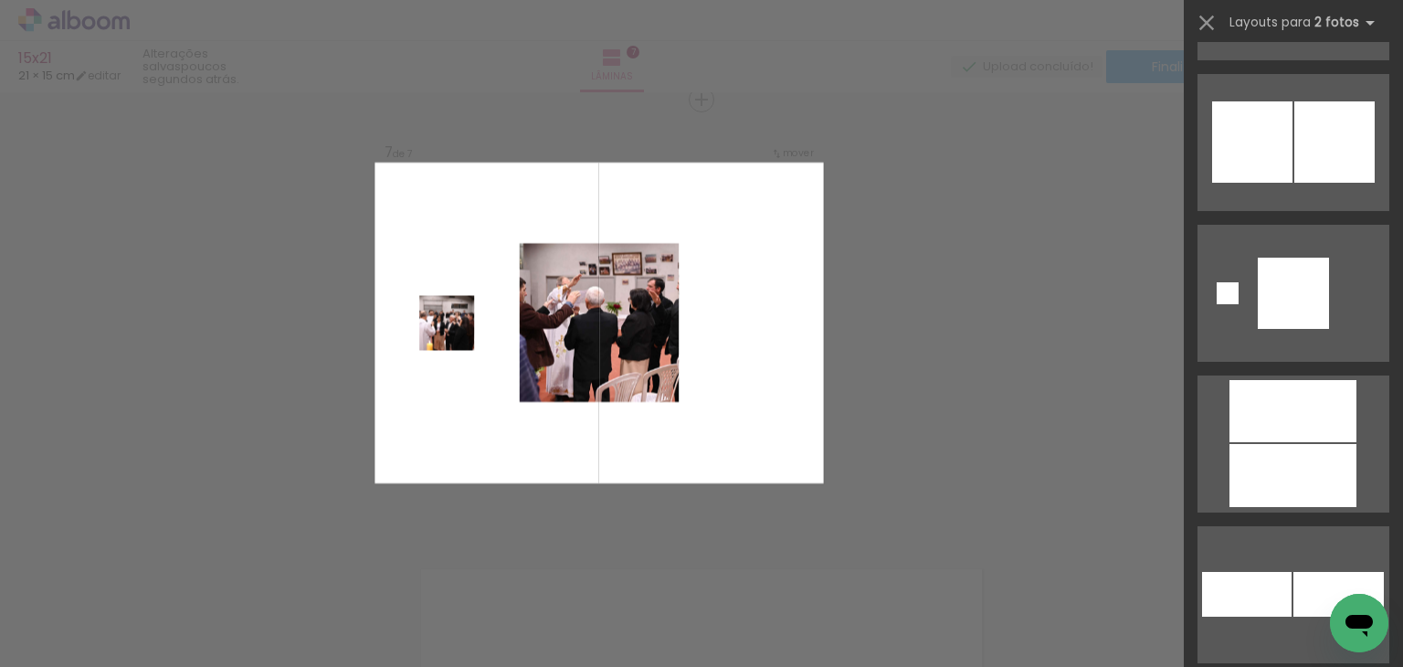
click at [1313, 367] on div at bounding box center [1293, 437] width 219 height 151
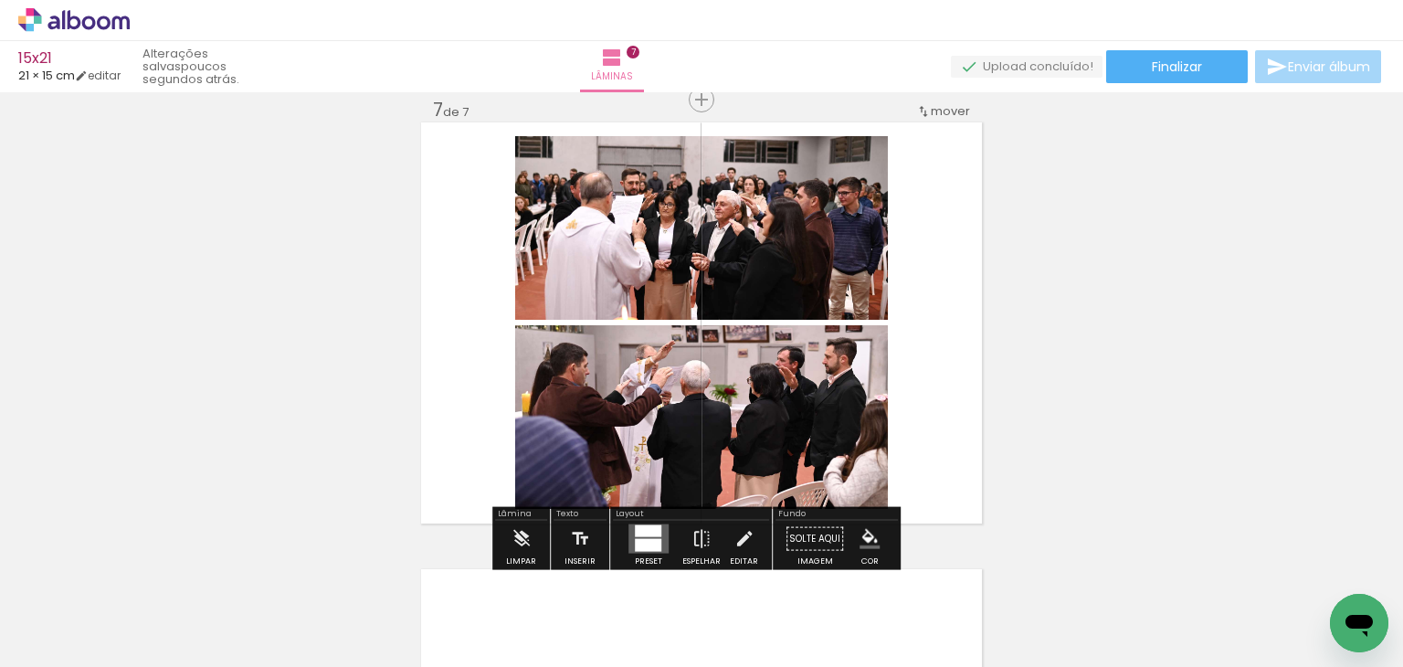
drag, startPoint x: 1148, startPoint y: 350, endPoint x: 1154, endPoint y: 327, distance: 23.5
drag, startPoint x: 1003, startPoint y: 270, endPoint x: 894, endPoint y: 275, distance: 109.7
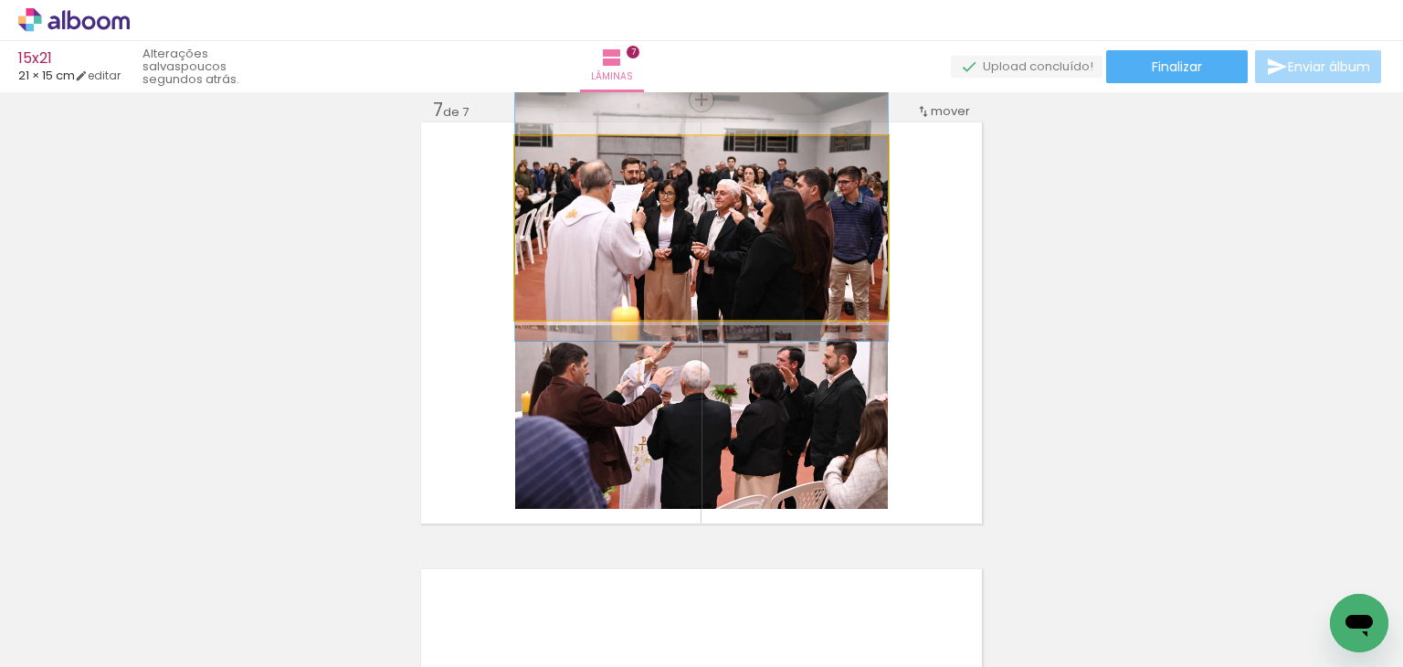
drag, startPoint x: 788, startPoint y: 252, endPoint x: 786, endPoint y: 241, distance: 11.1
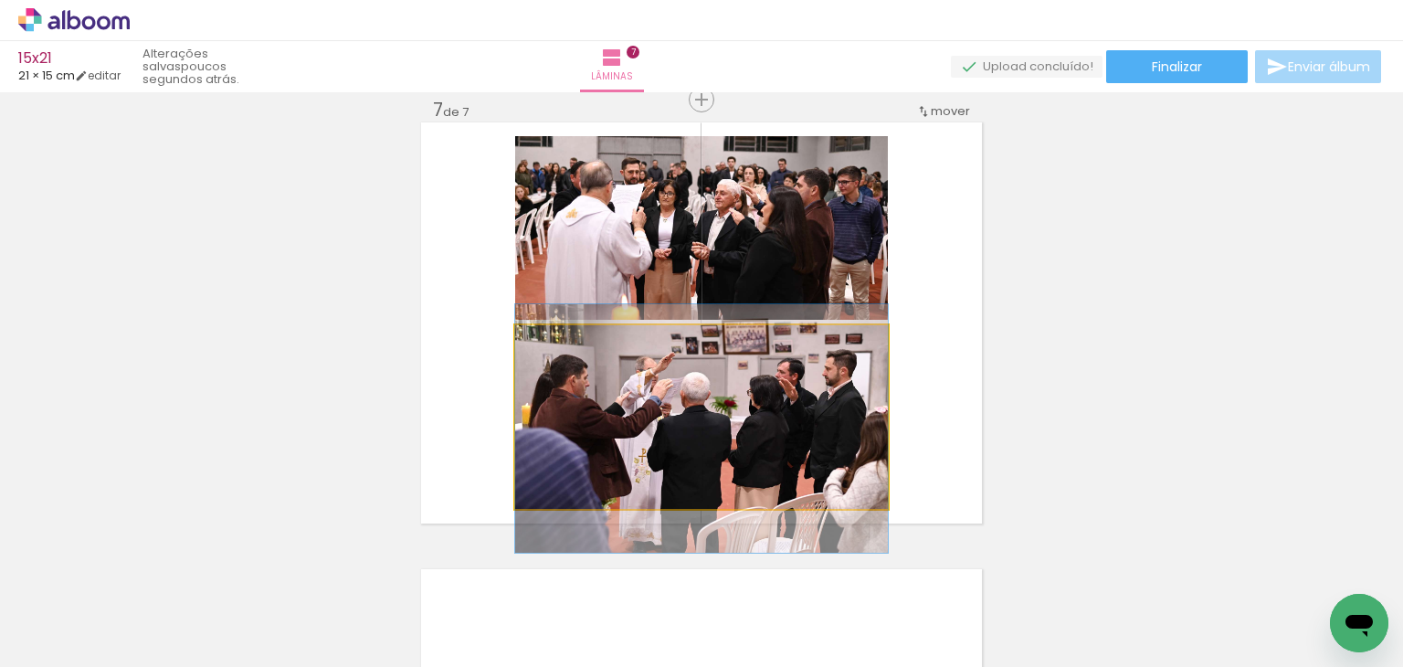
drag, startPoint x: 775, startPoint y: 438, endPoint x: 780, endPoint y: 450, distance: 13.1
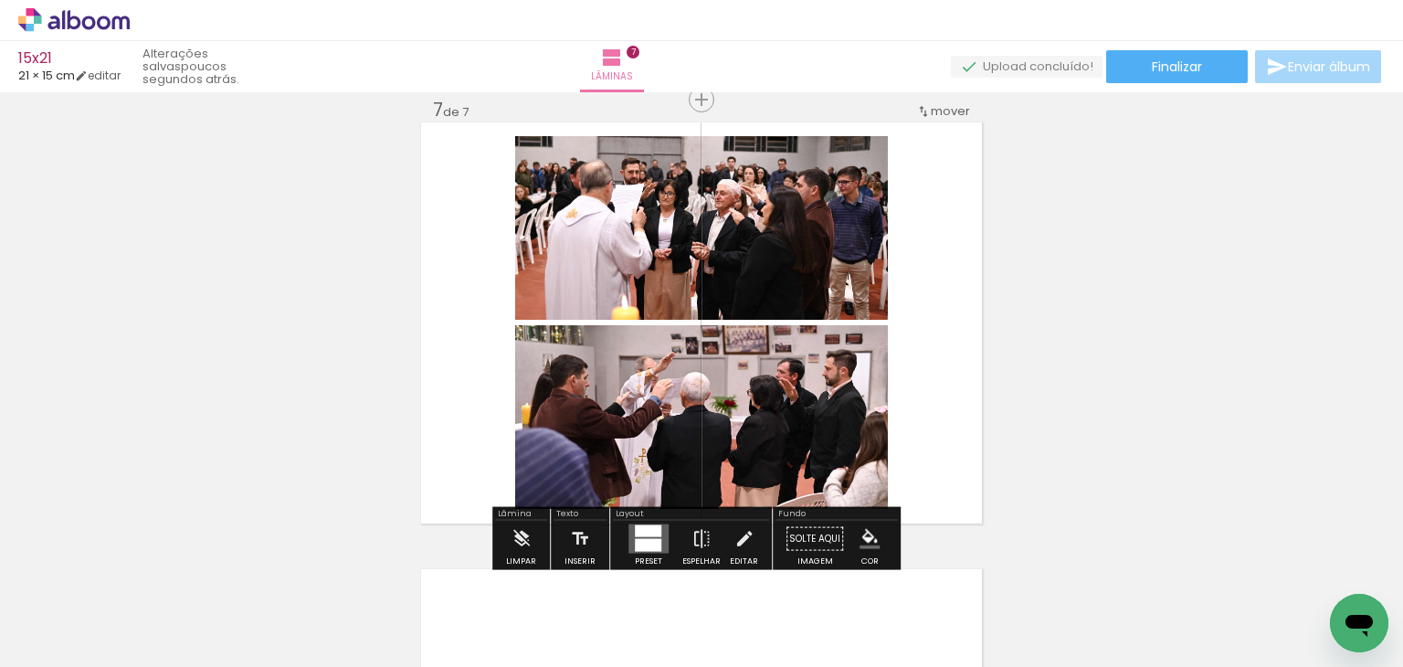
drag, startPoint x: 1175, startPoint y: 372, endPoint x: 1155, endPoint y: 377, distance: 20.8
click at [860, 542] on iron-icon "color picker" at bounding box center [870, 539] width 20 height 20
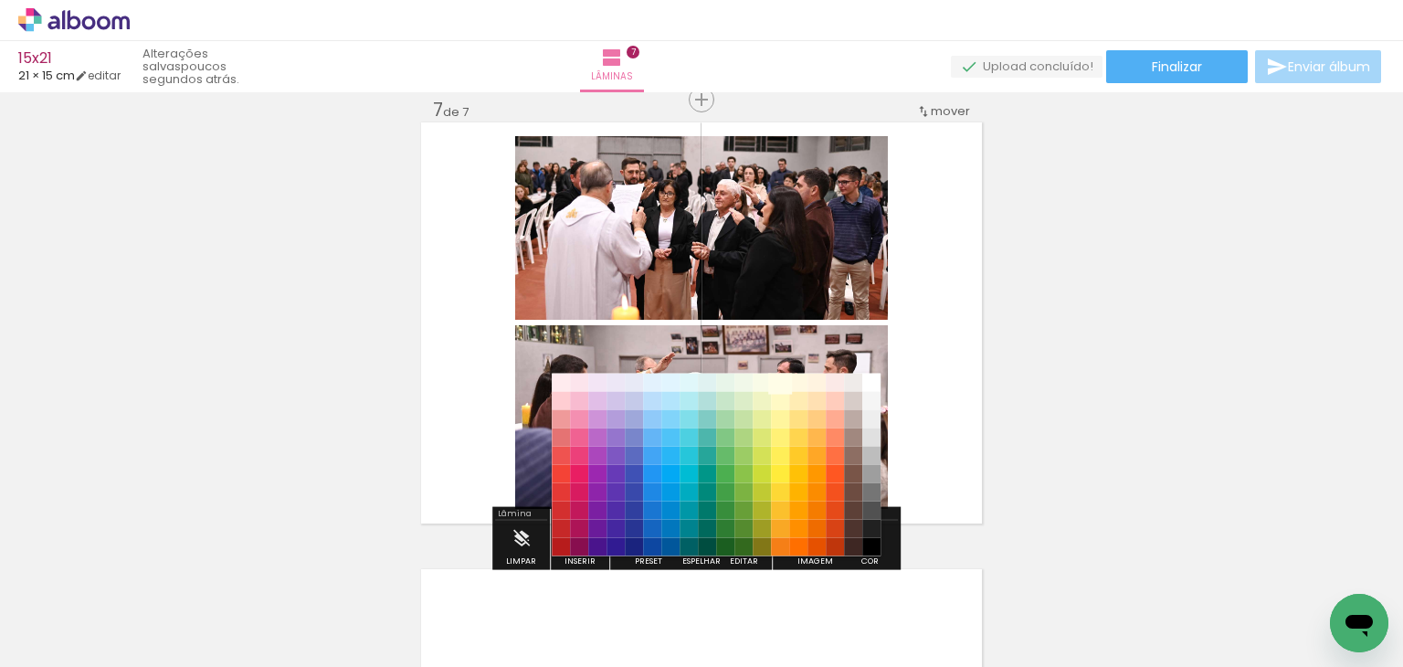
click at [783, 383] on paper-item "#fffde7" at bounding box center [780, 382] width 18 height 18
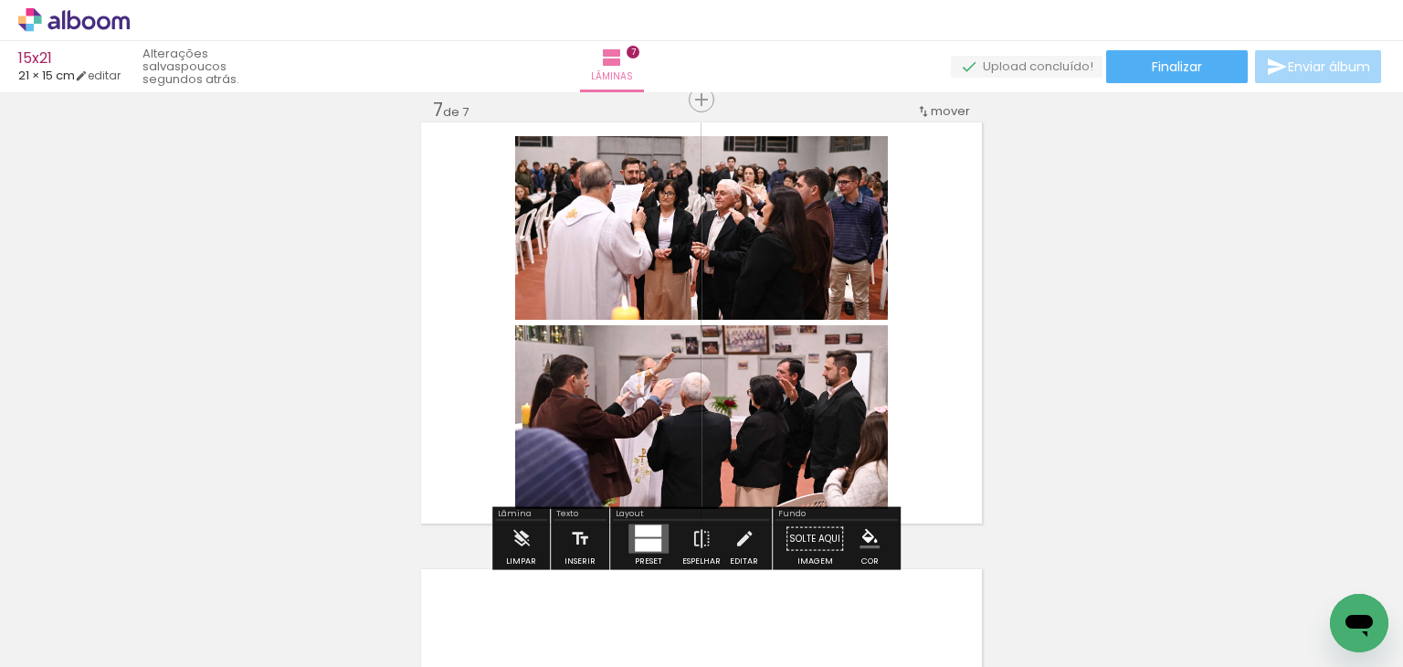
click at [870, 538] on iron-icon "color picker" at bounding box center [870, 539] width 20 height 20
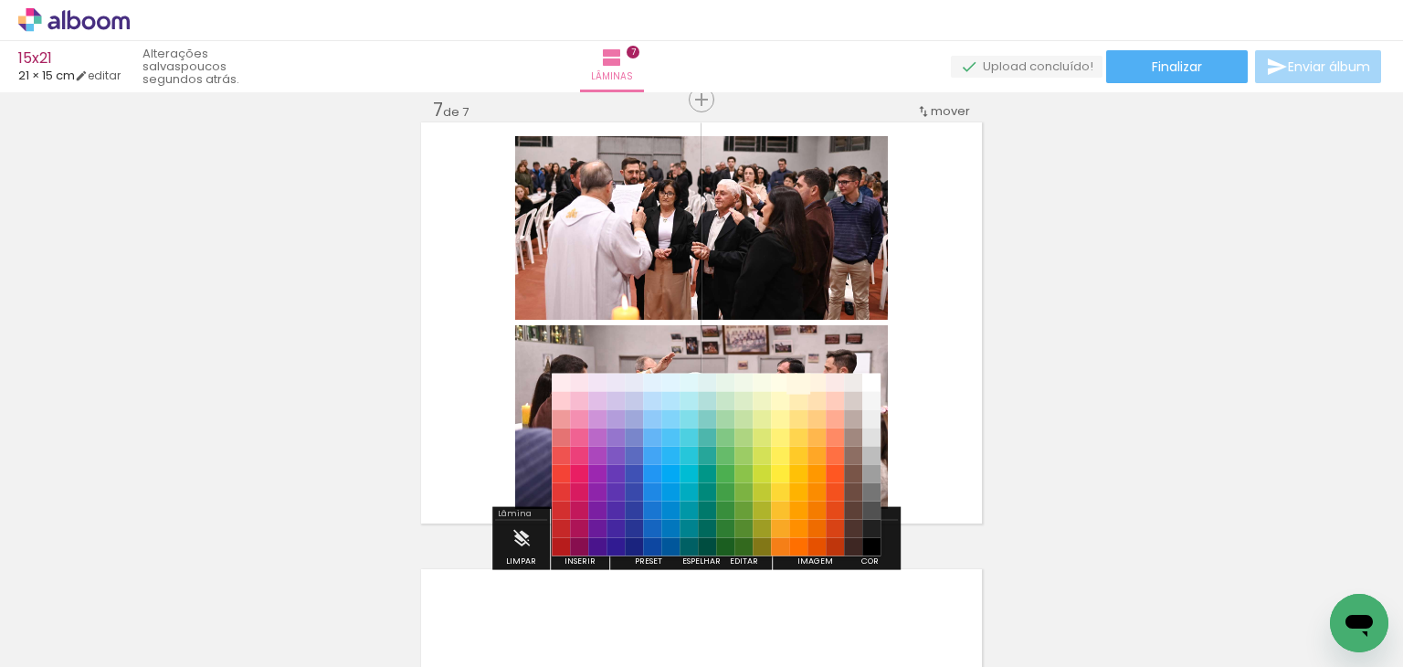
click at [796, 382] on paper-item "#fff8e1" at bounding box center [798, 382] width 18 height 18
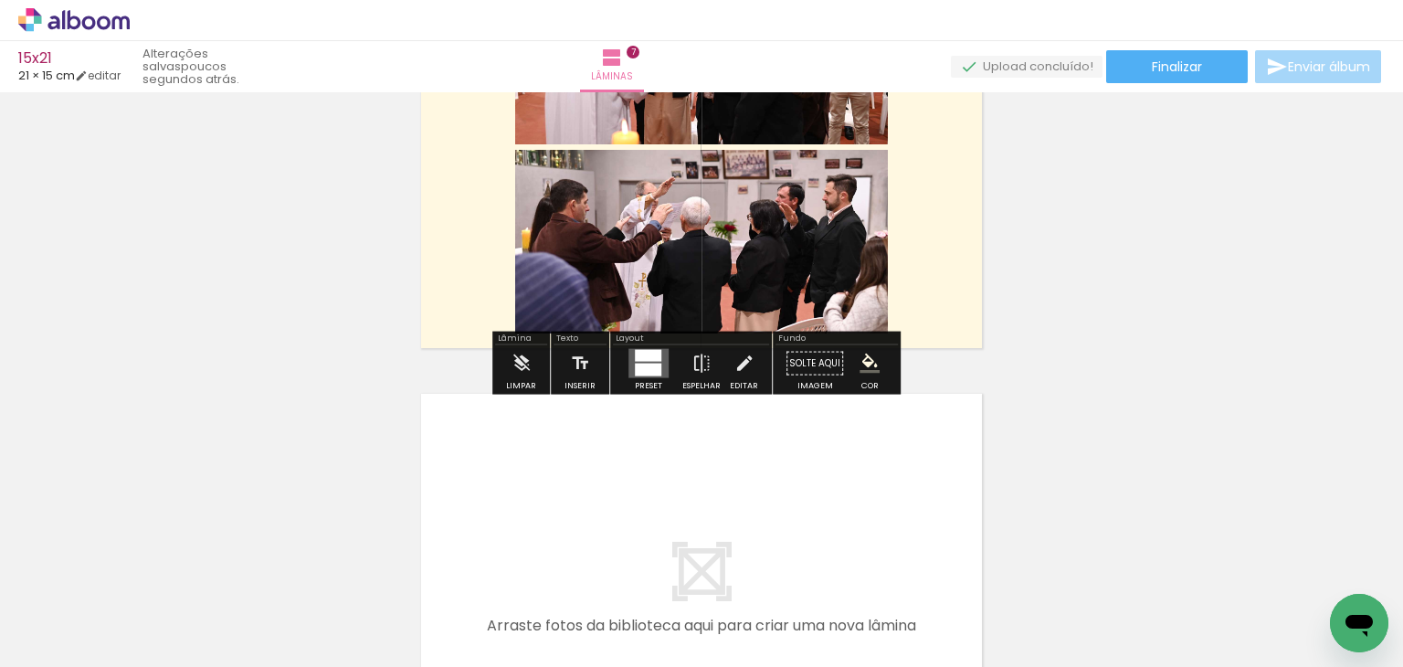
scroll to position [2886, 0]
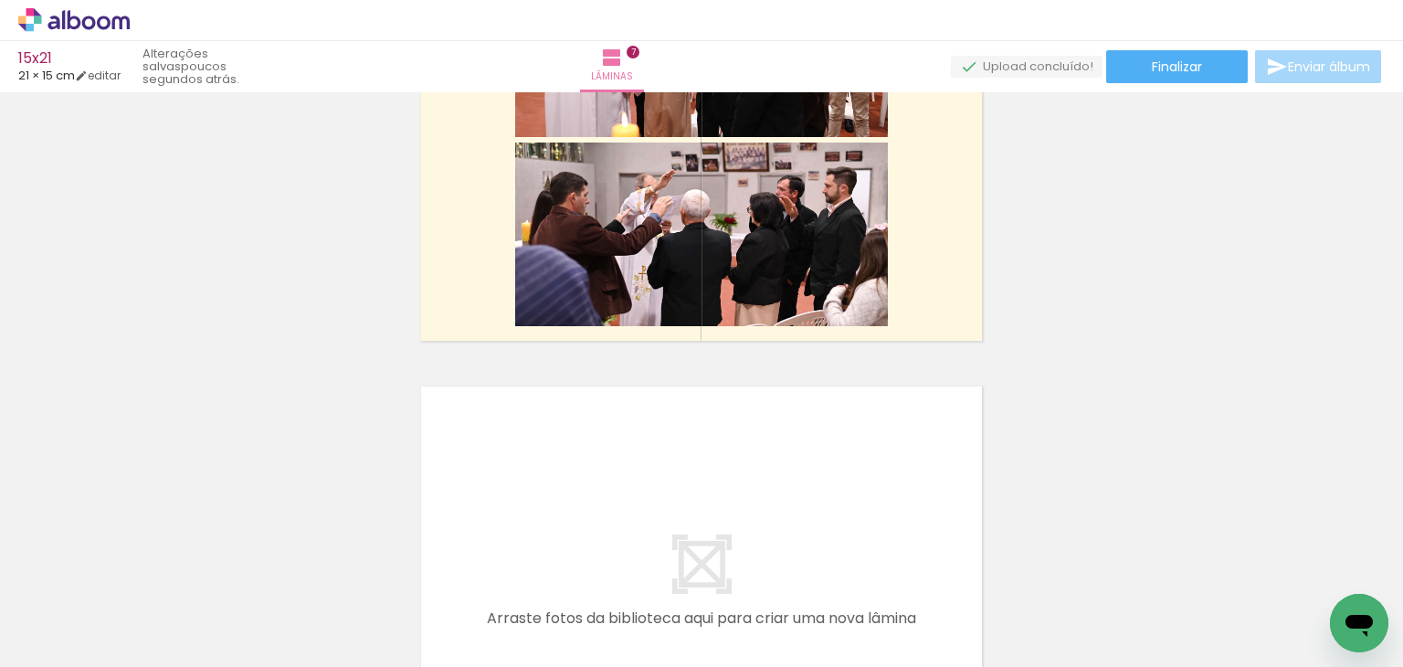
click at [58, 634] on span "Adicionar Fotos" at bounding box center [64, 642] width 55 height 20
click at [0, 0] on input "file" at bounding box center [0, 0] width 0 height 0
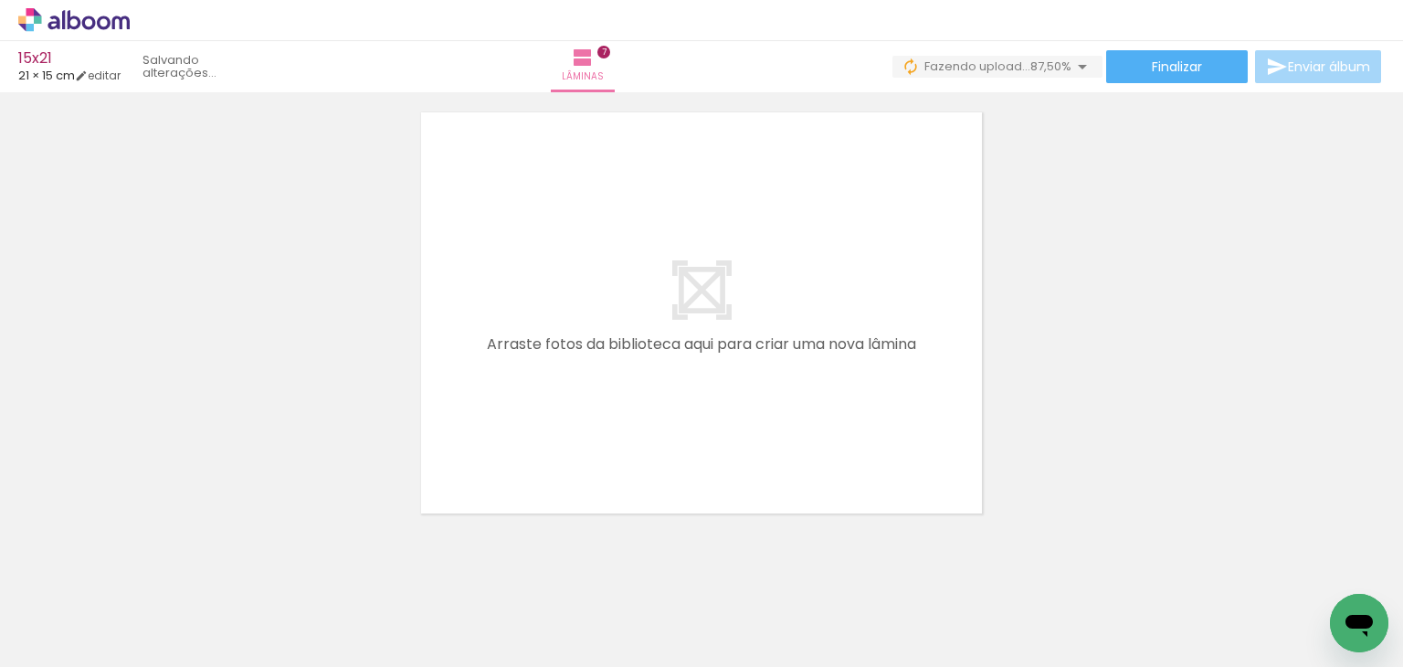
scroll to position [0, 388]
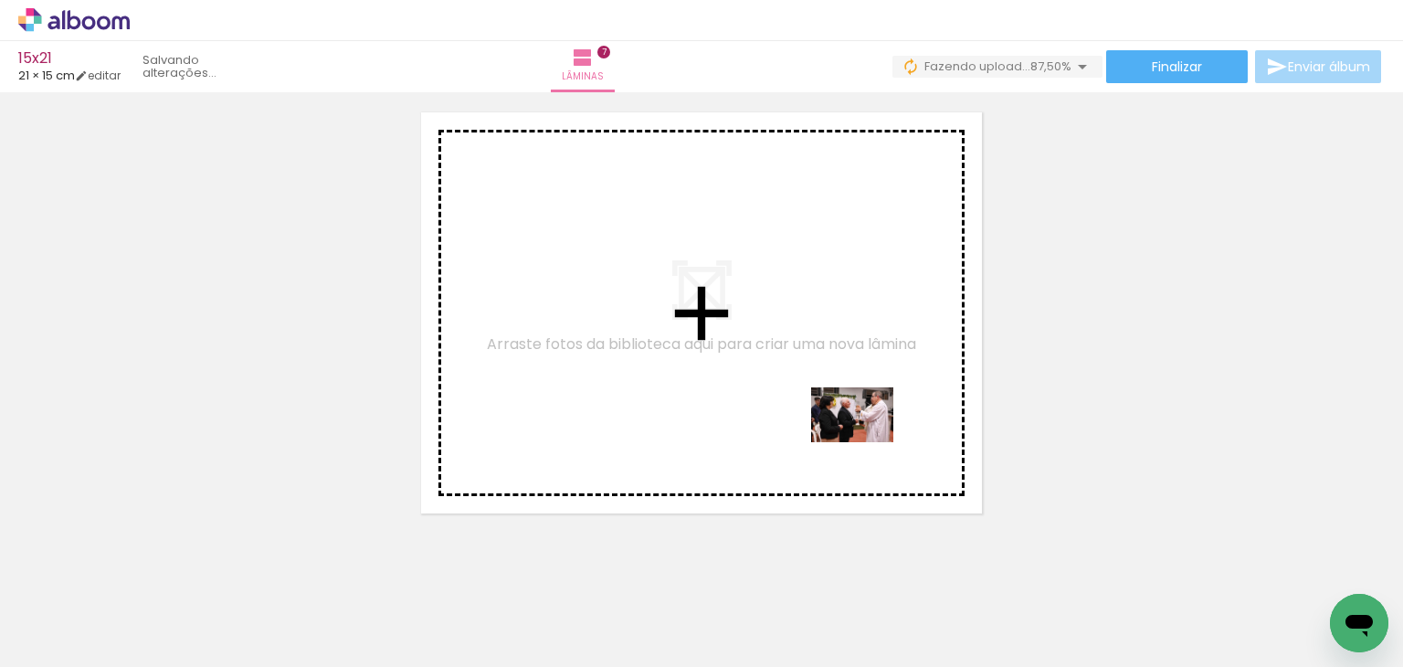
drag, startPoint x: 1235, startPoint y: 626, endPoint x: 1079, endPoint y: 537, distance: 179.6
click at [870, 442] on quentale-workspace at bounding box center [701, 333] width 1403 height 667
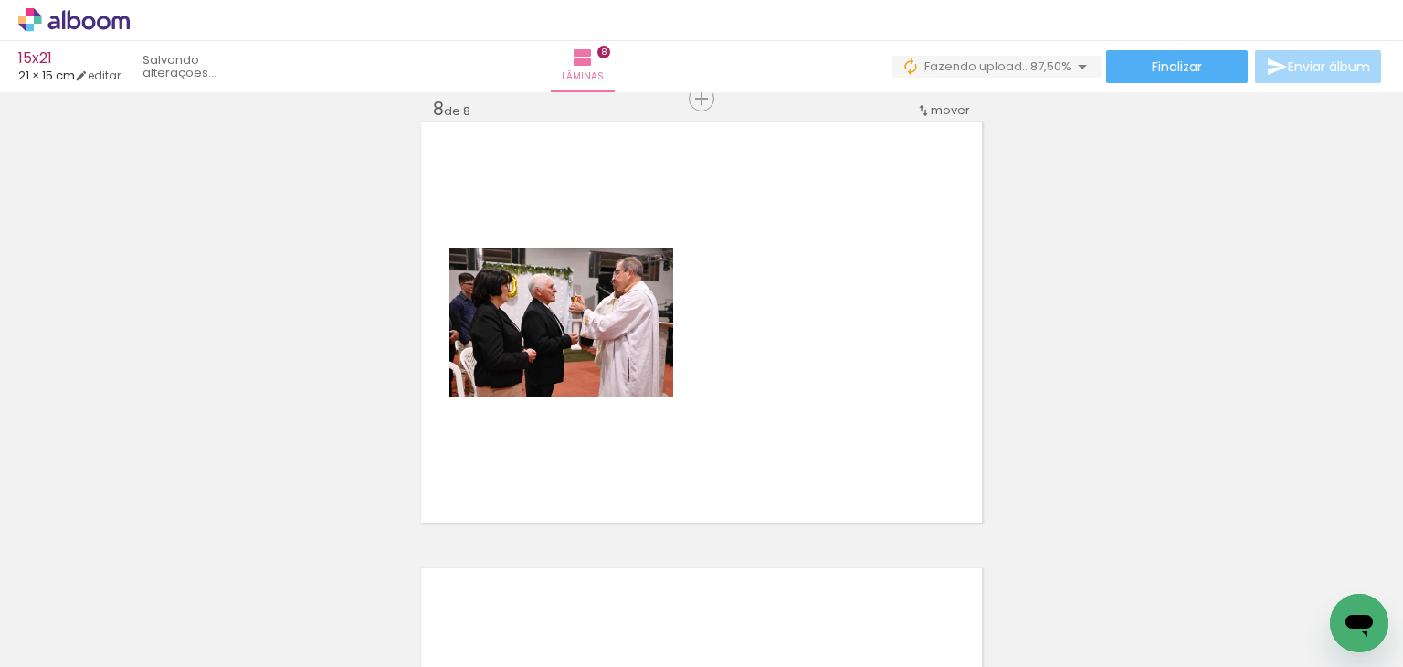
scroll to position [3150, 0]
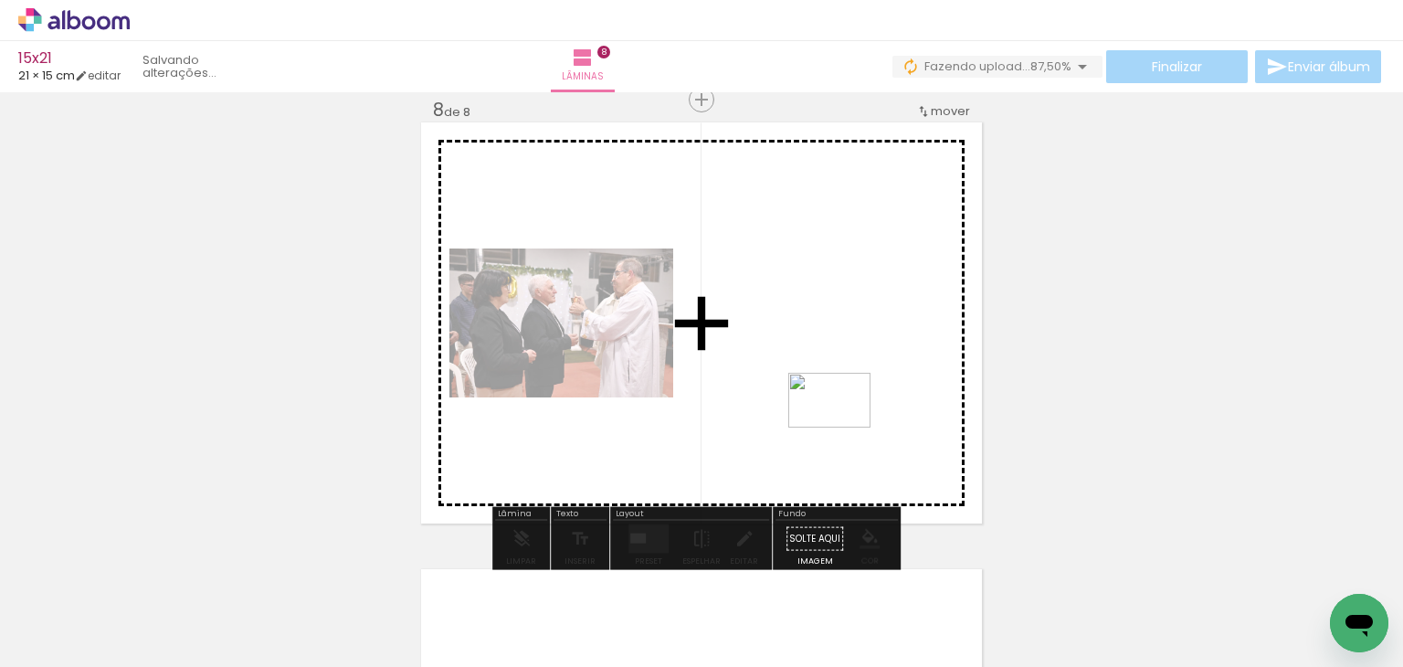
drag, startPoint x: 1301, startPoint y: 578, endPoint x: 846, endPoint y: 428, distance: 479.3
click at [845, 428] on quentale-workspace at bounding box center [701, 333] width 1403 height 667
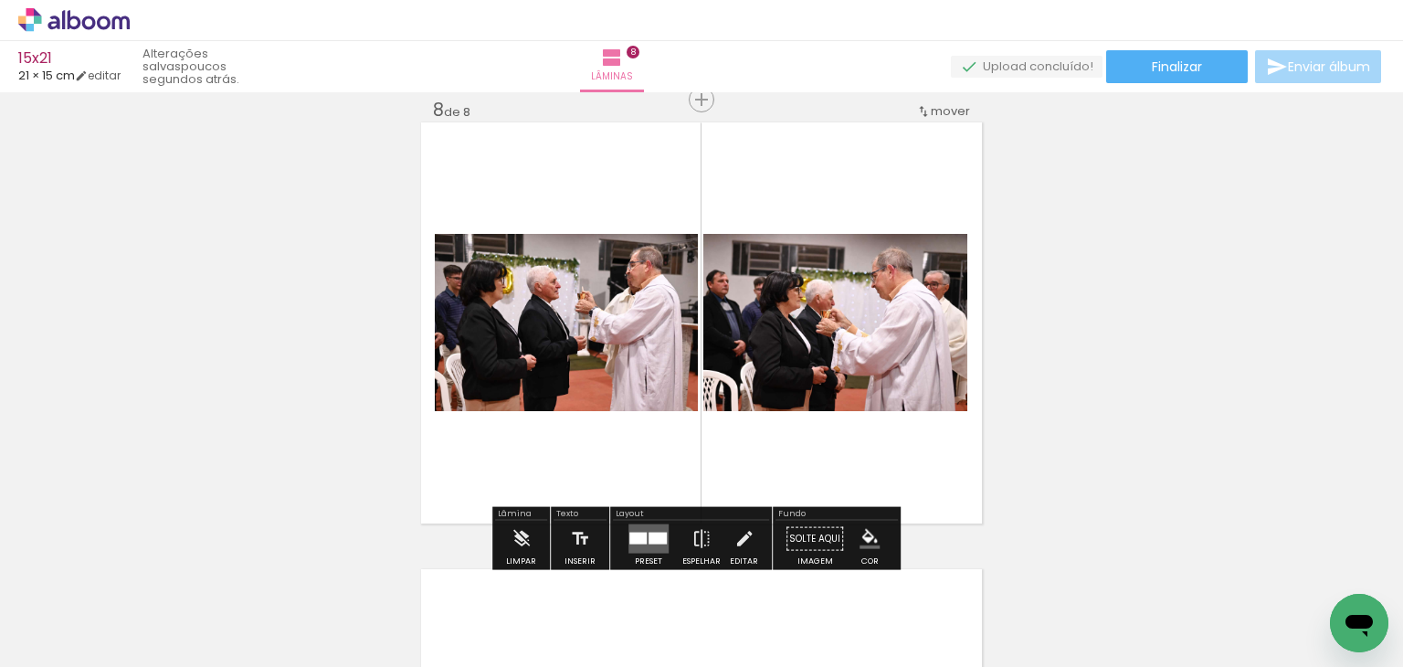
click at [644, 557] on quentale-thumb at bounding box center [613, 605] width 102 height 105
click at [648, 549] on quentale-layouter at bounding box center [649, 538] width 40 height 29
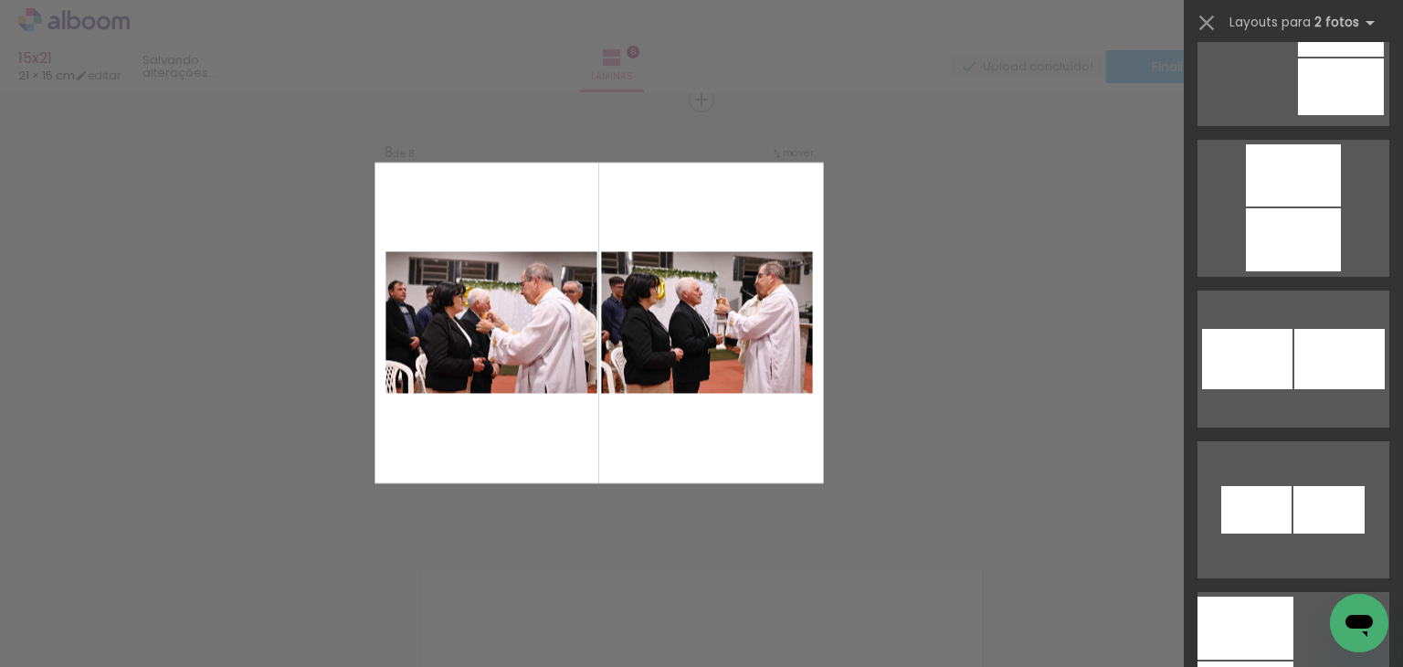
scroll to position [2376, 0]
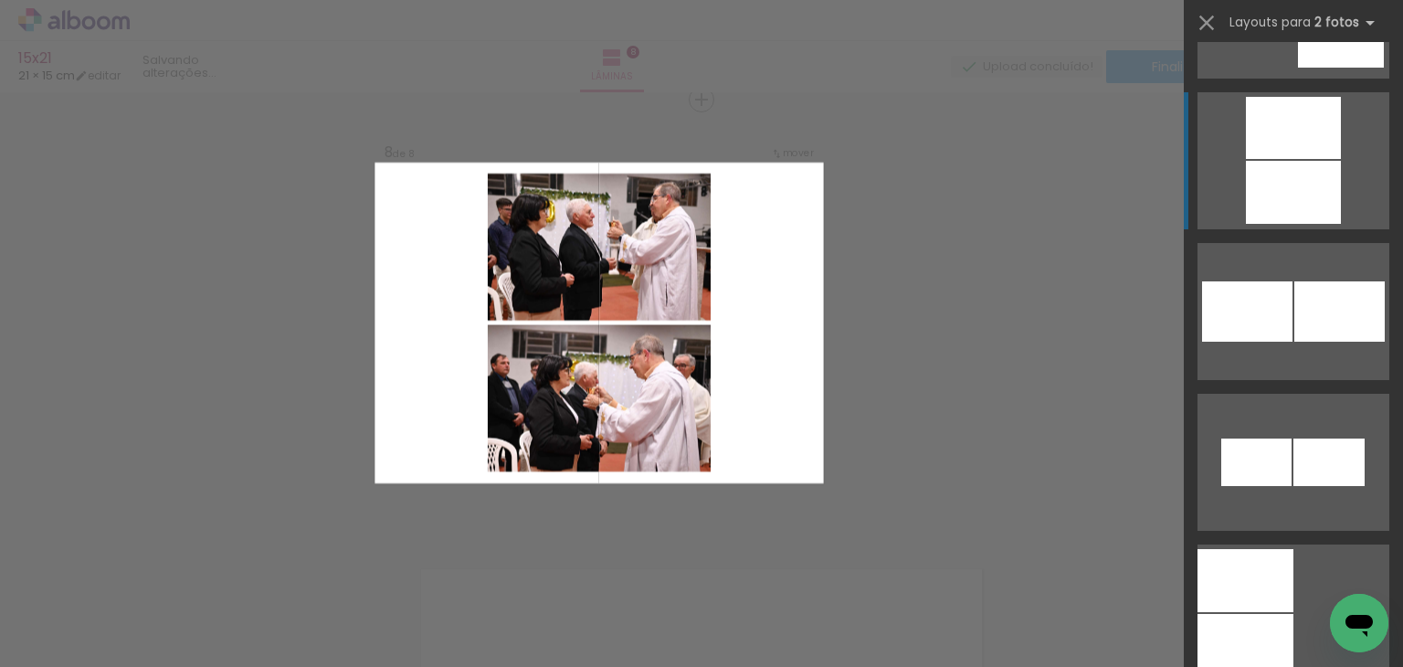
click at [1250, 145] on div at bounding box center [1293, 128] width 95 height 62
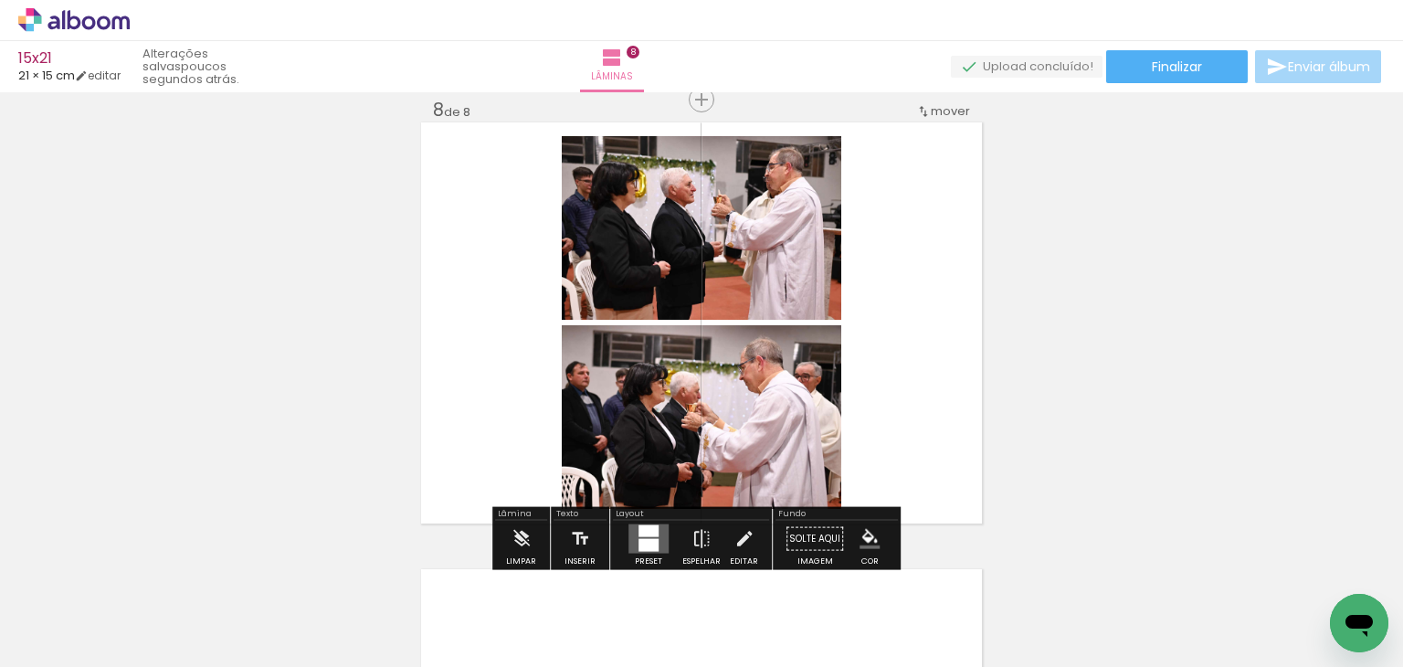
click at [921, 243] on quentale-layouter at bounding box center [701, 322] width 561 height 401
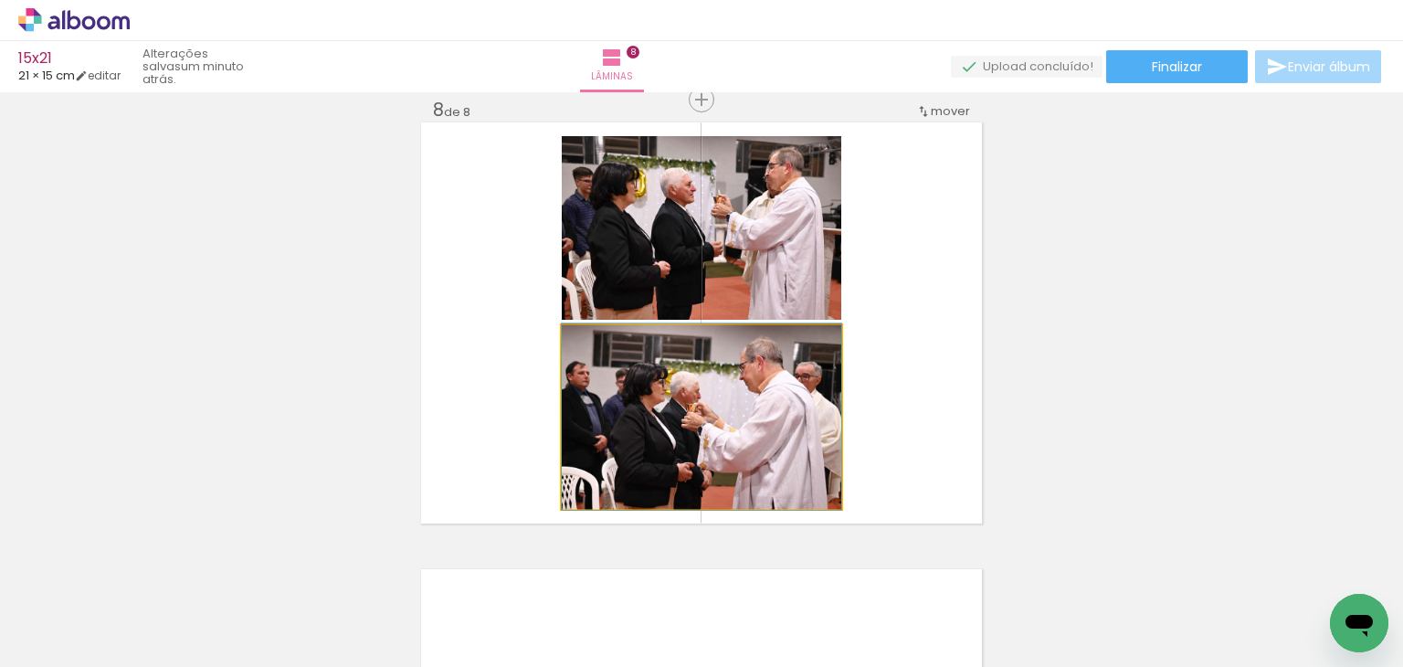
click at [771, 436] on quentale-photo at bounding box center [702, 417] width 280 height 184
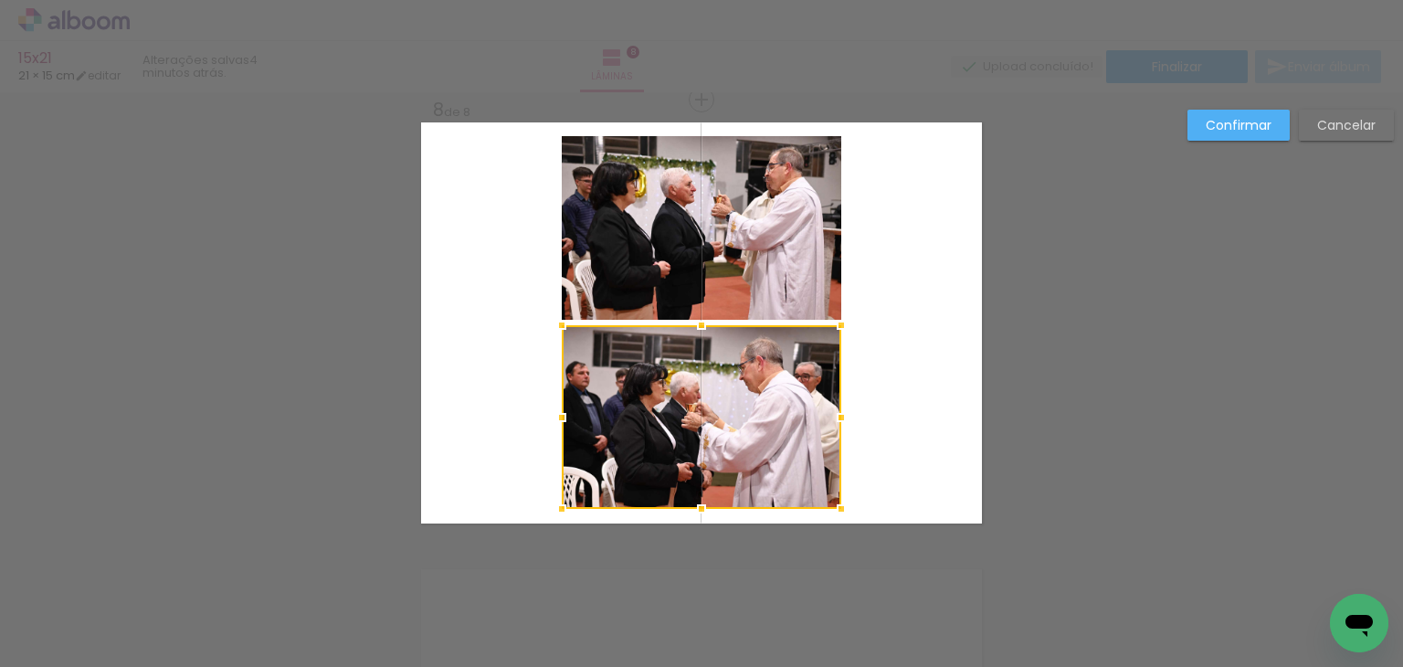
scroll to position [0, 388]
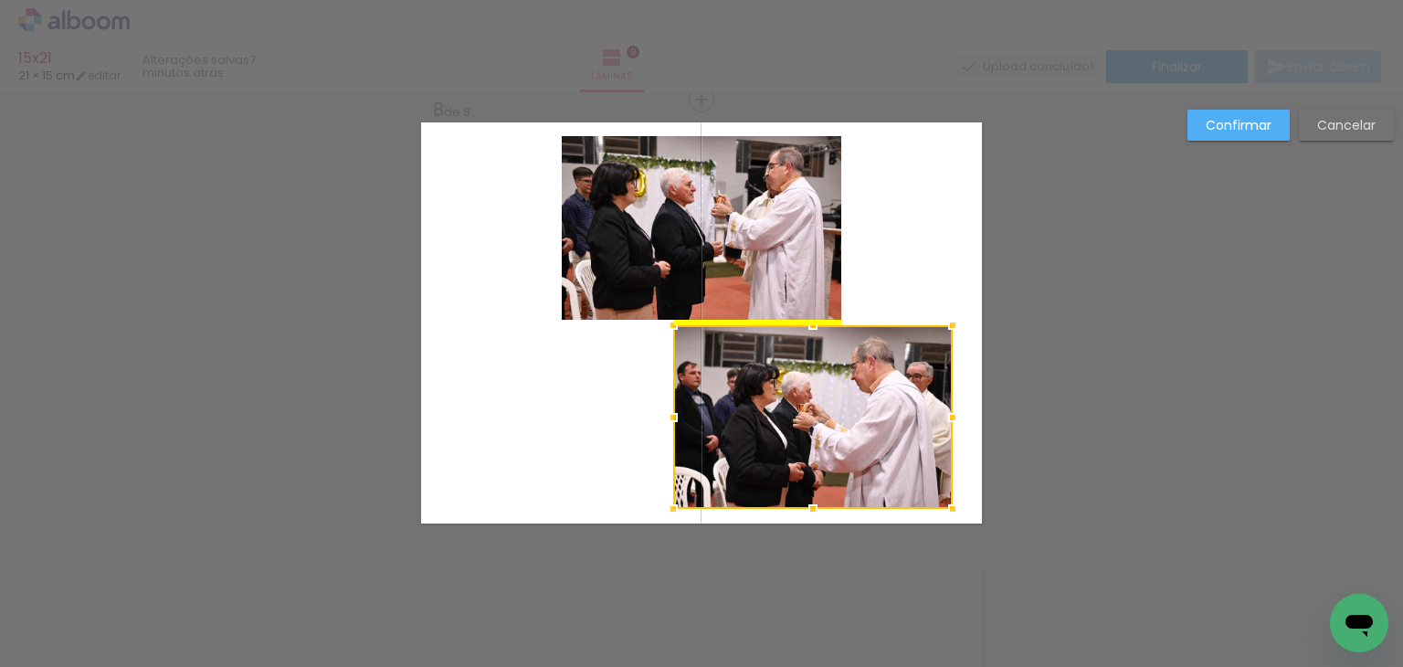
drag, startPoint x: 698, startPoint y: 434, endPoint x: 810, endPoint y: 429, distance: 111.6
click at [810, 429] on div at bounding box center [813, 417] width 280 height 184
click at [704, 268] on quentale-photo at bounding box center [702, 228] width 280 height 184
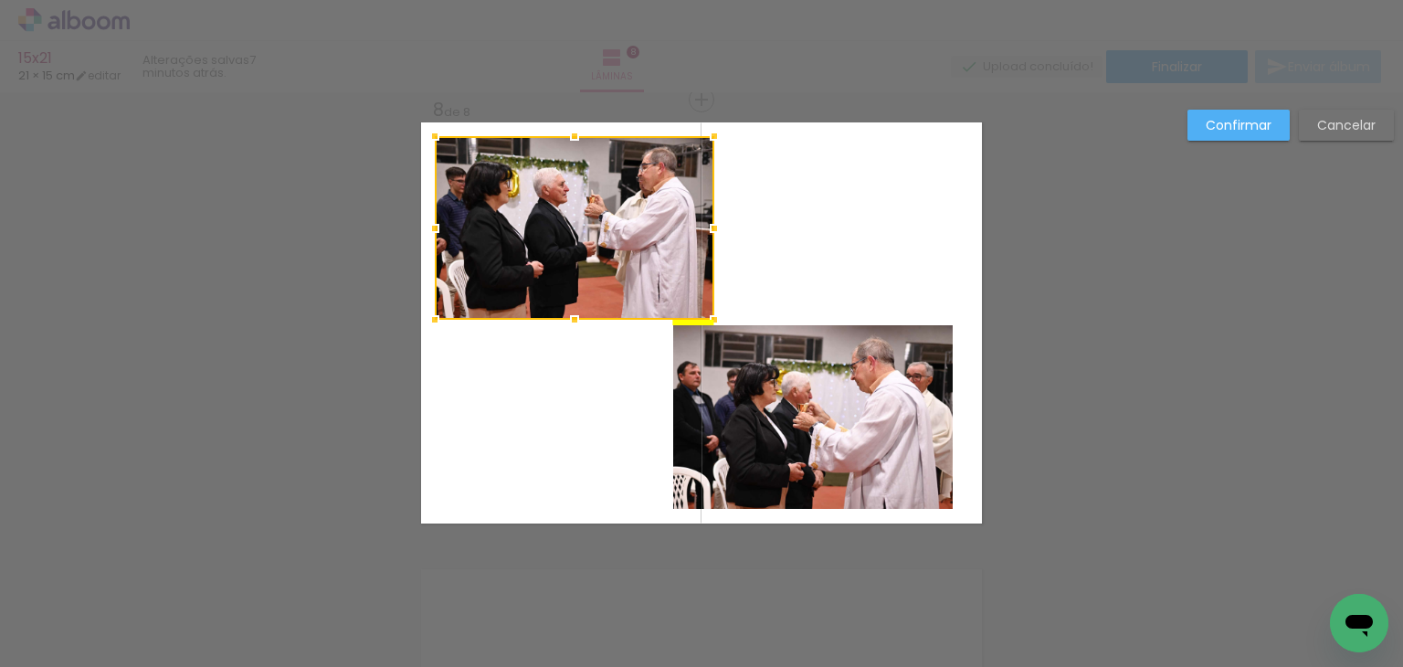
drag, startPoint x: 754, startPoint y: 233, endPoint x: 627, endPoint y: 226, distance: 127.2
click at [627, 226] on div at bounding box center [575, 228] width 280 height 184
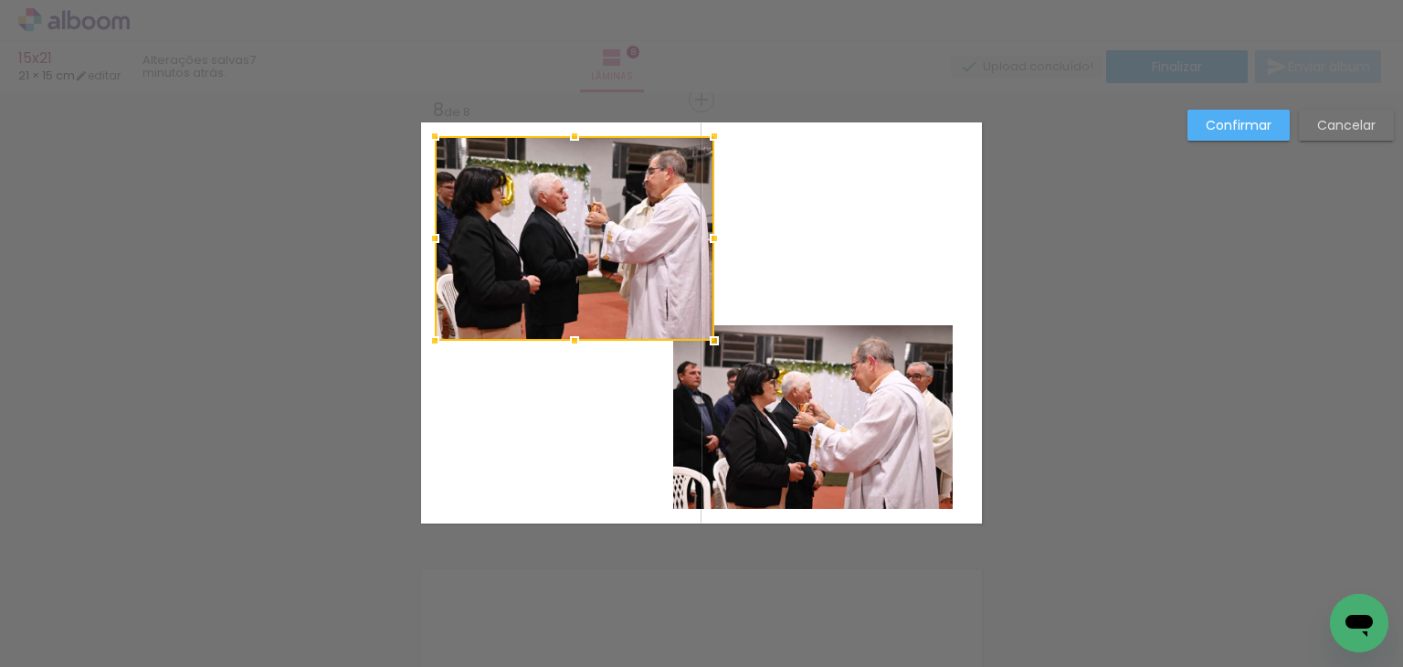
drag, startPoint x: 570, startPoint y: 323, endPoint x: 584, endPoint y: 313, distance: 16.5
click at [579, 349] on div at bounding box center [574, 341] width 37 height 37
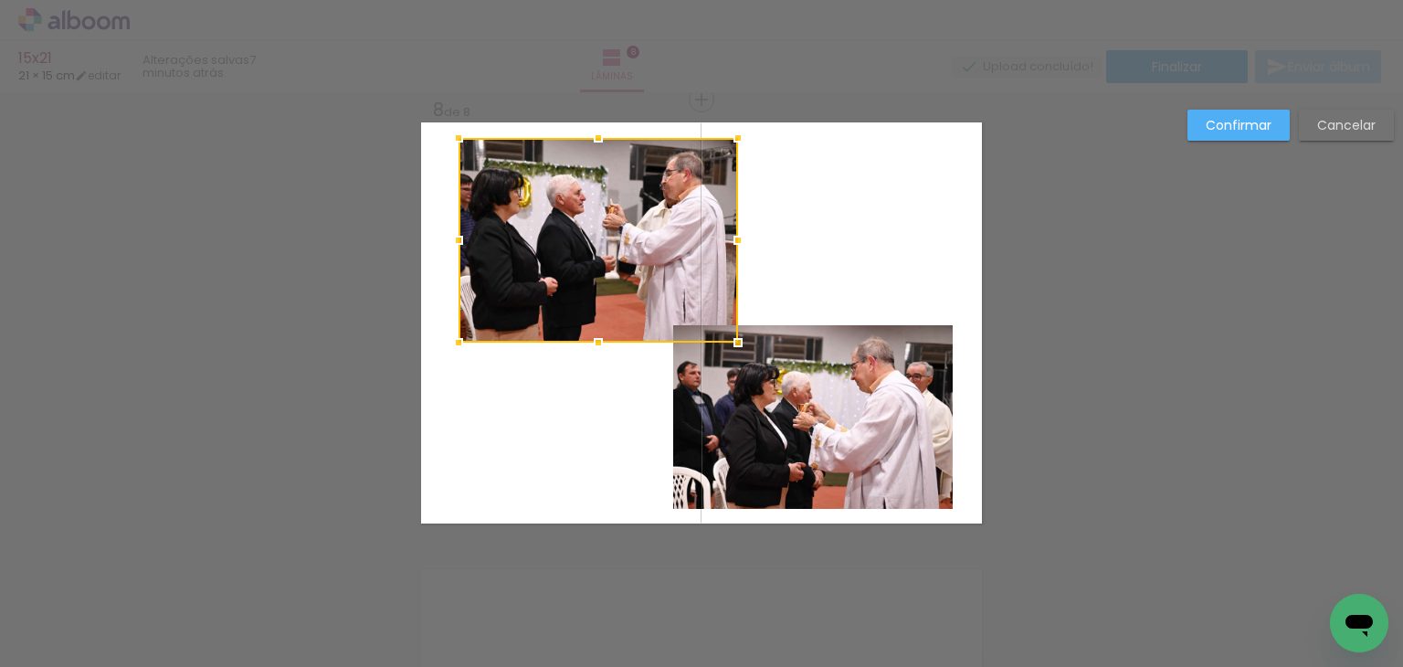
drag, startPoint x: 535, startPoint y: 244, endPoint x: 567, endPoint y: 249, distance: 33.3
click at [560, 246] on div at bounding box center [599, 240] width 280 height 205
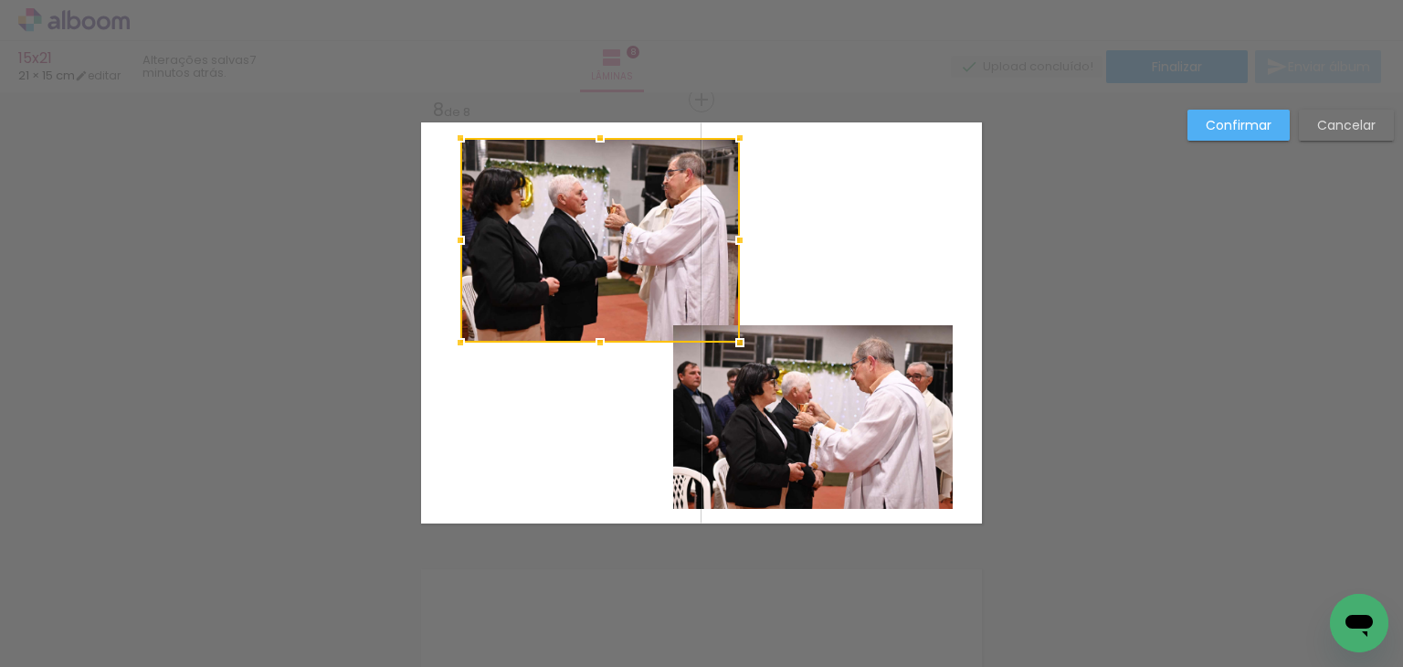
click at [798, 369] on quentale-photo at bounding box center [813, 417] width 280 height 184
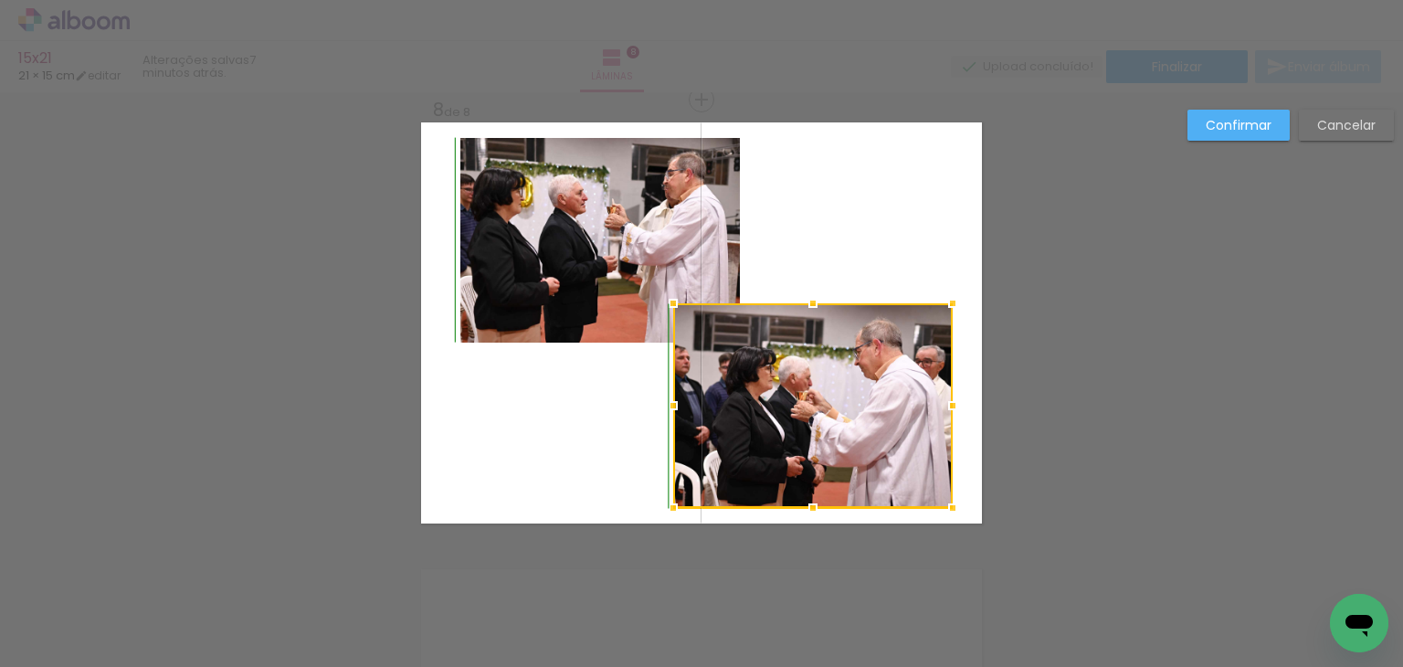
drag, startPoint x: 804, startPoint y: 315, endPoint x: 802, endPoint y: 304, distance: 11.1
click at [802, 304] on div at bounding box center [813, 303] width 37 height 37
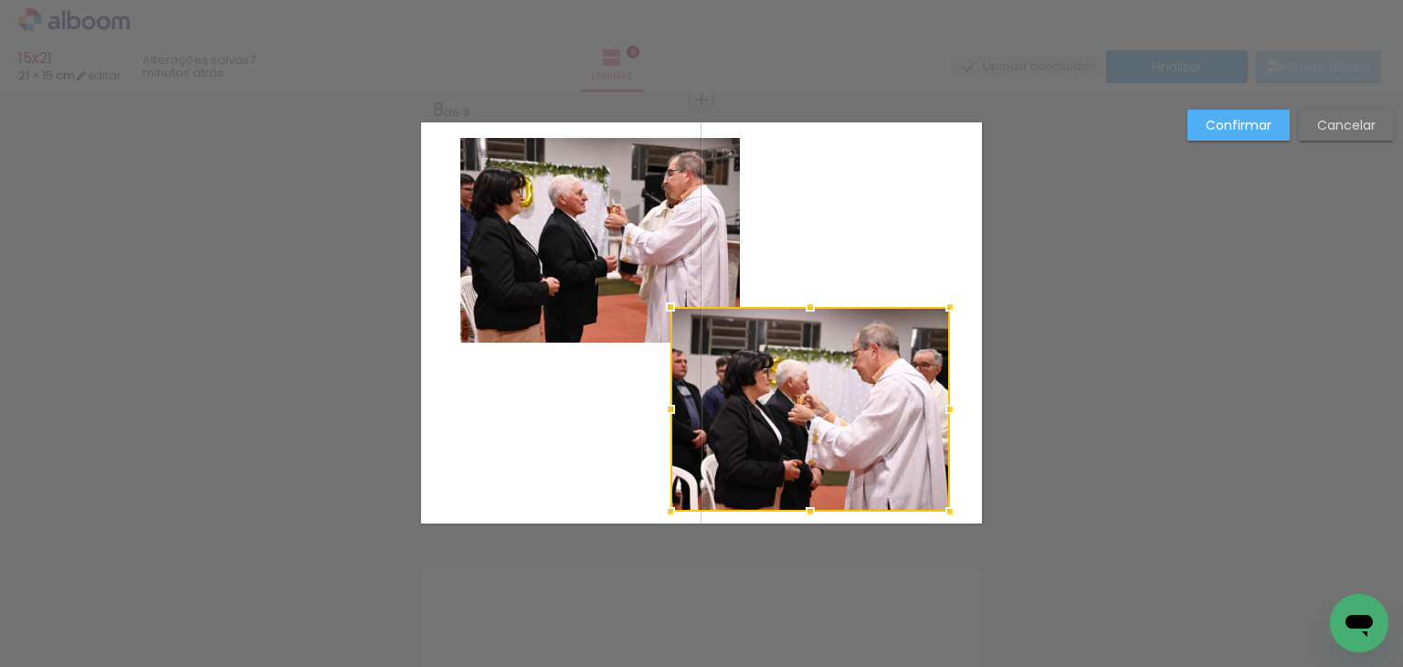
click at [827, 400] on div at bounding box center [811, 409] width 280 height 205
click at [1246, 134] on paper-button "Confirmar" at bounding box center [1239, 125] width 102 height 31
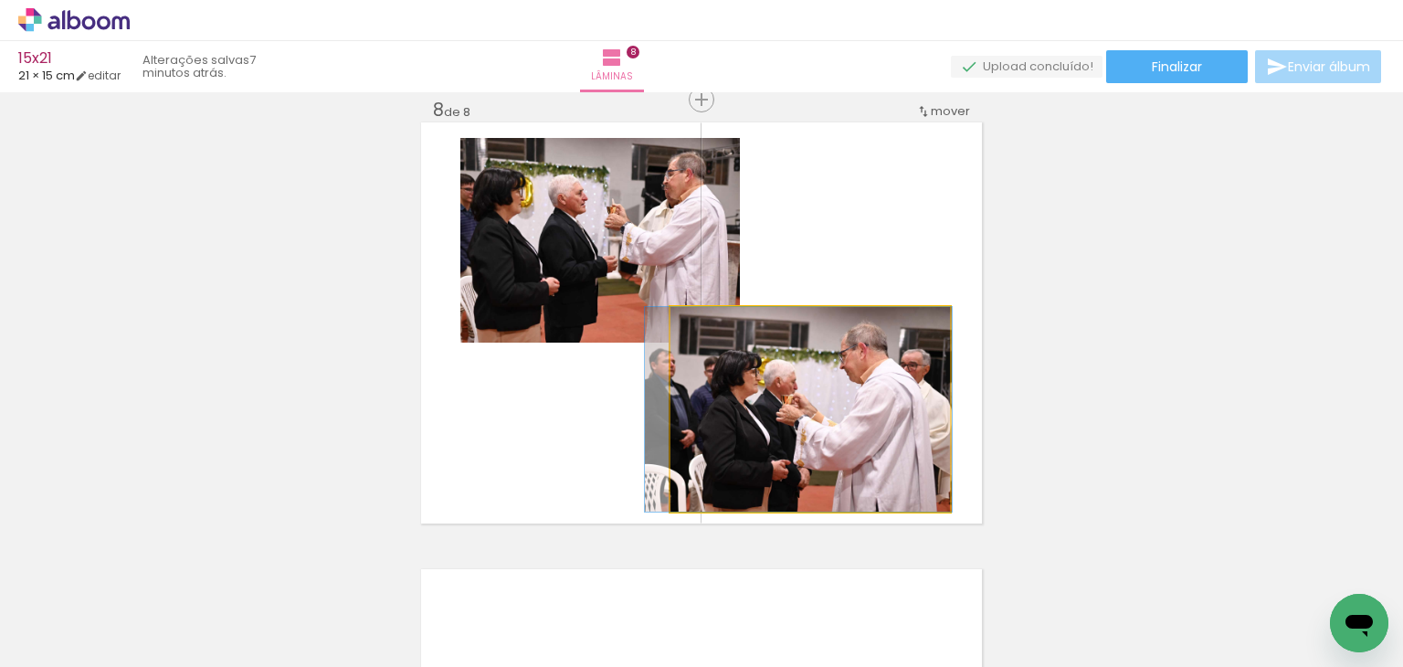
drag, startPoint x: 807, startPoint y: 414, endPoint x: 798, endPoint y: 416, distance: 9.3
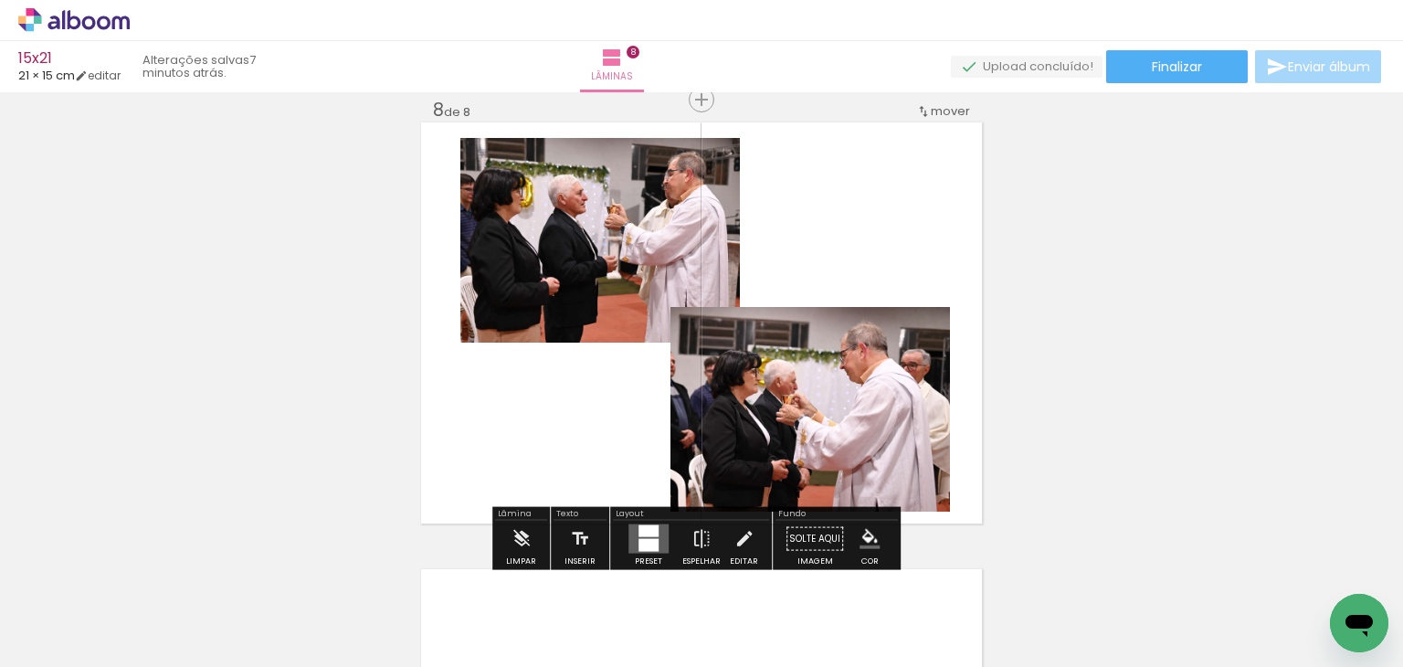
click at [860, 542] on iron-icon "color picker" at bounding box center [870, 539] width 20 height 20
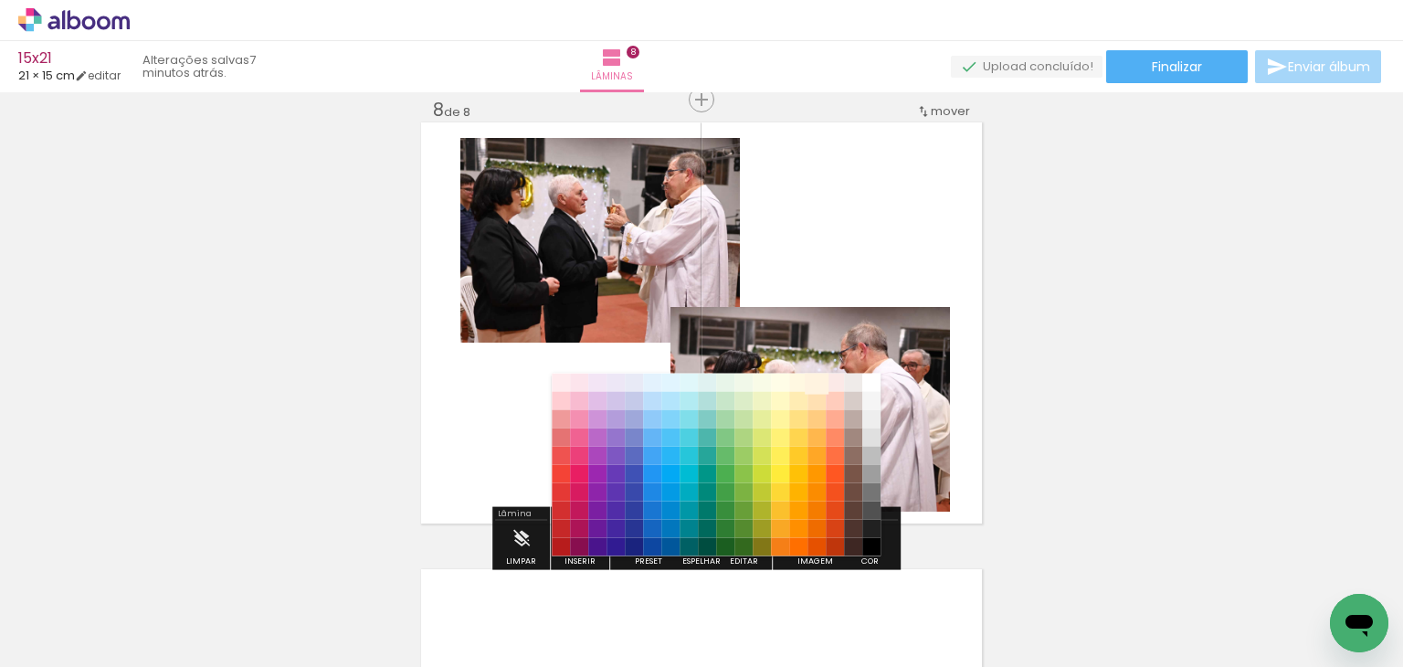
click at [811, 386] on paper-item "#fff3e0" at bounding box center [817, 382] width 18 height 18
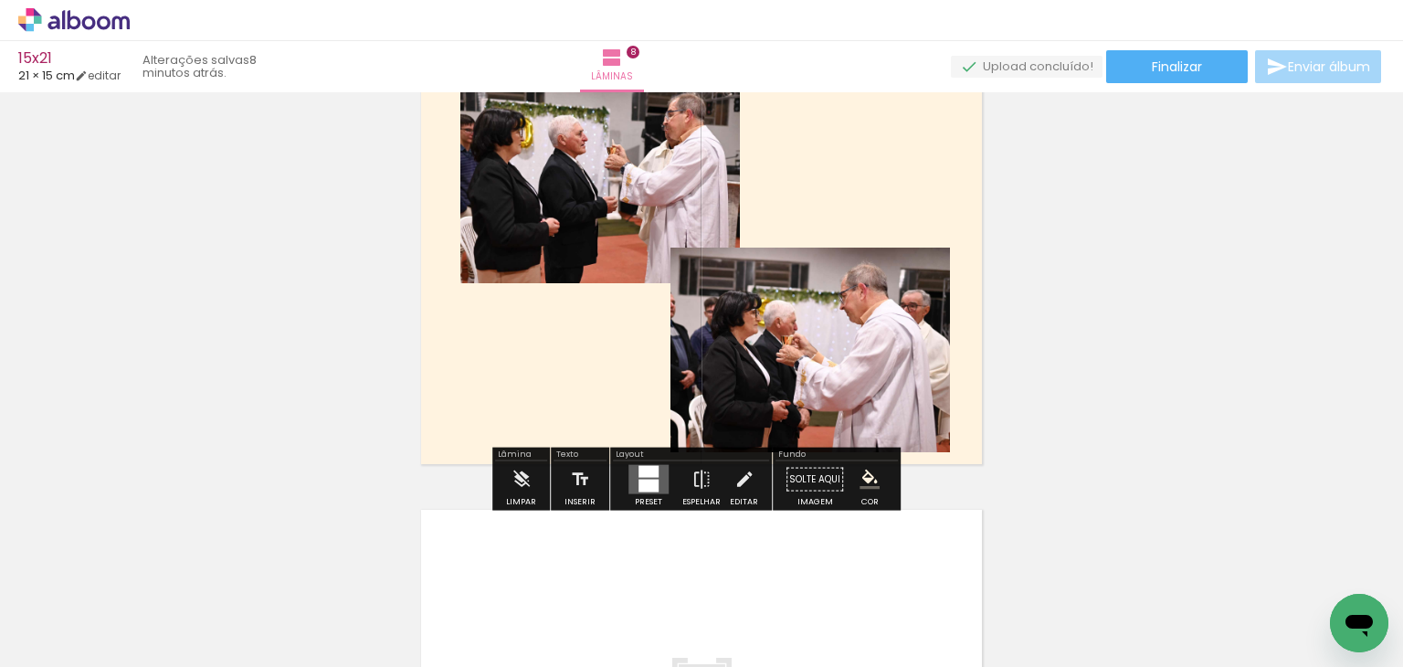
scroll to position [3242, 0]
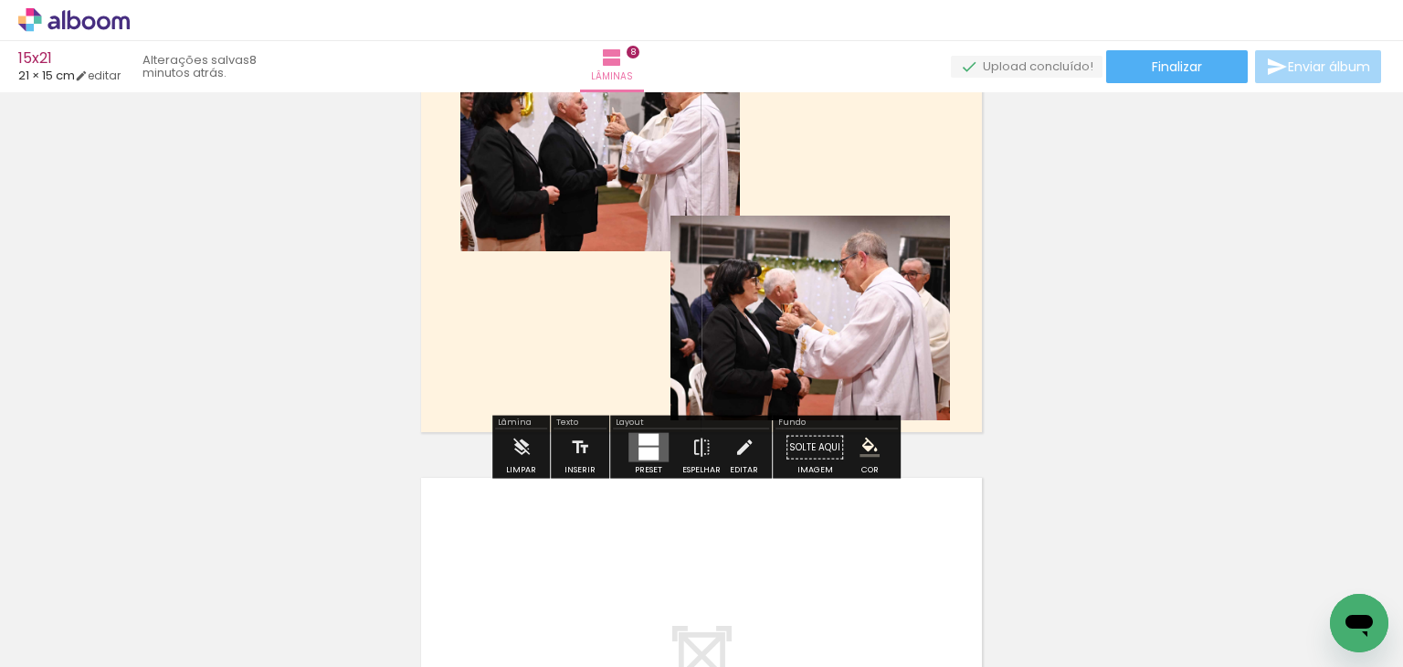
click at [860, 450] on iron-icon "color picker" at bounding box center [870, 448] width 20 height 20
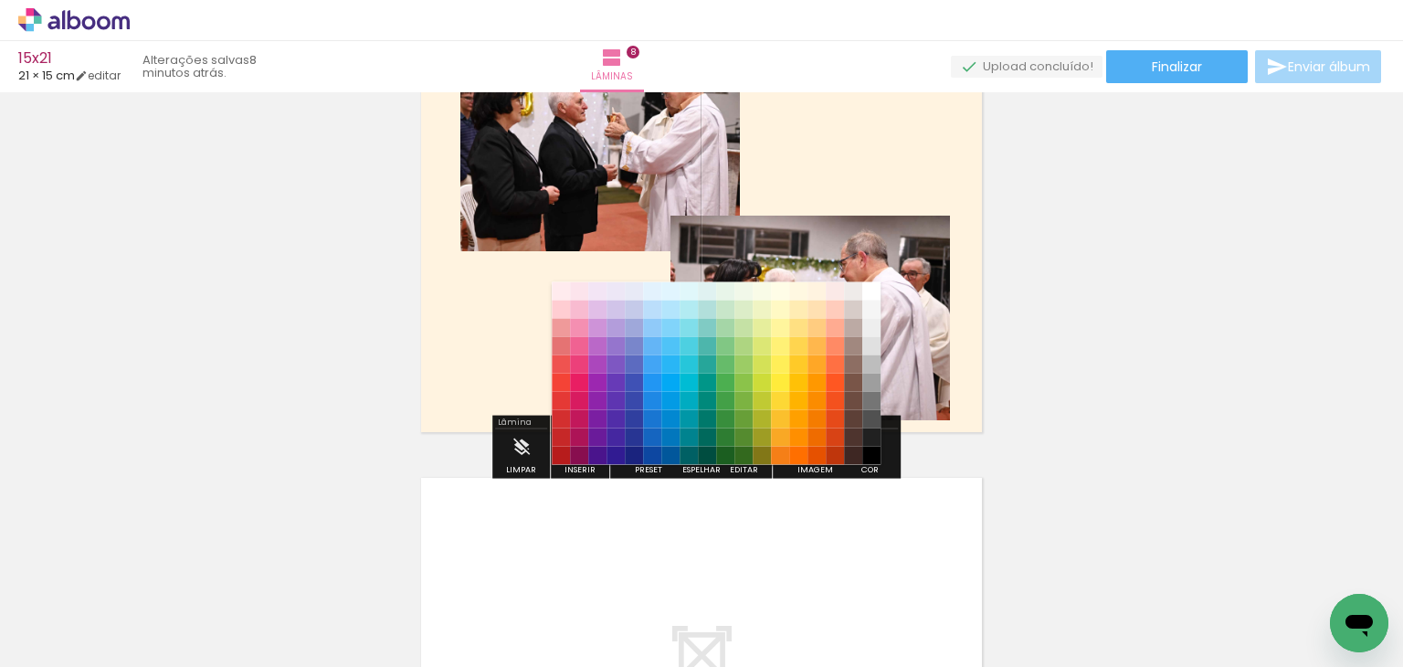
click at [777, 291] on paper-item "#fffde7" at bounding box center [780, 290] width 18 height 18
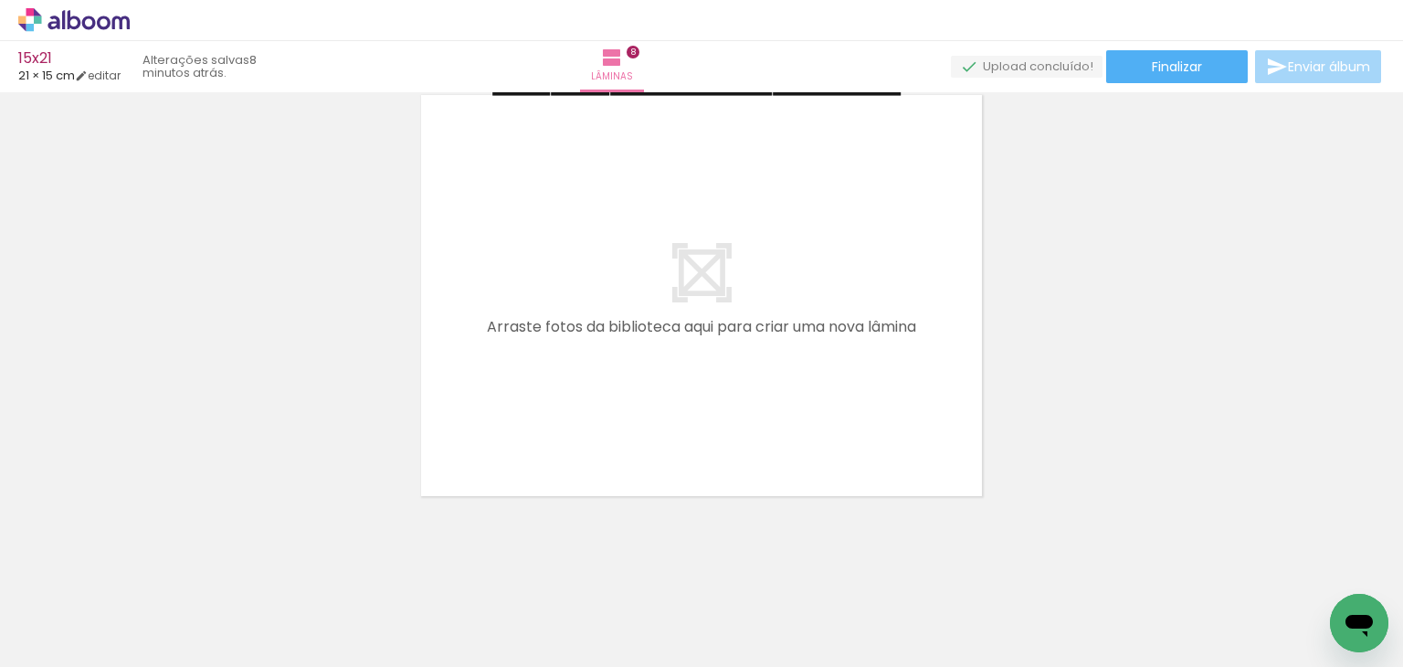
scroll to position [3632, 0]
click at [94, 640] on paper-button "Adicionar Fotos" at bounding box center [56, 642] width 89 height 29
click at [0, 0] on input "file" at bounding box center [0, 0] width 0 height 0
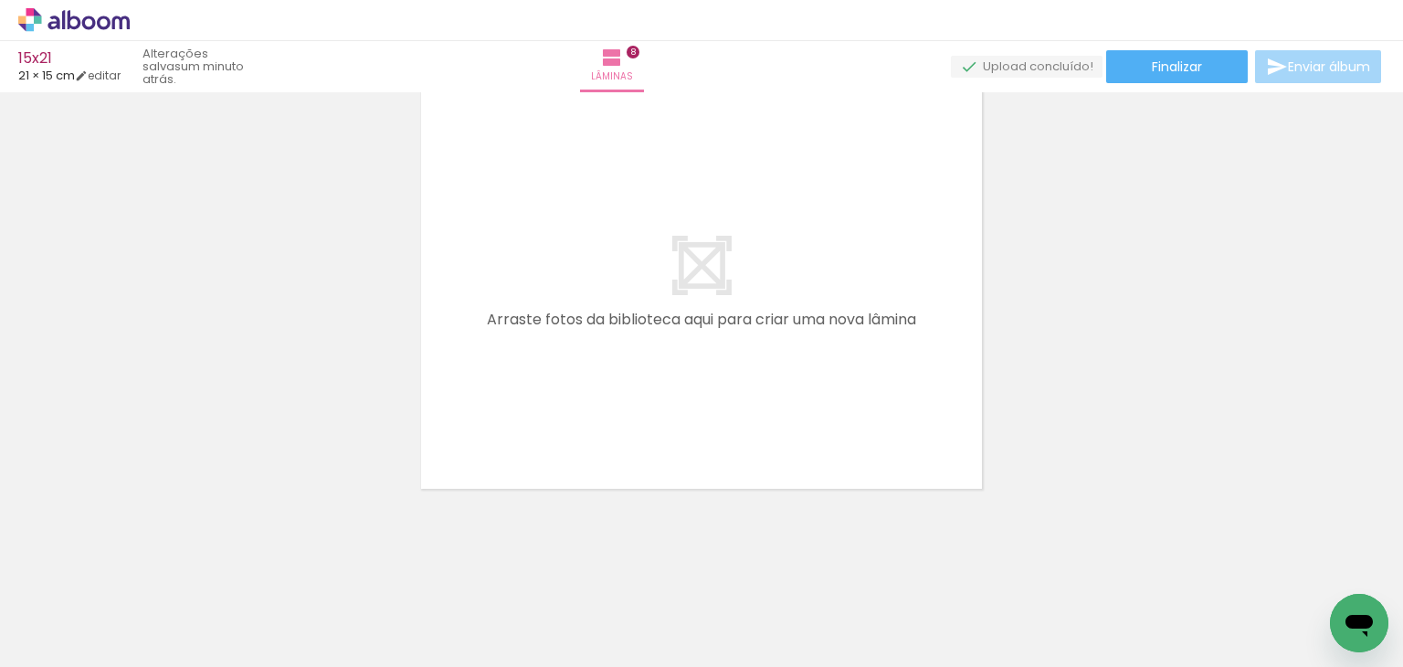
scroll to position [0, 593]
drag, startPoint x: 1052, startPoint y: 506, endPoint x: 1063, endPoint y: 465, distance: 42.6
click at [853, 387] on quentale-workspace at bounding box center [701, 333] width 1403 height 667
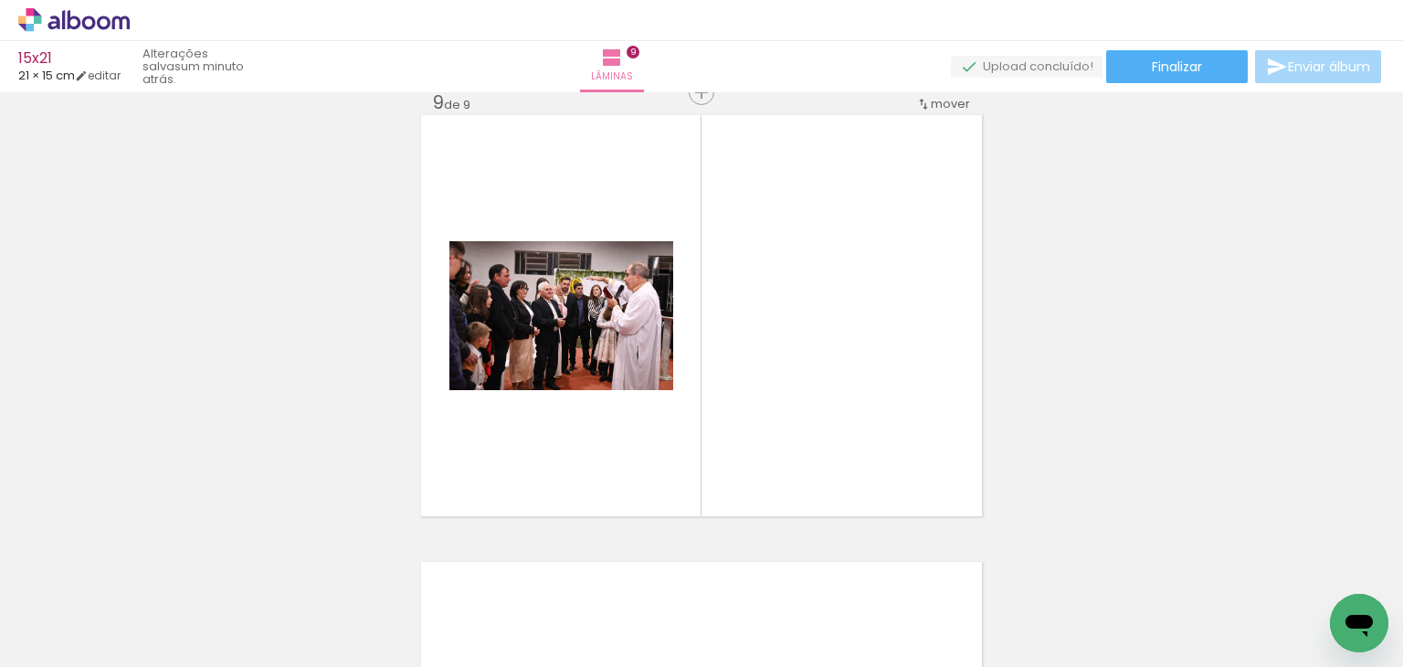
scroll to position [3597, 0]
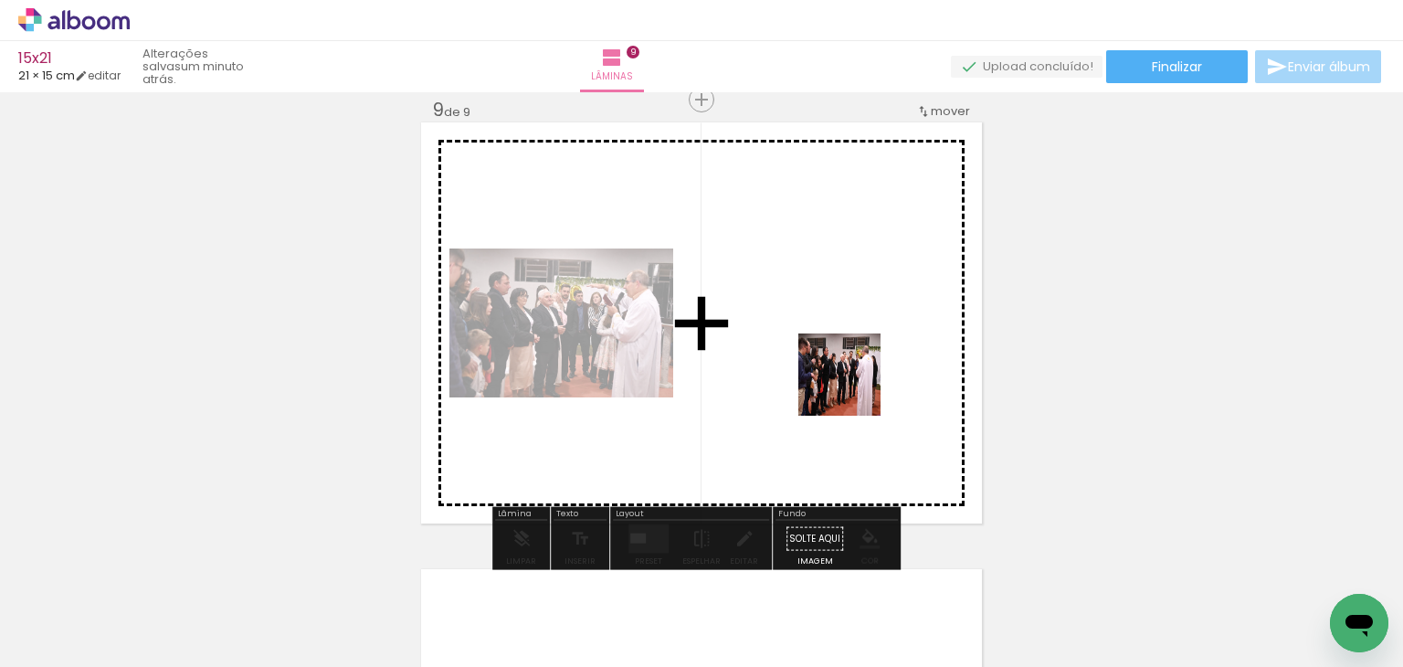
drag, startPoint x: 1279, startPoint y: 581, endPoint x: 822, endPoint y: 372, distance: 502.5
click at [822, 372] on quentale-workspace at bounding box center [701, 333] width 1403 height 667
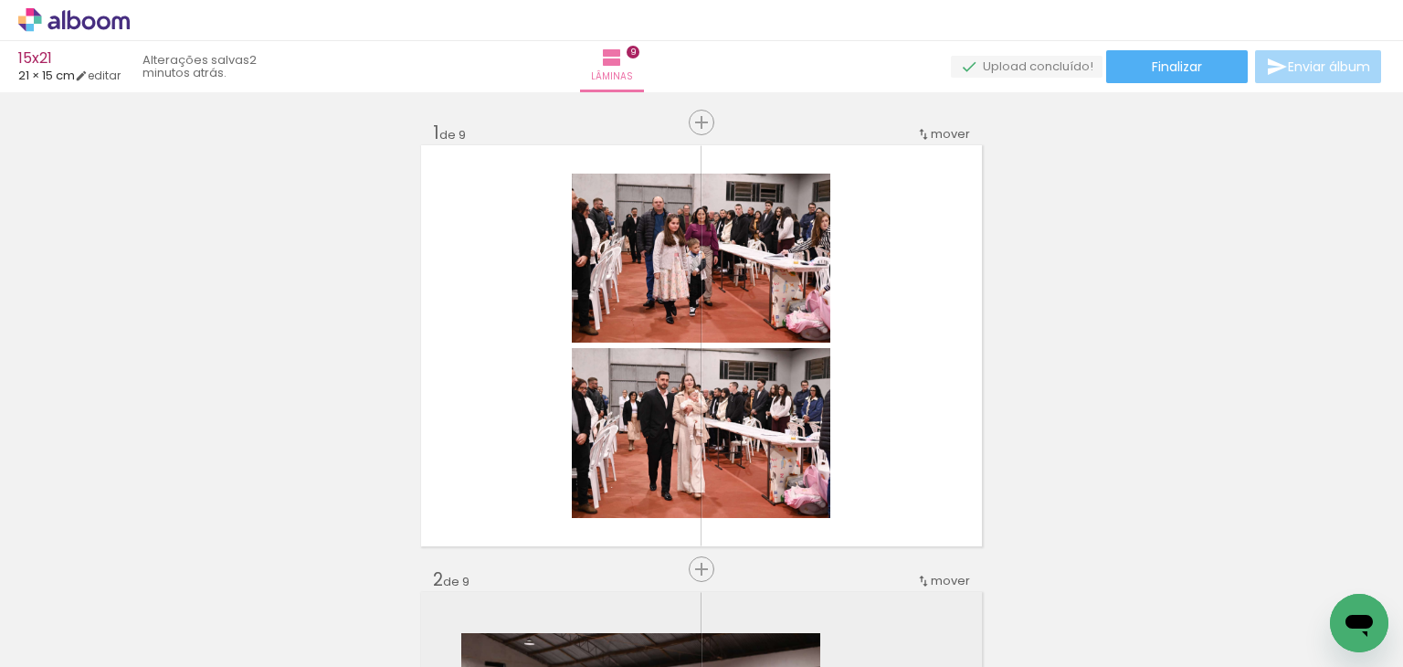
scroll to position [0, 593]
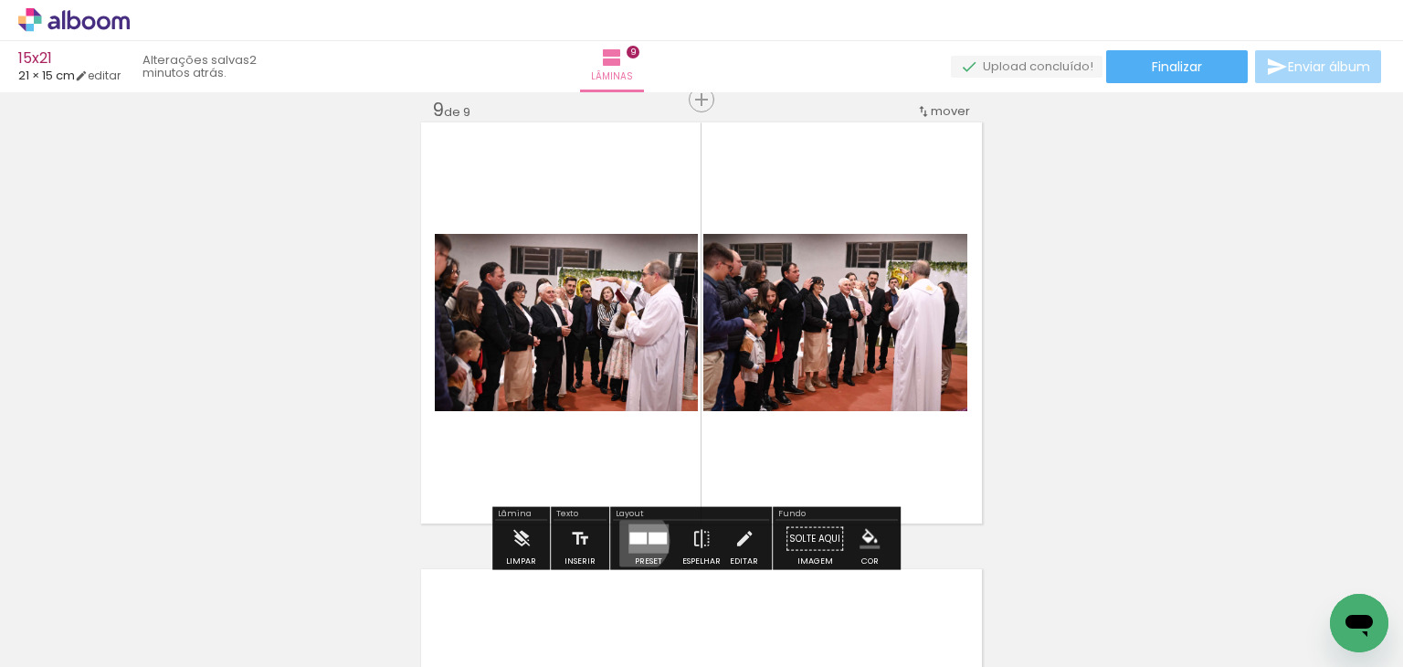
click at [632, 539] on div at bounding box center [638, 539] width 17 height 12
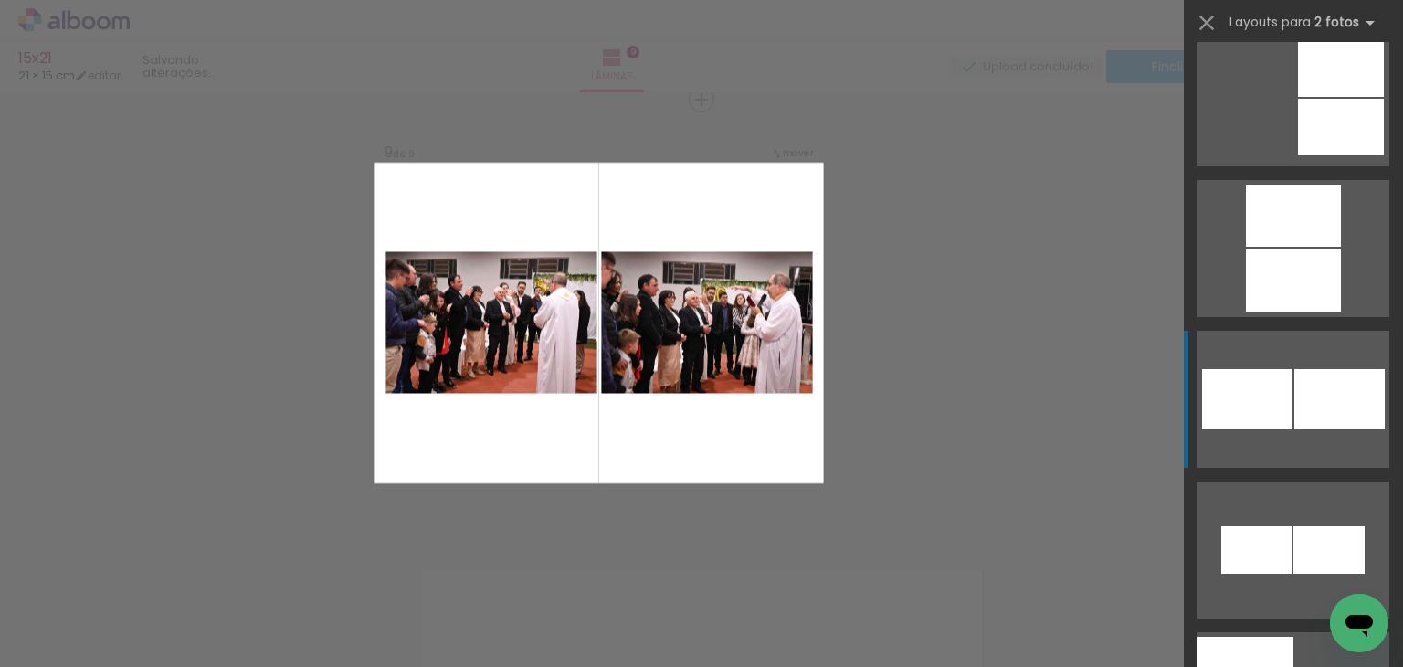
scroll to position [2376, 0]
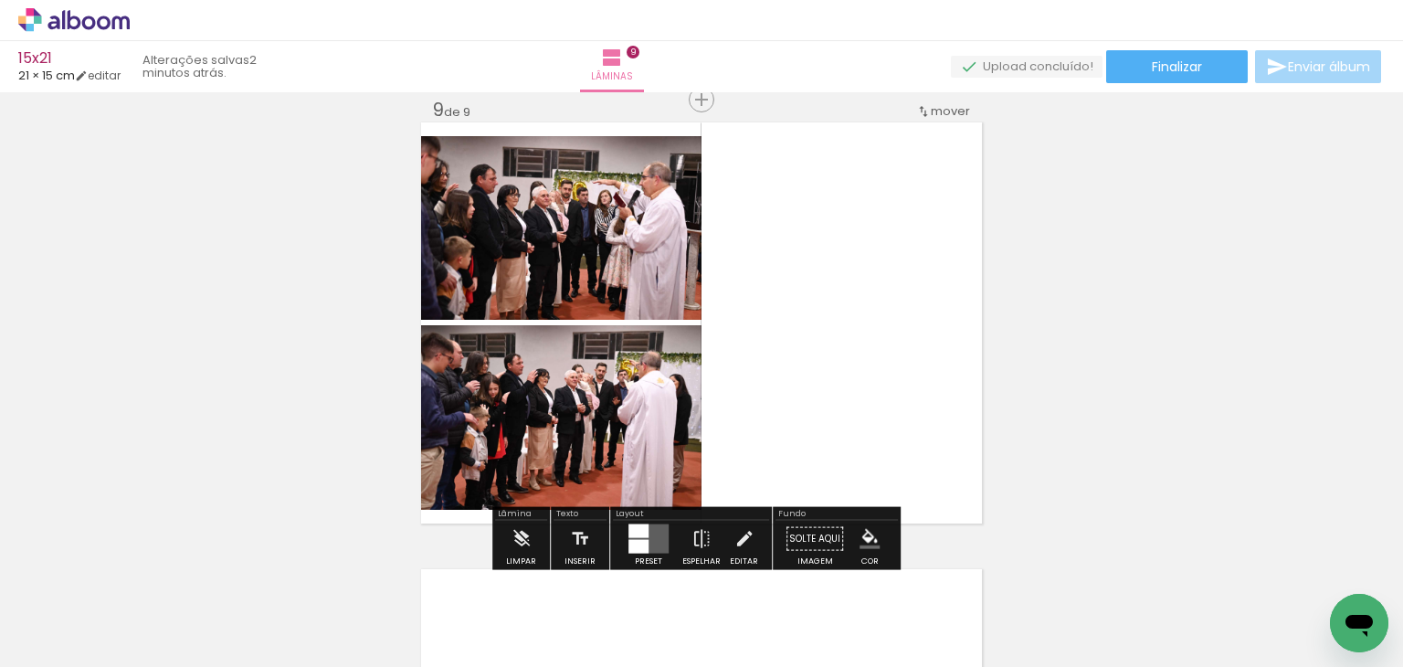
click at [923, 411] on quentale-layouter at bounding box center [701, 322] width 561 height 401
click at [841, 345] on quentale-layouter at bounding box center [701, 322] width 561 height 401
click at [640, 431] on quentale-photo at bounding box center [561, 417] width 280 height 185
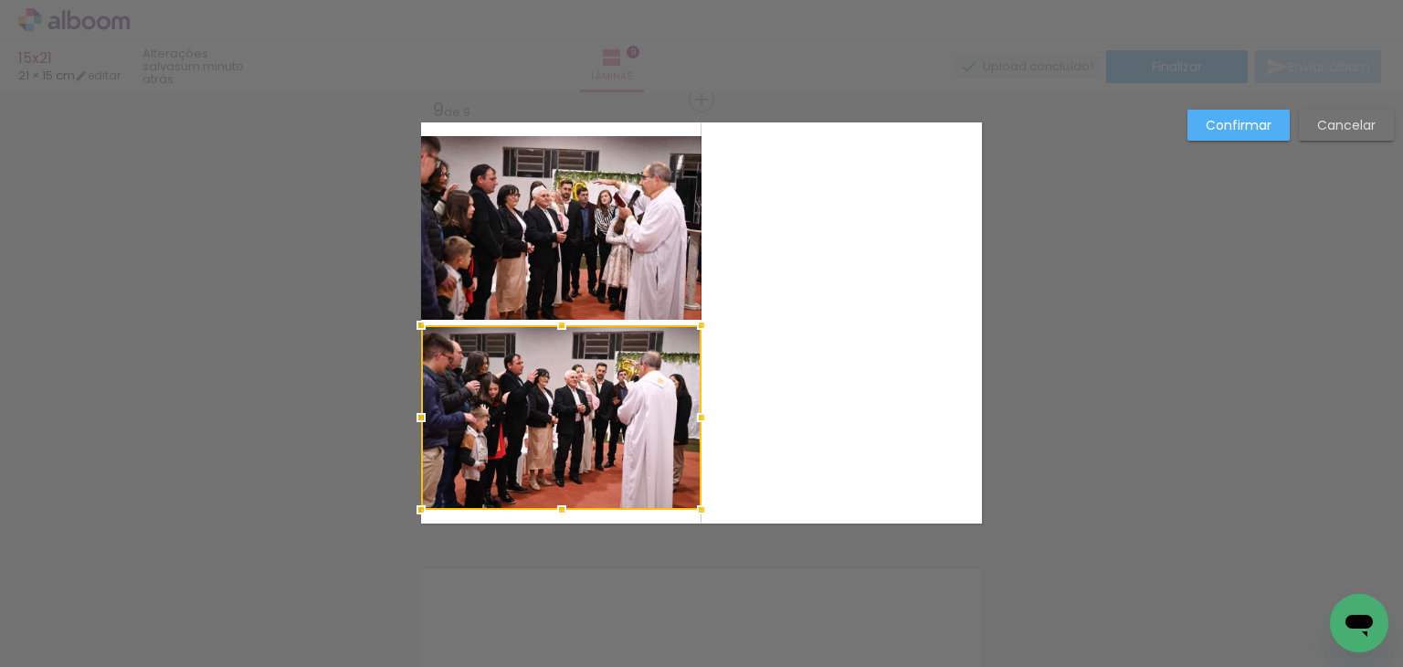
click at [778, 426] on quentale-layouter at bounding box center [701, 322] width 561 height 401
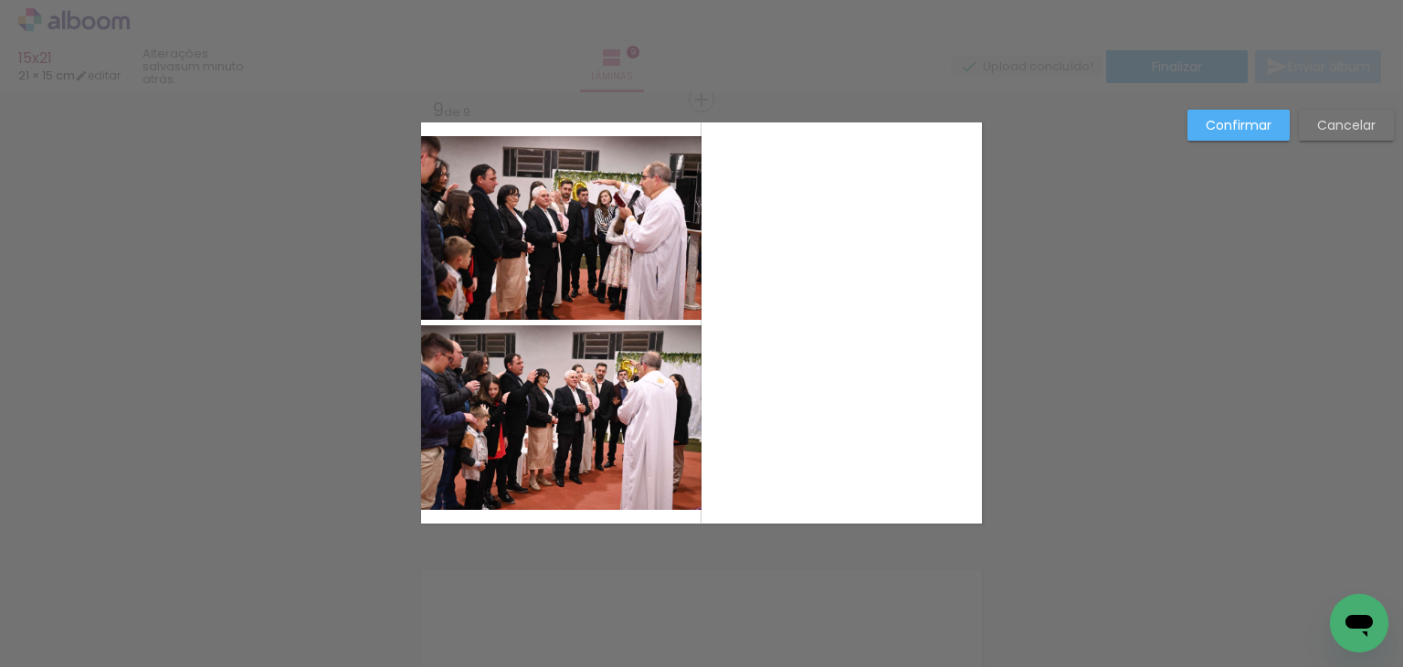
drag, startPoint x: 741, startPoint y: 436, endPoint x: 591, endPoint y: 386, distance: 157.8
click at [591, 386] on quentale-layouter at bounding box center [701, 322] width 561 height 401
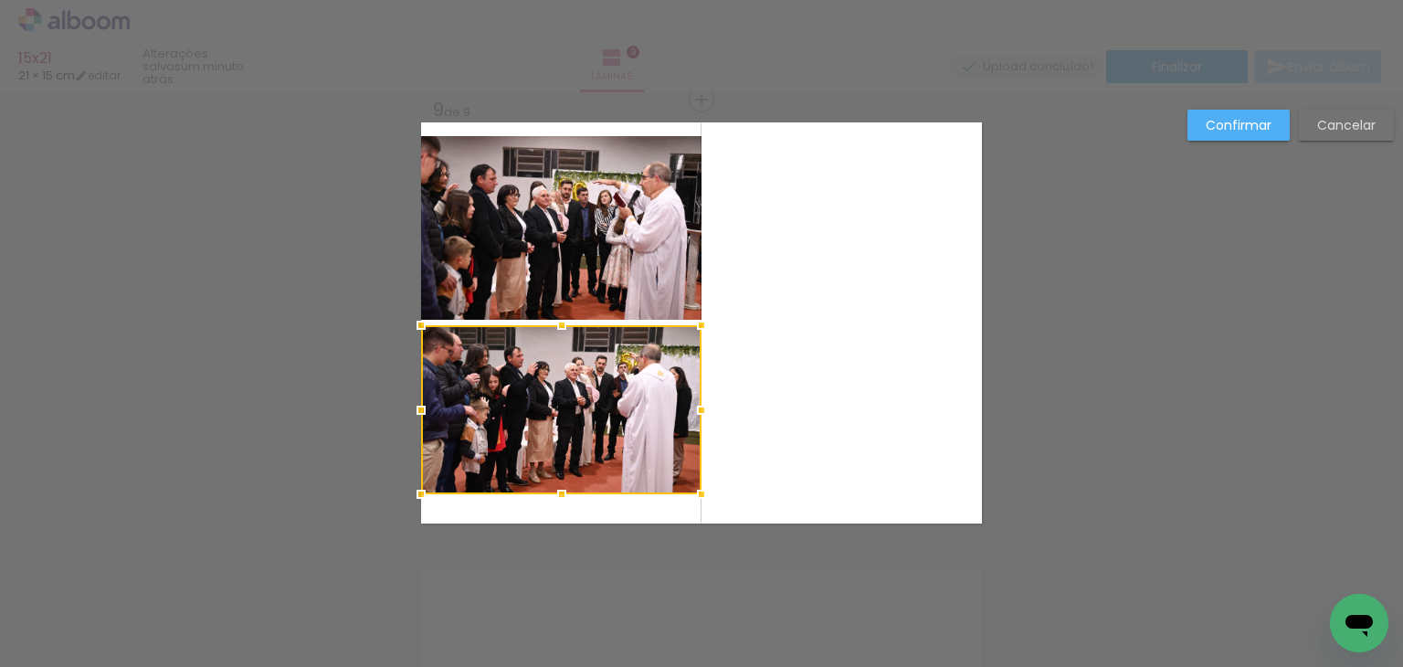
drag, startPoint x: 551, startPoint y: 507, endPoint x: 553, endPoint y: 492, distance: 14.7
click at [553, 492] on div at bounding box center [562, 494] width 37 height 37
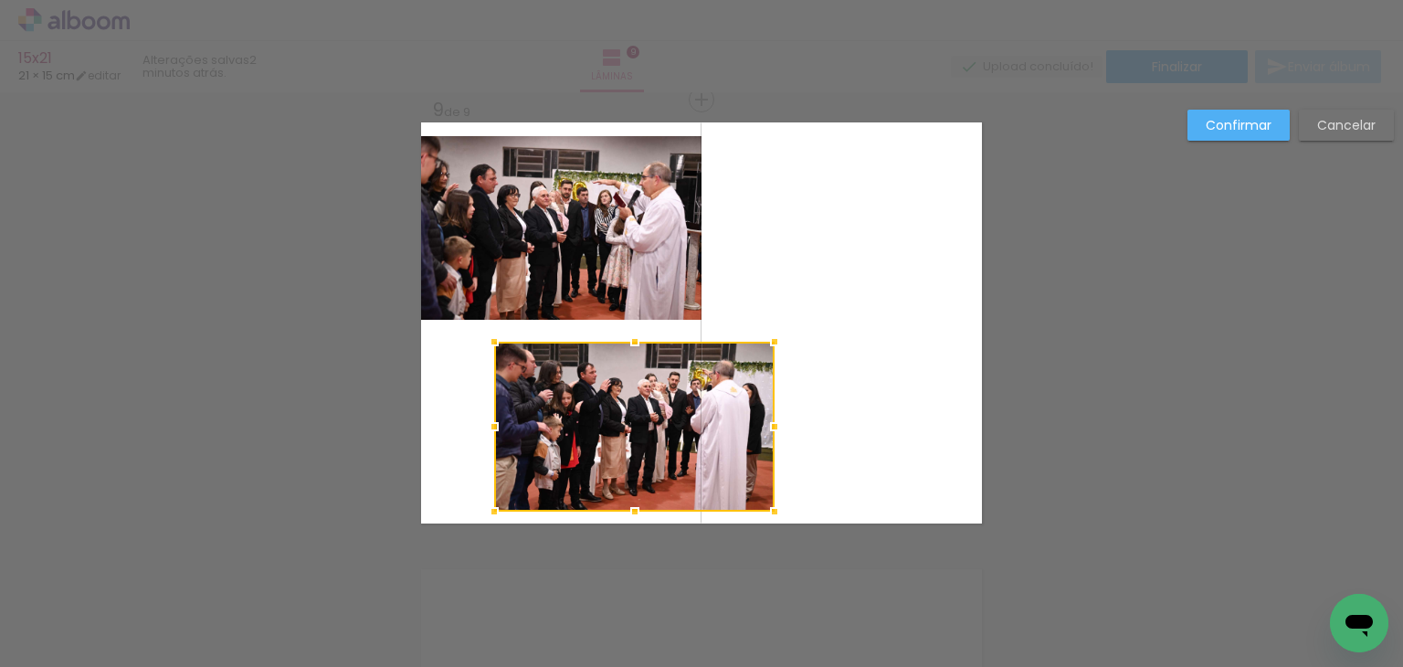
drag, startPoint x: 543, startPoint y: 426, endPoint x: 621, endPoint y: 434, distance: 79.0
click at [615, 442] on div at bounding box center [634, 427] width 280 height 170
click at [580, 256] on quentale-photo at bounding box center [561, 228] width 280 height 184
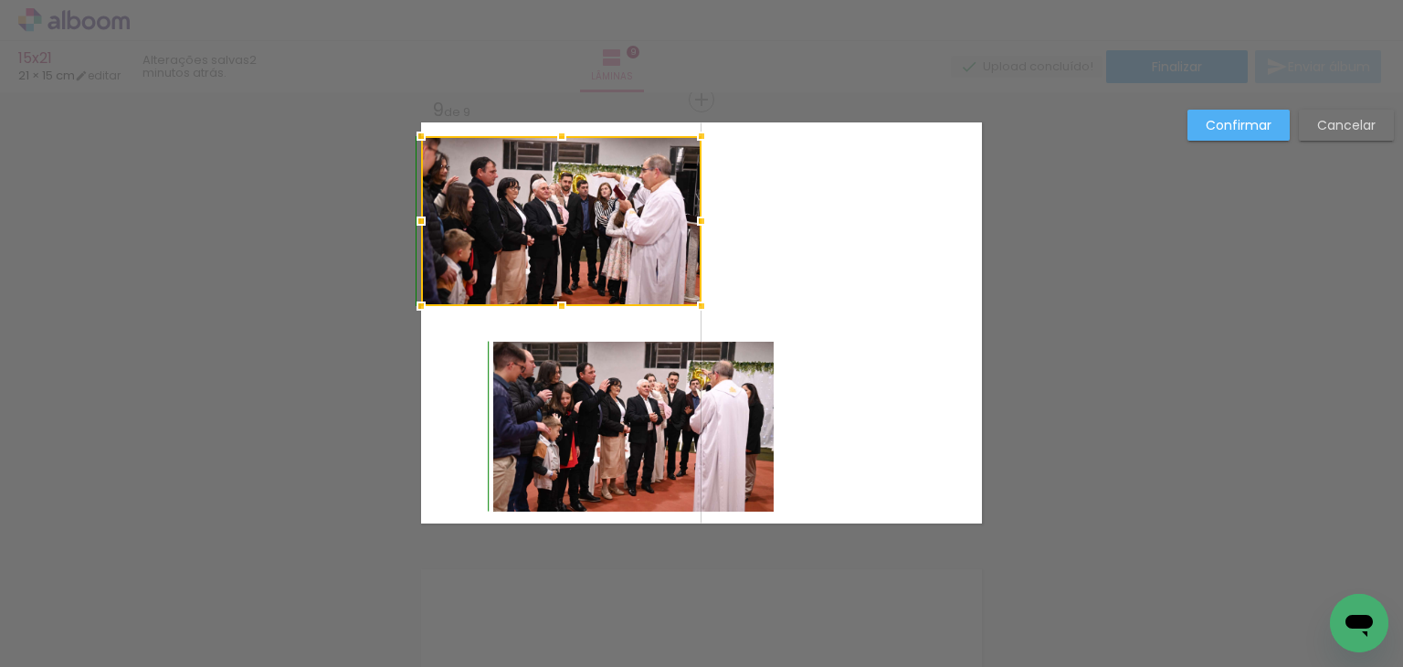
drag, startPoint x: 555, startPoint y: 320, endPoint x: 557, endPoint y: 305, distance: 14.9
click at [557, 305] on div at bounding box center [562, 306] width 37 height 37
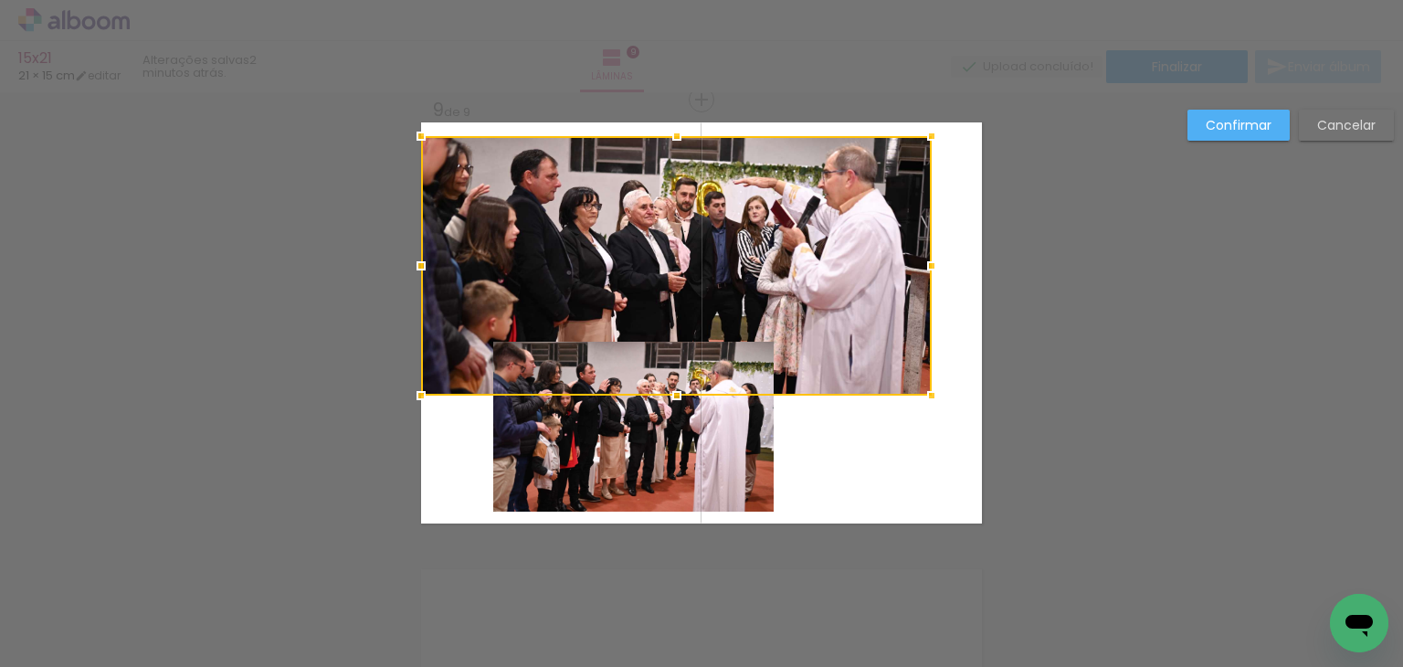
drag, startPoint x: 696, startPoint y: 311, endPoint x: 926, endPoint y: 401, distance: 247.4
click at [926, 401] on div at bounding box center [932, 395] width 37 height 37
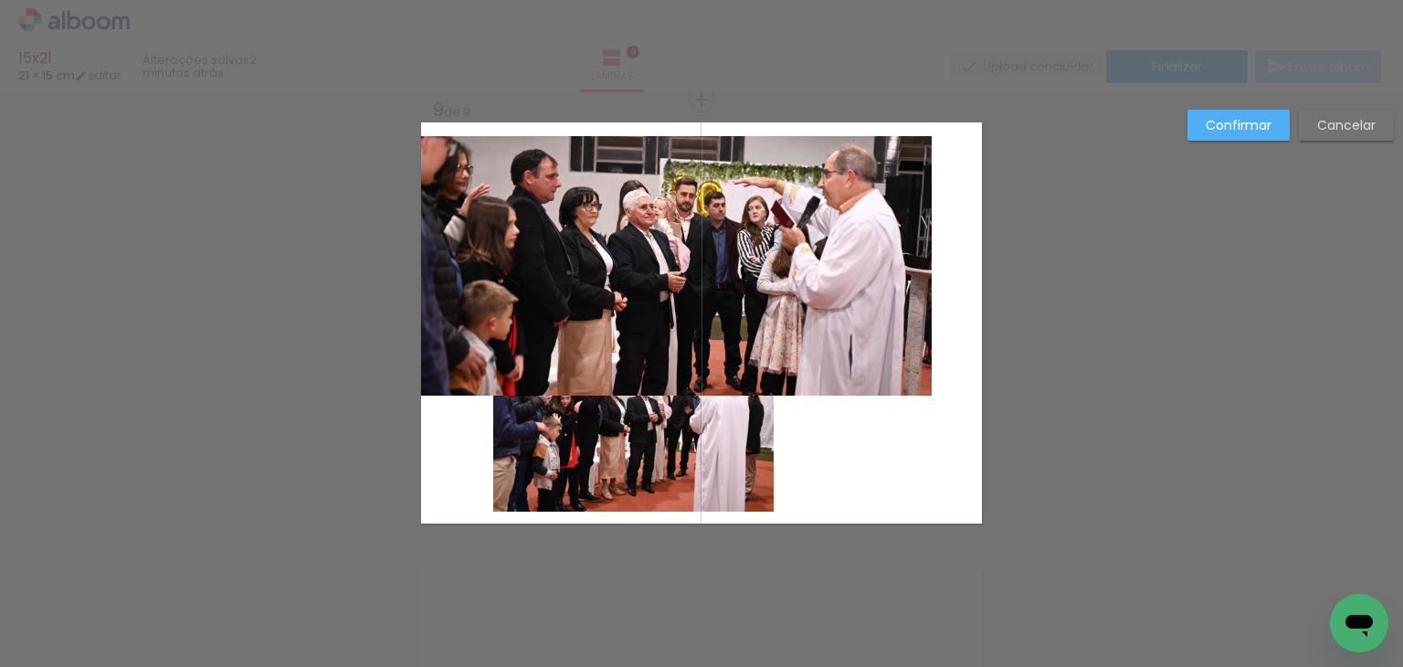
click at [707, 282] on quentale-photo at bounding box center [676, 265] width 511 height 259
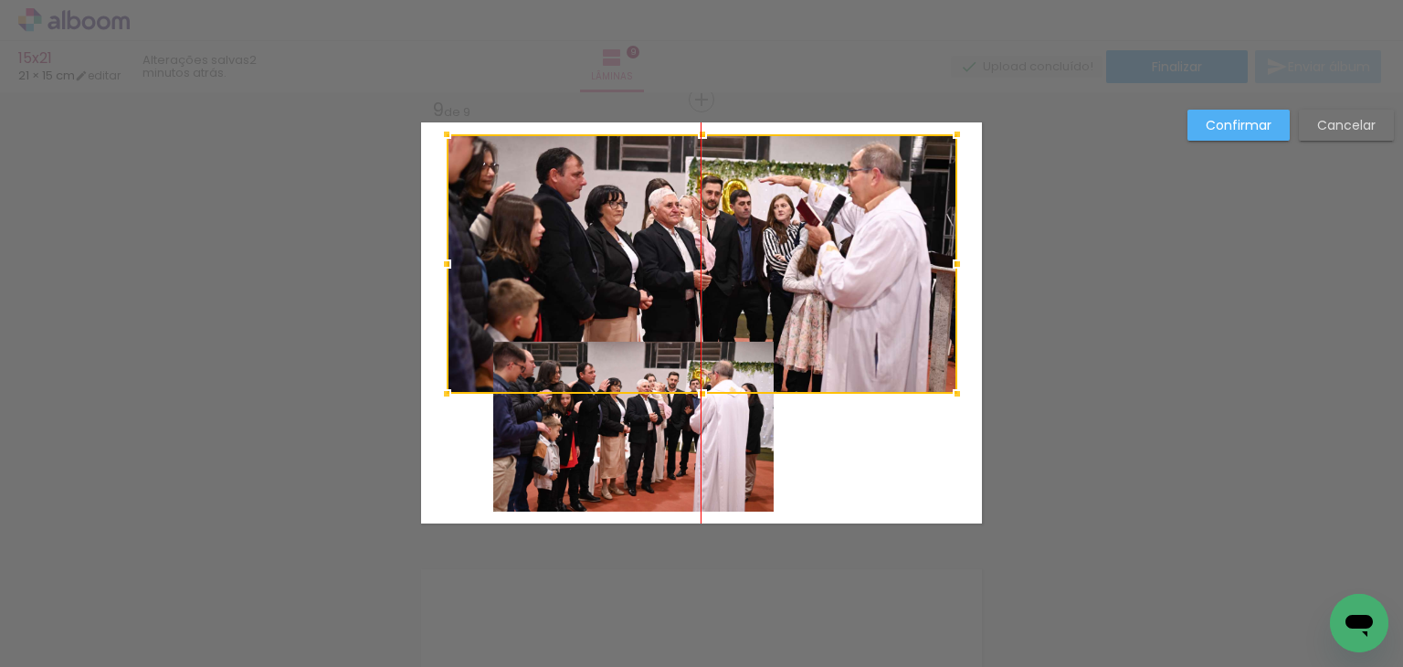
drag, startPoint x: 681, startPoint y: 249, endPoint x: 700, endPoint y: 246, distance: 19.5
click at [700, 246] on div at bounding box center [702, 263] width 511 height 259
click at [692, 277] on div at bounding box center [702, 263] width 511 height 259
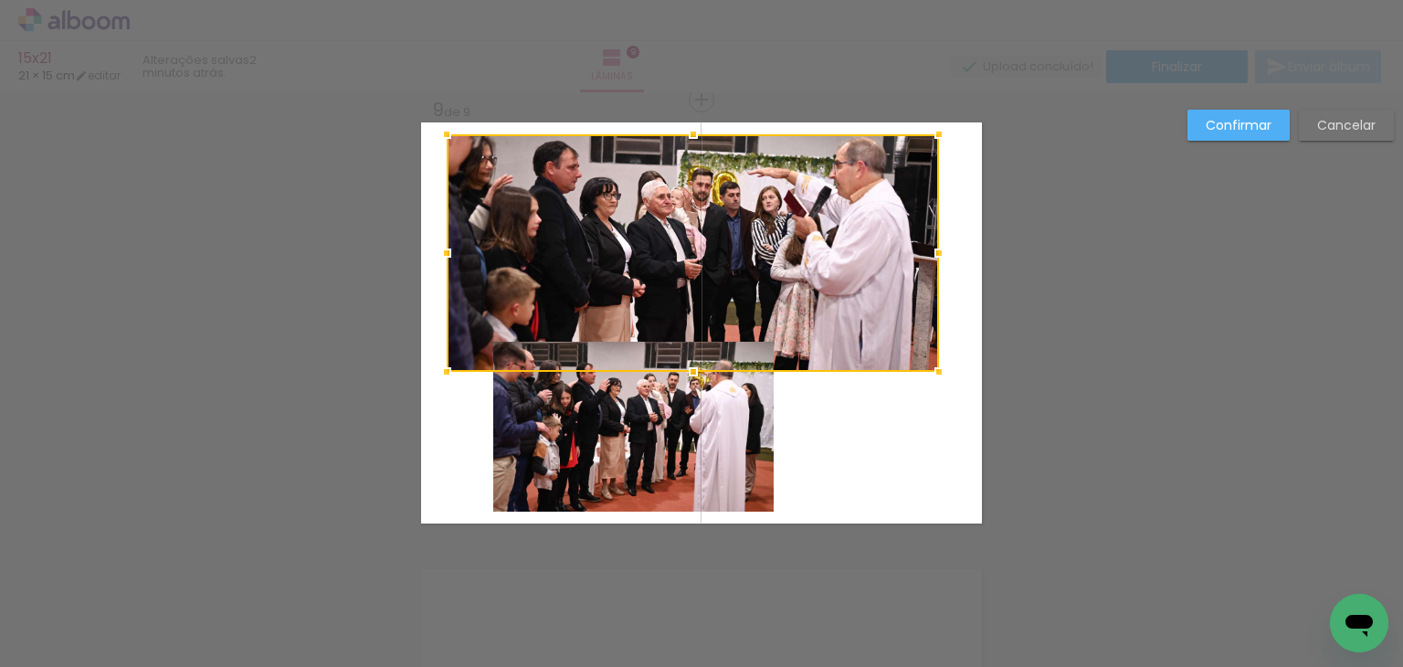
drag, startPoint x: 948, startPoint y: 391, endPoint x: 746, endPoint y: 417, distance: 204.4
click at [937, 369] on div at bounding box center [939, 372] width 37 height 37
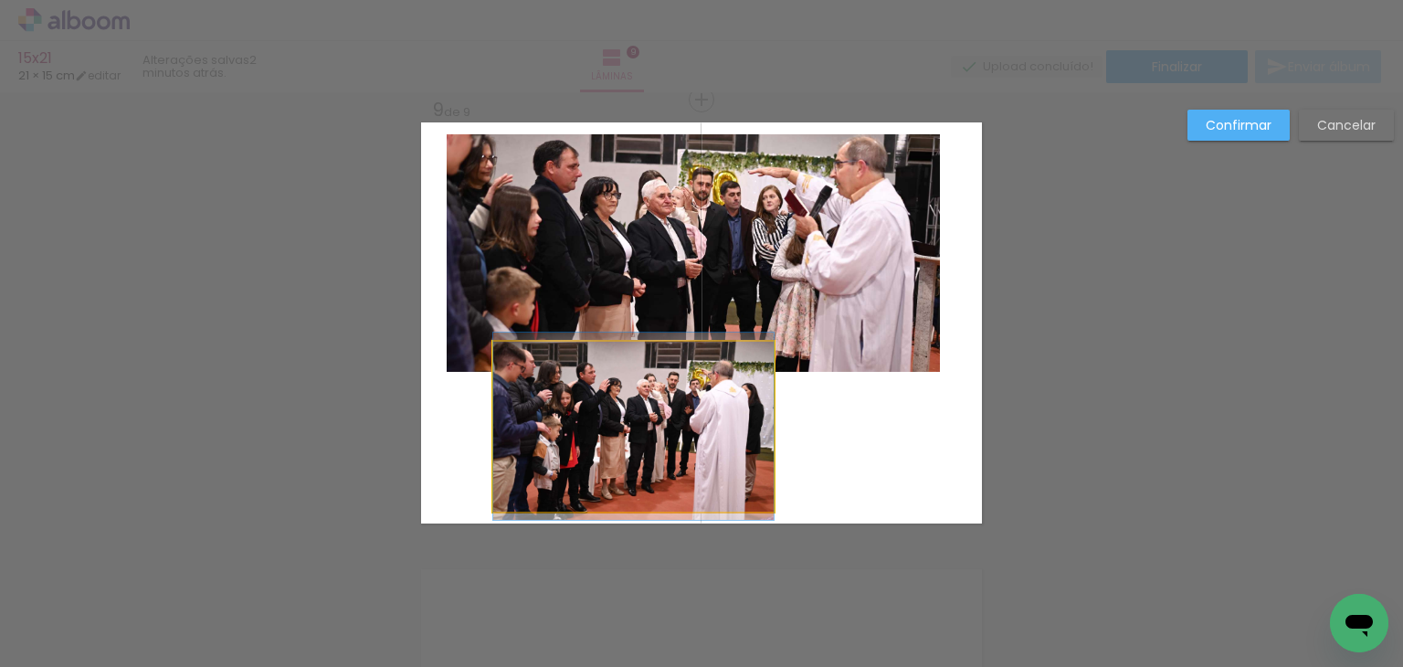
click at [624, 425] on quentale-photo at bounding box center [633, 427] width 280 height 170
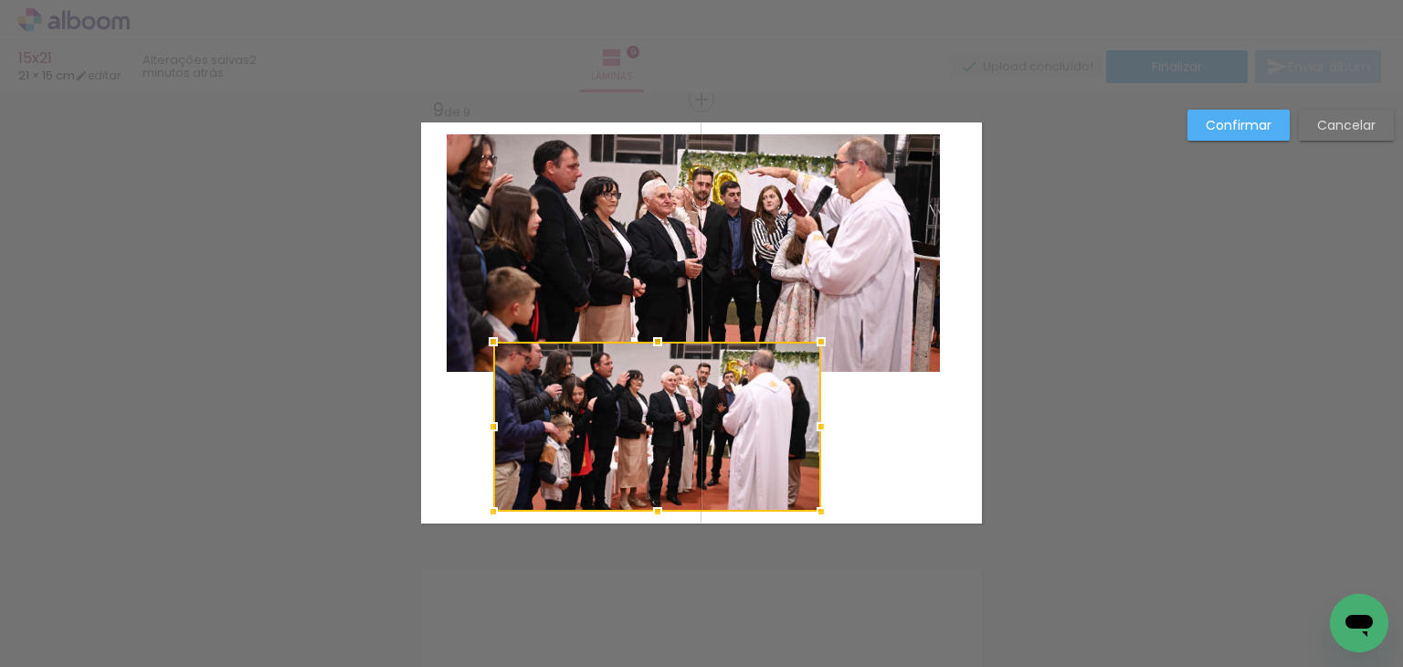
drag, startPoint x: 771, startPoint y: 425, endPoint x: 1044, endPoint y: 286, distance: 306.5
click at [820, 430] on div at bounding box center [821, 426] width 37 height 37
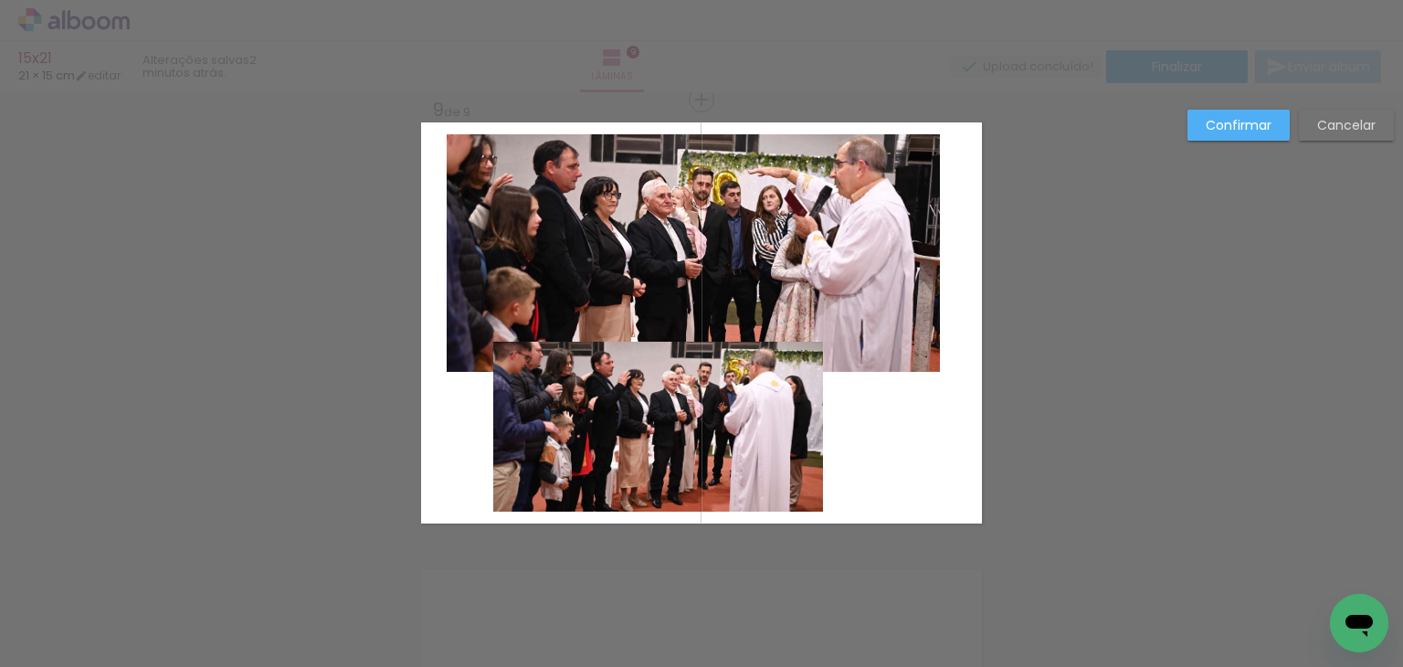
click at [572, 454] on quentale-photo at bounding box center [658, 427] width 330 height 170
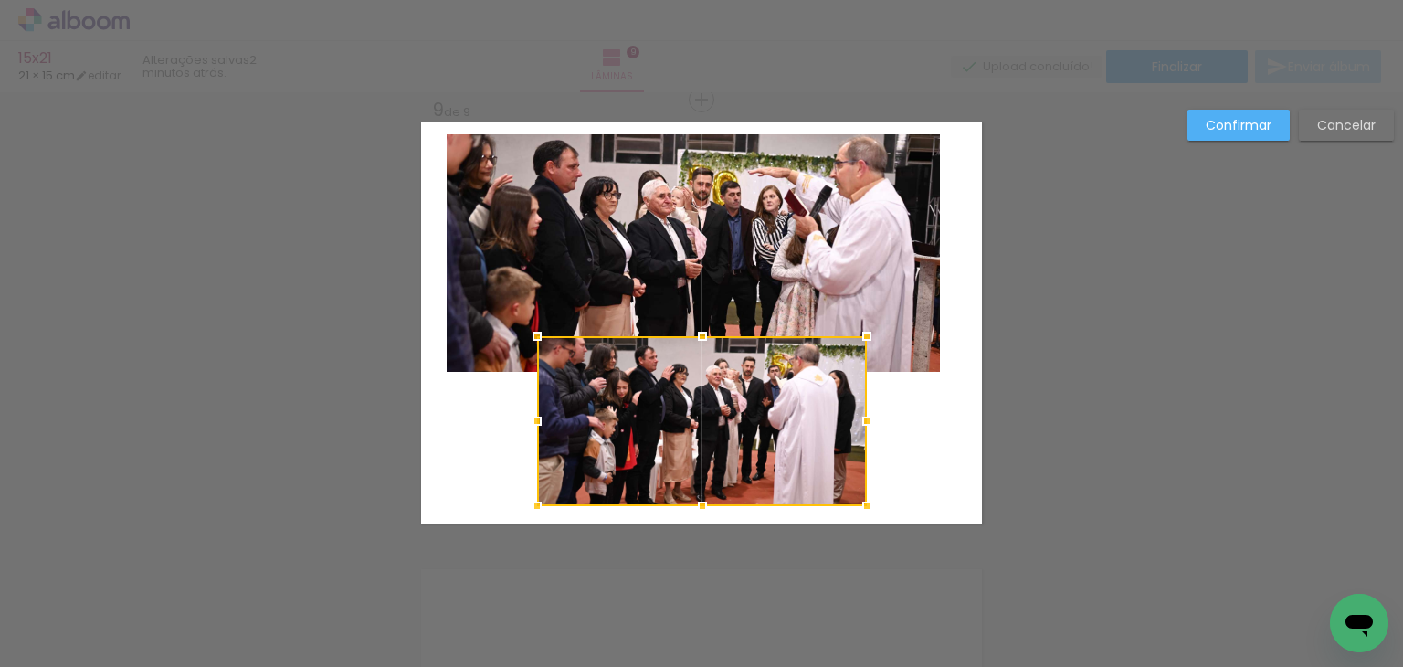
drag, startPoint x: 600, startPoint y: 441, endPoint x: 654, endPoint y: 436, distance: 54.2
click at [654, 436] on div at bounding box center [702, 421] width 330 height 170
click at [1229, 138] on paper-button "Confirmar" at bounding box center [1239, 125] width 102 height 31
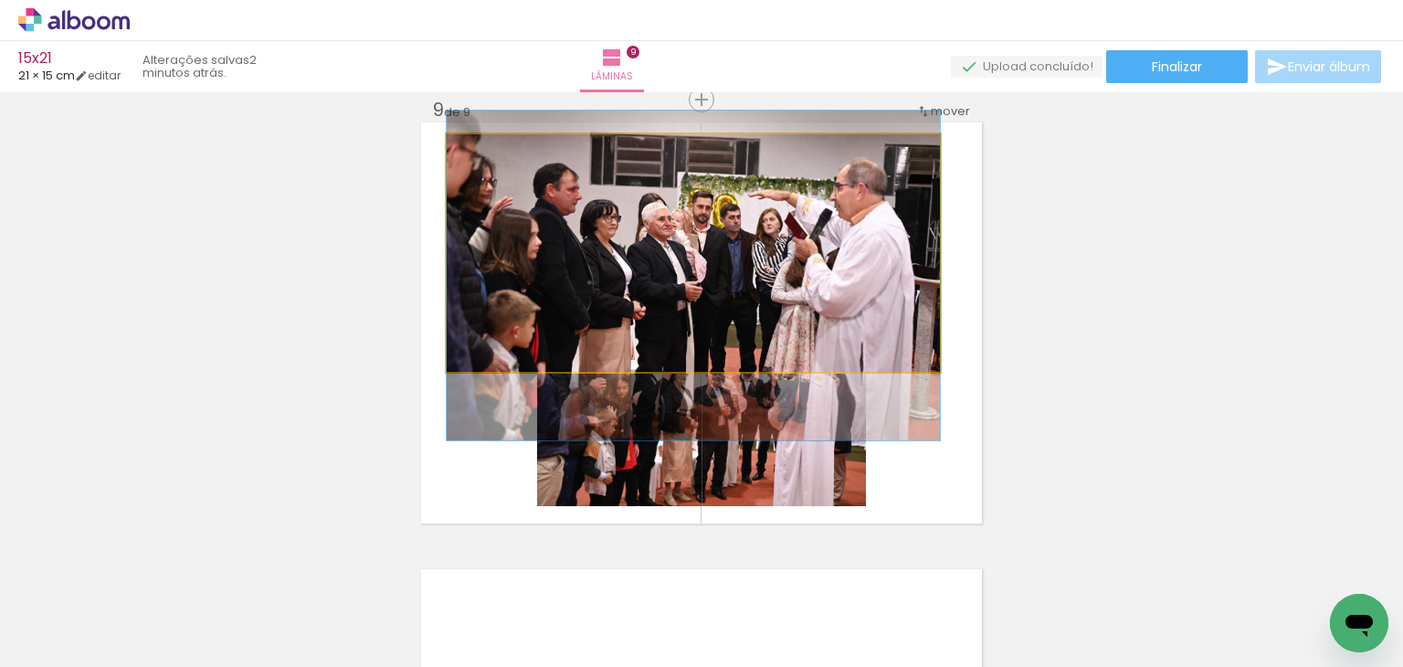
drag, startPoint x: 708, startPoint y: 249, endPoint x: 705, endPoint y: 272, distance: 23.0
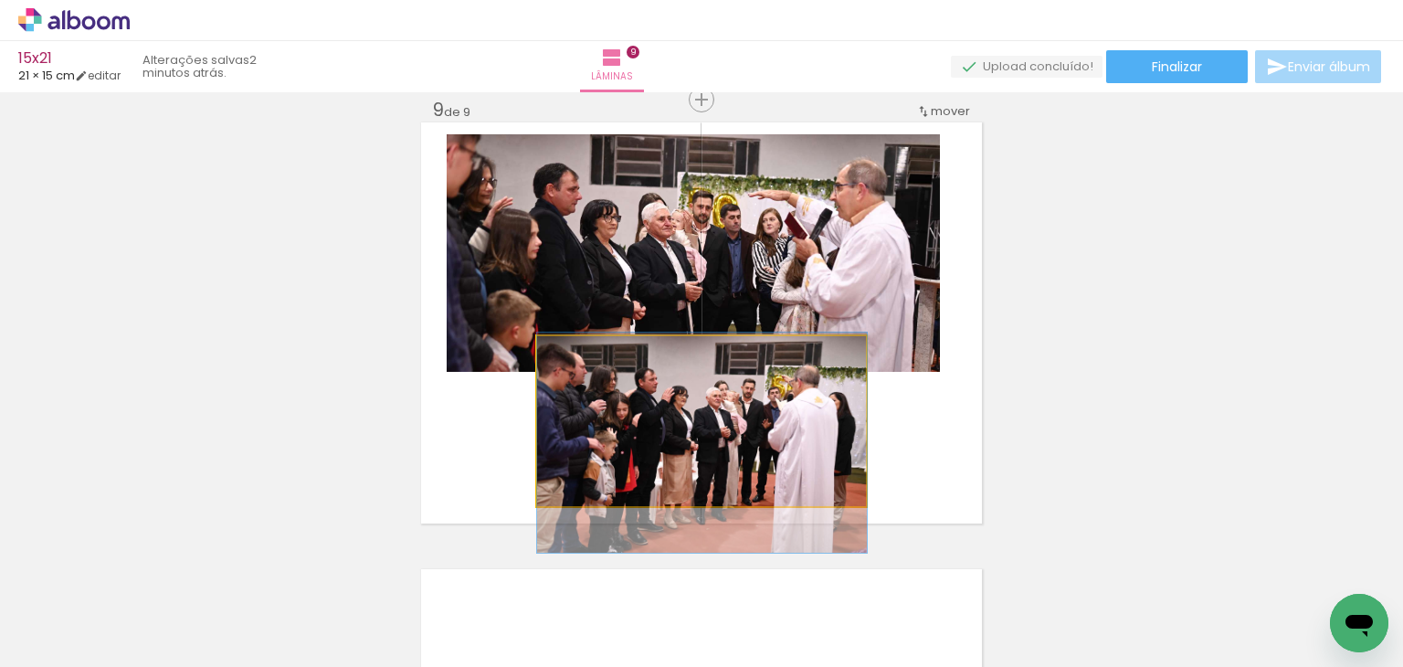
drag, startPoint x: 699, startPoint y: 425, endPoint x: 717, endPoint y: 443, distance: 25.8
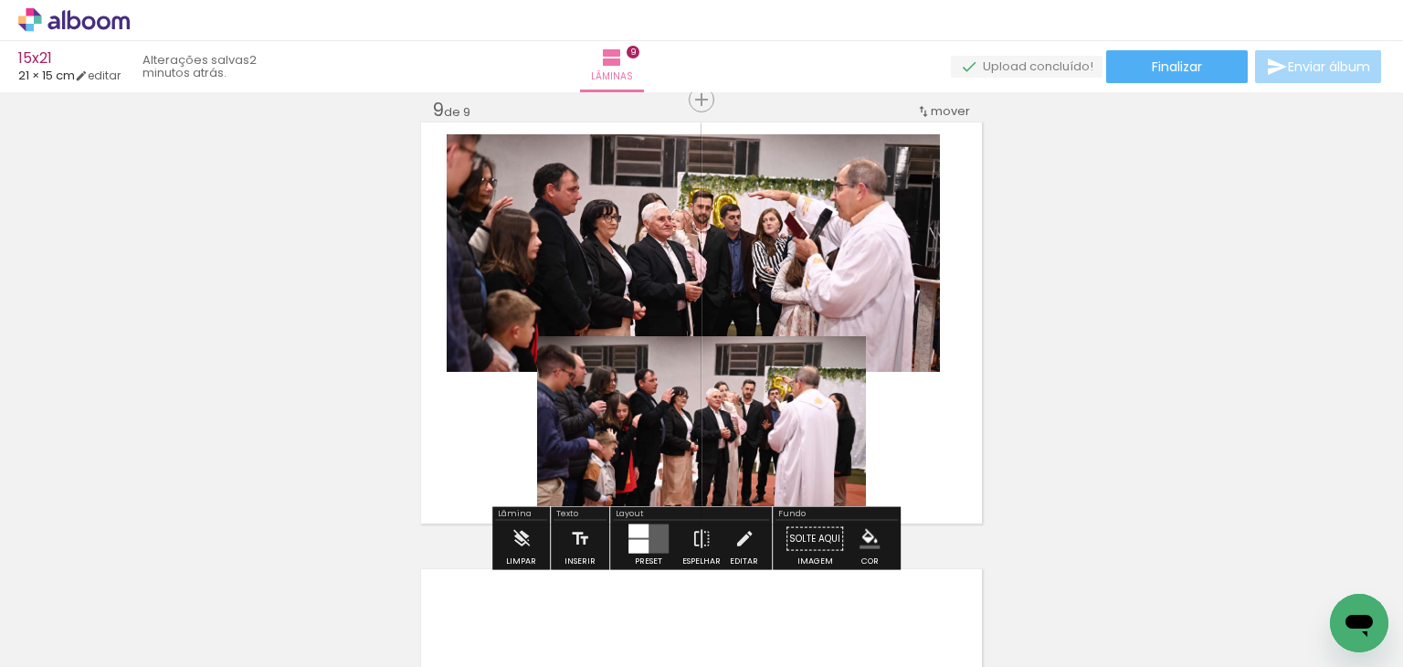
drag, startPoint x: 1155, startPoint y: 396, endPoint x: 950, endPoint y: 509, distance: 233.9
click at [863, 529] on iron-icon "color picker" at bounding box center [870, 539] width 20 height 20
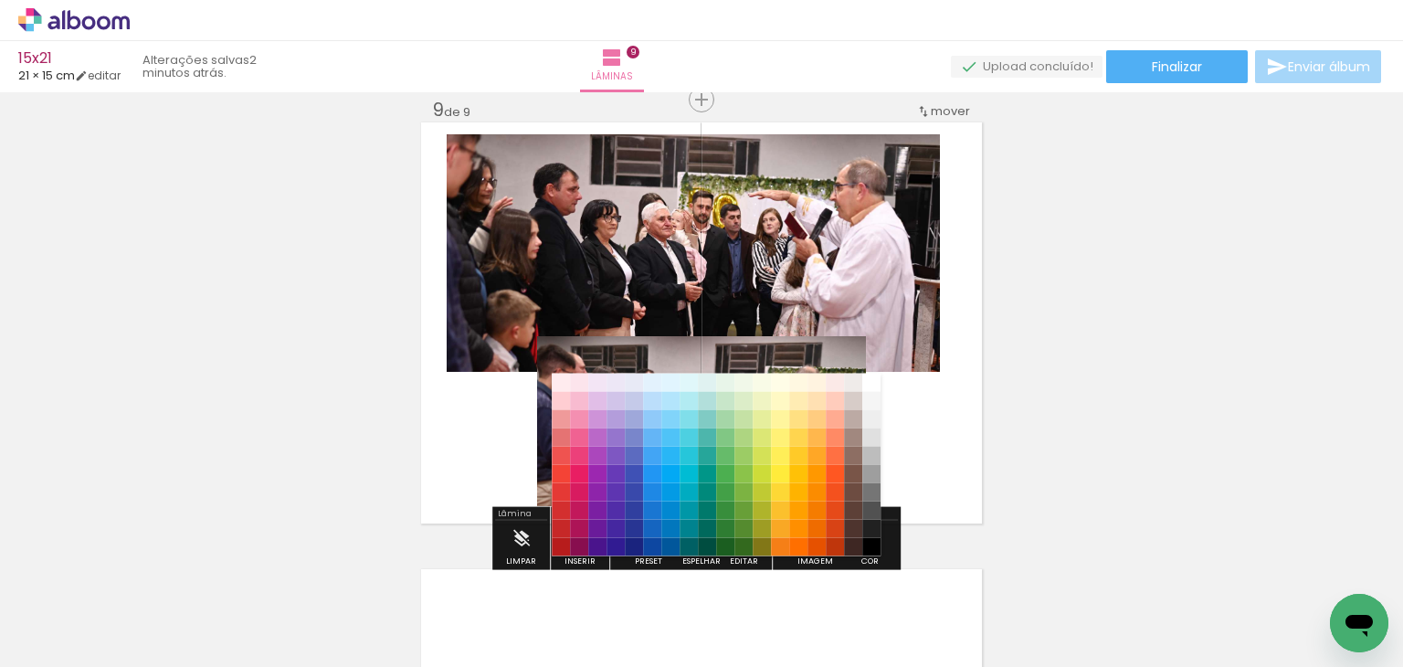
drag, startPoint x: 873, startPoint y: 418, endPoint x: 910, endPoint y: 383, distance: 51.0
click at [873, 418] on paper-item "#eeeeee" at bounding box center [872, 418] width 18 height 18
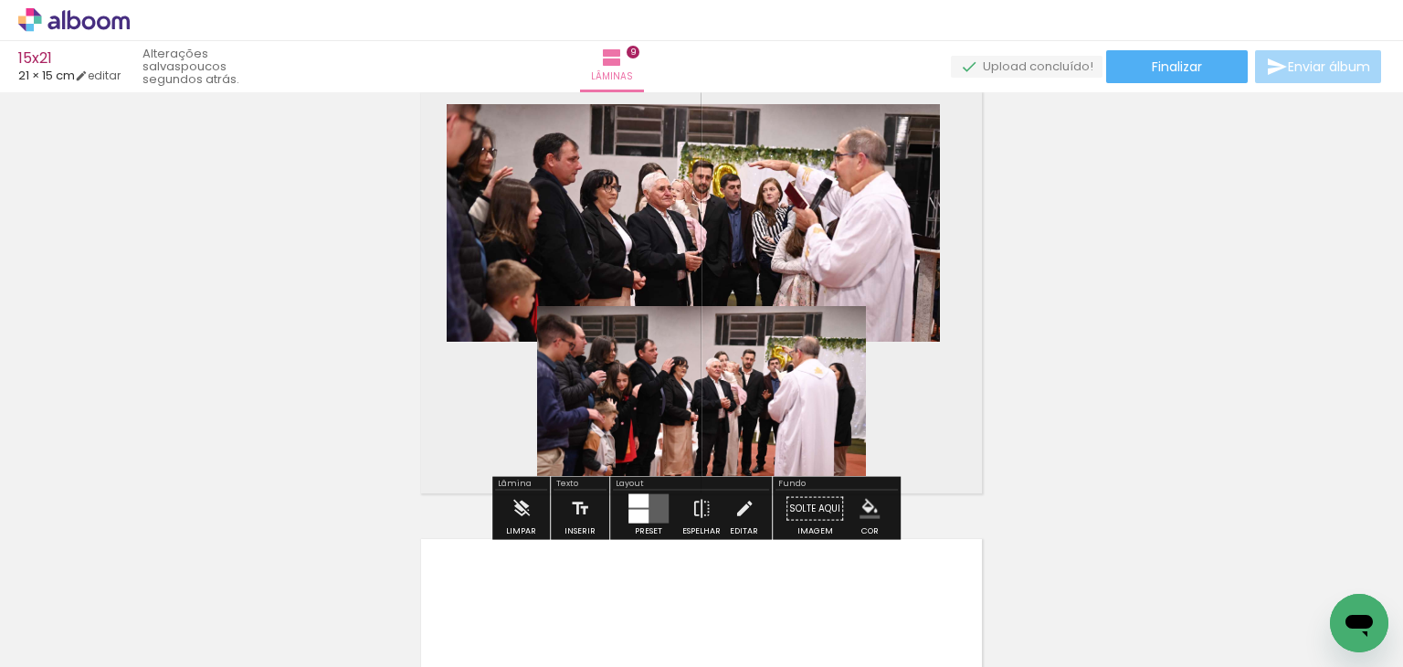
scroll to position [3597, 0]
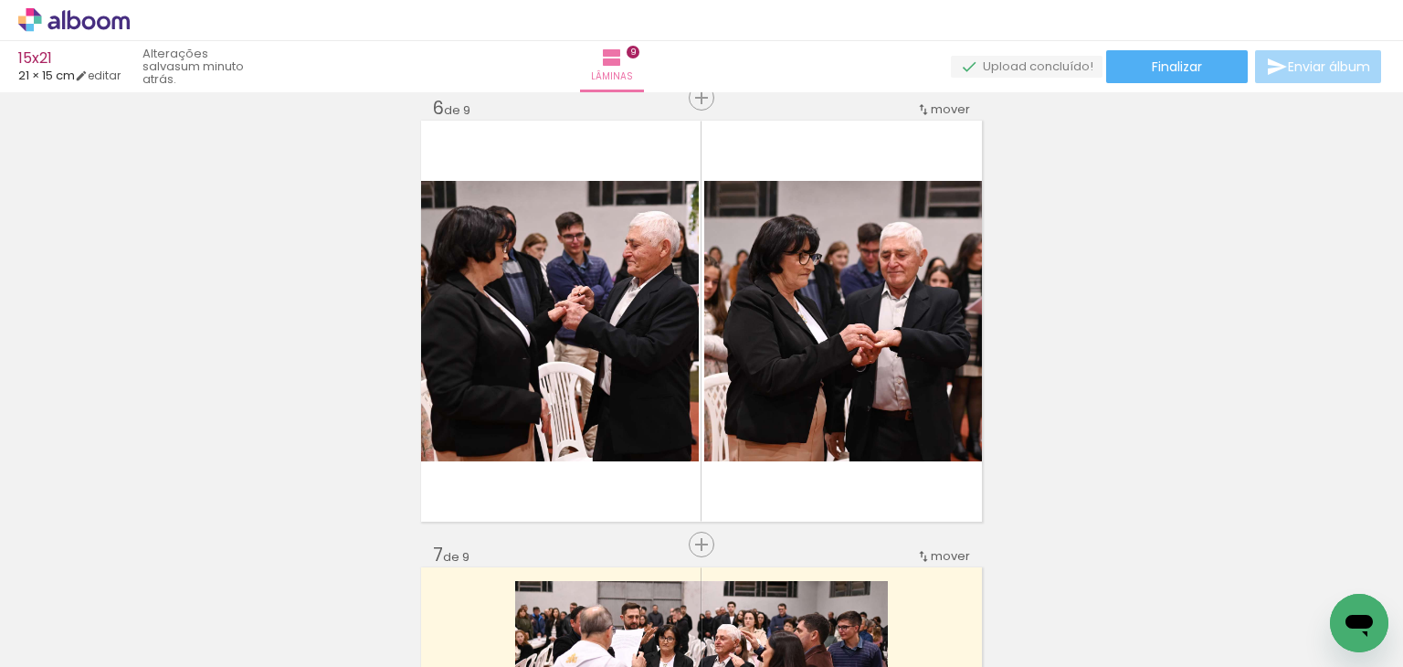
scroll to position [2227, 0]
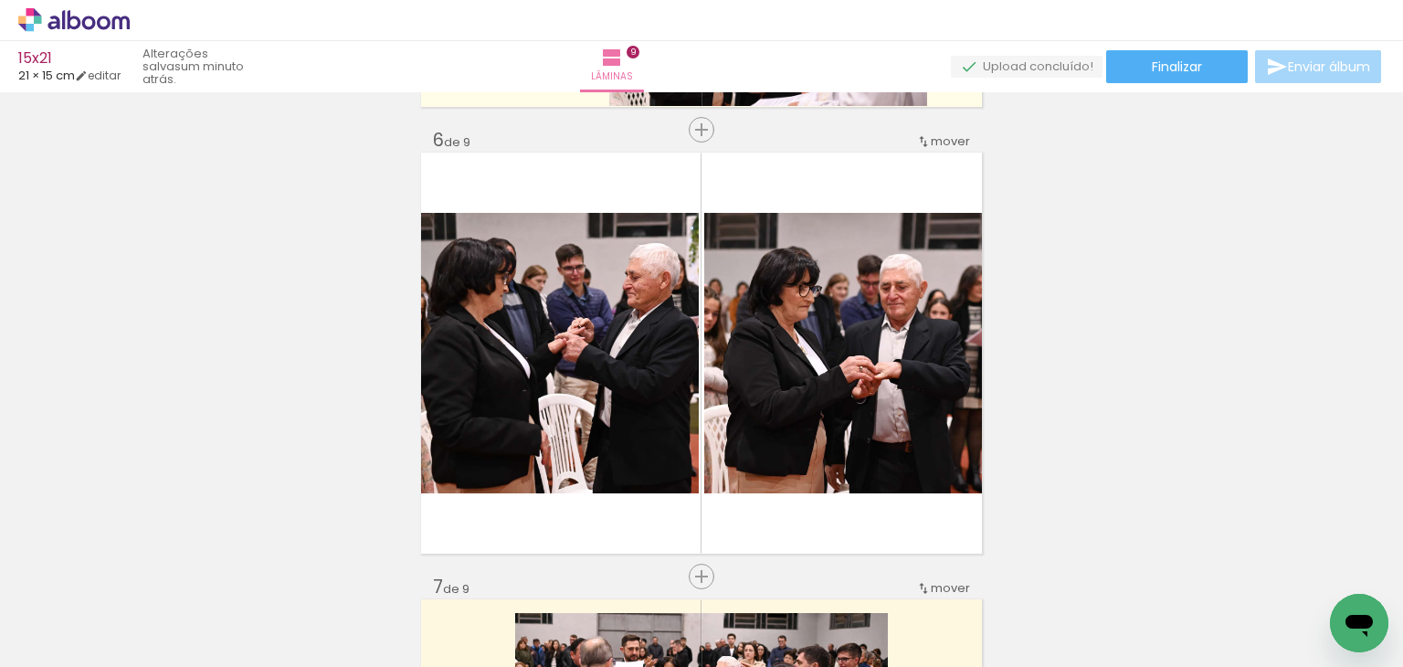
click at [1239, 375] on div "Inserir lâmina 1 de 9 Inserir lâmina 2 de 9 Inserir lâmina 3 de 9 Inserir lâmin…" at bounding box center [701, 106] width 1403 height 4469
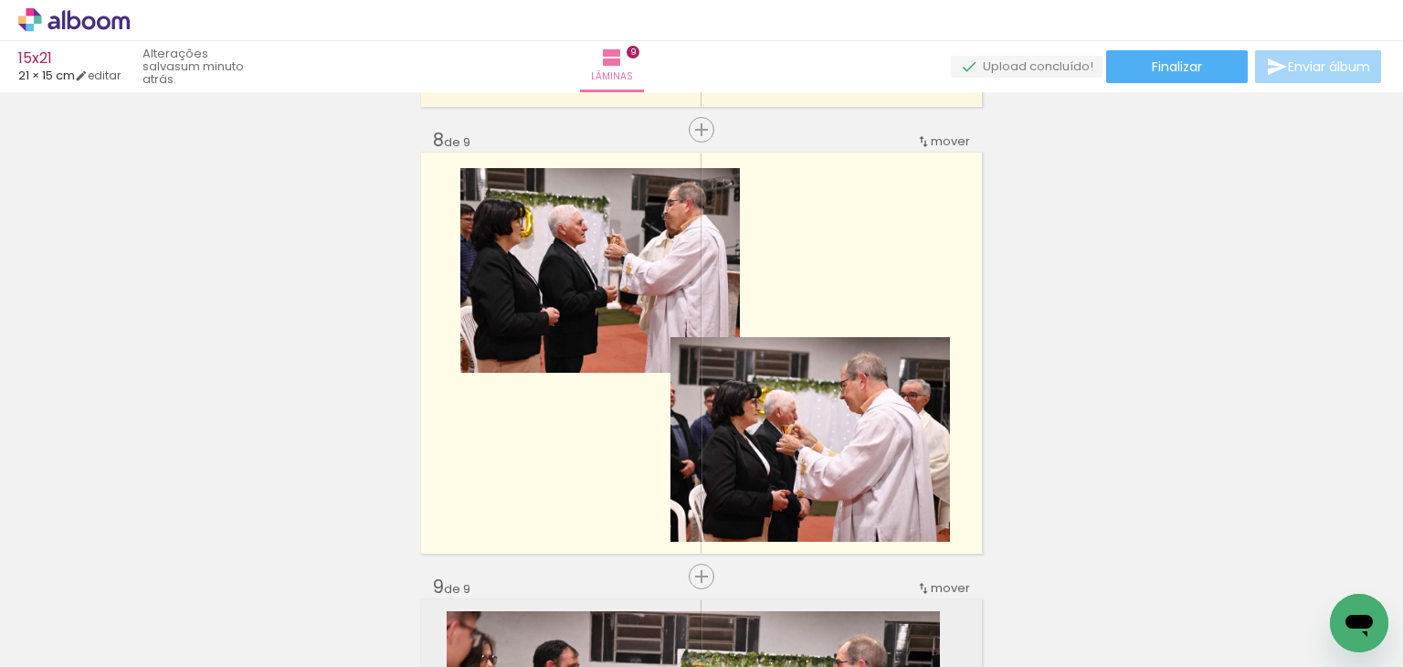
scroll to position [3140, 0]
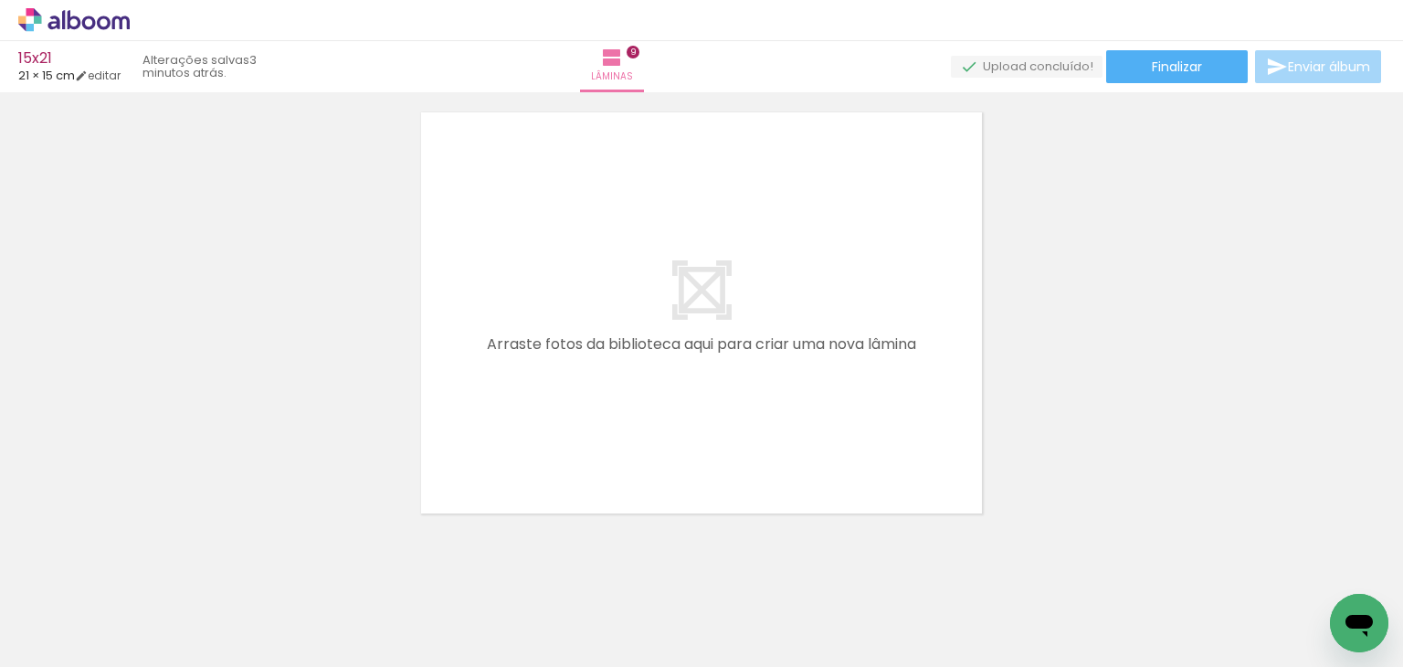
scroll to position [4079, 0]
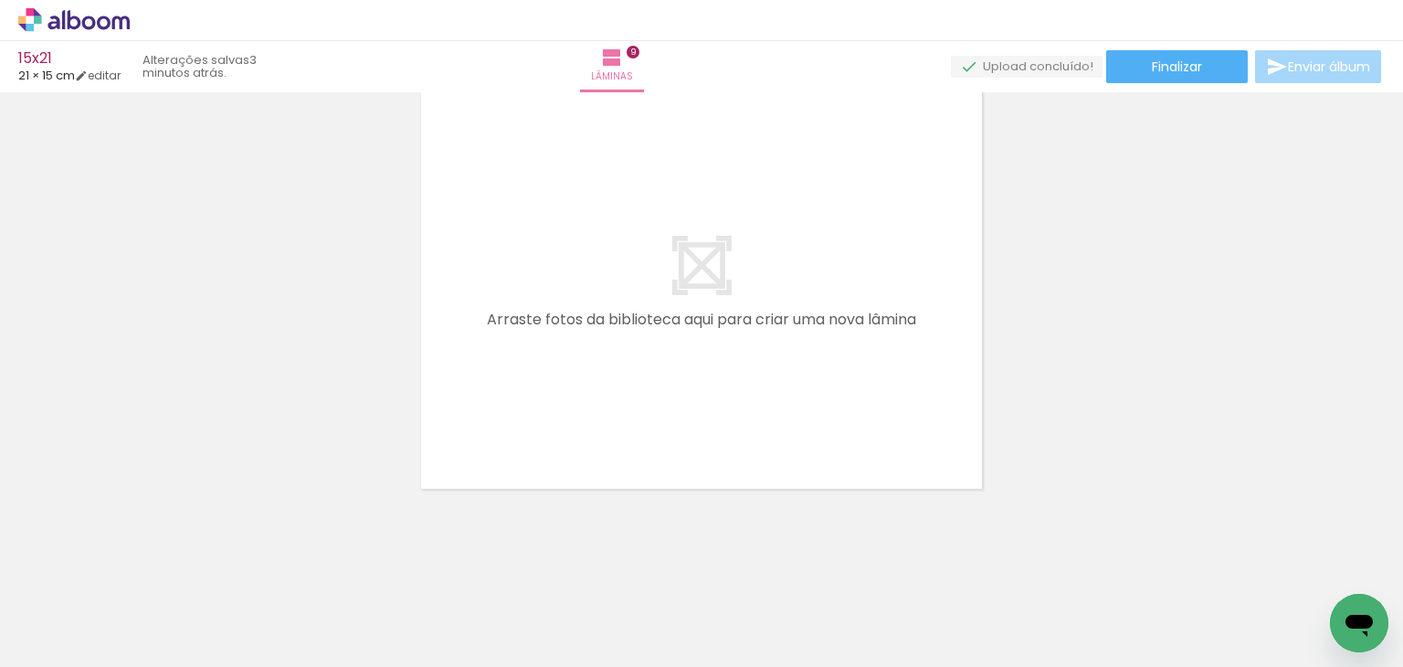
drag, startPoint x: 68, startPoint y: 636, endPoint x: 77, endPoint y: 625, distance: 14.3
click at [77, 625] on div "Biblioteca 18 fotos Todas as fotos Não utilizadas Adicionar Fotos" at bounding box center [56, 610] width 113 height 90
click at [61, 644] on span "Adicionar Fotos" at bounding box center [64, 642] width 55 height 20
click at [0, 0] on input "file" at bounding box center [0, 0] width 0 height 0
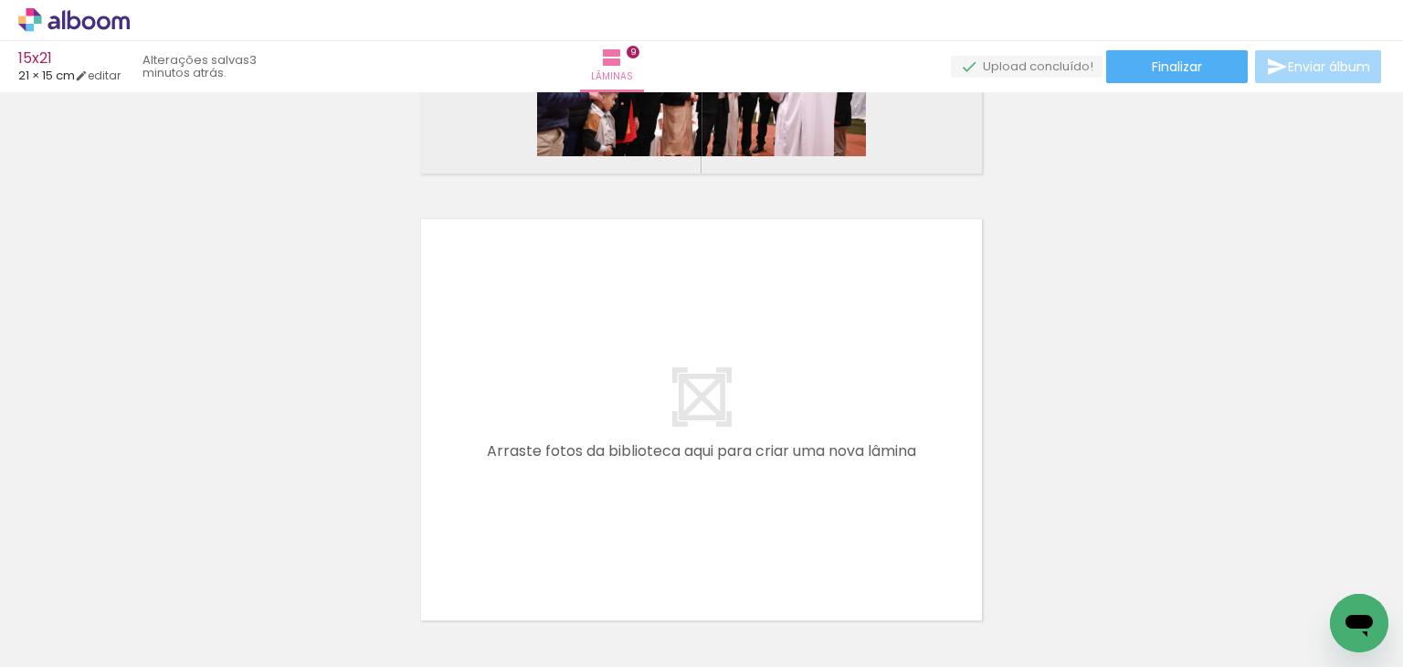
scroll to position [3622, 0]
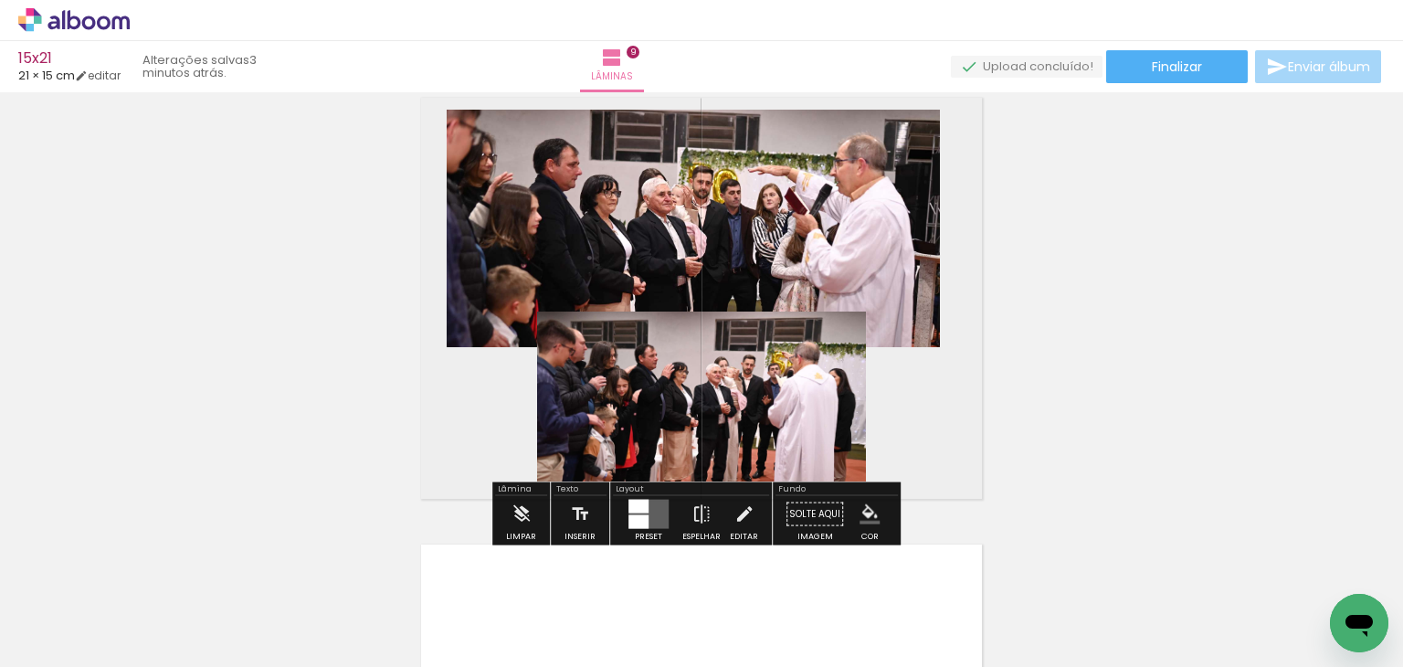
click at [69, 648] on span "Adicionar Fotos" at bounding box center [64, 642] width 55 height 20
click at [0, 0] on input "file" at bounding box center [0, 0] width 0 height 0
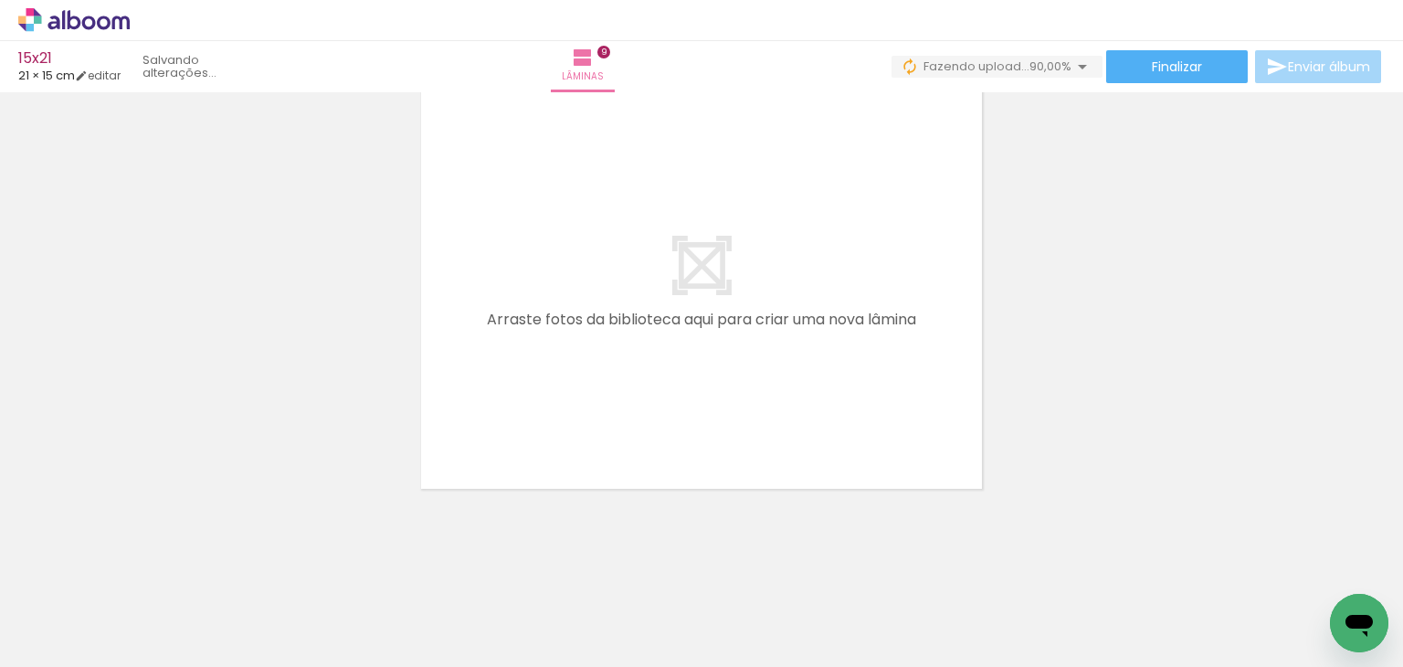
scroll to position [0, 798]
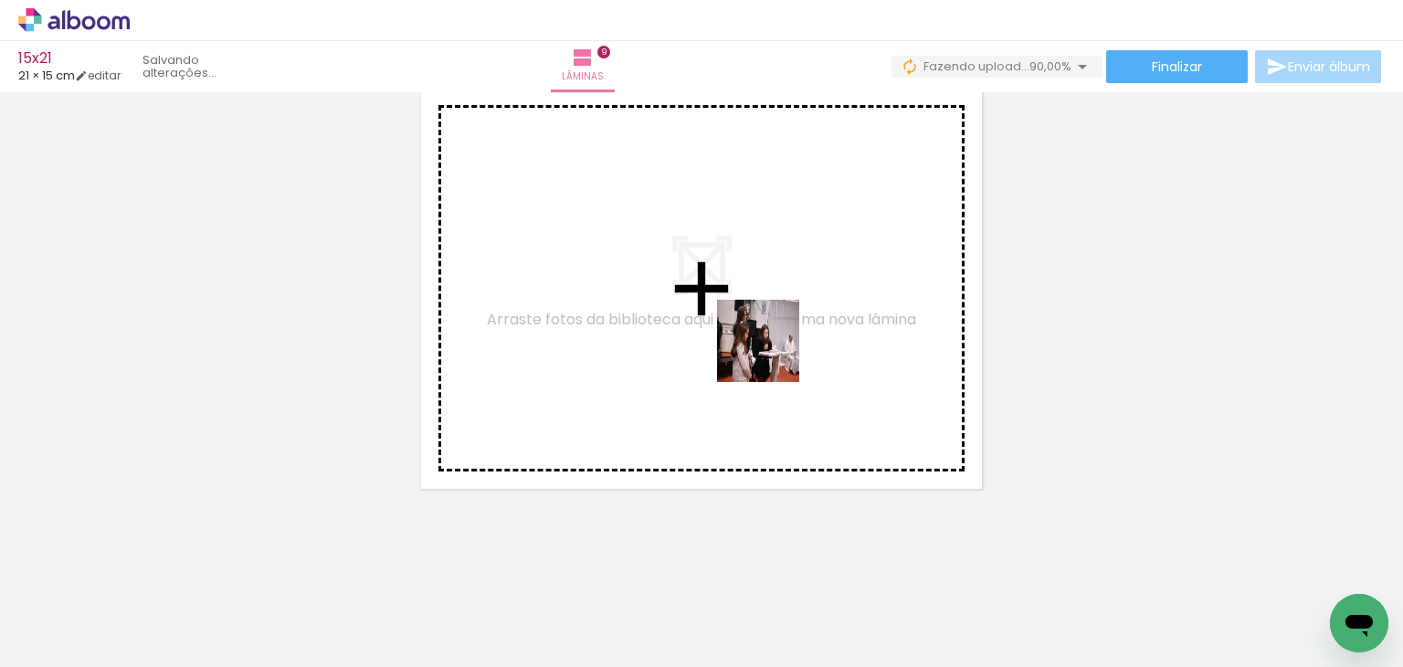
drag, startPoint x: 1216, startPoint y: 603, endPoint x: 1217, endPoint y: 553, distance: 50.3
click at [782, 355] on quentale-workspace at bounding box center [701, 333] width 1403 height 667
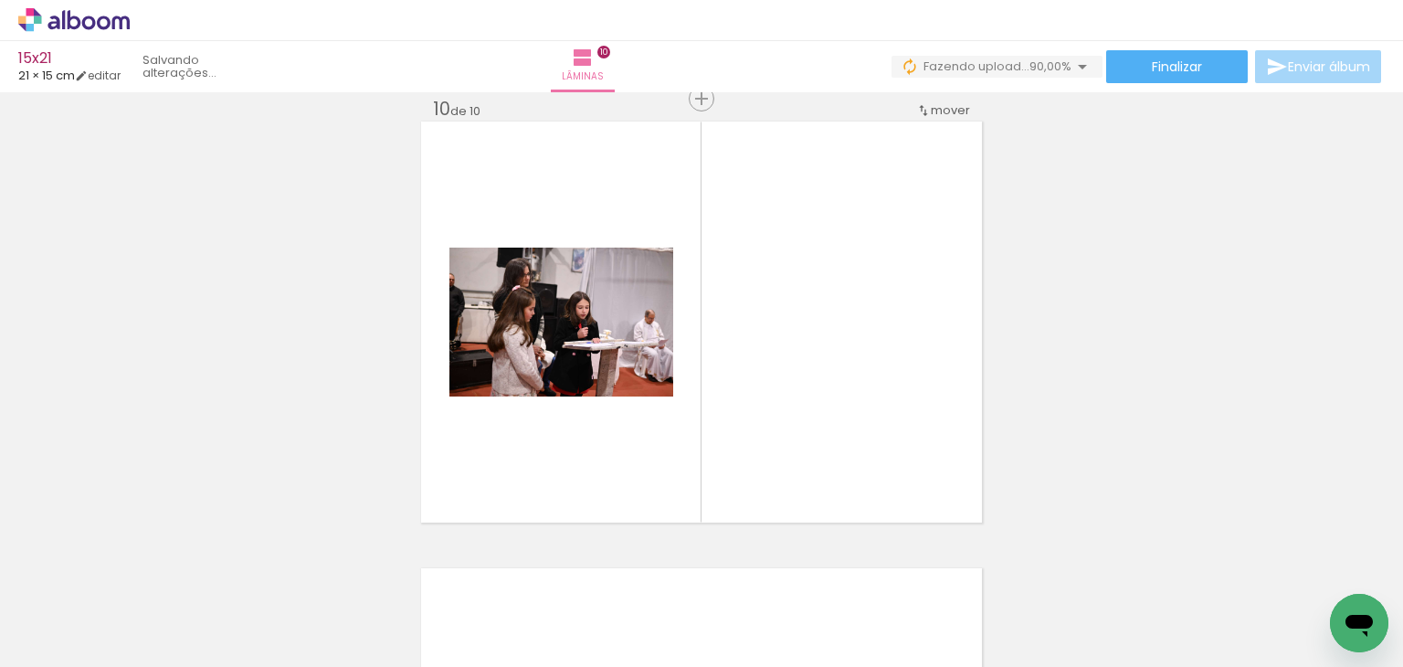
scroll to position [4044, 0]
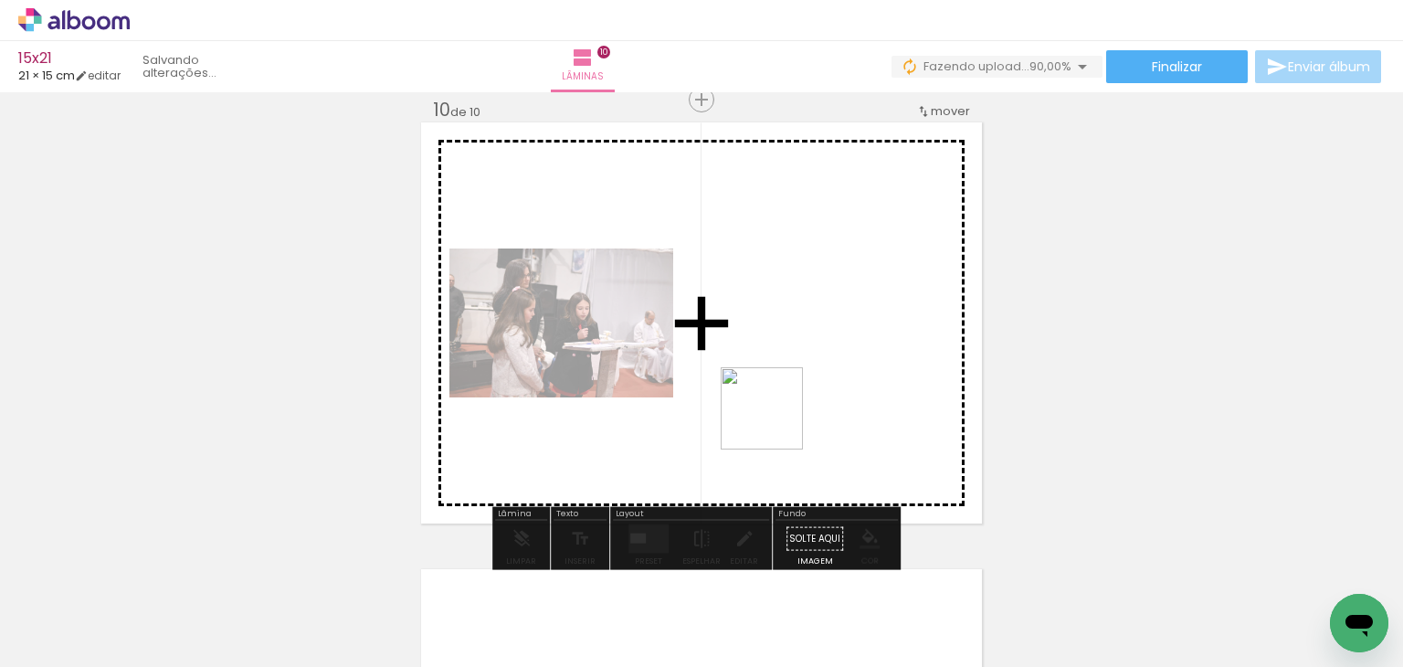
drag, startPoint x: 1316, startPoint y: 598, endPoint x: 691, endPoint y: 389, distance: 658.8
click at [691, 389] on quentale-workspace at bounding box center [701, 333] width 1403 height 667
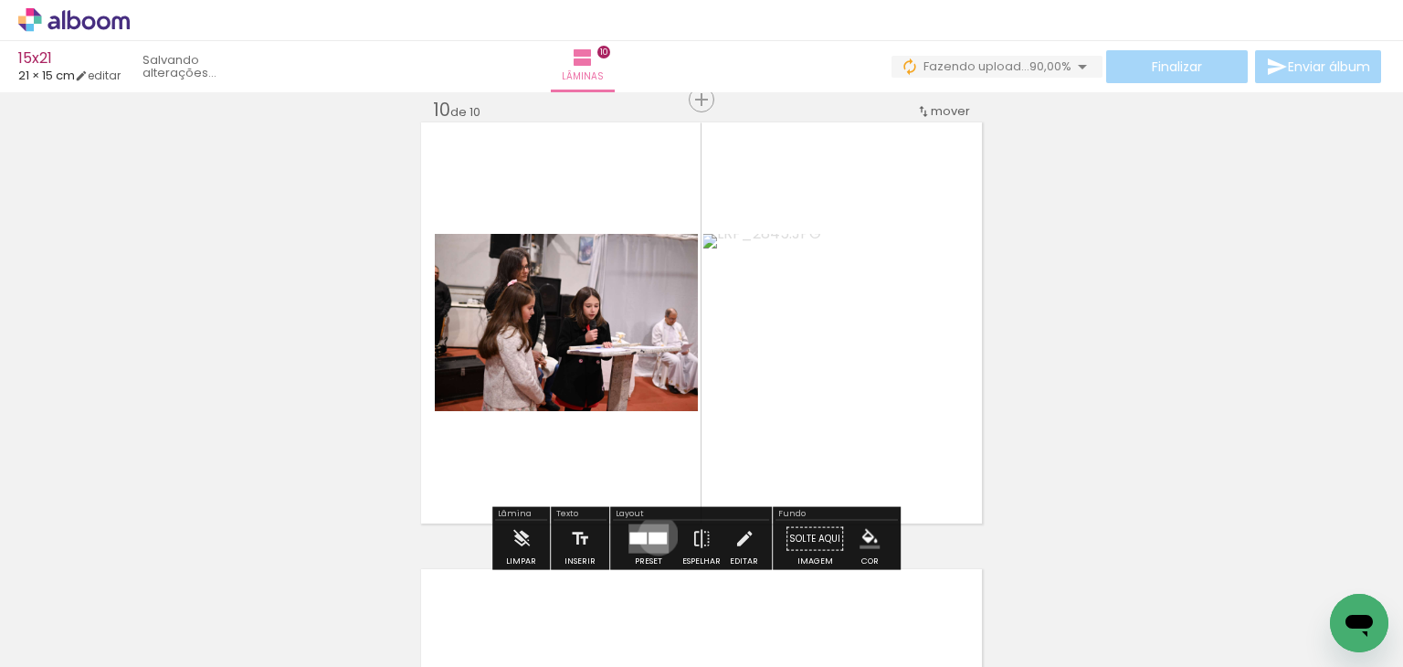
drag, startPoint x: 654, startPoint y: 535, endPoint x: 1000, endPoint y: 404, distance: 369.3
click at [662, 527] on quentale-layouter at bounding box center [649, 538] width 40 height 29
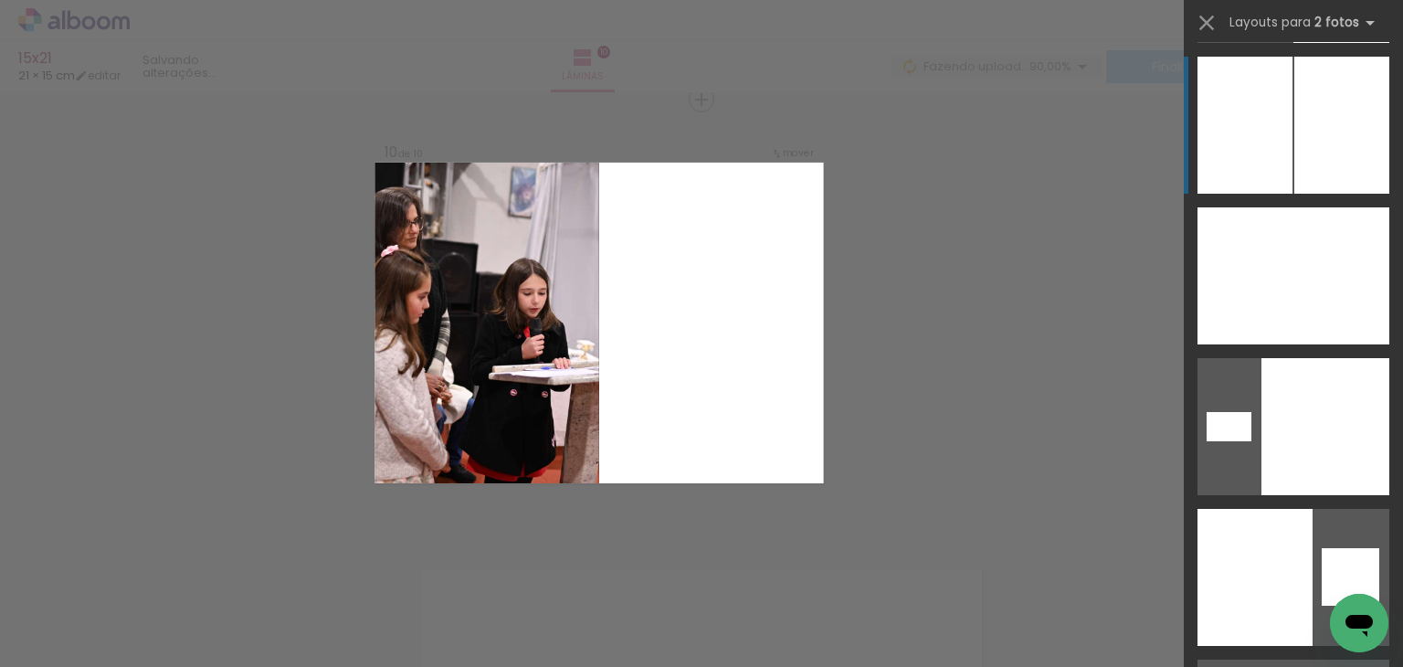
scroll to position [4386, 0]
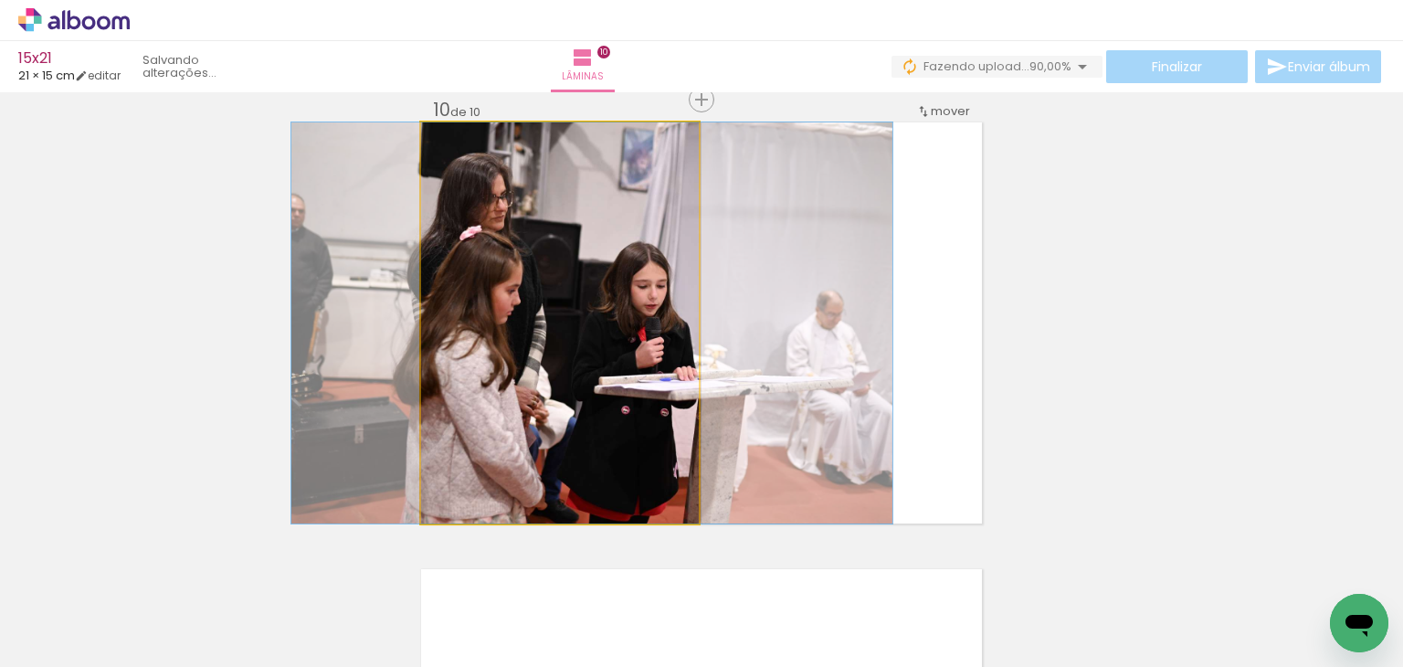
drag, startPoint x: 587, startPoint y: 385, endPoint x: 856, endPoint y: 440, distance: 275.2
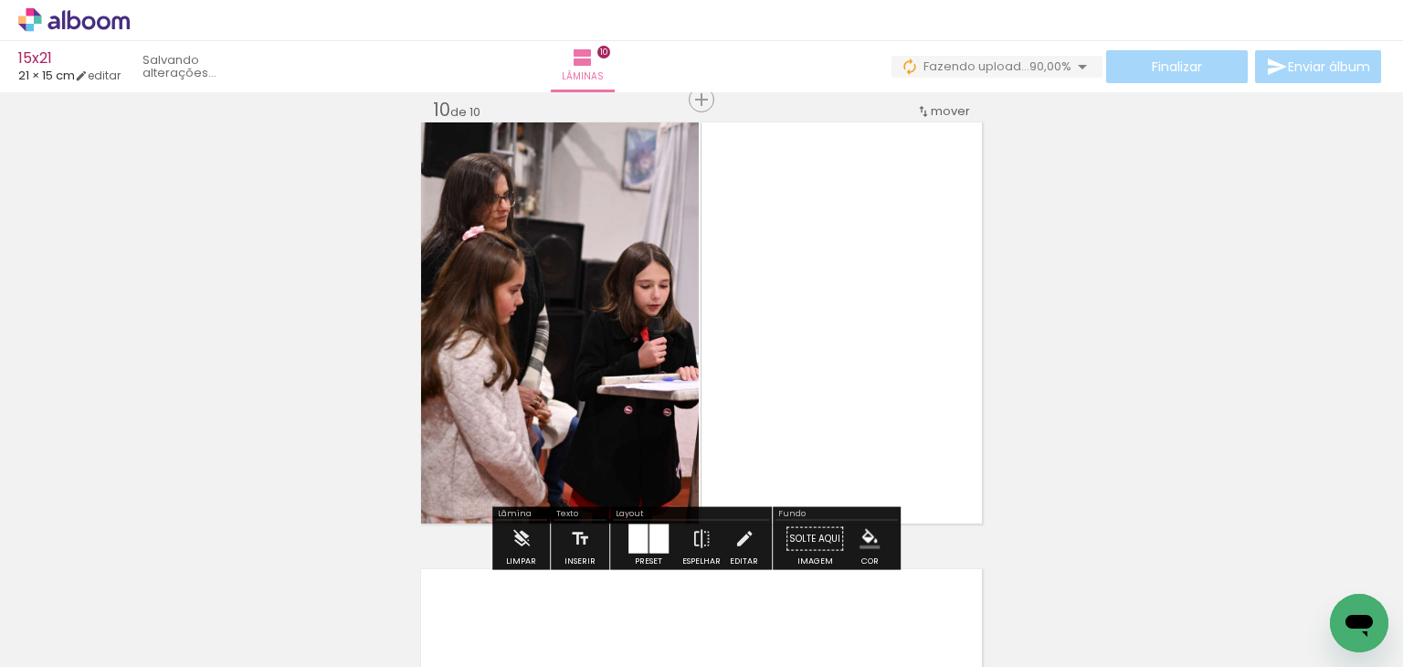
drag, startPoint x: 662, startPoint y: 534, endPoint x: 716, endPoint y: 492, distance: 69.1
click at [662, 531] on div at bounding box center [659, 538] width 19 height 29
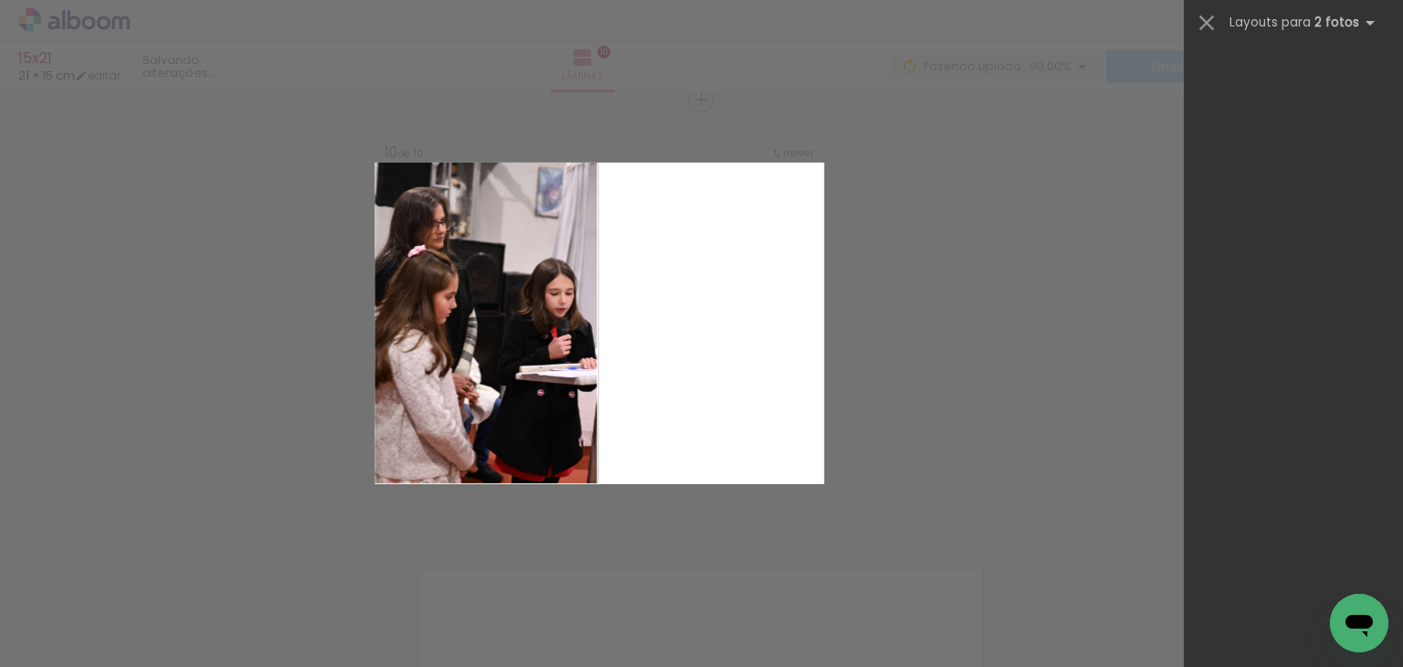
drag, startPoint x: 1384, startPoint y: 421, endPoint x: 1393, endPoint y: 434, distance: 15.7
click at [0, 0] on slot at bounding box center [0, 0] width 0 height 0
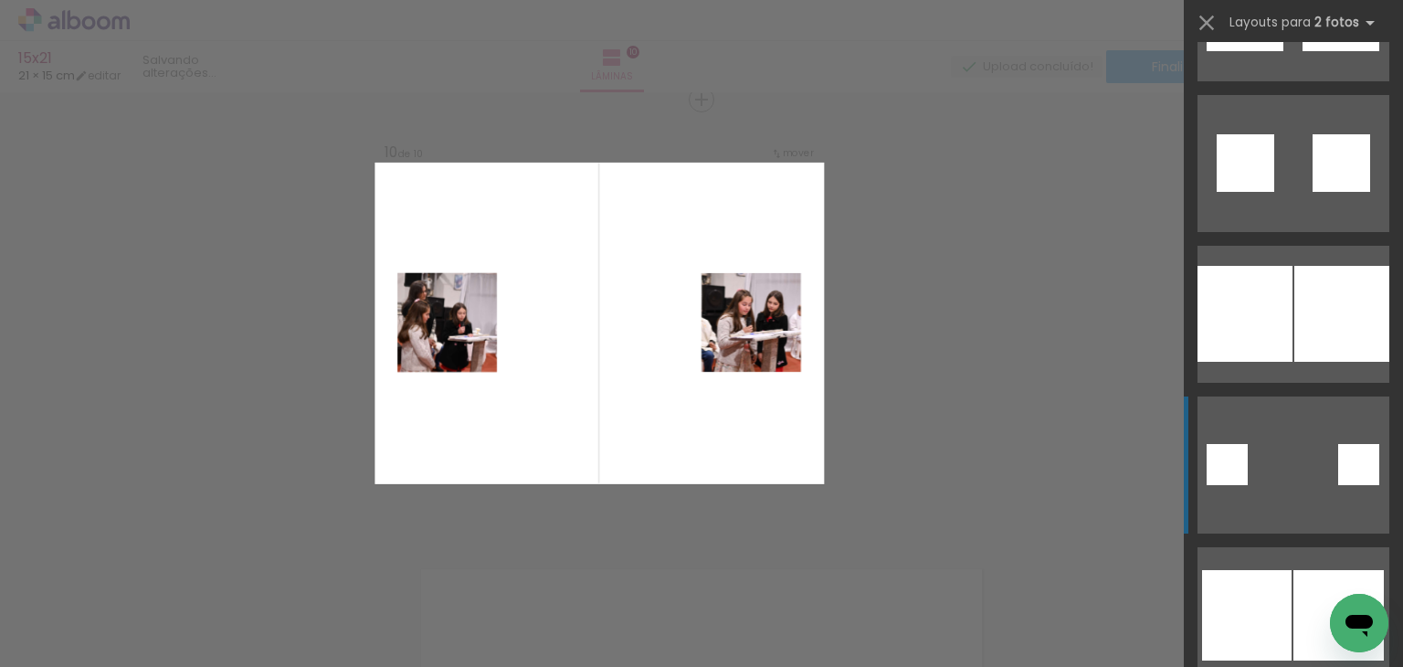
scroll to position [9488, 0]
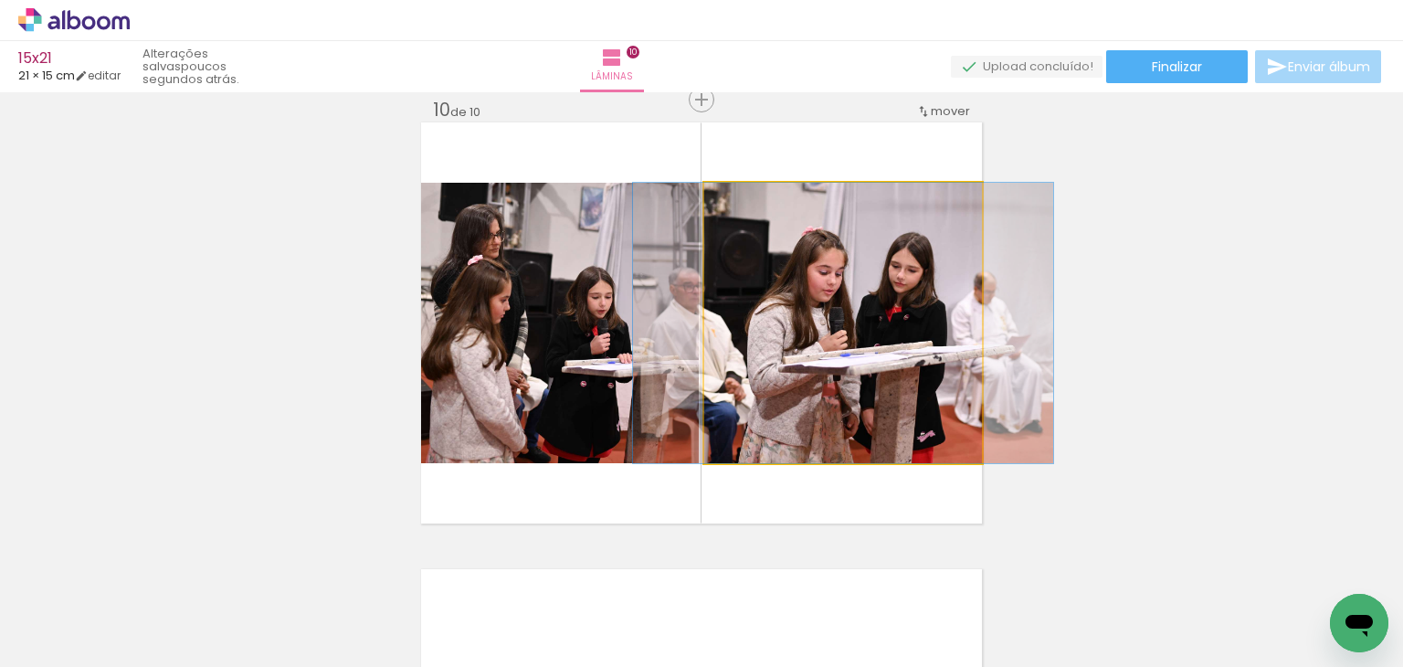
drag, startPoint x: 815, startPoint y: 403, endPoint x: 799, endPoint y: 403, distance: 16.4
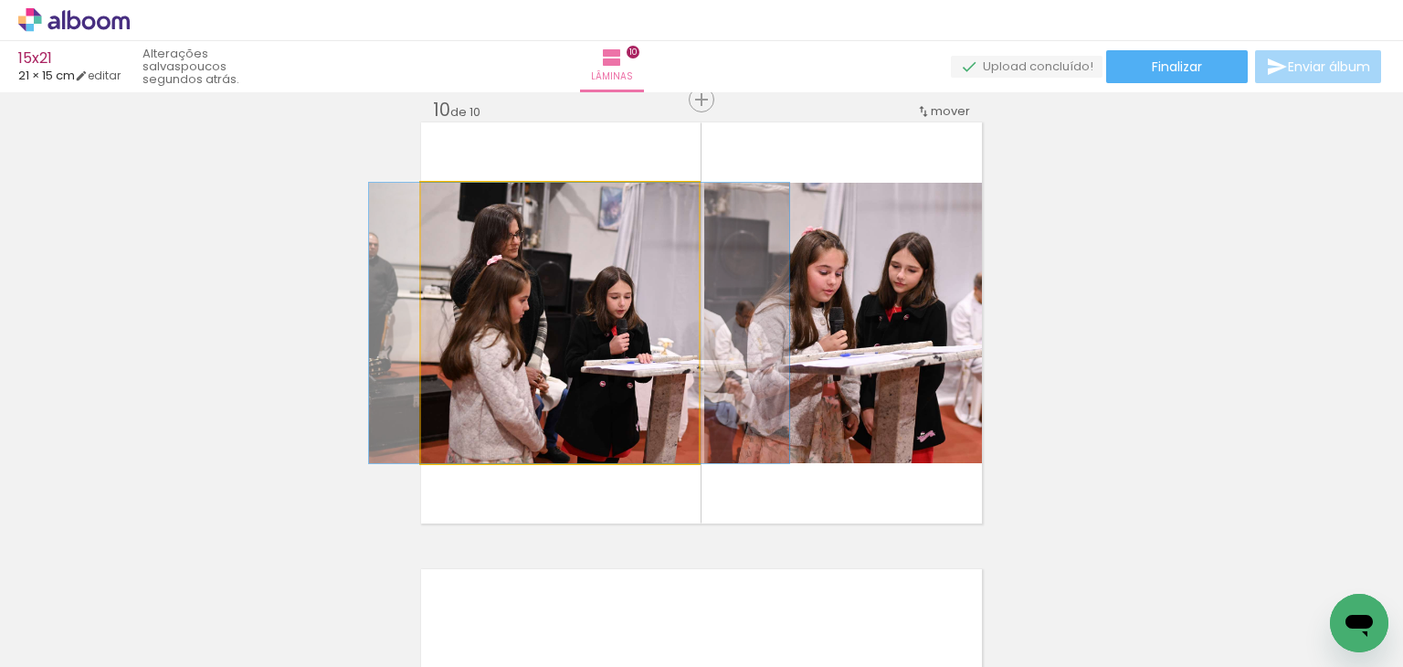
drag, startPoint x: 500, startPoint y: 353, endPoint x: 518, endPoint y: 355, distance: 18.4
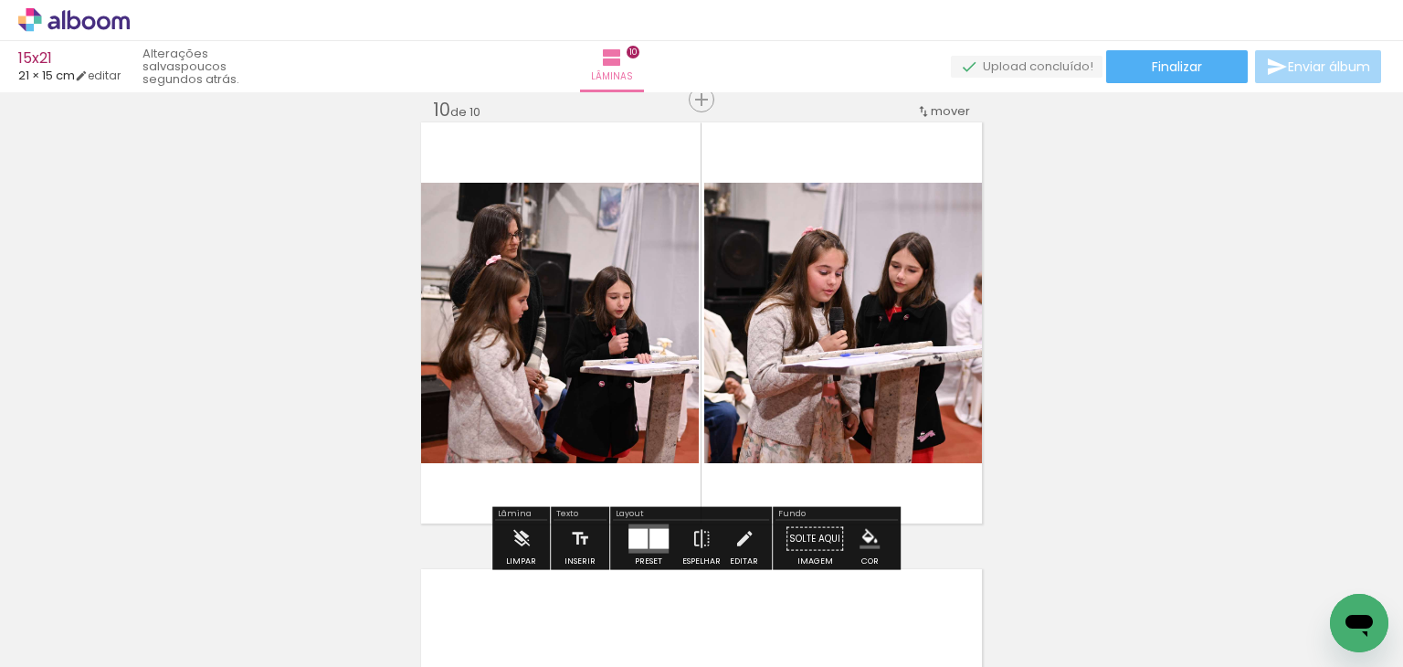
click at [869, 535] on iron-icon "color picker" at bounding box center [870, 539] width 20 height 20
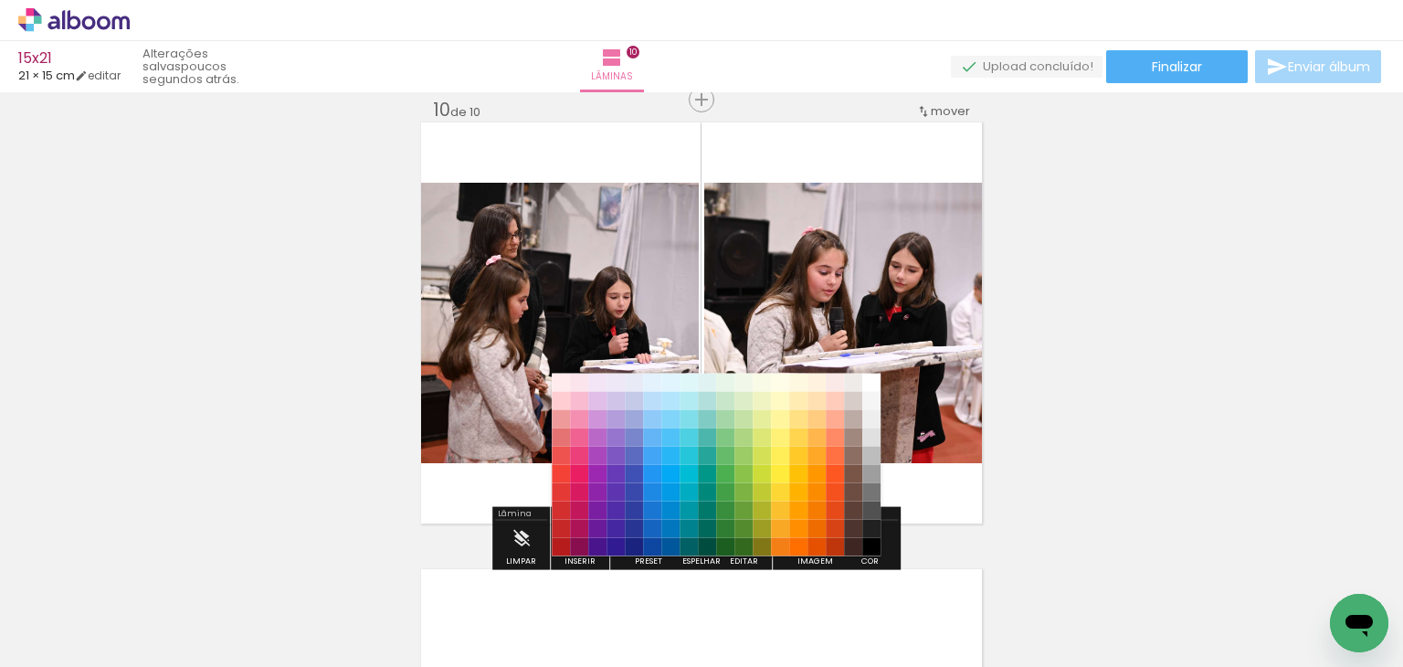
drag, startPoint x: 793, startPoint y: 383, endPoint x: 1059, endPoint y: 253, distance: 295.8
click at [794, 383] on paper-item "#fff8e1" at bounding box center [798, 382] width 18 height 18
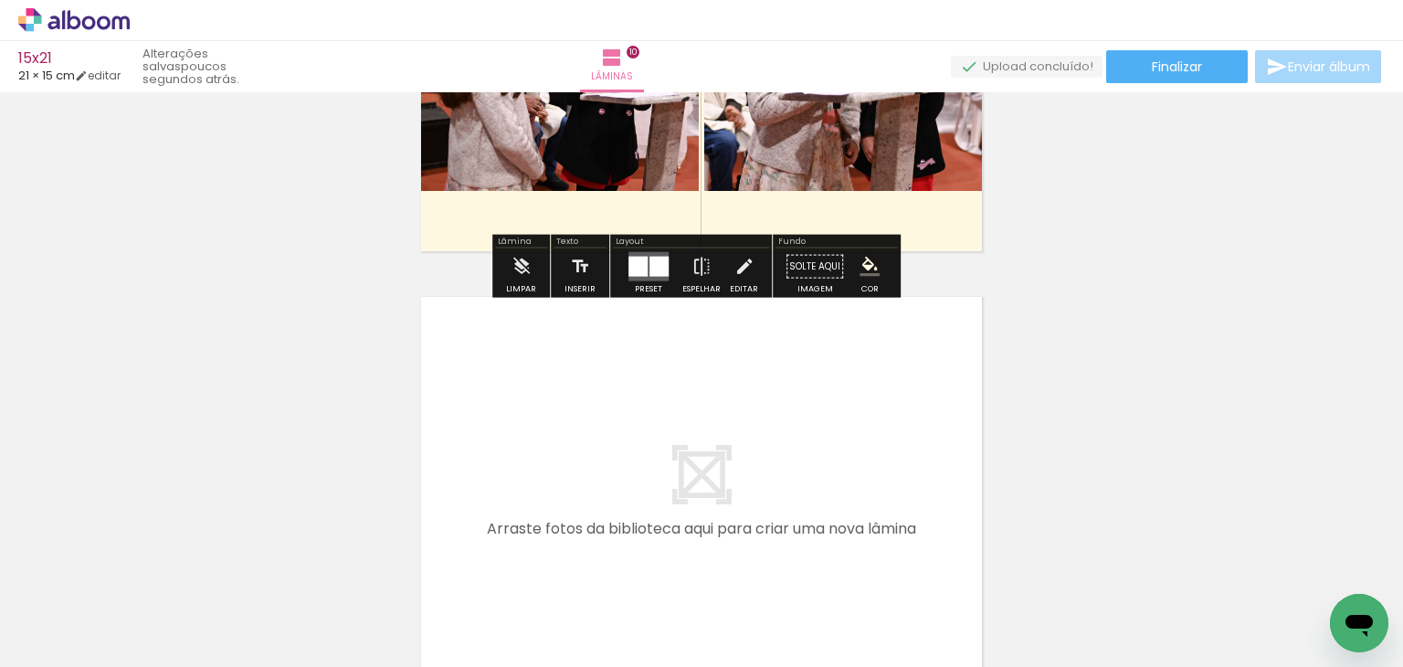
scroll to position [4318, 0]
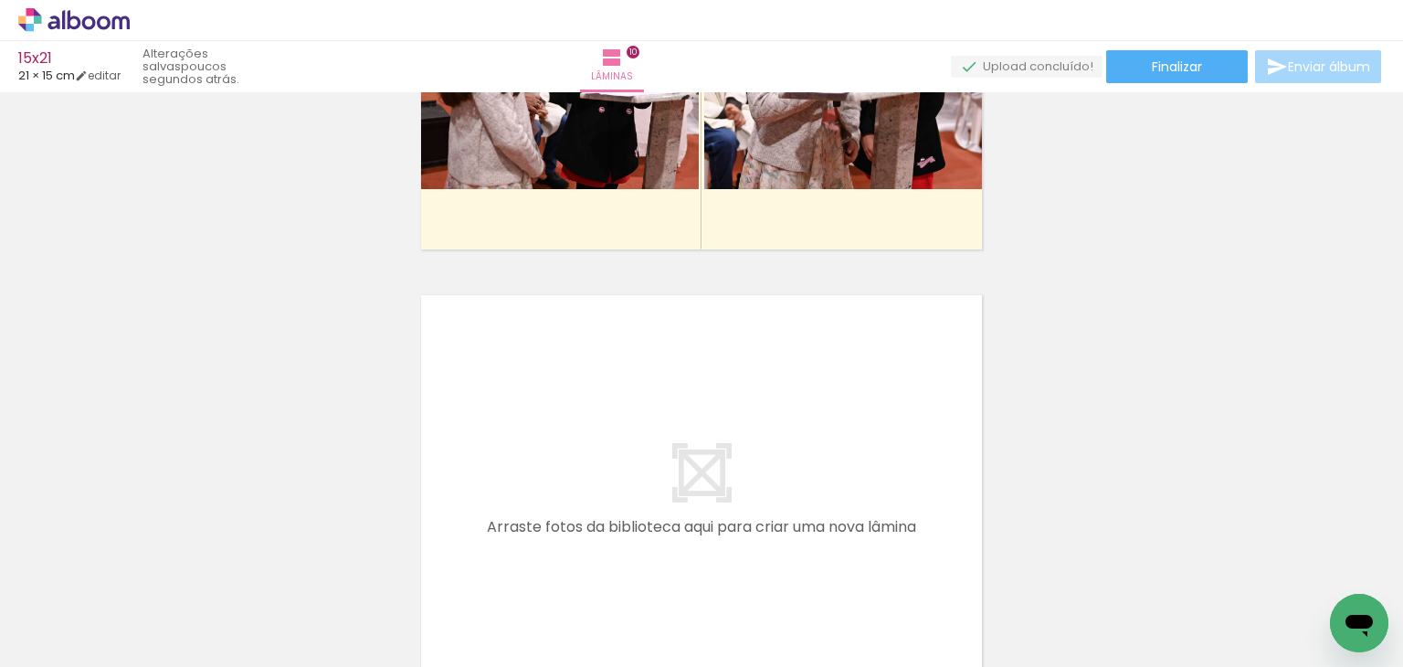
click at [37, 640] on iron-icon at bounding box center [27, 642] width 22 height 22
click at [0, 0] on input "file" at bounding box center [0, 0] width 0 height 0
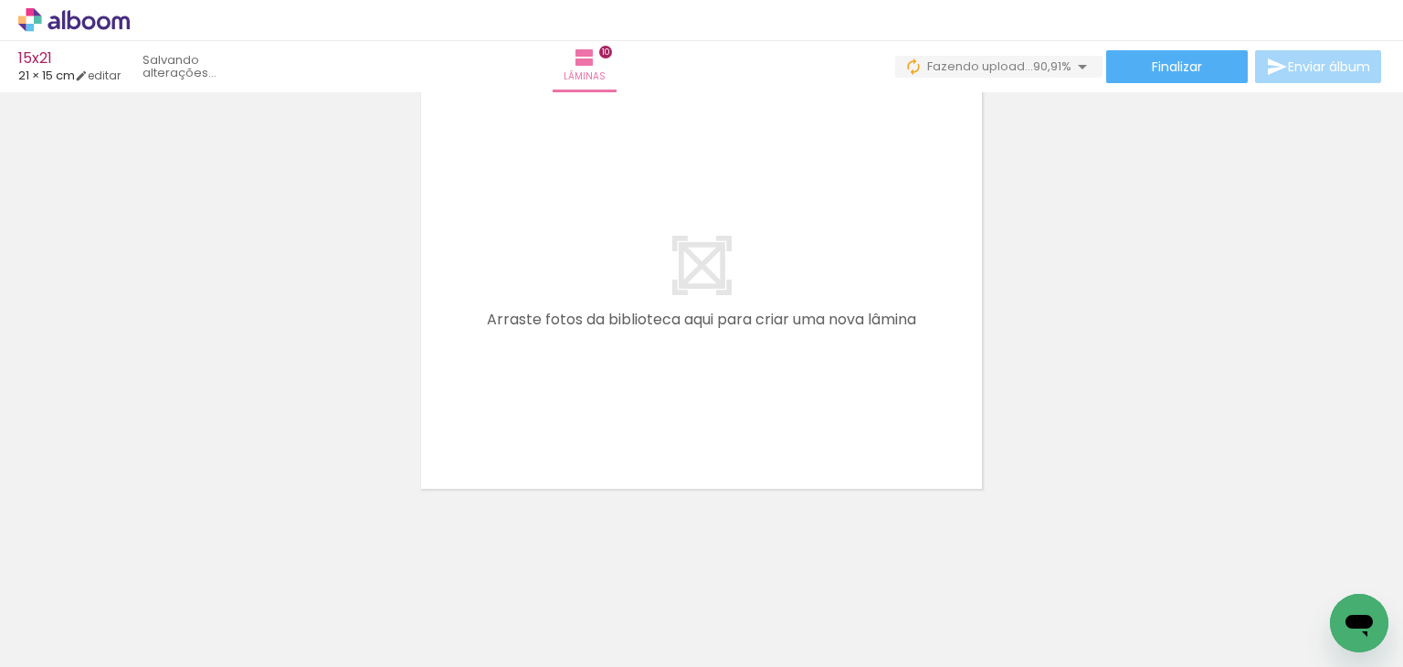
scroll to position [0, 1002]
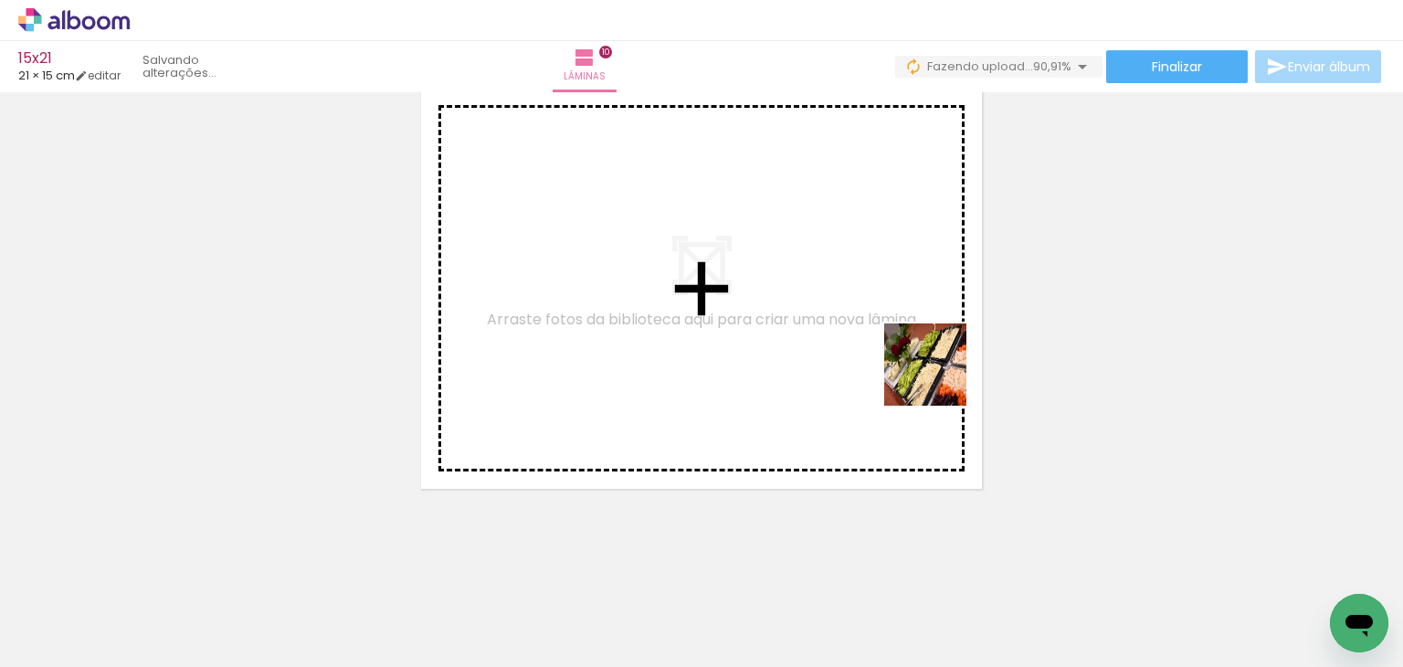
drag, startPoint x: 1025, startPoint y: 444, endPoint x: 932, endPoint y: 374, distance: 116.8
click at [932, 374] on quentale-workspace at bounding box center [701, 333] width 1403 height 667
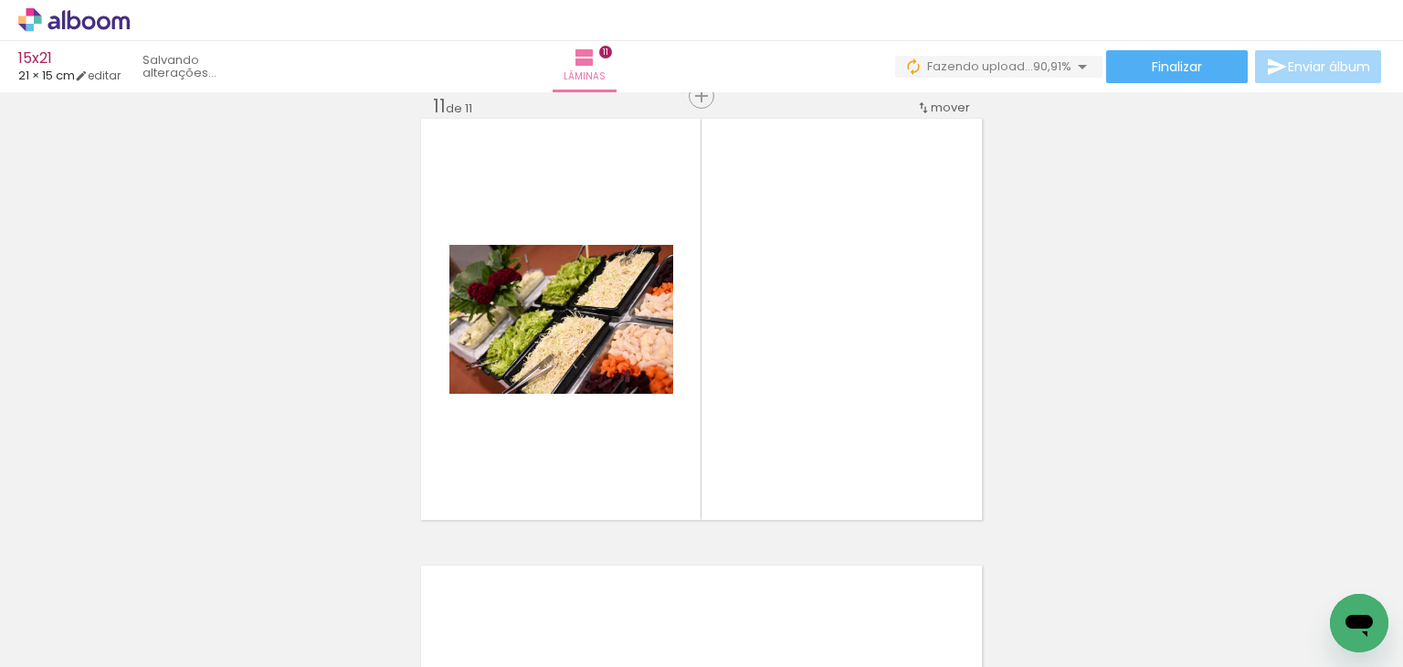
scroll to position [4491, 0]
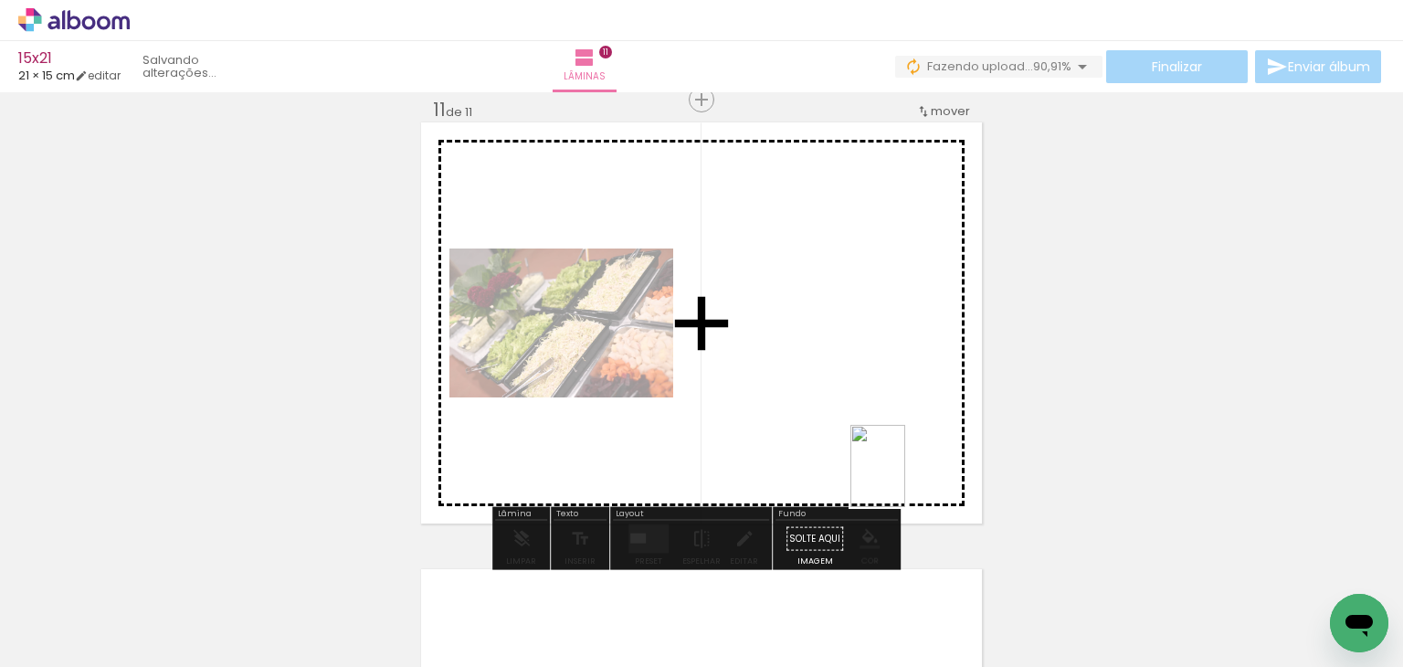
drag, startPoint x: 1318, startPoint y: 586, endPoint x: 905, endPoint y: 480, distance: 425.5
click at [905, 480] on quentale-workspace at bounding box center [701, 333] width 1403 height 667
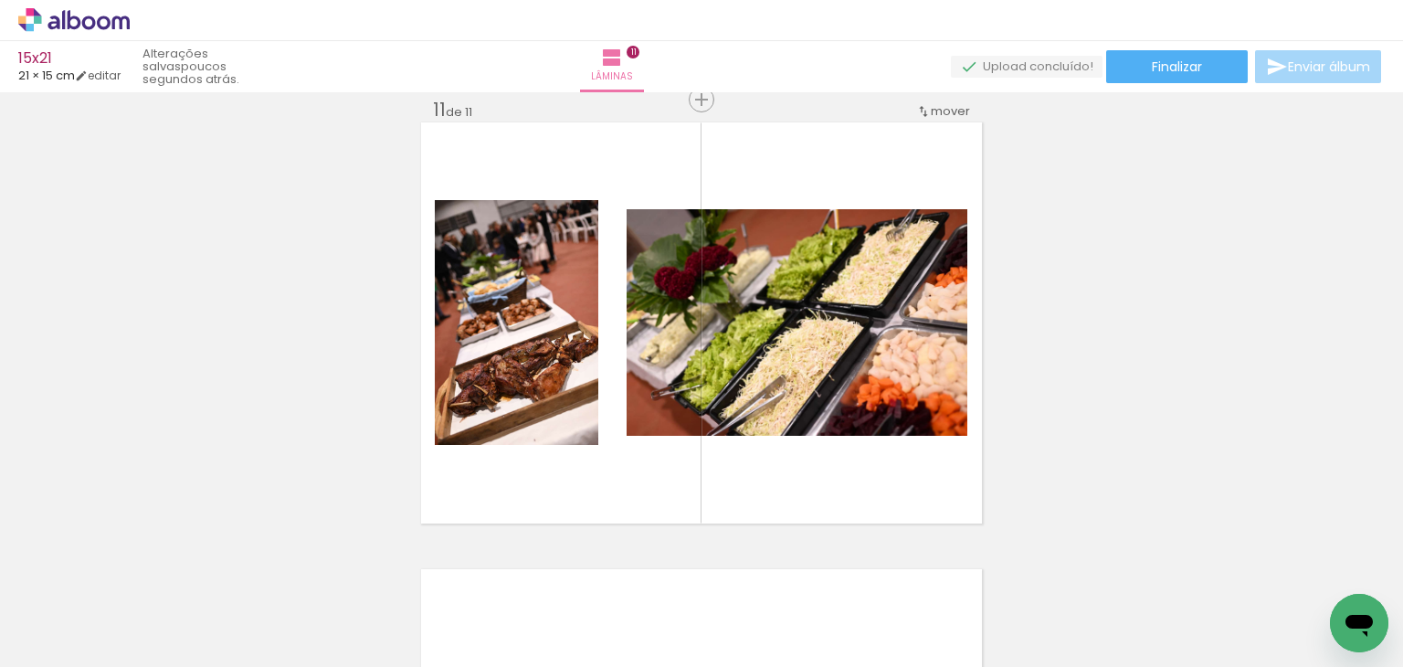
scroll to position [0, 1002]
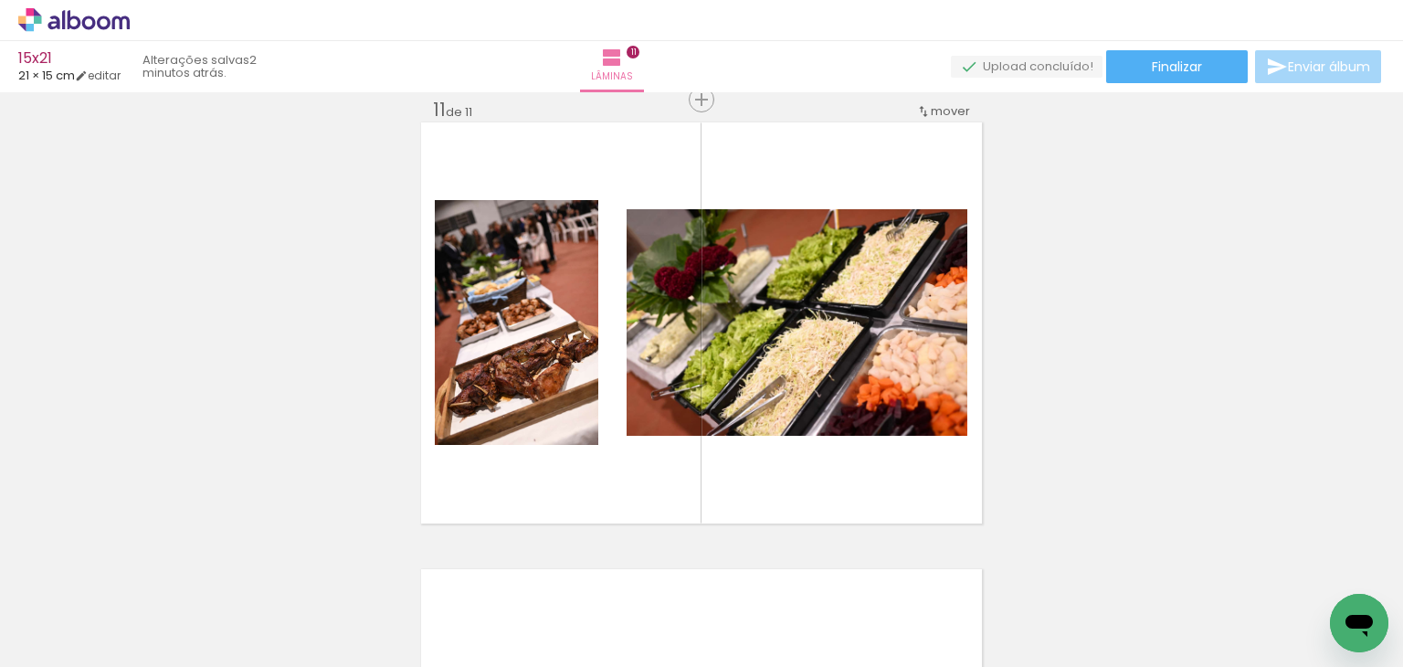
drag, startPoint x: 1243, startPoint y: 331, endPoint x: 1237, endPoint y: 212, distance: 118.9
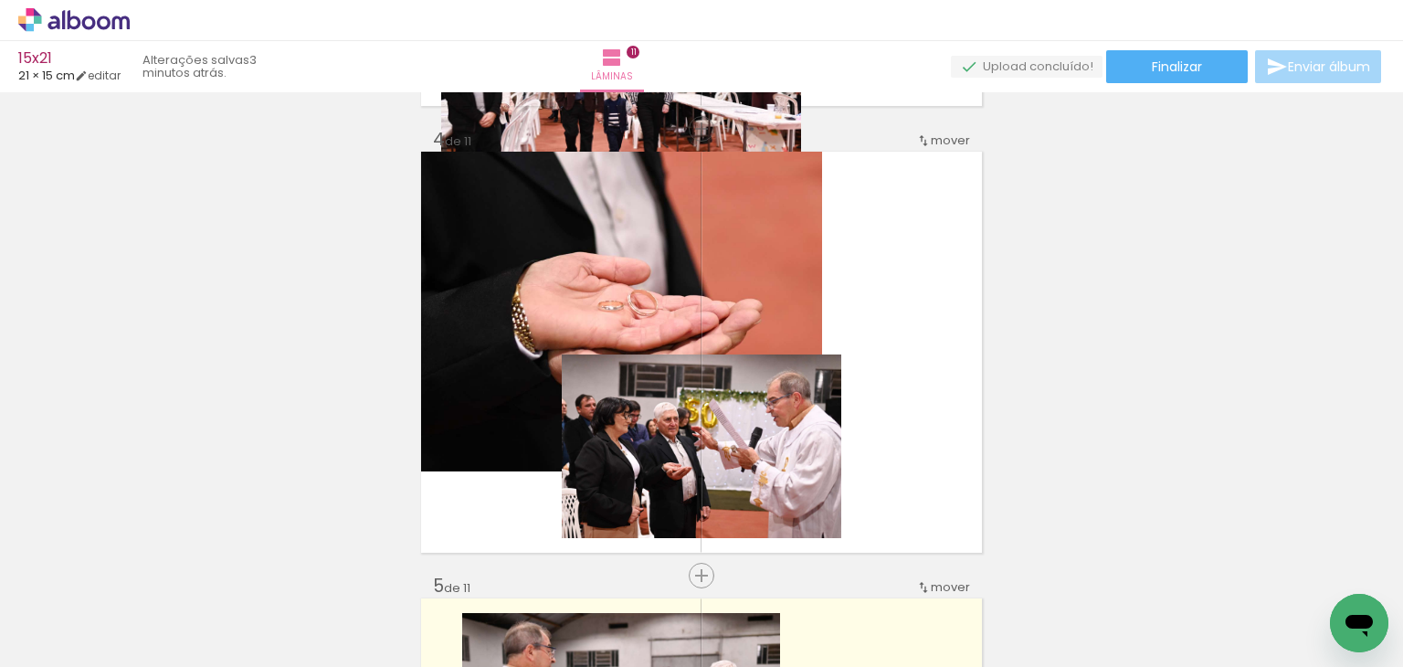
scroll to position [1658, 0]
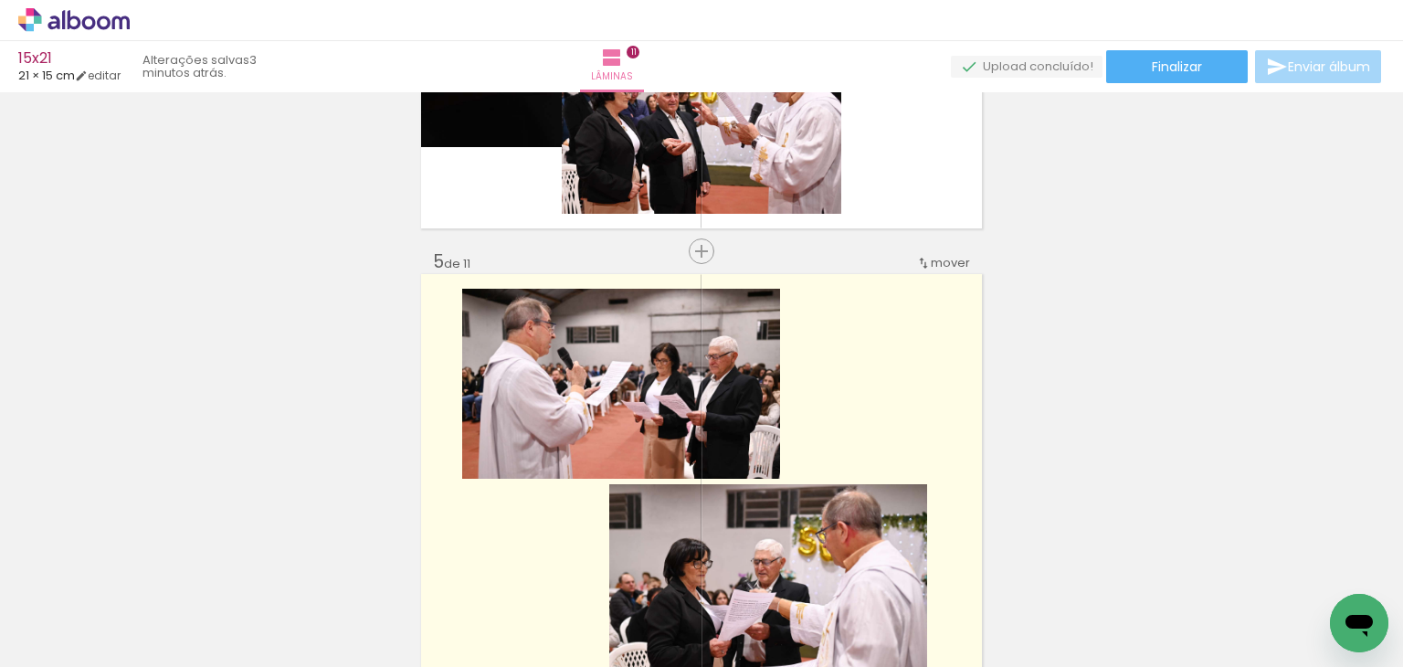
click at [1159, 85] on div "15x21 21 × 15 cm editar 3 minutos atrás. Lâminas 11 Finalizar Enviar álbum" at bounding box center [701, 46] width 1403 height 92
click at [1169, 65] on span "Finalizar" at bounding box center [1177, 66] width 50 height 13
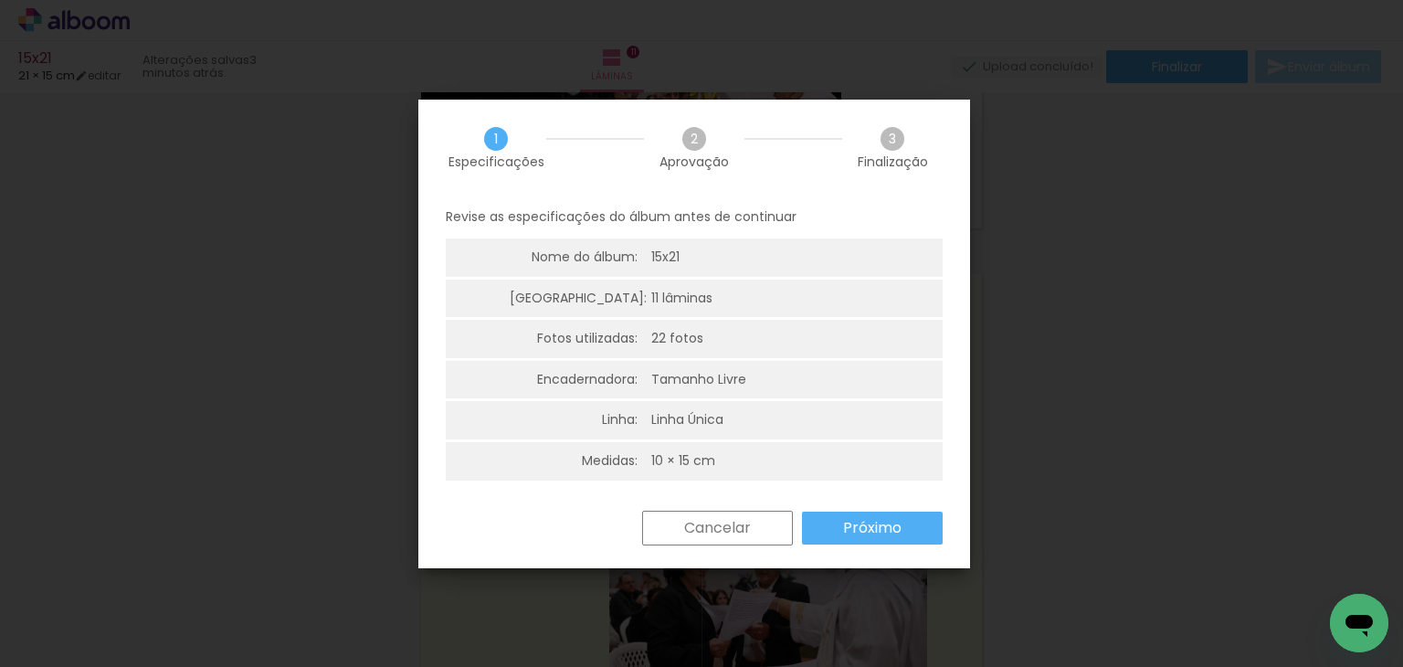
click at [0, 0] on slot "Próximo" at bounding box center [0, 0] width 0 height 0
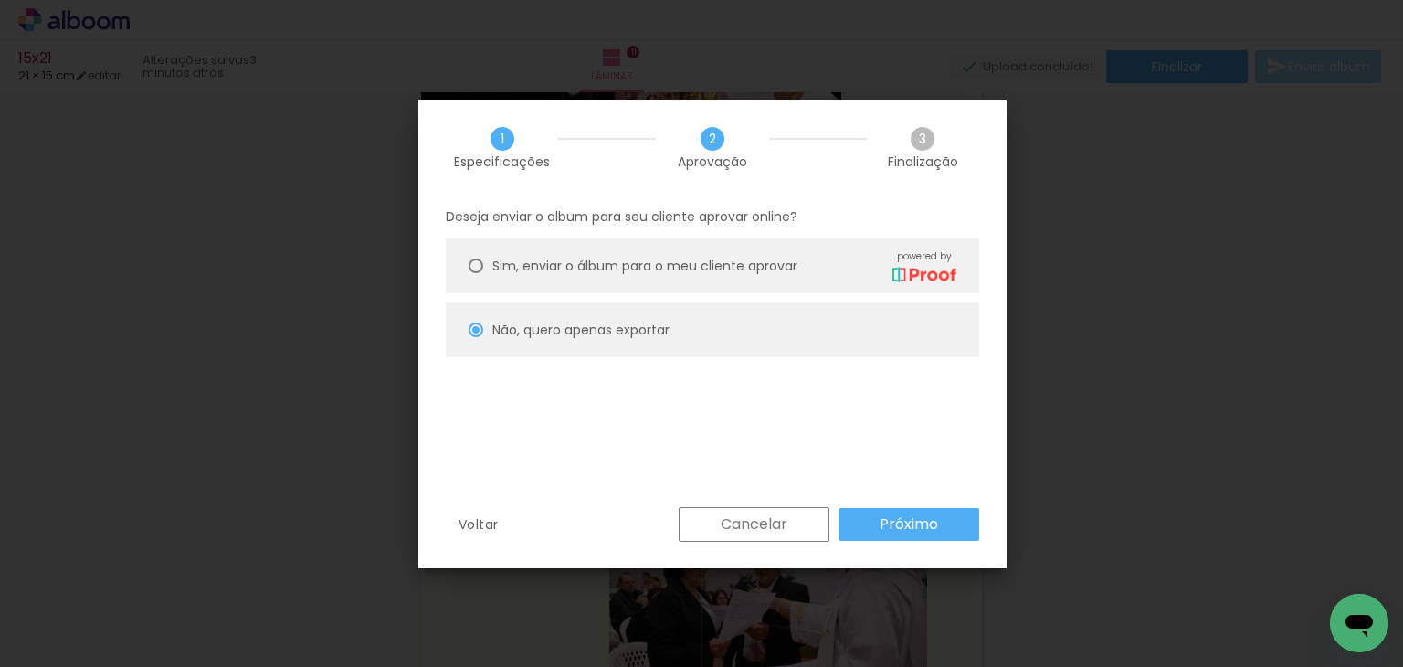
click at [937, 563] on div "Voltar Cancelar Próximo" at bounding box center [712, 538] width 588 height 62
click at [926, 511] on paper-button "Próximo" at bounding box center [909, 524] width 141 height 33
type input "Alta, 300 DPI"
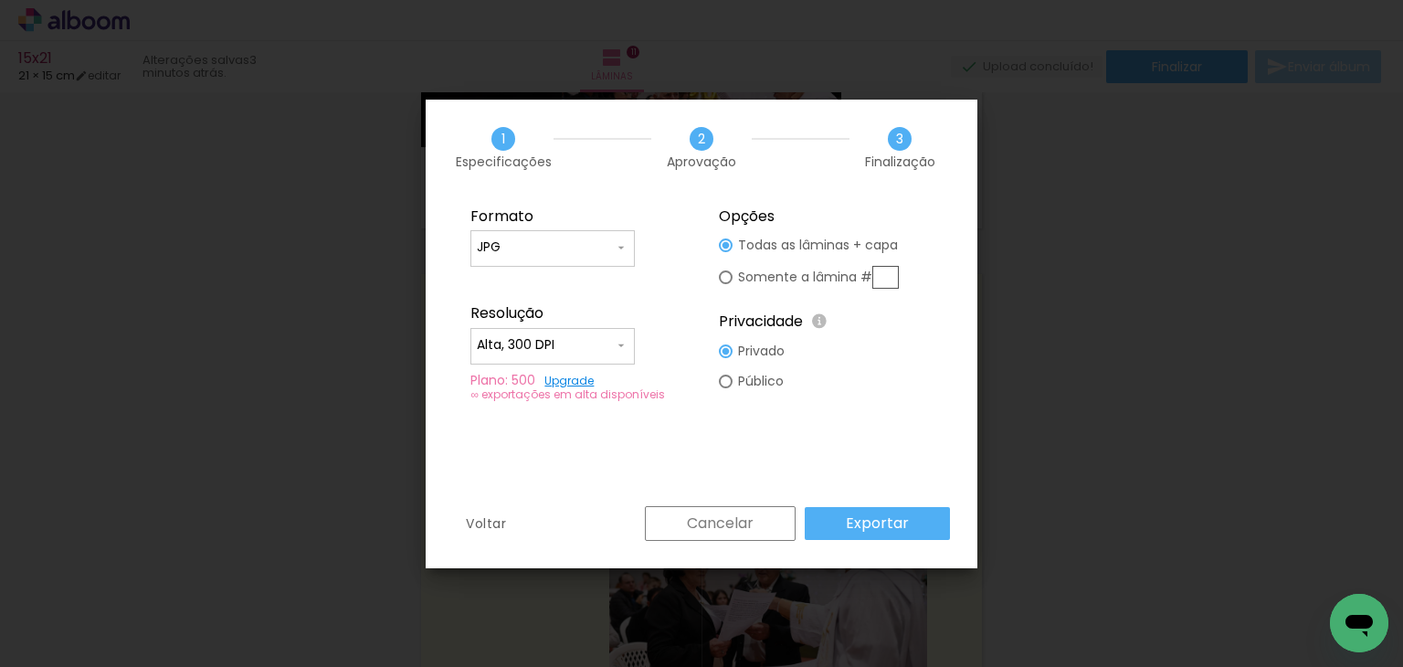
click at [0, 0] on slot "Somente a lâmina #" at bounding box center [0, 0] width 0 height 0
type paper-radio-button "on"
click at [765, 511] on paper-button "Cancelar" at bounding box center [720, 523] width 151 height 35
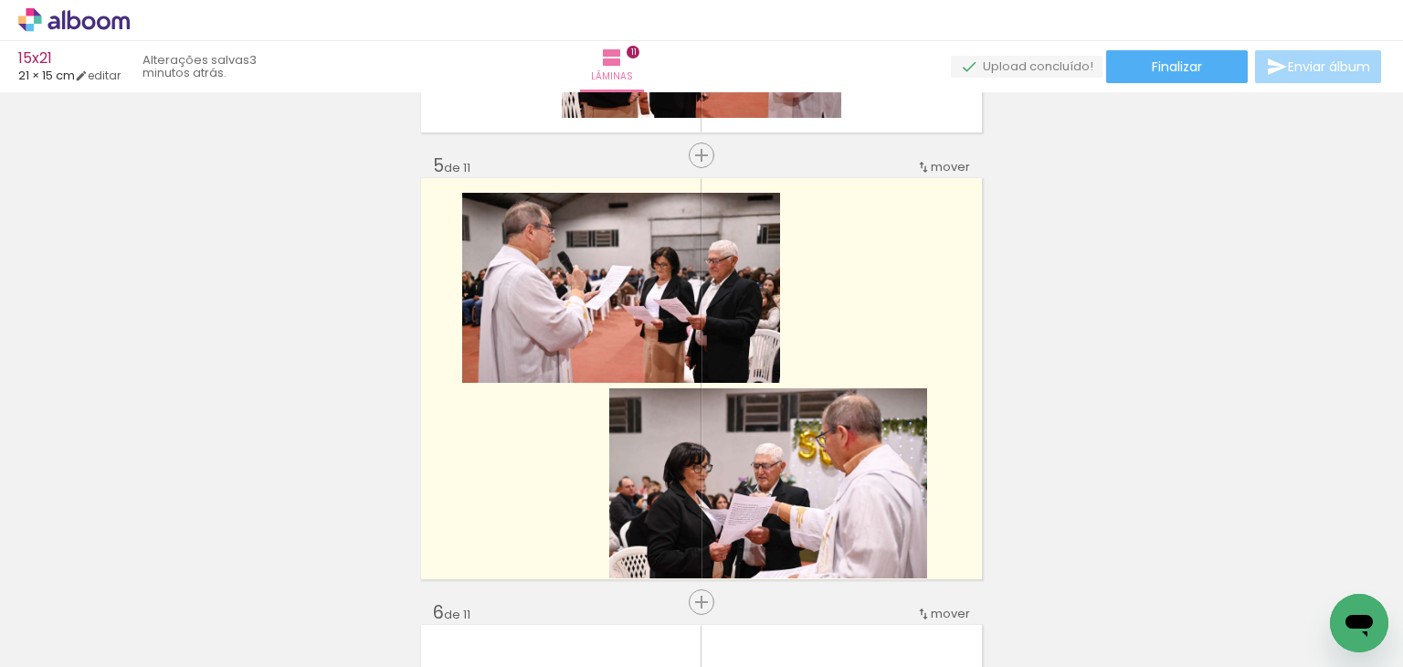
scroll to position [2024, 0]
